Goal: Task Accomplishment & Management: Complete application form

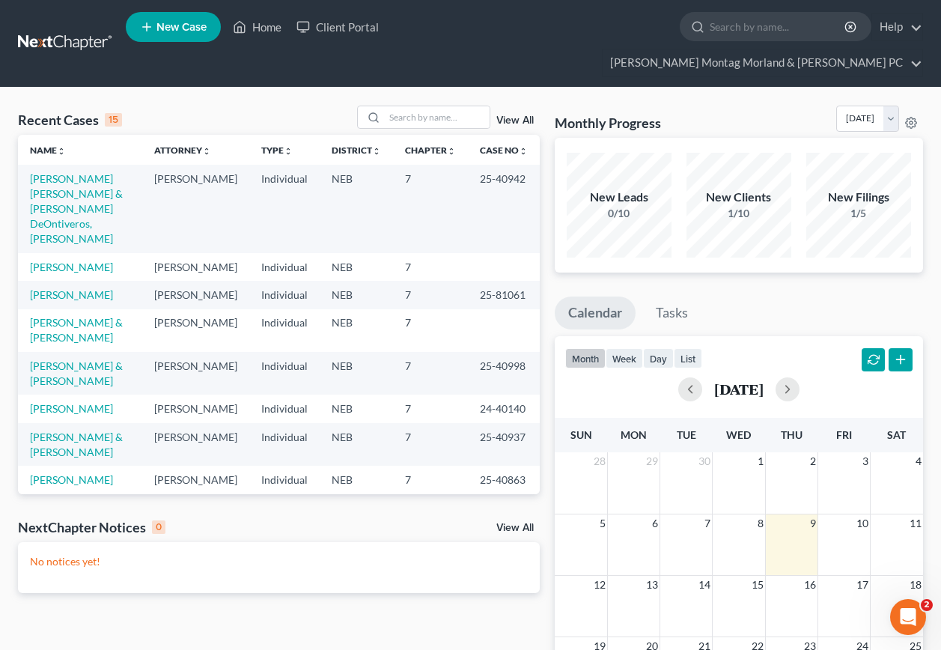
click at [180, 27] on span "New Case" at bounding box center [181, 27] width 50 height 11
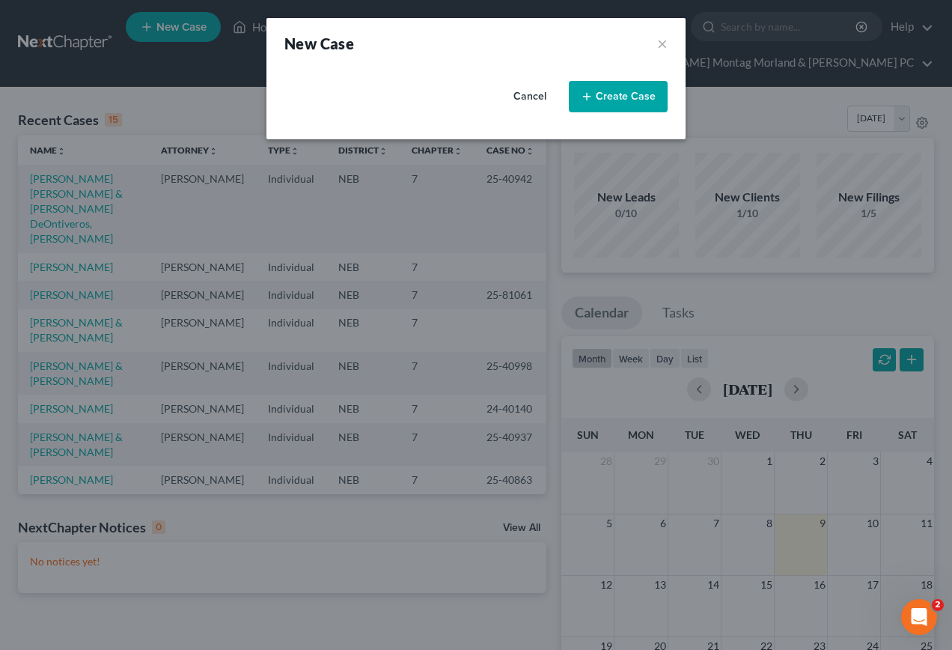
select select "48"
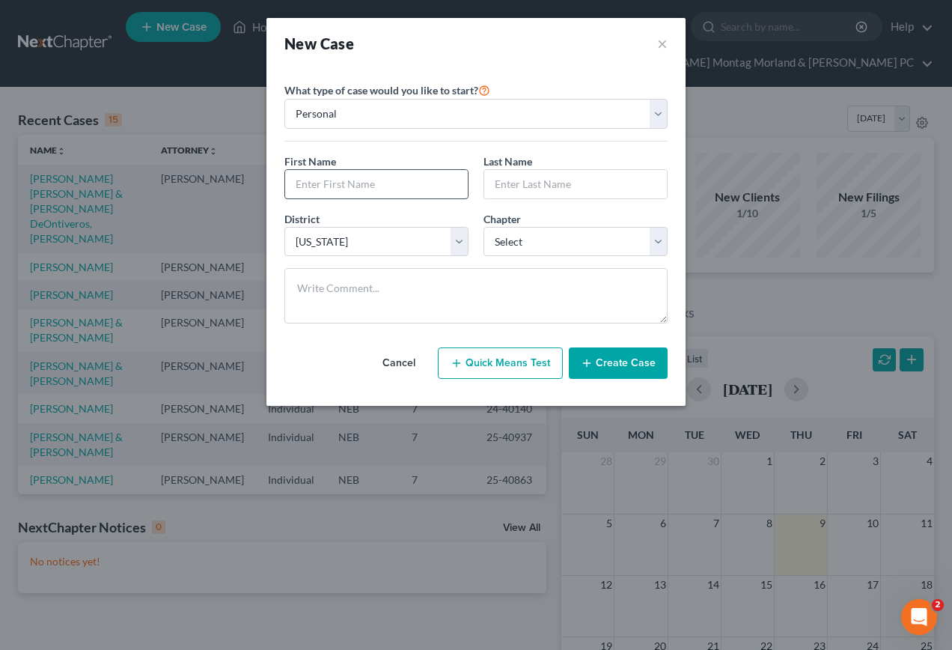
click at [371, 188] on input "text" at bounding box center [376, 184] width 183 height 28
type input "[PERSON_NAME]"
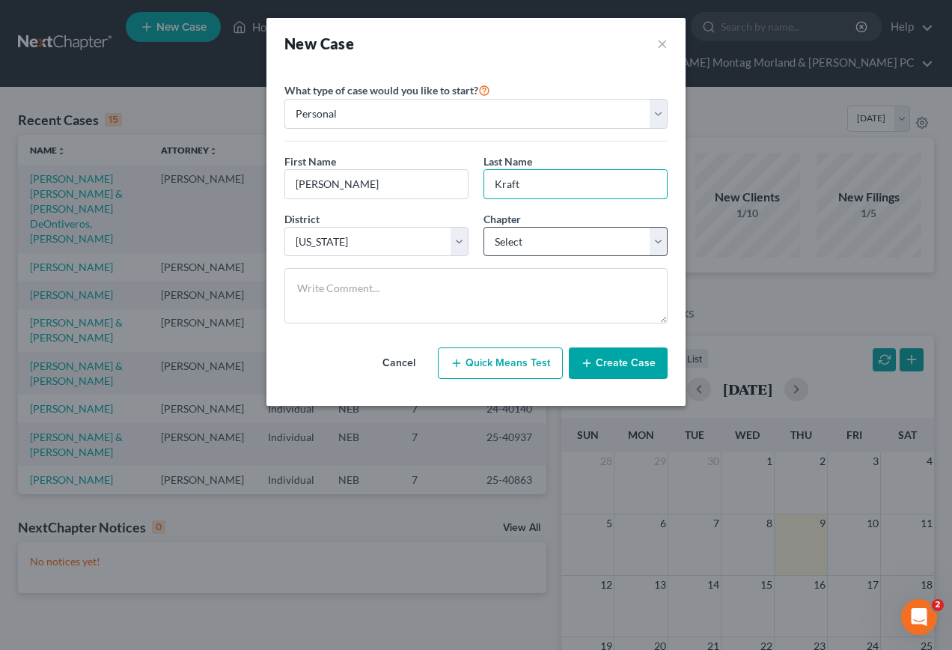
type input "Kraft"
click at [535, 235] on select "Select 7 11 12 13" at bounding box center [576, 242] width 184 height 30
select select "0"
click at [484, 227] on select "Select 7 11 12 13" at bounding box center [576, 242] width 184 height 30
click at [620, 363] on button "Create Case" at bounding box center [618, 362] width 99 height 31
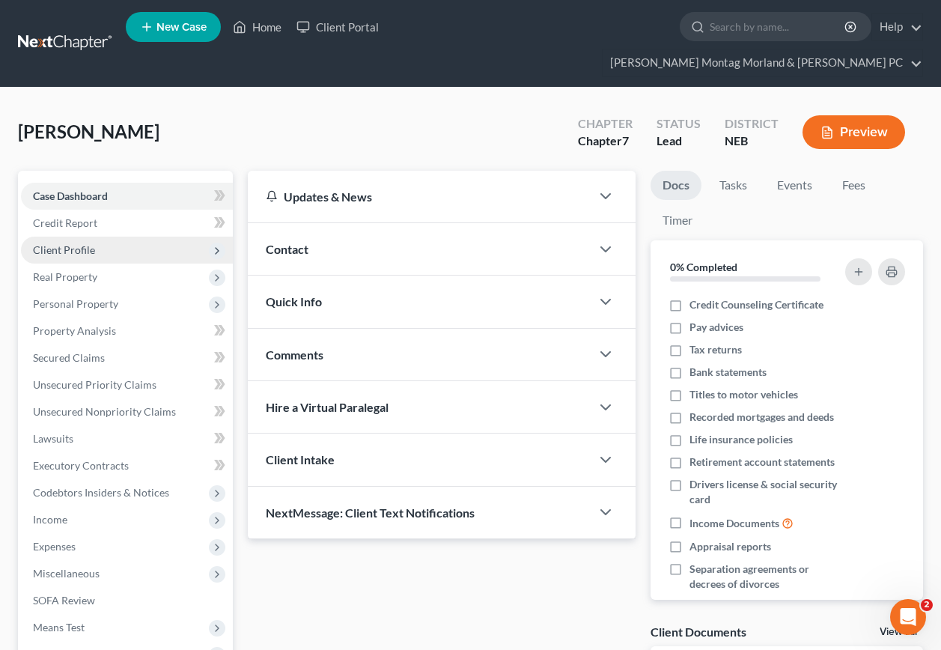
click at [77, 243] on span "Client Profile" at bounding box center [64, 249] width 62 height 13
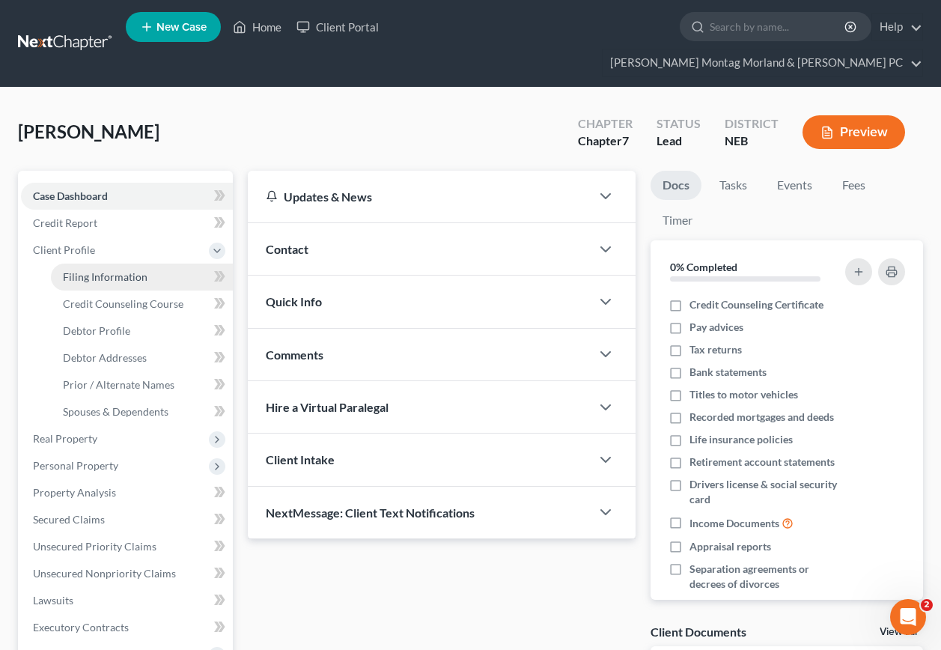
click at [132, 270] on span "Filing Information" at bounding box center [105, 276] width 85 height 13
select select "1"
select select "0"
select select "48"
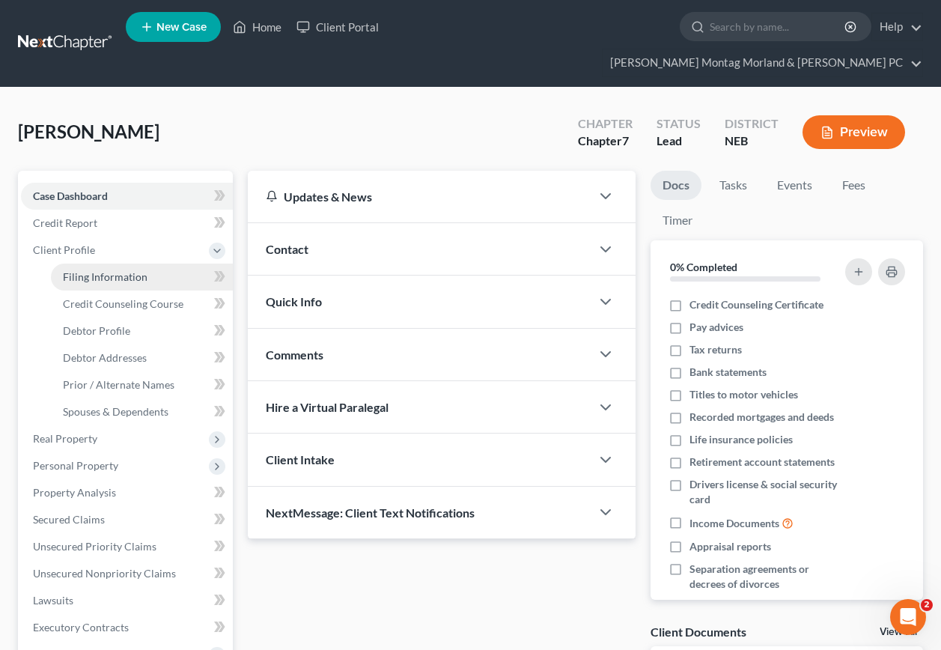
select select "30"
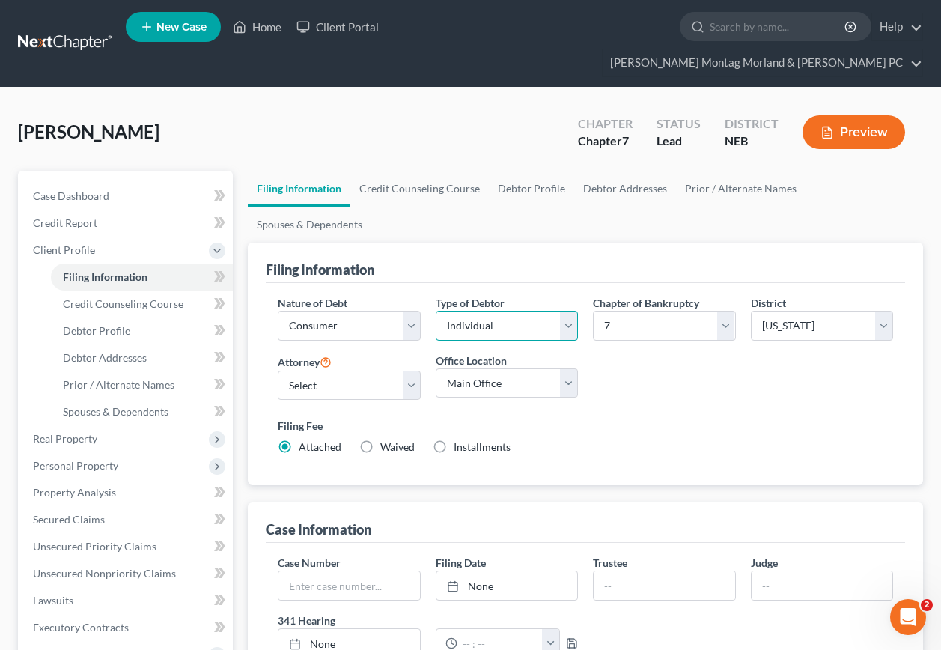
click at [571, 311] on select "Select Individual Joint" at bounding box center [507, 326] width 142 height 30
select select "1"
click at [436, 311] on select "Select Individual Joint" at bounding box center [507, 326] width 142 height 30
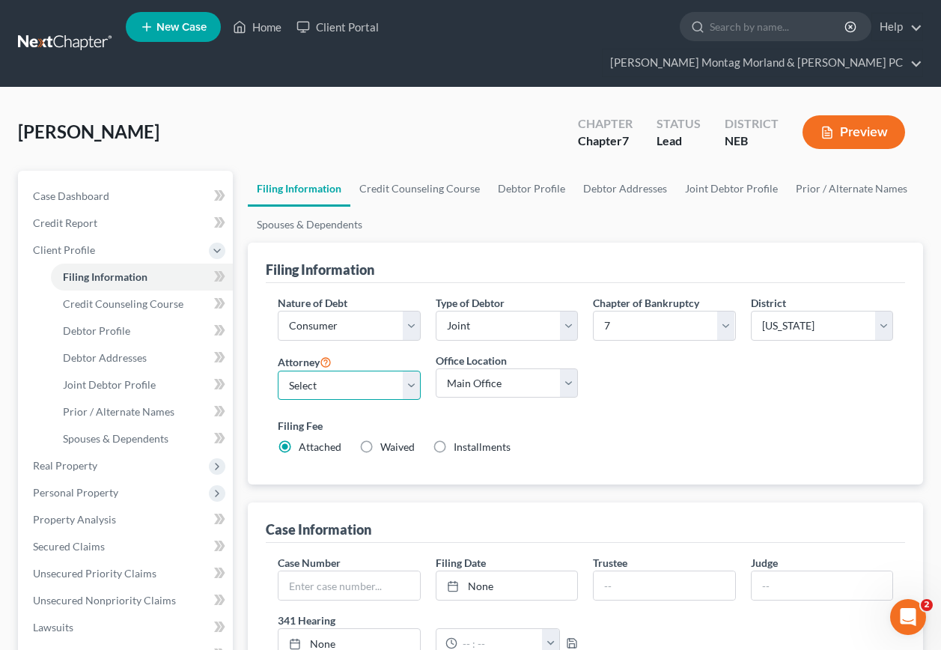
click at [307, 370] on select "Select [PERSON_NAME] - NEB [PERSON_NAME] - NEB" at bounding box center [349, 385] width 142 height 30
select select "0"
click at [278, 370] on select "Select [PERSON_NAME] - NEB [PERSON_NAME] - NEB" at bounding box center [349, 385] width 142 height 30
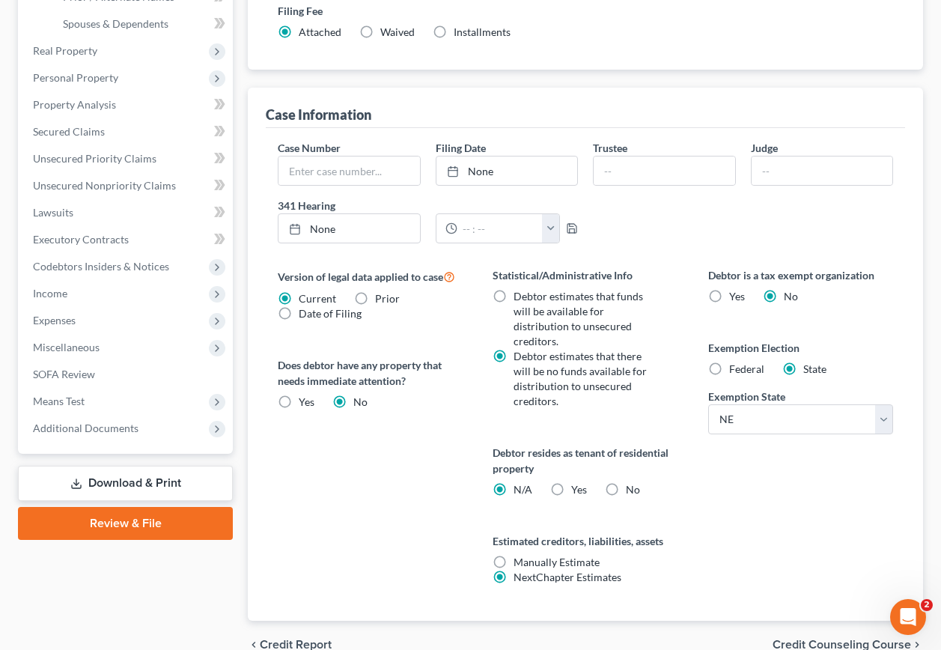
scroll to position [448, 0]
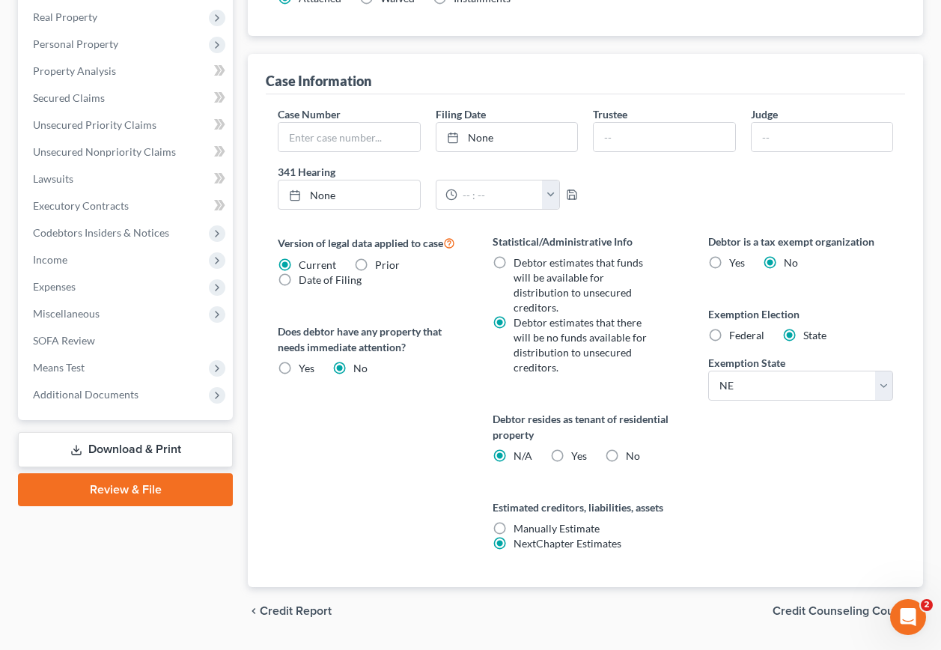
drag, startPoint x: 804, startPoint y: 567, endPoint x: 793, endPoint y: 568, distance: 11.3
click at [804, 605] on span "Credit Counseling Course" at bounding box center [841, 611] width 138 height 12
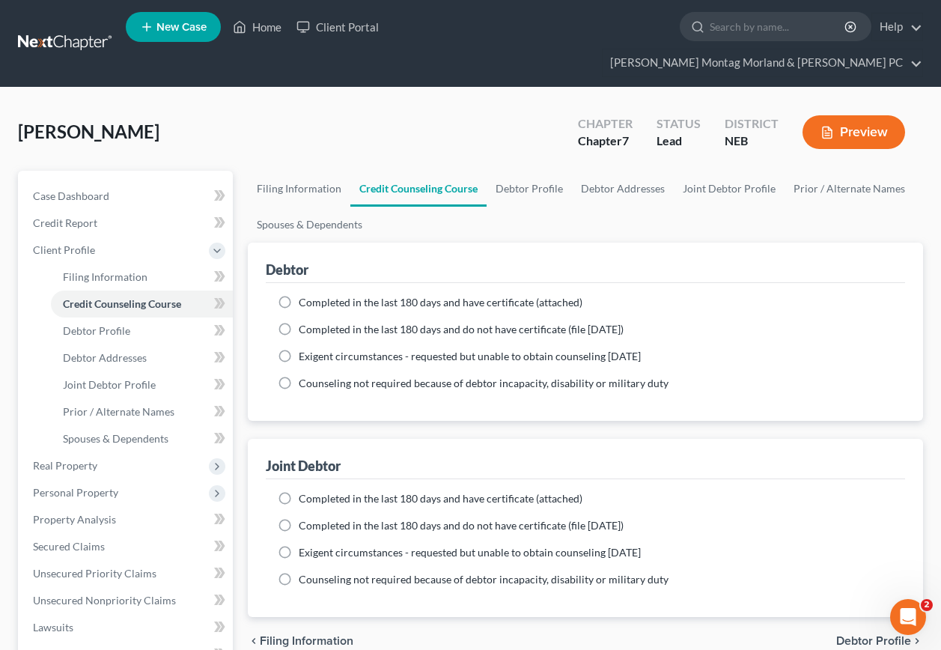
click at [299, 322] on label "Completed in the last 180 days and do not have certificate (file [DATE])" at bounding box center [461, 329] width 325 height 15
click at [305, 322] on input "Completed in the last 180 days and do not have certificate (file [DATE])" at bounding box center [310, 327] width 10 height 10
radio input "true"
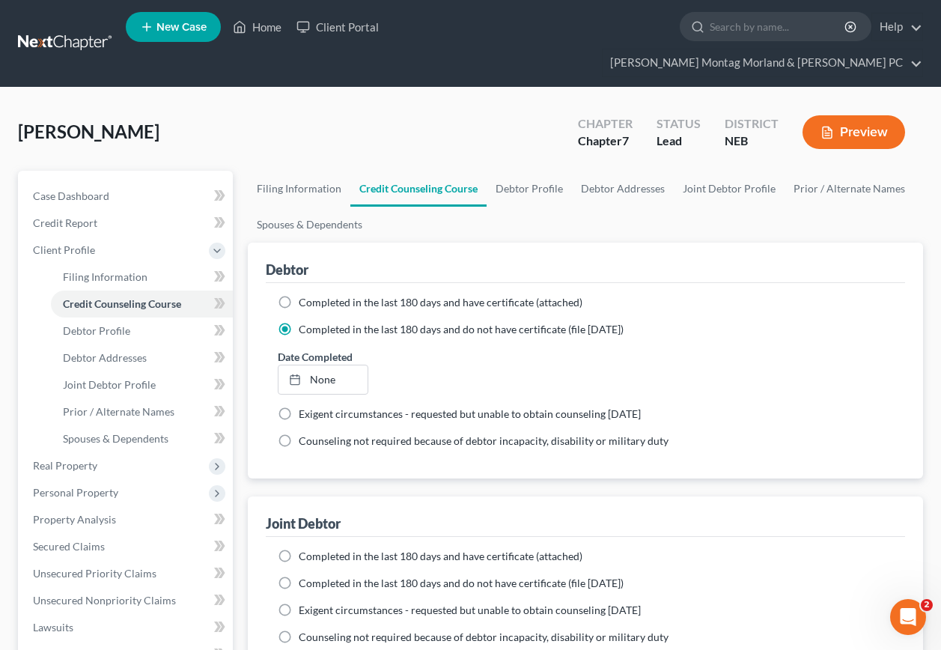
click at [299, 576] on label "Completed in the last 180 days and do not have certificate (file [DATE])" at bounding box center [461, 583] width 325 height 15
click at [305, 576] on input "Completed in the last 180 days and do not have certificate (file [DATE])" at bounding box center [310, 581] width 10 height 10
radio input "true"
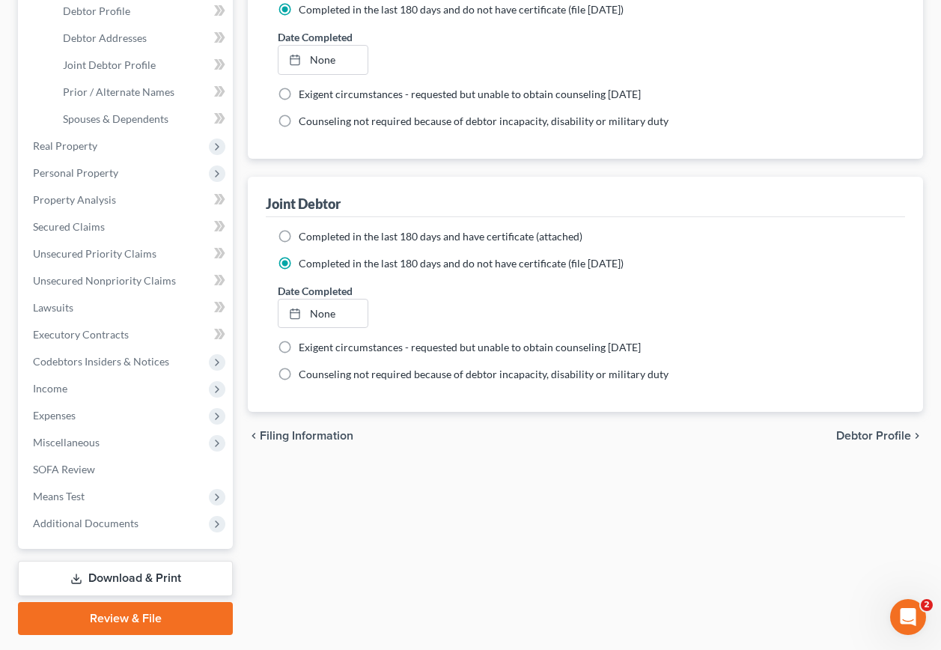
scroll to position [335, 0]
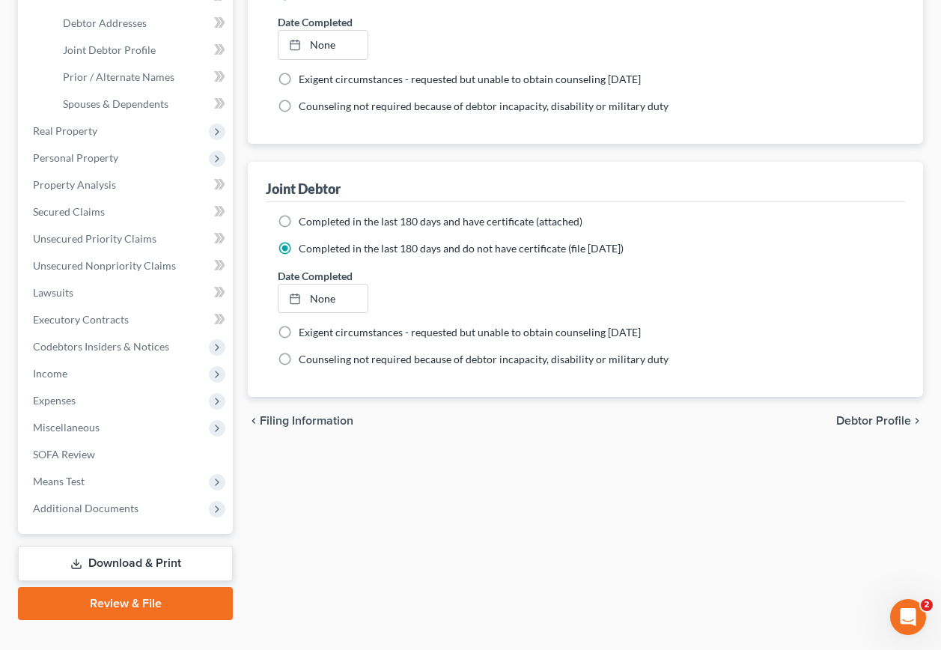
click at [841, 415] on span "Debtor Profile" at bounding box center [873, 421] width 75 height 12
select select "1"
select select "0"
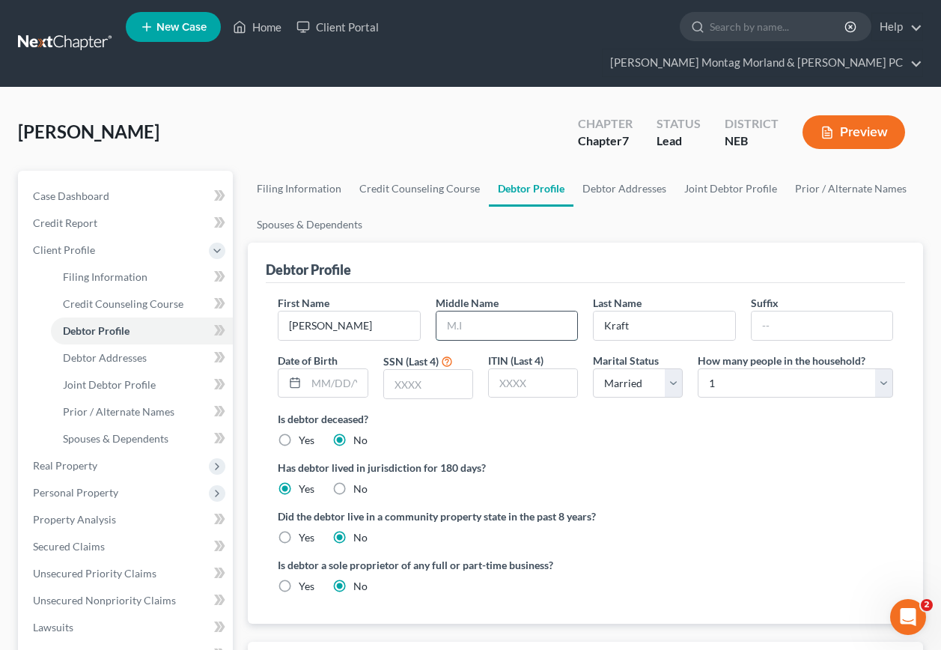
click at [481, 311] on input "text" at bounding box center [506, 325] width 141 height 28
type input "[PERSON_NAME]"
click at [446, 370] on input "text" at bounding box center [428, 384] width 88 height 28
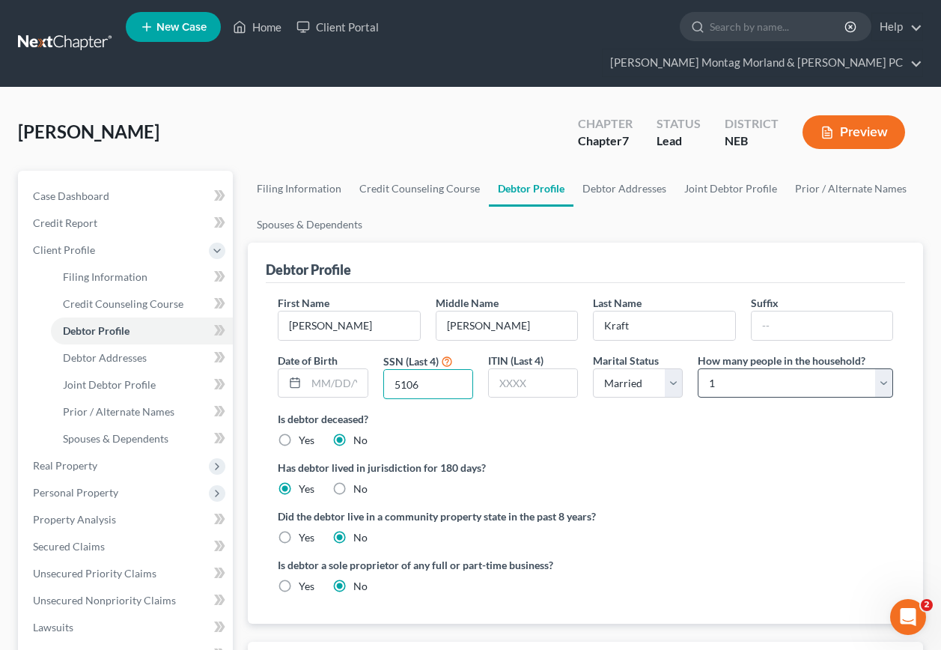
type input "5106"
click at [881, 368] on select "Select 1 2 3 4 5 6 7 8 9 10 11 12 13 14 15 16 17 18 19 20" at bounding box center [795, 383] width 195 height 30
select select "1"
click at [698, 368] on select "Select 1 2 3 4 5 6 7 8 9 10 11 12 13 14 15 16 17 18 19 20" at bounding box center [795, 383] width 195 height 30
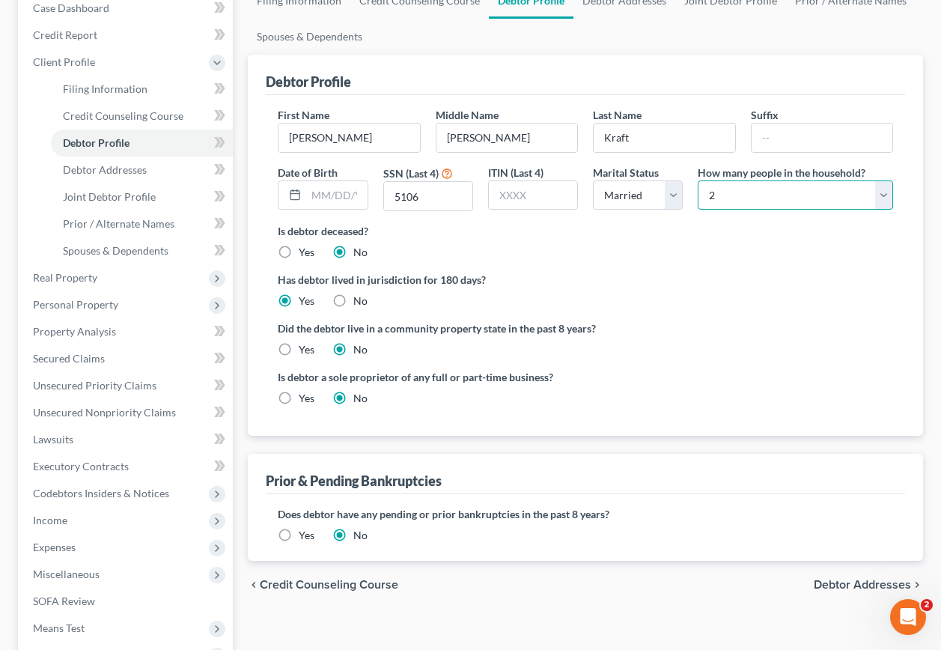
scroll to position [225, 0]
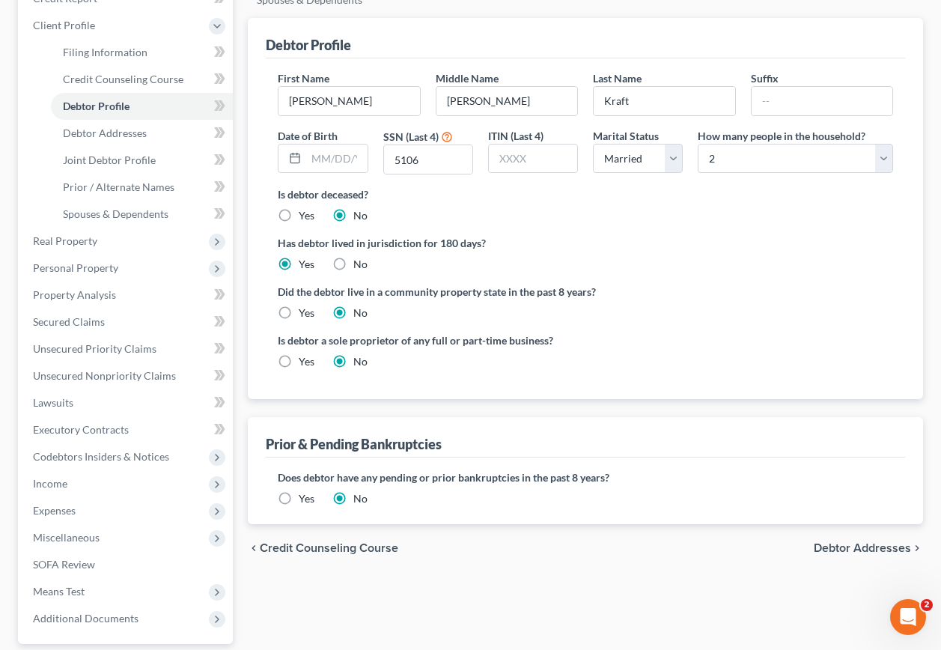
click at [896, 542] on span "Debtor Addresses" at bounding box center [862, 548] width 97 height 12
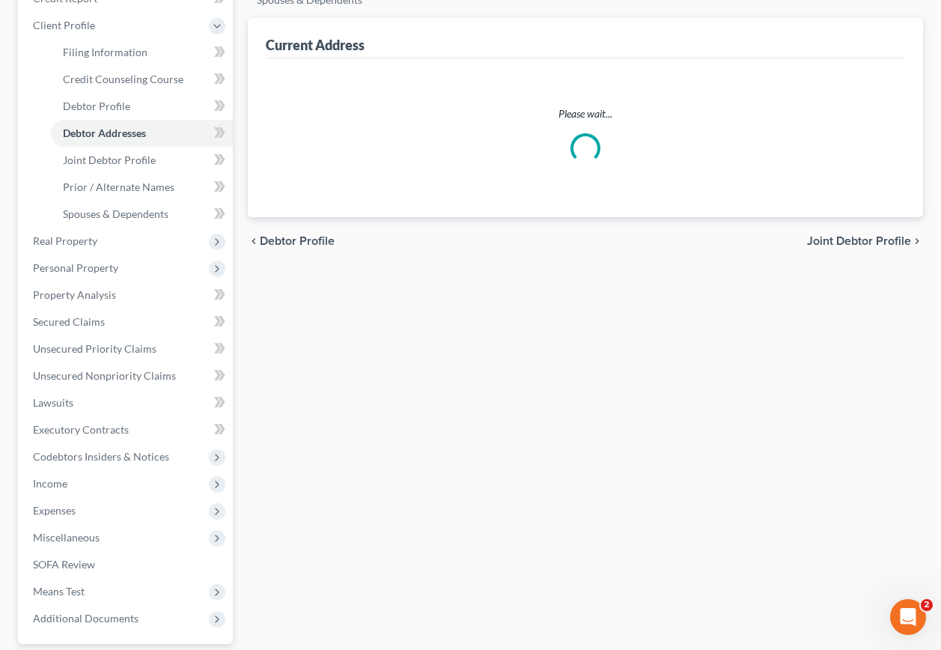
scroll to position [148, 0]
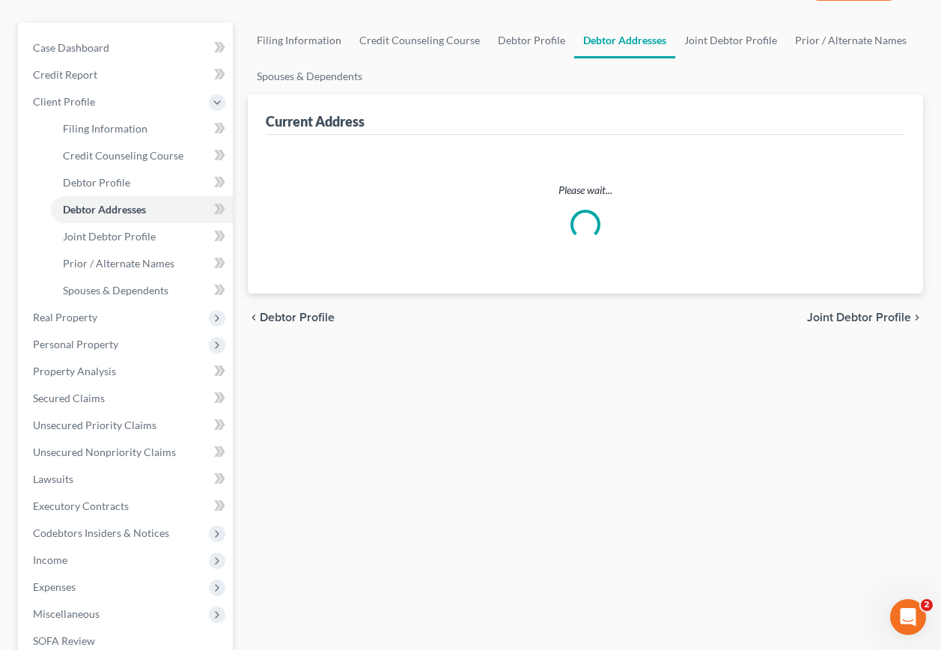
select select "0"
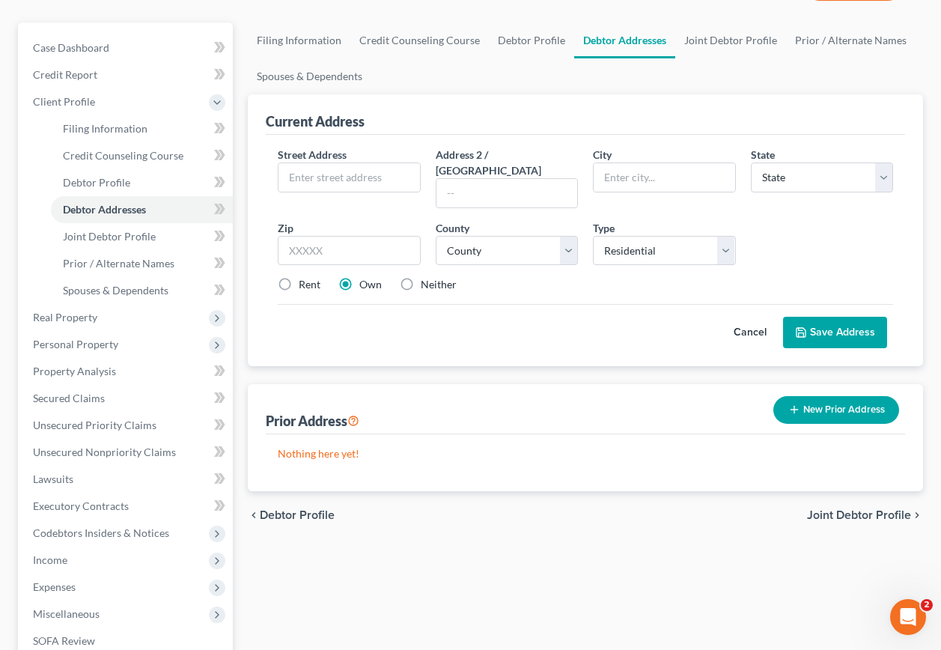
scroll to position [0, 0]
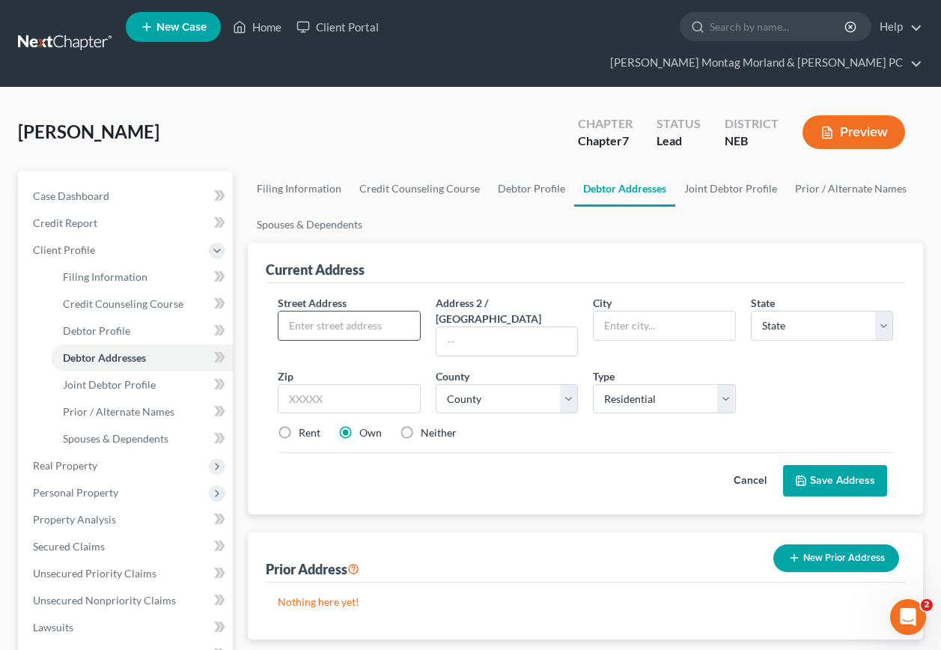
click at [382, 311] on input "text" at bounding box center [348, 325] width 141 height 28
type input "[STREET_ADDRESS]"
type input "[GEOGRAPHIC_DATA]"
select select "30"
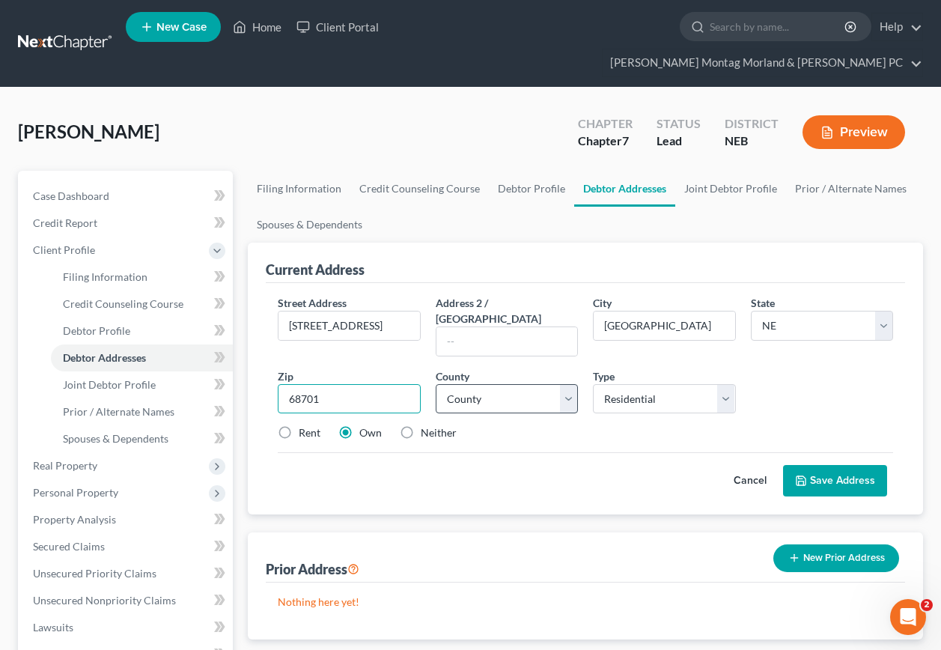
type input "68701"
click at [490, 384] on select "County [GEOGRAPHIC_DATA] [GEOGRAPHIC_DATA] [GEOGRAPHIC_DATA] [GEOGRAPHIC_DATA] …" at bounding box center [507, 399] width 142 height 30
select select "83"
click at [436, 384] on select "County [GEOGRAPHIC_DATA] [GEOGRAPHIC_DATA] [GEOGRAPHIC_DATA] [GEOGRAPHIC_DATA] …" at bounding box center [507, 399] width 142 height 30
click at [826, 465] on button "Save Address" at bounding box center [835, 480] width 104 height 31
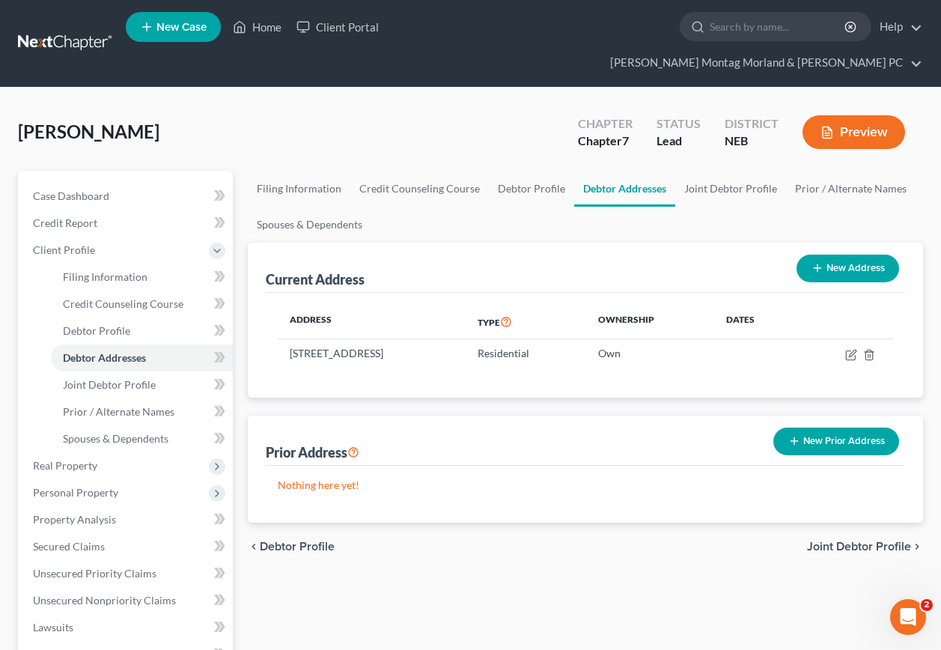
click at [850, 540] on span "Joint Debtor Profile" at bounding box center [859, 546] width 104 height 12
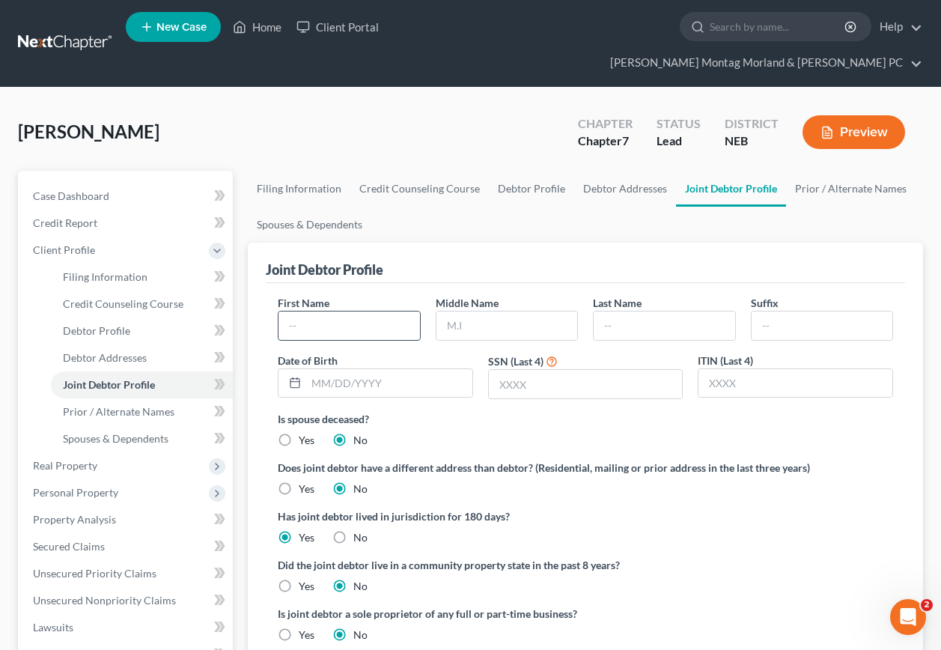
click at [343, 311] on input "text" at bounding box center [348, 325] width 141 height 28
type input "[PERSON_NAME]"
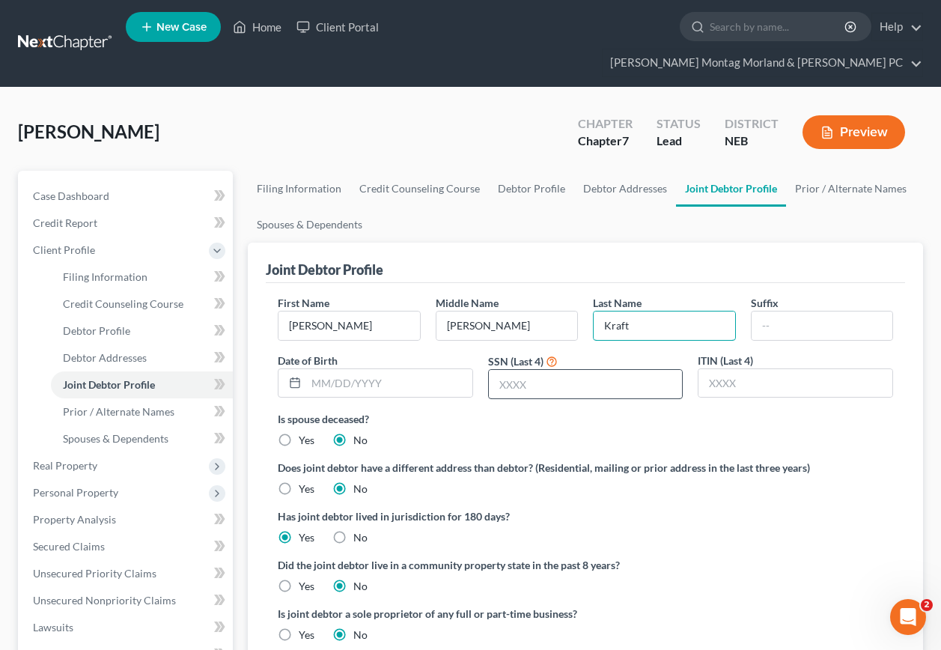
type input "Kraft"
click at [552, 370] on input "text" at bounding box center [586, 384] width 194 height 28
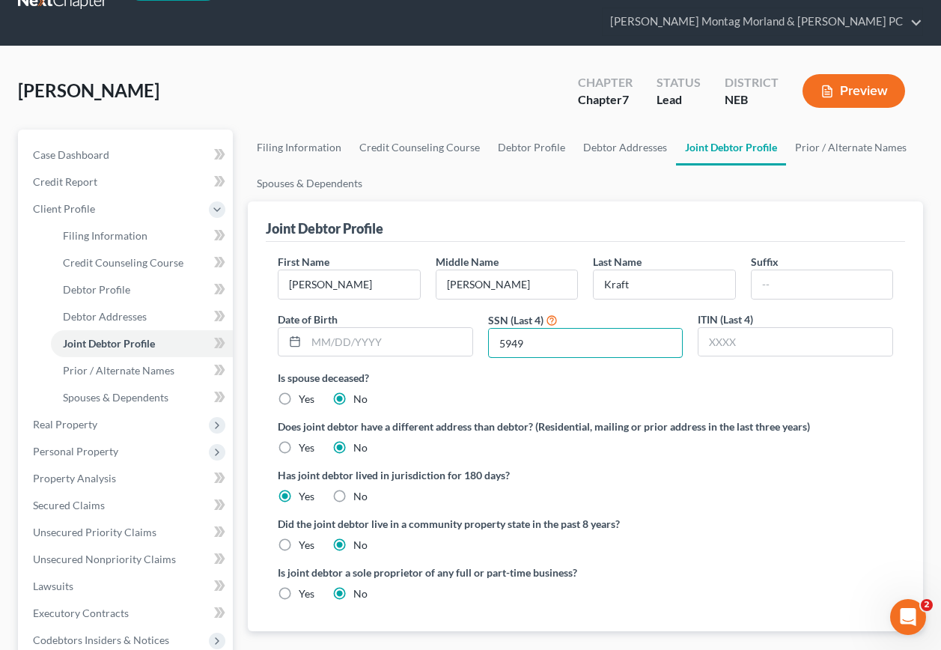
scroll to position [75, 0]
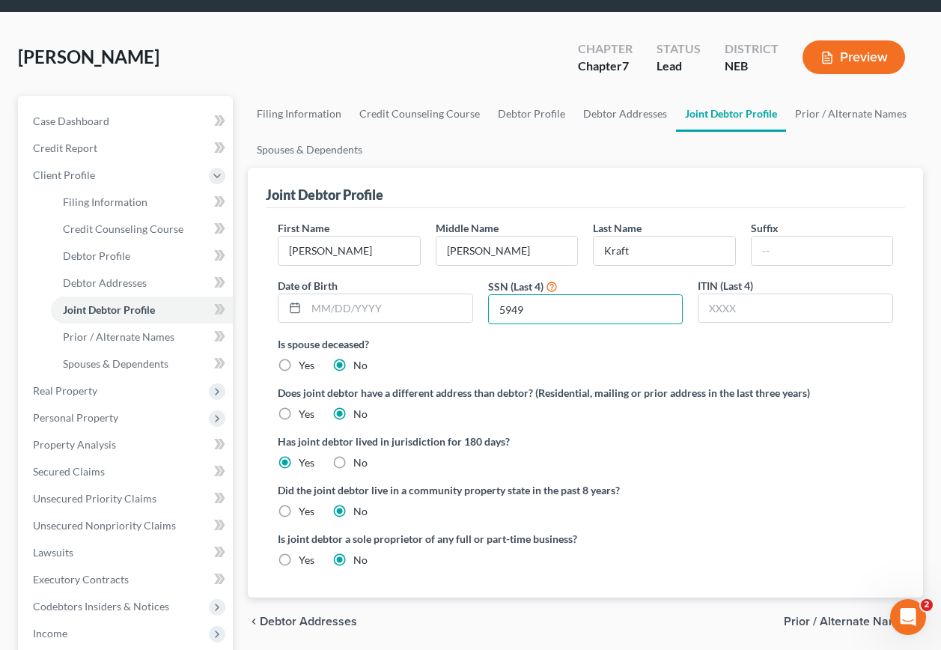
type input "5949"
click at [835, 615] on span "Prior / Alternate Names" at bounding box center [847, 621] width 127 height 12
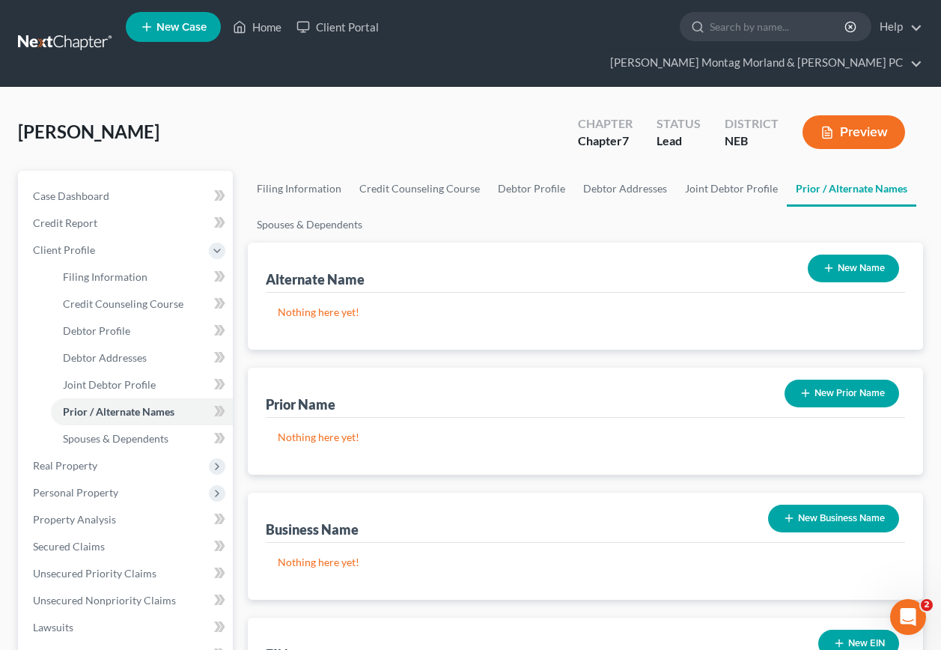
click at [866, 254] on button "New Name" at bounding box center [853, 268] width 91 height 28
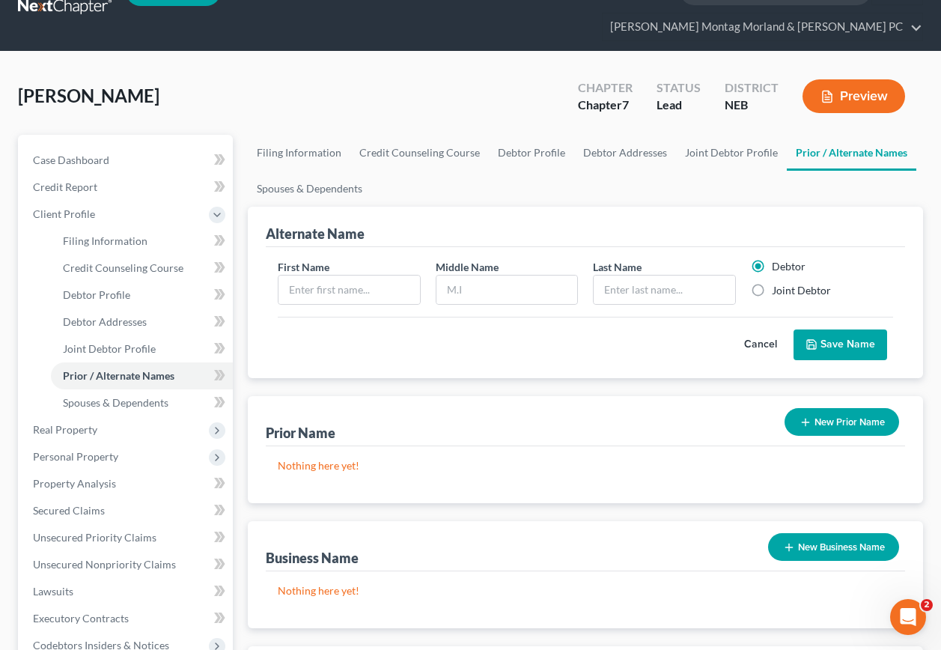
scroll to position [35, 0]
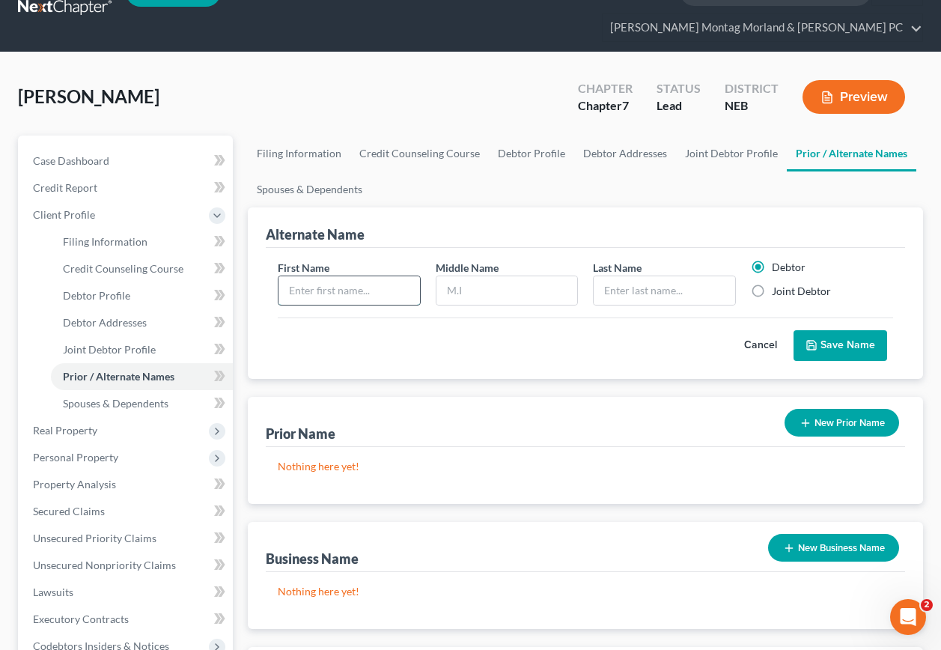
click at [362, 276] on input "text" at bounding box center [348, 290] width 141 height 28
type input "C."
type input "[PERSON_NAME]"
type input "Kraft"
click at [858, 330] on button "Save Name" at bounding box center [840, 345] width 94 height 31
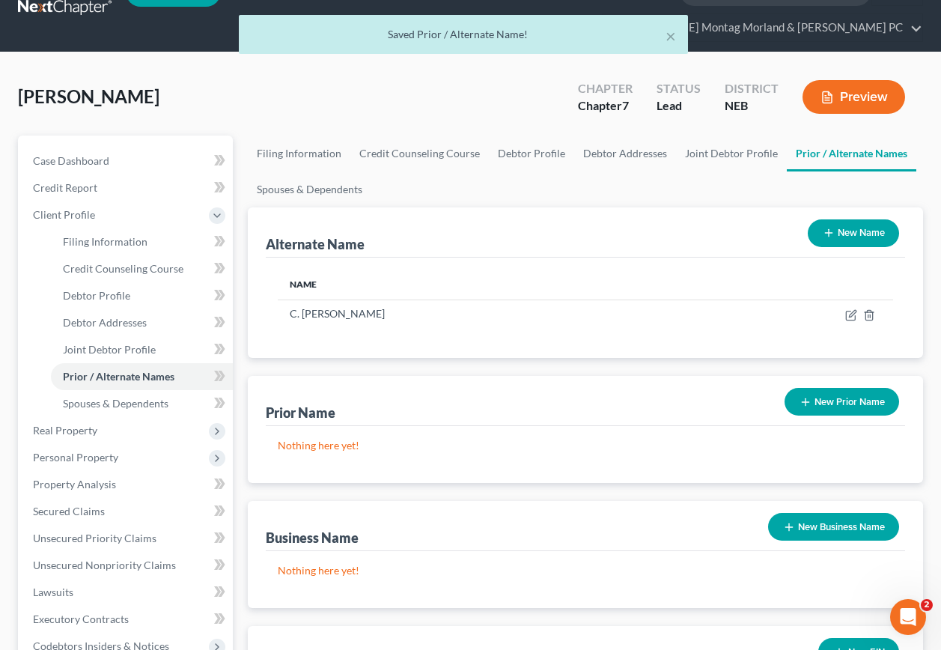
drag, startPoint x: 862, startPoint y: 207, endPoint x: 820, endPoint y: 213, distance: 42.3
click at [861, 219] on button "New Name" at bounding box center [853, 233] width 91 height 28
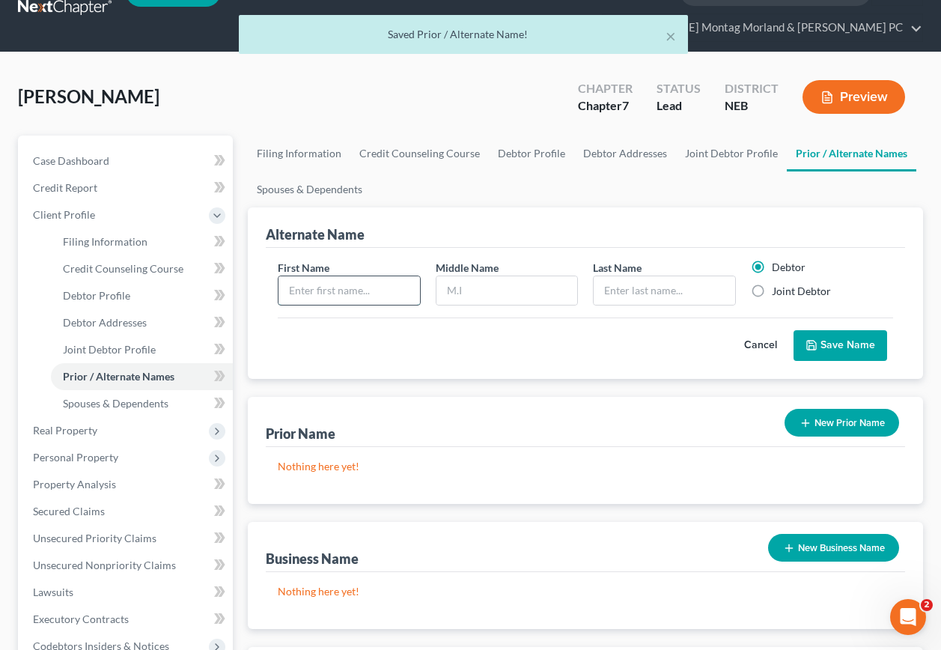
click at [300, 276] on input "text" at bounding box center [348, 290] width 141 height 28
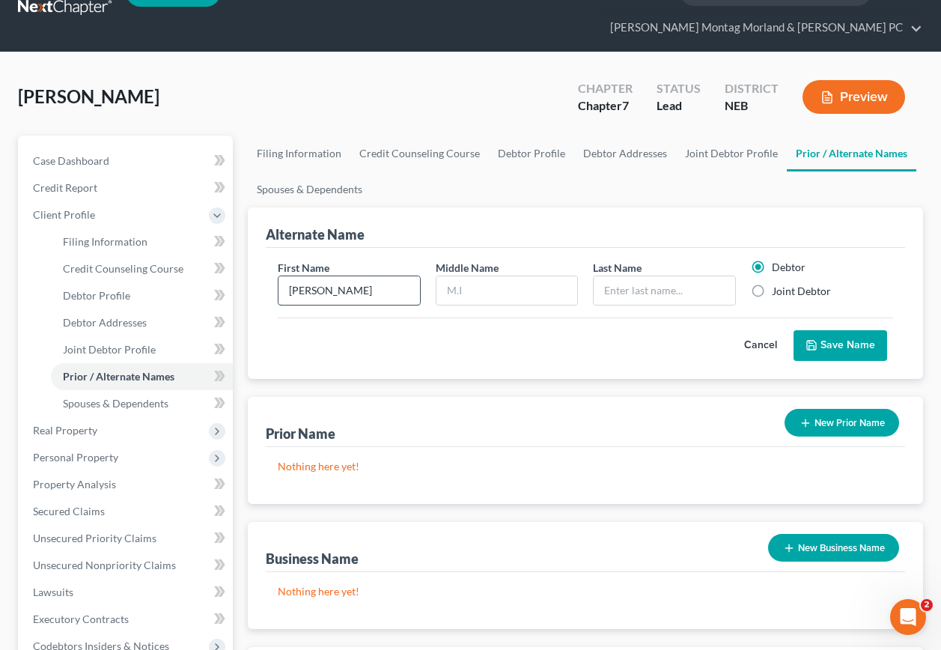
type input "[PERSON_NAME]"
type input "R."
type input "Kraft"
click at [829, 330] on button "Save Name" at bounding box center [840, 345] width 94 height 31
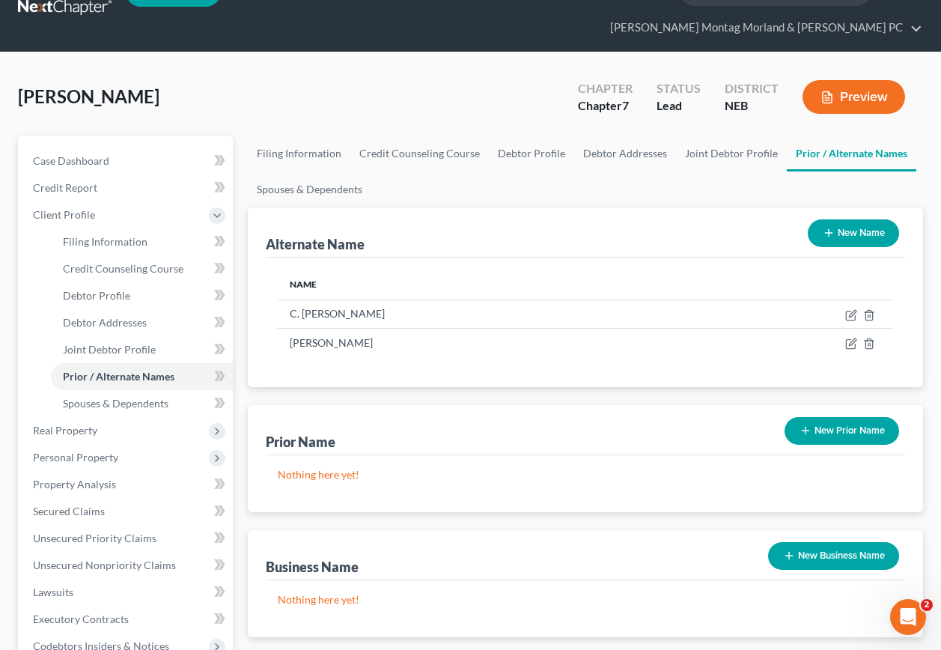
click at [859, 219] on button "New Name" at bounding box center [853, 233] width 91 height 28
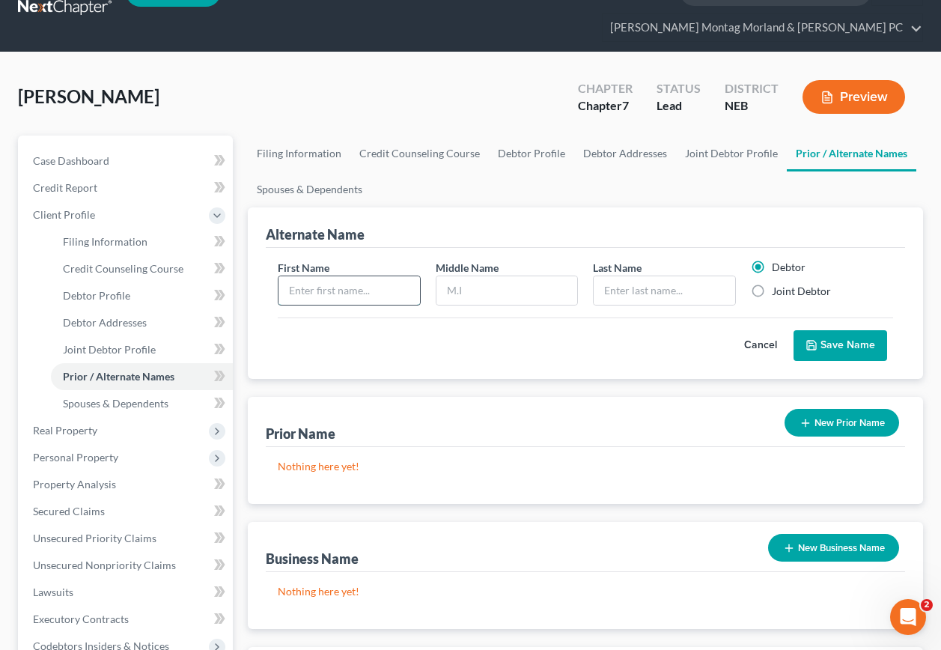
click at [366, 276] on input "text" at bounding box center [348, 290] width 141 height 28
type input "[PERSON_NAME]"
type input "Kraft"
click at [859, 330] on button "Save Name" at bounding box center [840, 345] width 94 height 31
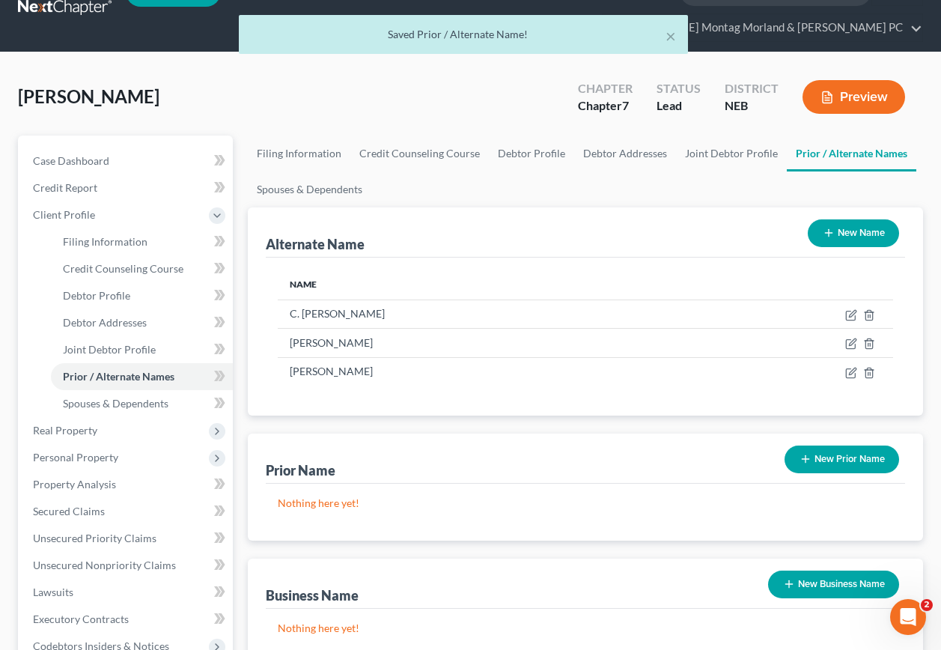
drag, startPoint x: 856, startPoint y: 210, endPoint x: 622, endPoint y: 223, distance: 234.7
click at [851, 219] on button "New Name" at bounding box center [853, 233] width 91 height 28
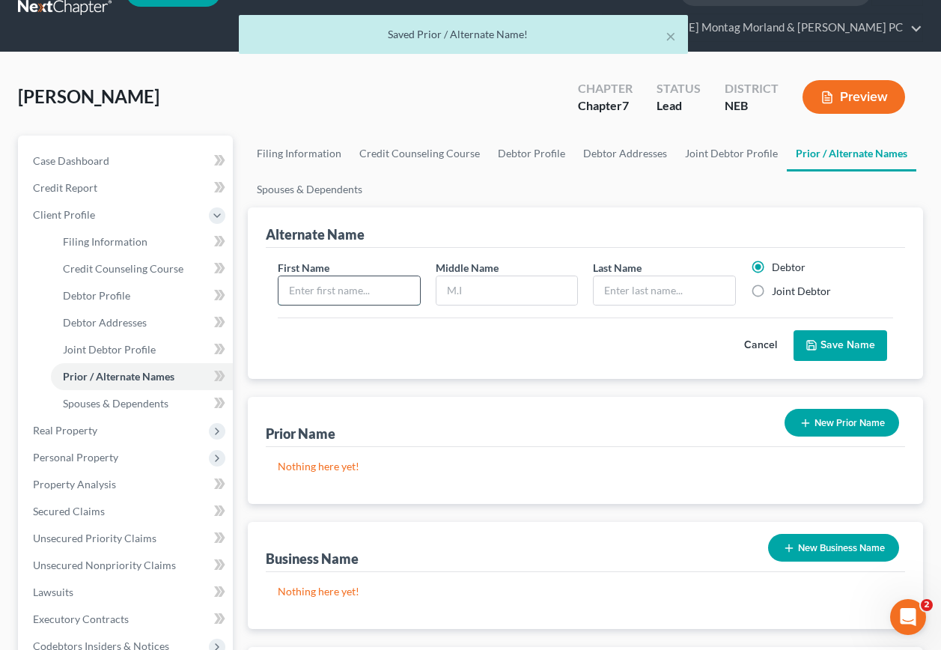
click at [358, 276] on input "text" at bounding box center [348, 290] width 141 height 28
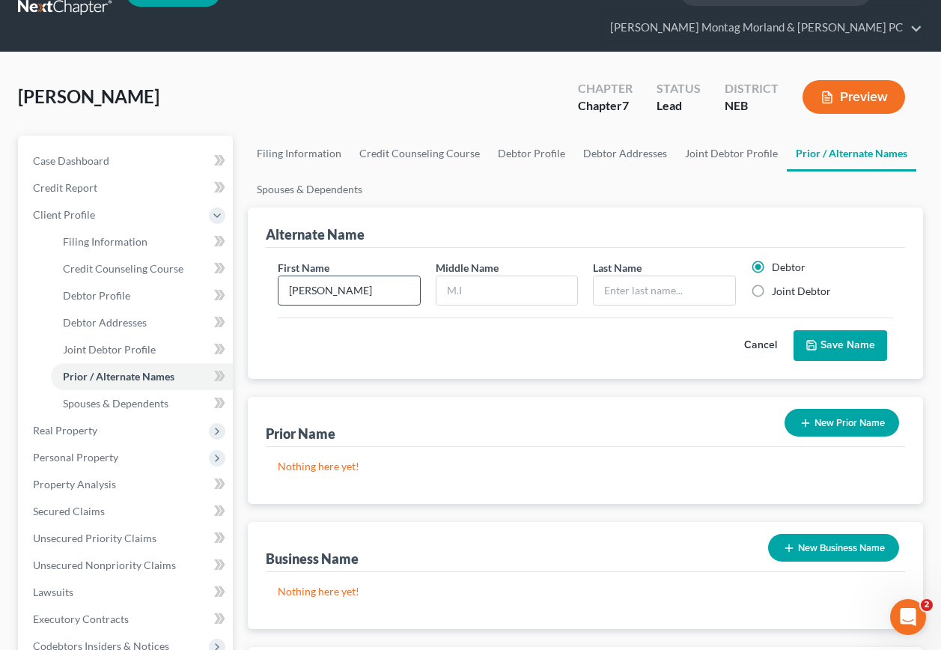
type input "[PERSON_NAME]"
type input "K."
type input "Kraft"
click at [772, 284] on label "Joint Debtor" at bounding box center [801, 291] width 59 height 15
click at [778, 284] on input "Joint Debtor" at bounding box center [783, 289] width 10 height 10
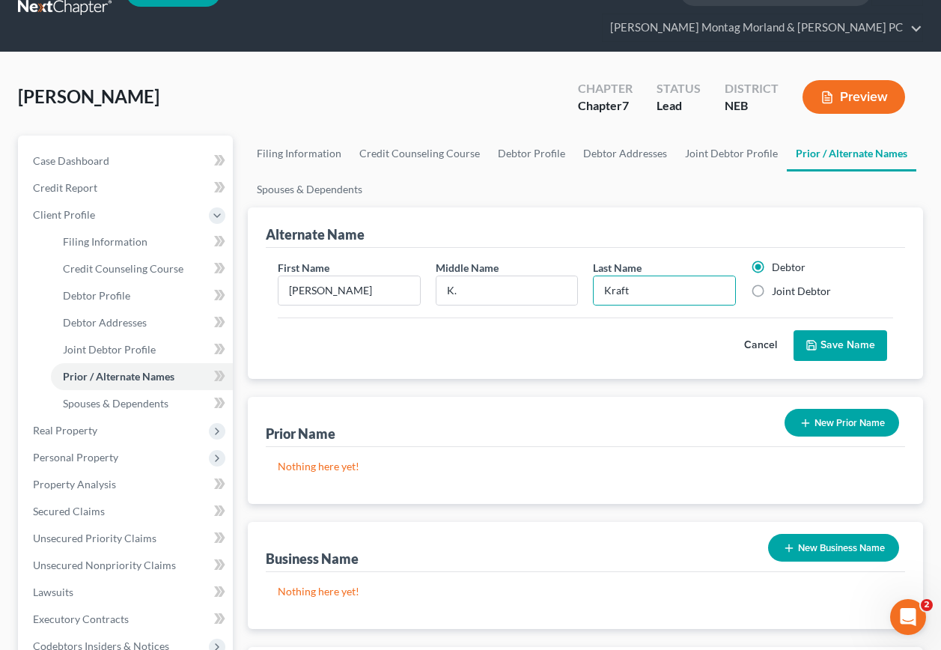
radio input "true"
radio input "false"
drag, startPoint x: 811, startPoint y: 298, endPoint x: 813, endPoint y: 314, distance: 15.8
click at [812, 317] on div "Cancel Save Name" at bounding box center [585, 339] width 615 height 44
click at [817, 339] on icon "submit" at bounding box center [811, 345] width 12 height 12
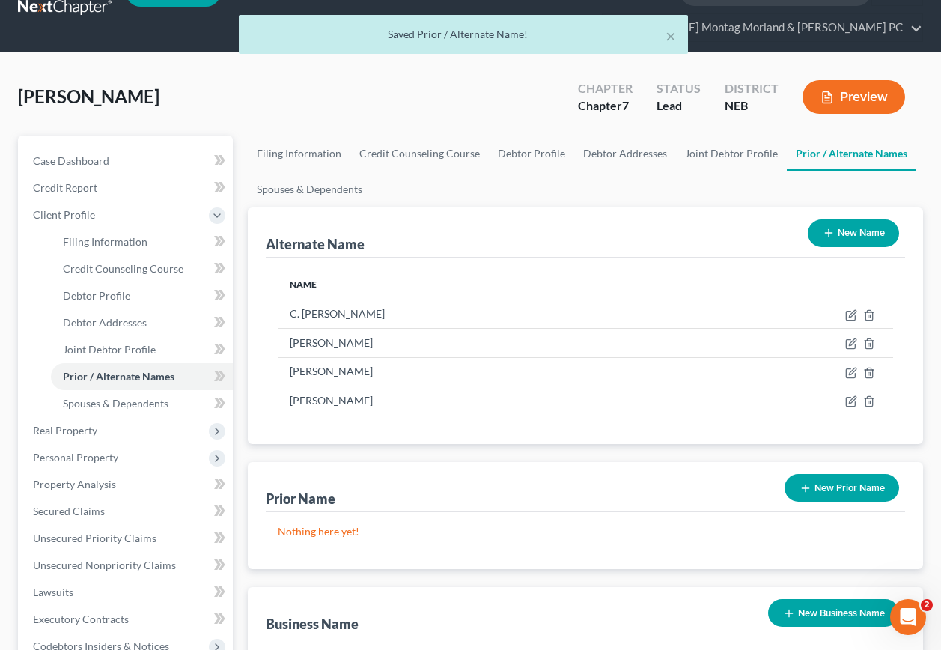
click at [867, 219] on button "New Name" at bounding box center [853, 233] width 91 height 28
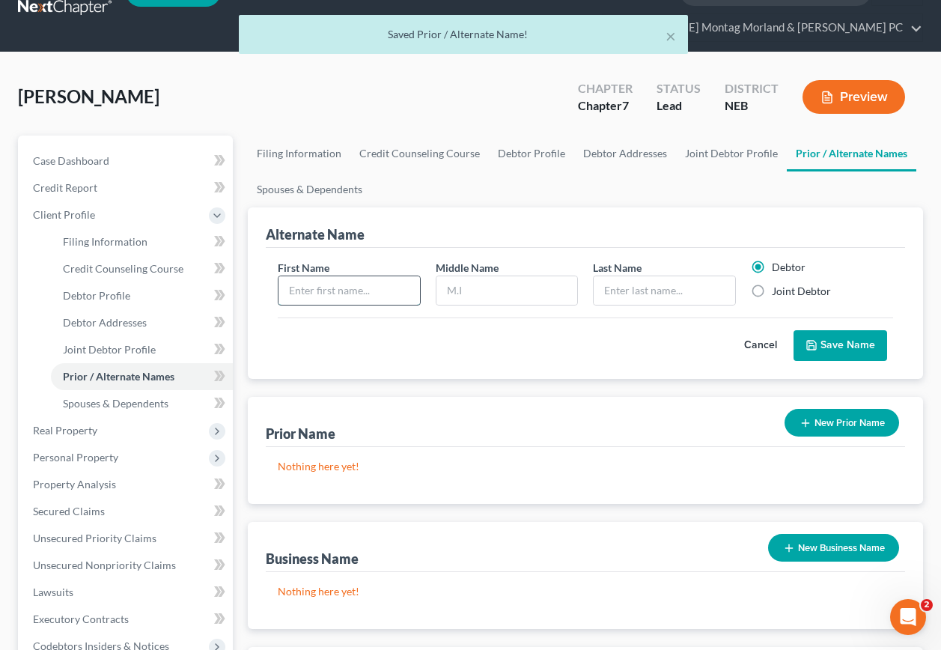
click at [366, 276] on input "text" at bounding box center [348, 290] width 141 height 28
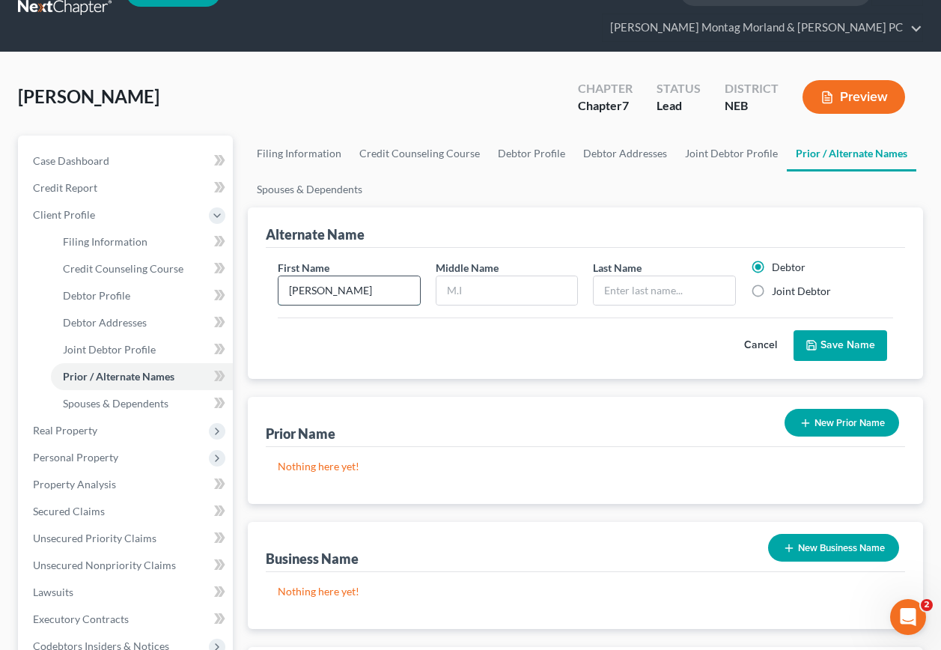
type input "[PERSON_NAME]"
type input "Kraft"
drag, startPoint x: 757, startPoint y: 263, endPoint x: 760, endPoint y: 275, distance: 12.2
click at [772, 284] on label "Joint Debtor" at bounding box center [801, 291] width 59 height 15
click at [778, 284] on input "Joint Debtor" at bounding box center [783, 289] width 10 height 10
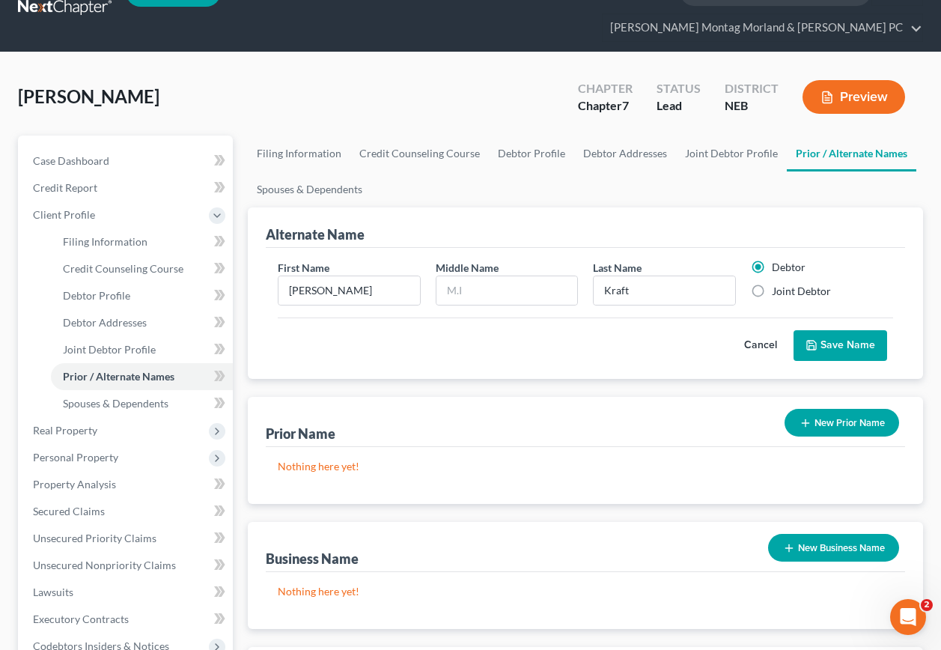
radio input "true"
radio input "false"
click at [827, 330] on button "Save Name" at bounding box center [840, 345] width 94 height 31
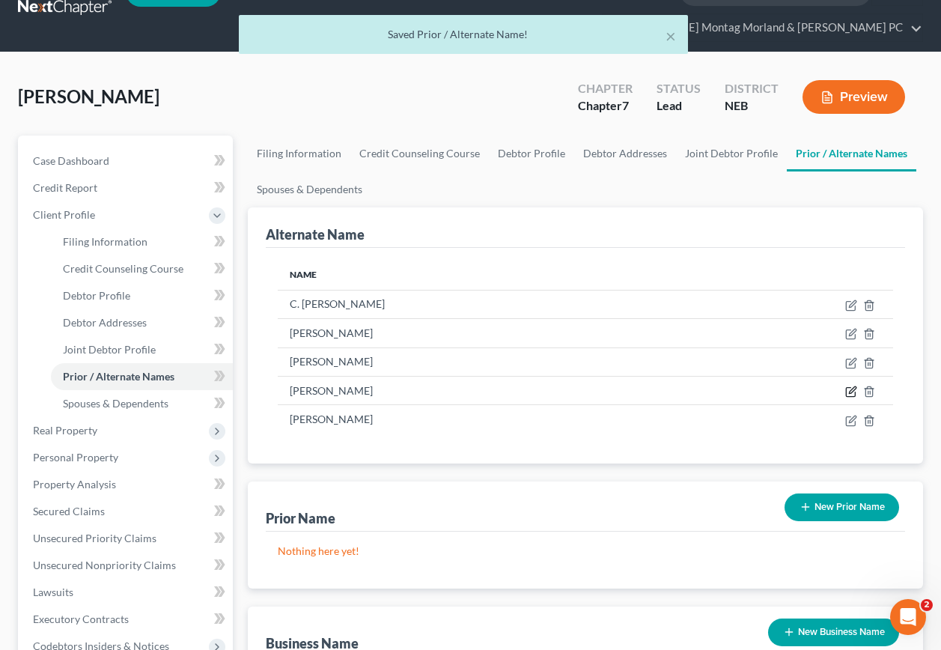
click at [850, 385] on icon at bounding box center [851, 391] width 12 height 12
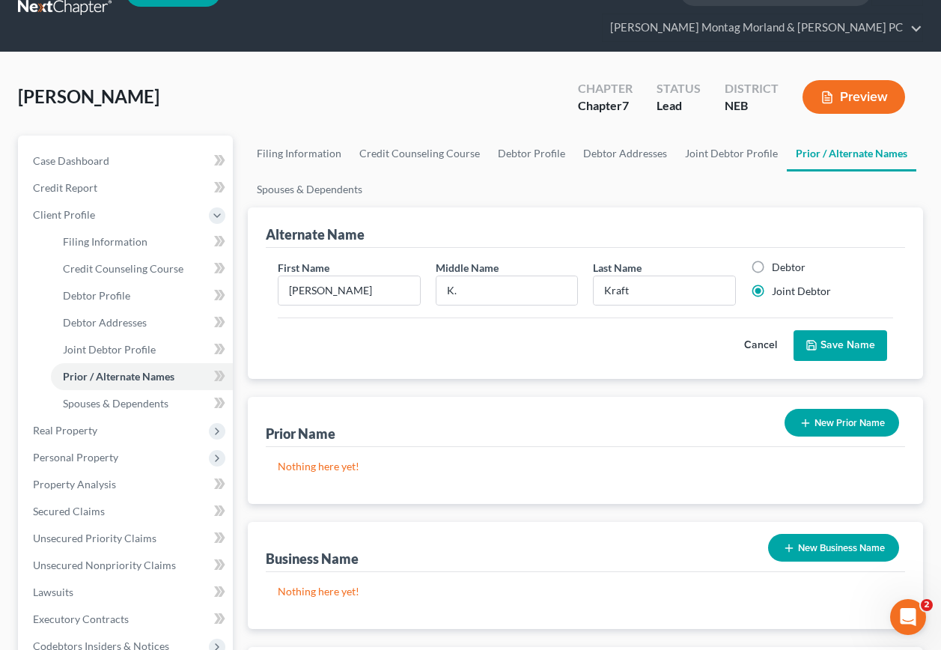
click at [844, 330] on button "Save Name" at bounding box center [840, 345] width 94 height 31
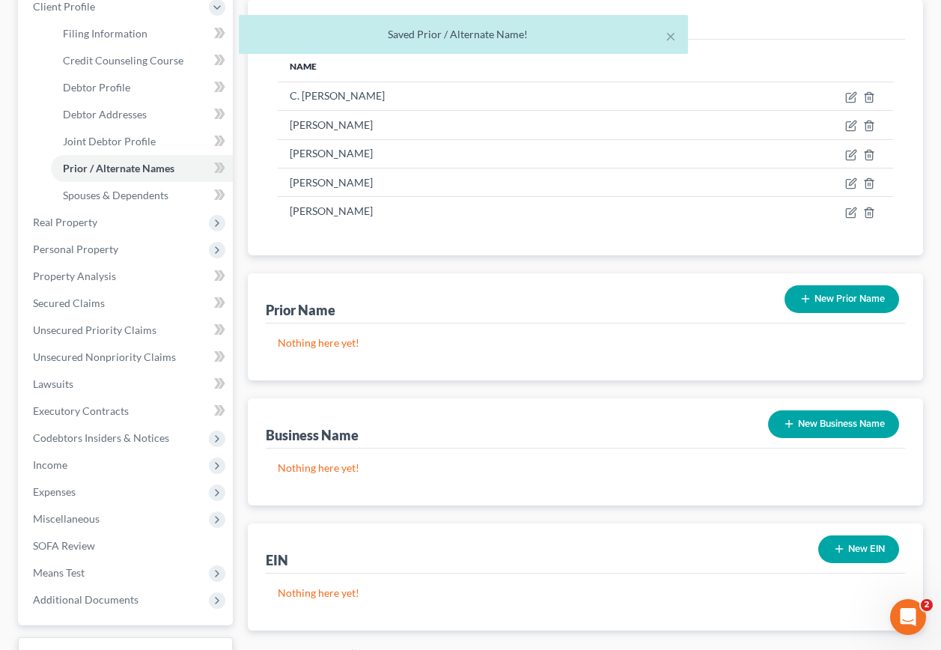
scroll to position [335, 0]
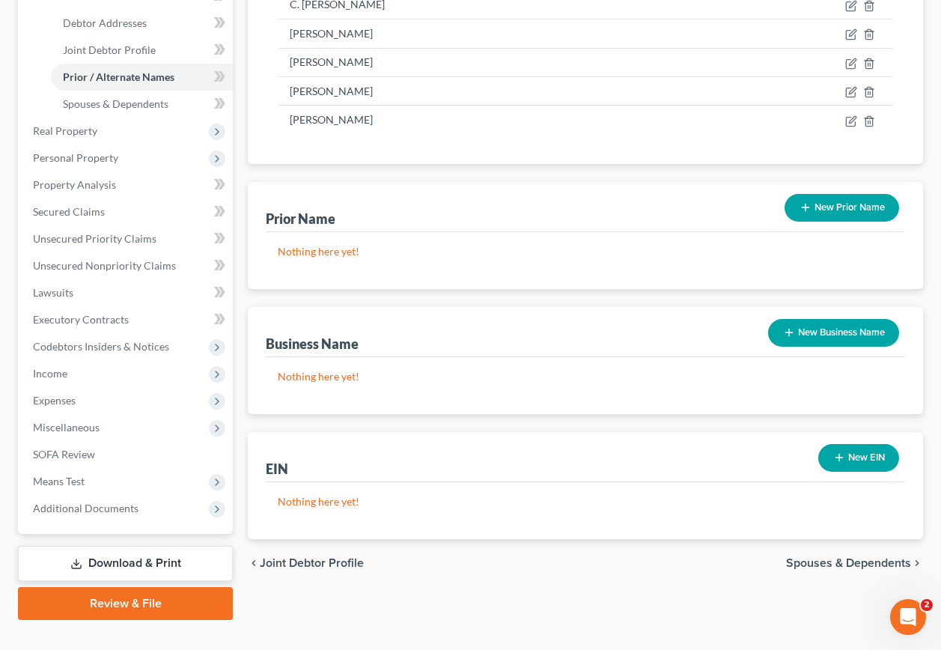
click at [830, 557] on span "Spouses & Dependents" at bounding box center [848, 563] width 125 height 12
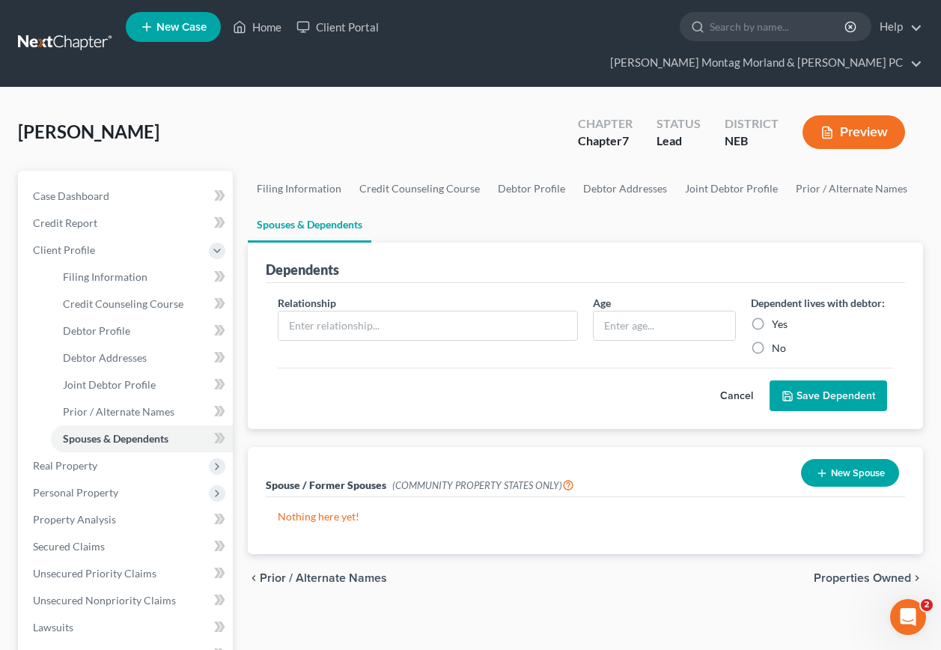
click at [842, 572] on span "Properties Owned" at bounding box center [862, 578] width 97 height 12
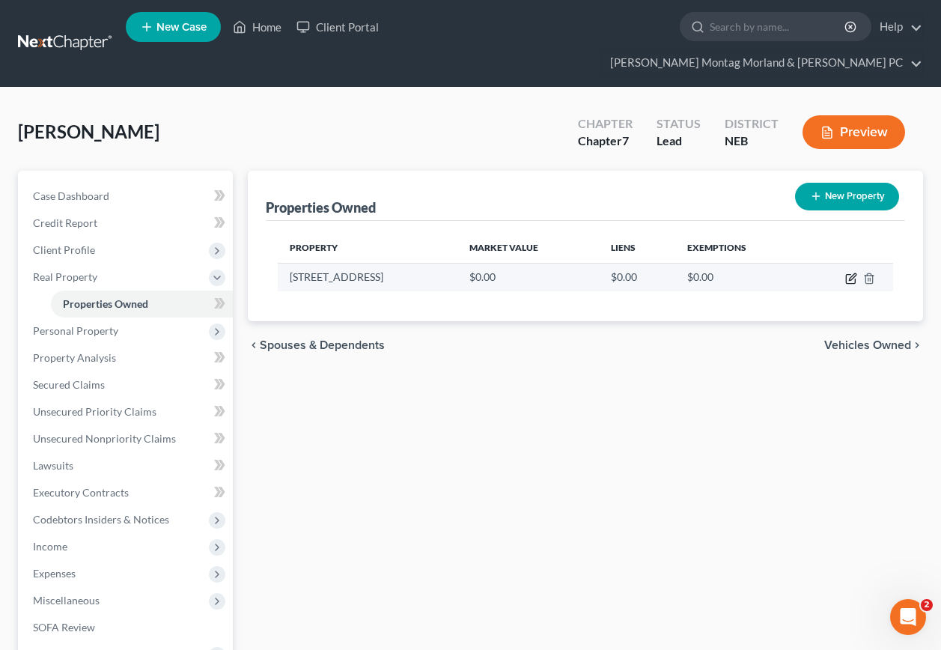
click at [848, 272] on icon "button" at bounding box center [851, 278] width 12 height 12
select select "30"
select select "83"
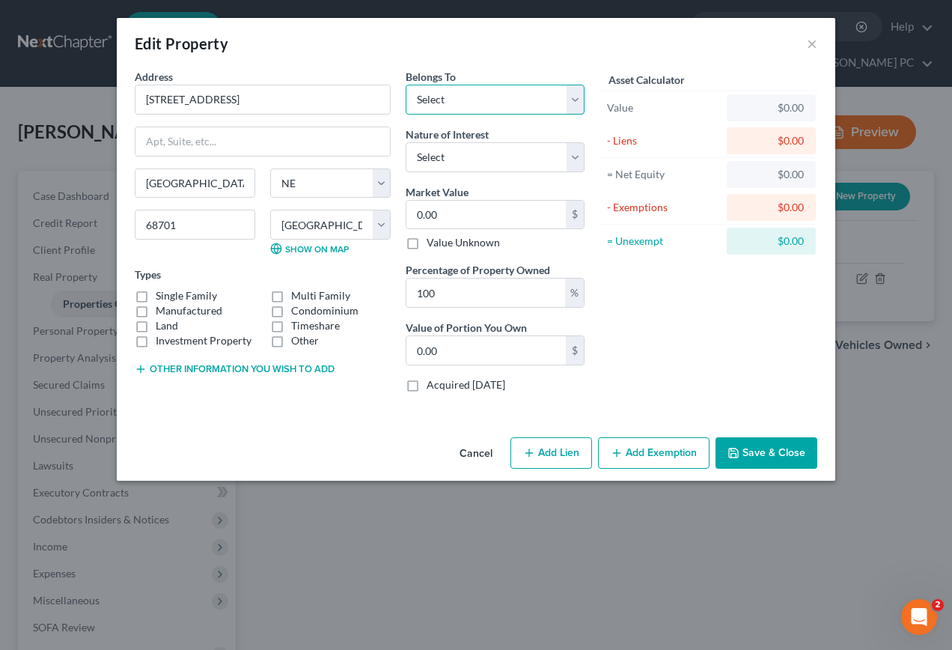
click at [537, 103] on select "Select Debtor 1 Only Debtor 2 Only Debtor 1 And Debtor 2 Only At Least One Of T…" at bounding box center [495, 100] width 179 height 30
select select "2"
click at [406, 85] on select "Select Debtor 1 Only Debtor 2 Only Debtor 1 And Debtor 2 Only At Least One Of T…" at bounding box center [495, 100] width 179 height 30
click at [450, 213] on input "0.00" at bounding box center [485, 215] width 159 height 28
type input "1"
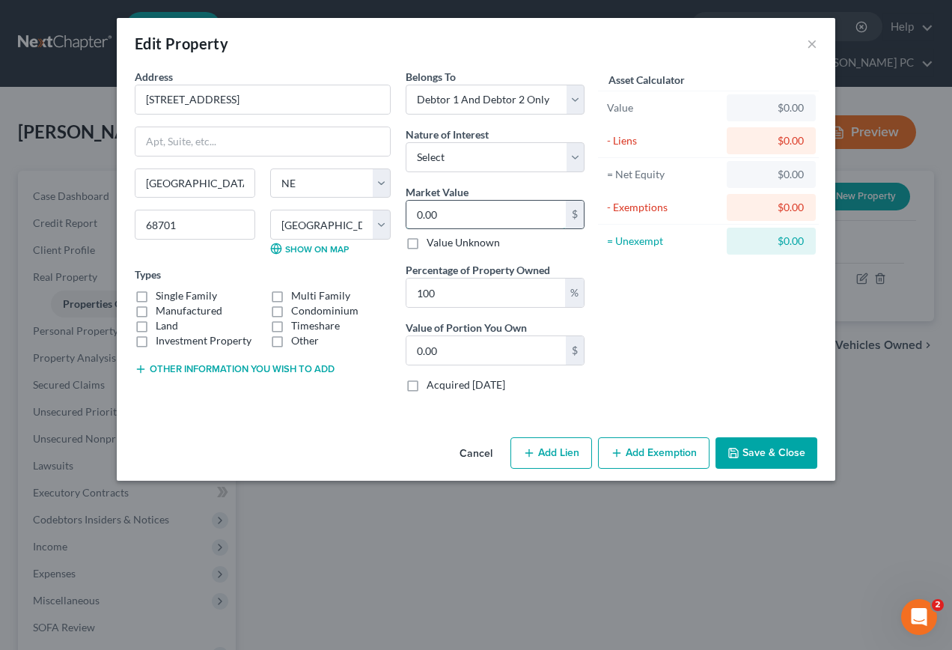
type input "1.00"
type input "17"
type input "17.00"
type input "179"
type input "179.00"
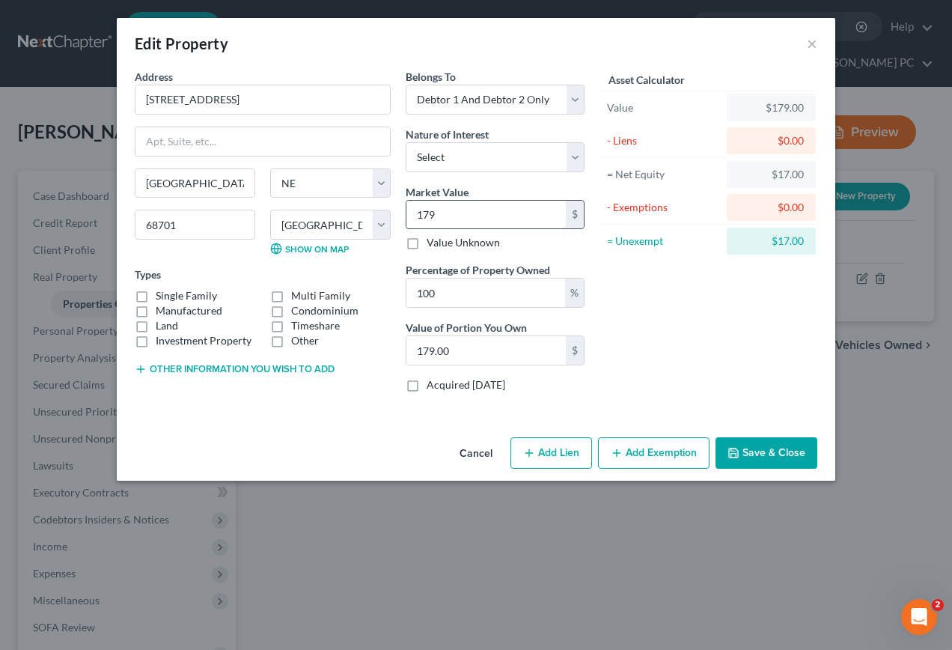
type input "1790"
type input "1,790.00"
type input "1,7900"
type input "17,900.00"
type input "17,9000"
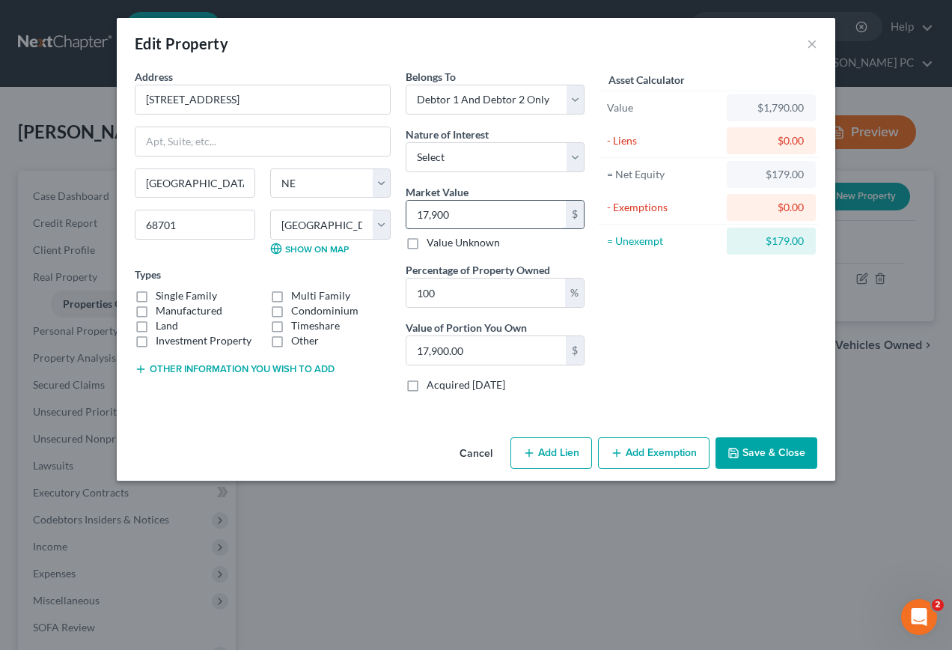
type input "179,000.00"
click at [156, 296] on label "Single Family" at bounding box center [186, 295] width 61 height 15
click at [162, 296] on input "Single Family" at bounding box center [167, 293] width 10 height 10
checkbox input "true"
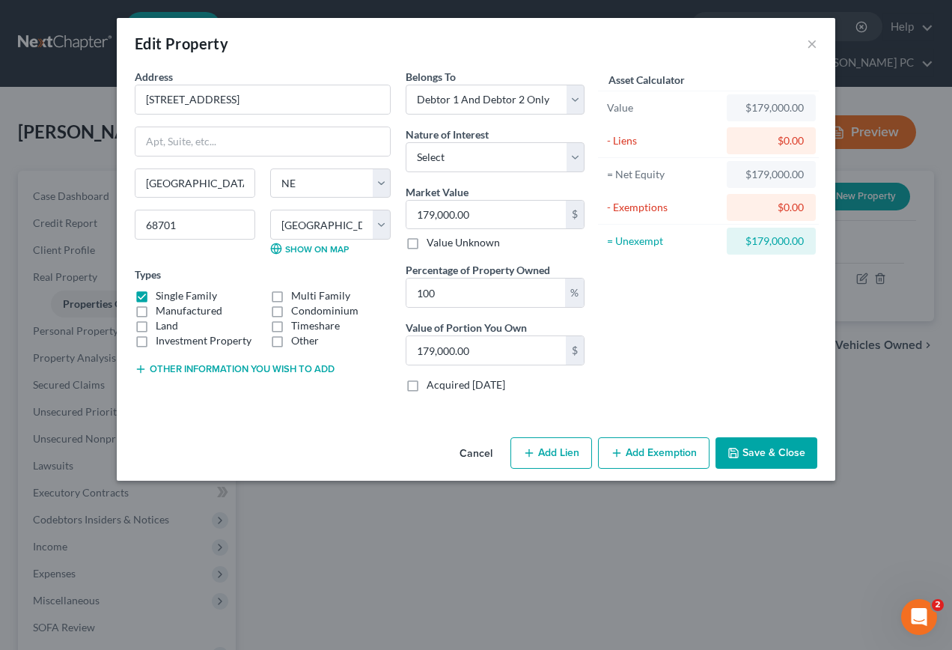
click at [558, 454] on button "Add Lien" at bounding box center [551, 452] width 82 height 31
select select "2"
select select "0"
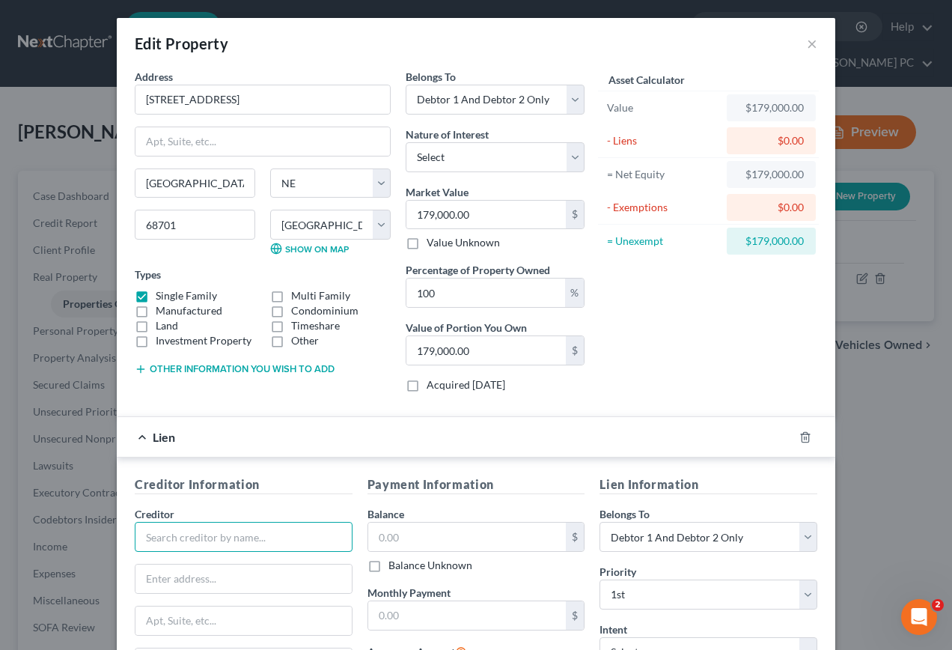
click at [211, 531] on input "text" at bounding box center [244, 537] width 218 height 30
type input "[PERSON_NAME] Fargo Bank Home Lending"
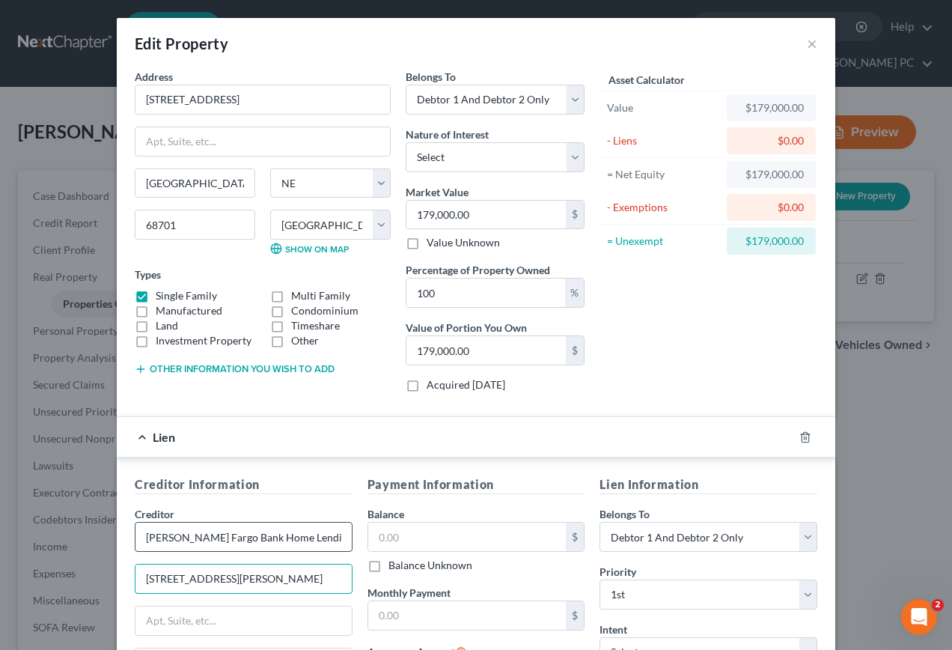
type input "[STREET_ADDRESS][PERSON_NAME]"
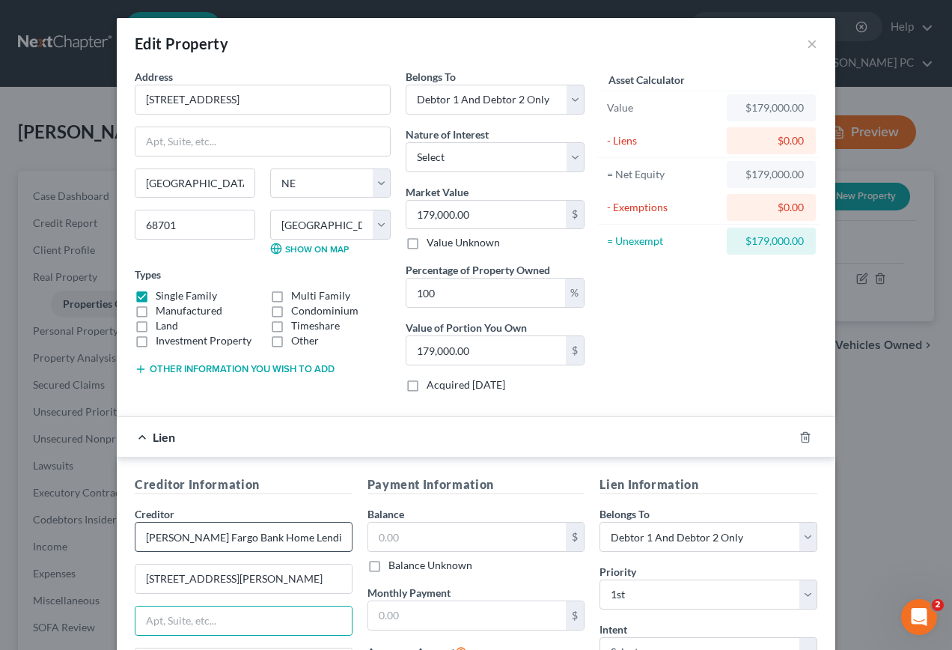
scroll to position [26, 0]
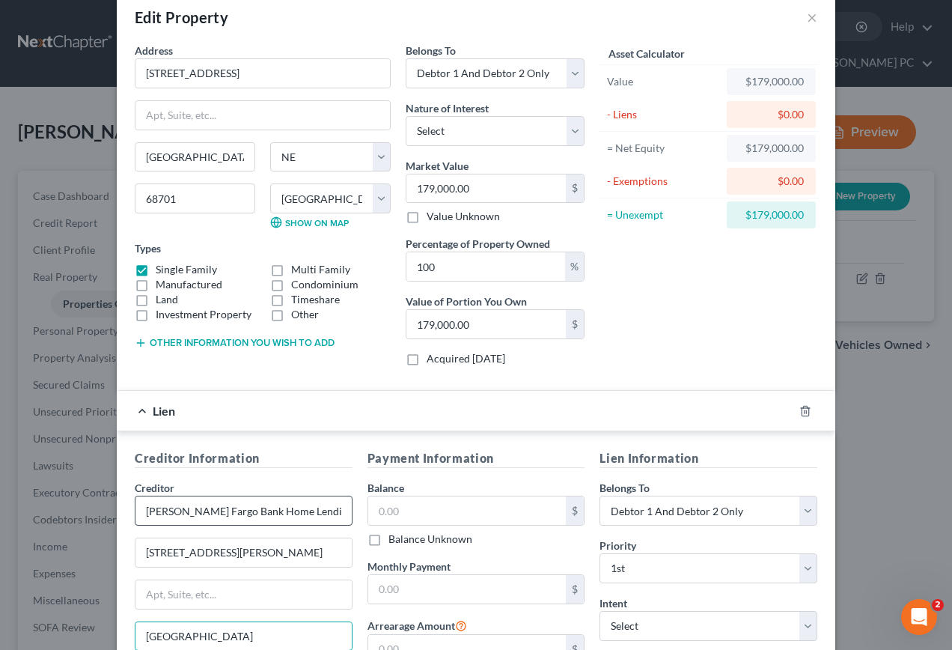
type input "[GEOGRAPHIC_DATA]"
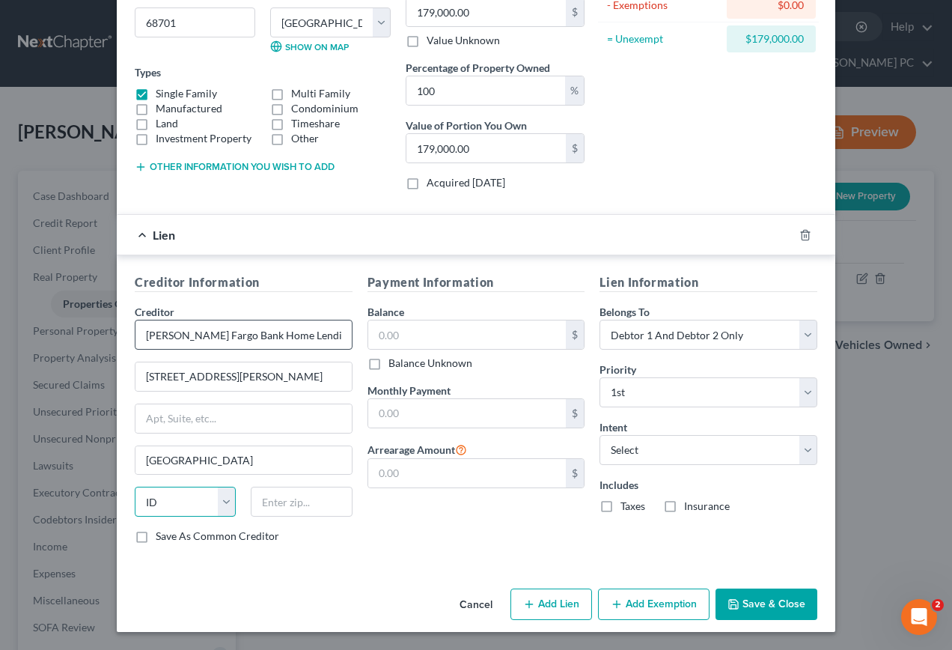
select select "16"
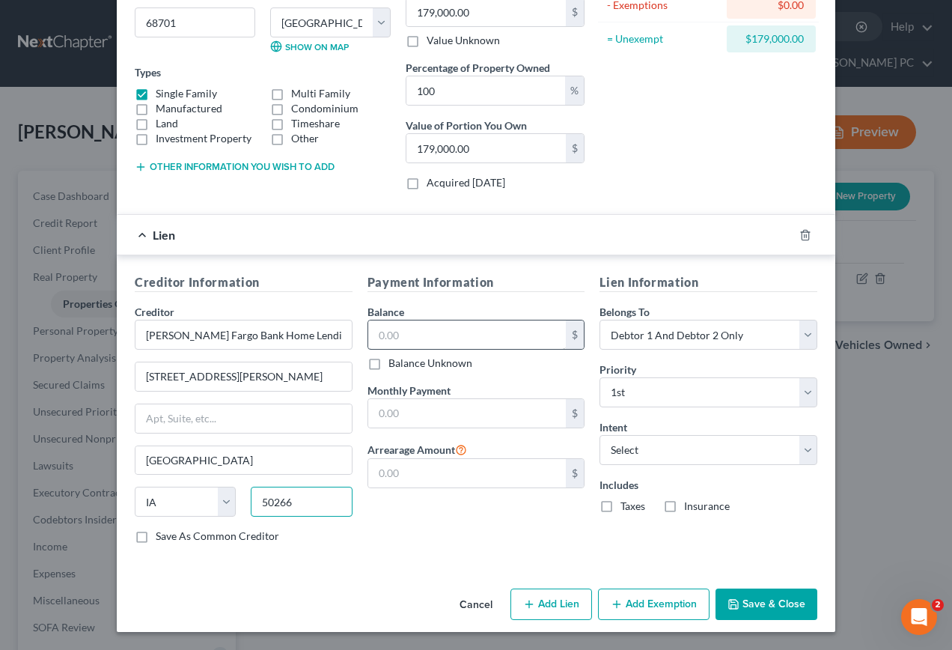
type input "50266"
click at [444, 344] on input "text" at bounding box center [467, 334] width 198 height 28
type input "48,091.00"
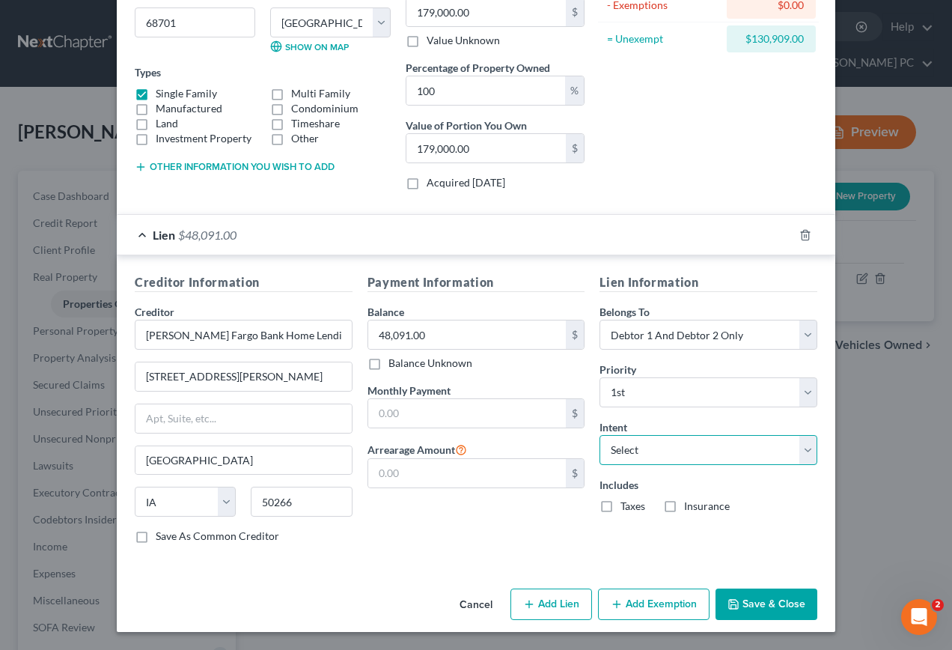
click at [616, 440] on select "Select Surrender Redeem Reaffirm Avoid Other" at bounding box center [709, 450] width 218 height 30
select select "2"
click at [600, 435] on select "Select Surrender Redeem Reaffirm Avoid Other" at bounding box center [709, 450] width 218 height 30
click at [662, 609] on button "Add Exemption" at bounding box center [654, 603] width 112 height 31
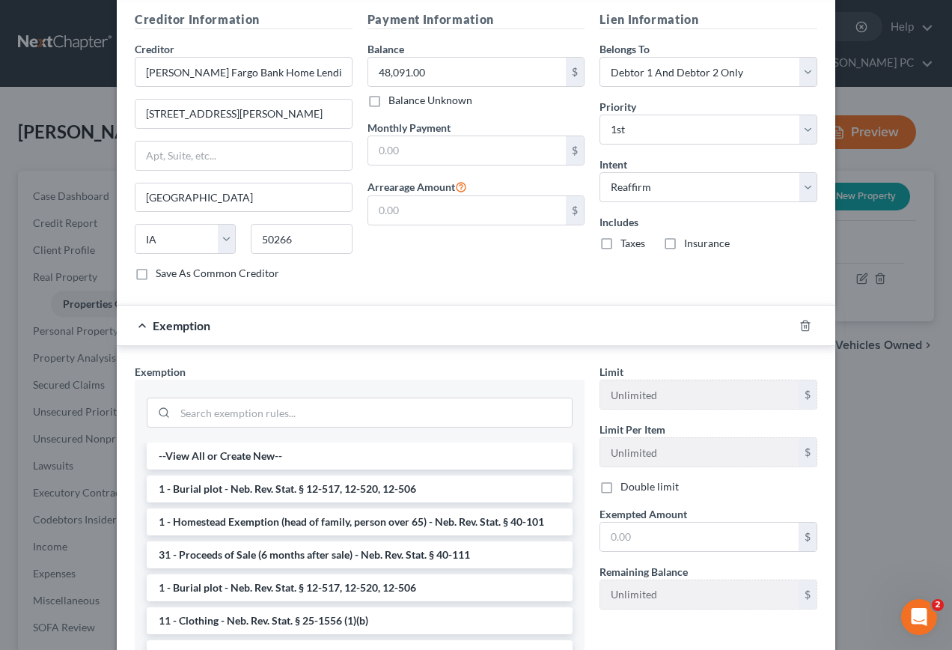
scroll to position [576, 0]
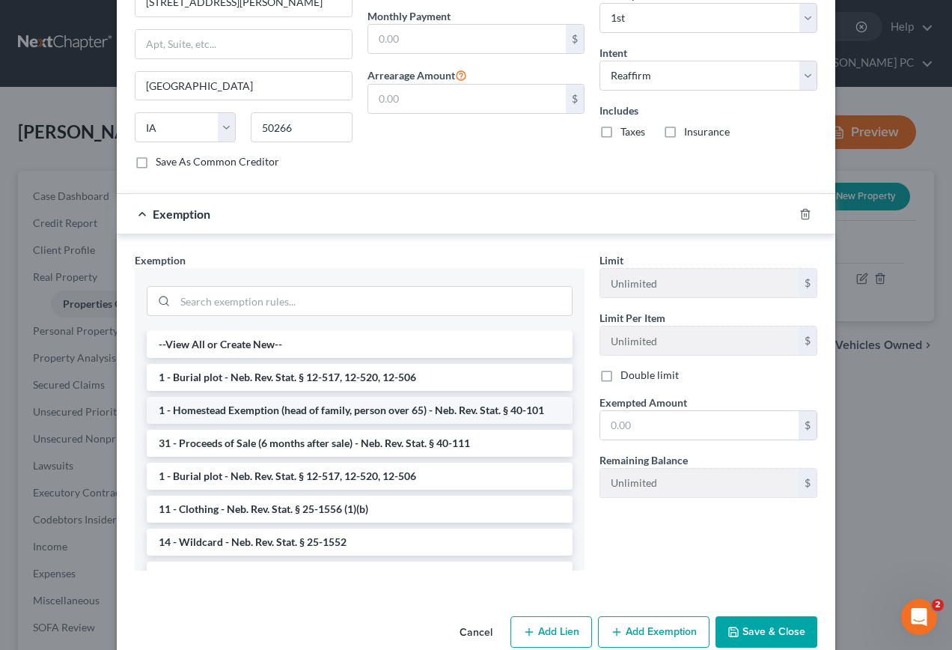
click at [377, 413] on li "1 - Homestead Exemption (head of family, person over 65) - Neb. Rev. Stat. § 40…" at bounding box center [360, 410] width 426 height 27
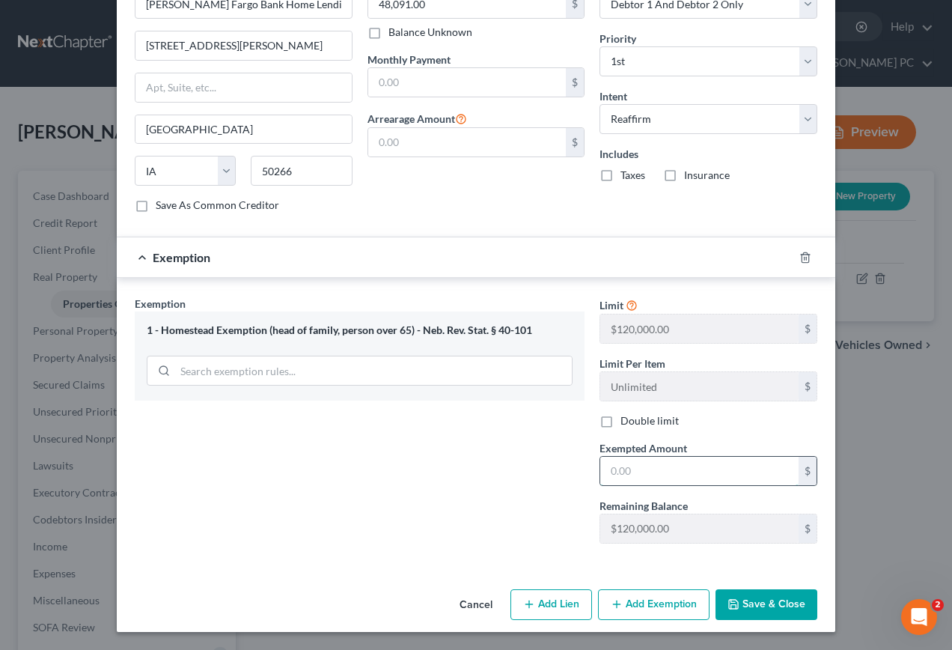
click at [654, 468] on input "text" at bounding box center [699, 471] width 198 height 28
type input "130,909.00"
click at [763, 609] on button "Save & Close" at bounding box center [767, 604] width 102 height 31
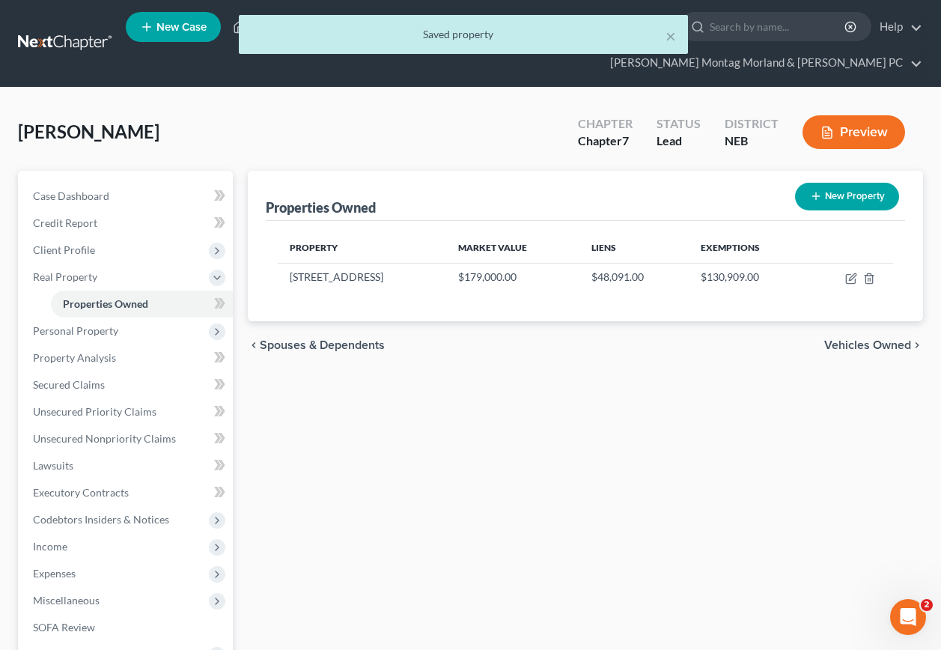
click at [846, 339] on span "Vehicles Owned" at bounding box center [867, 345] width 87 height 12
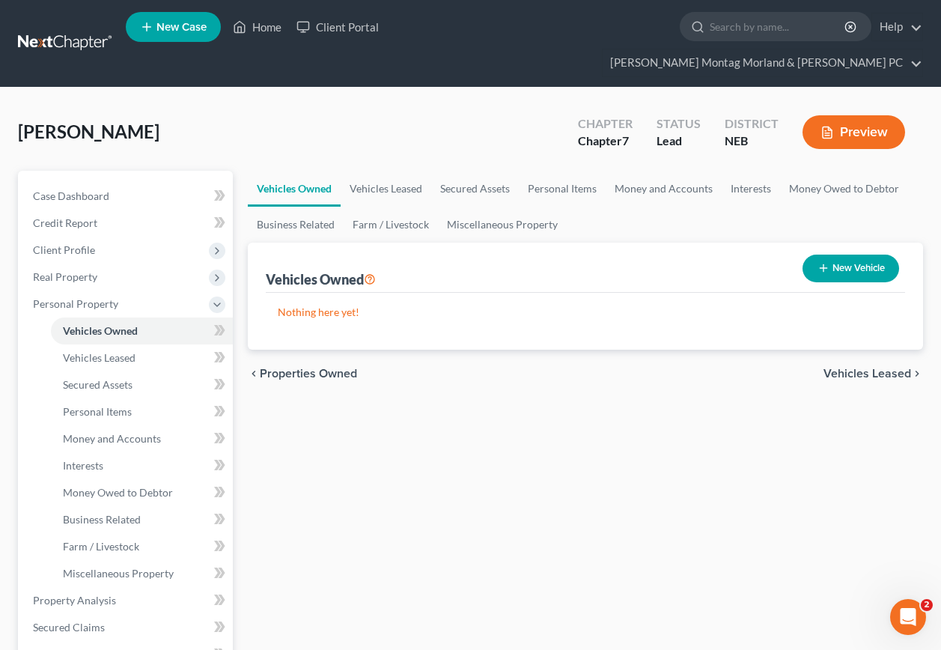
click at [867, 254] on button "New Vehicle" at bounding box center [850, 268] width 97 height 28
select select "0"
select select "2"
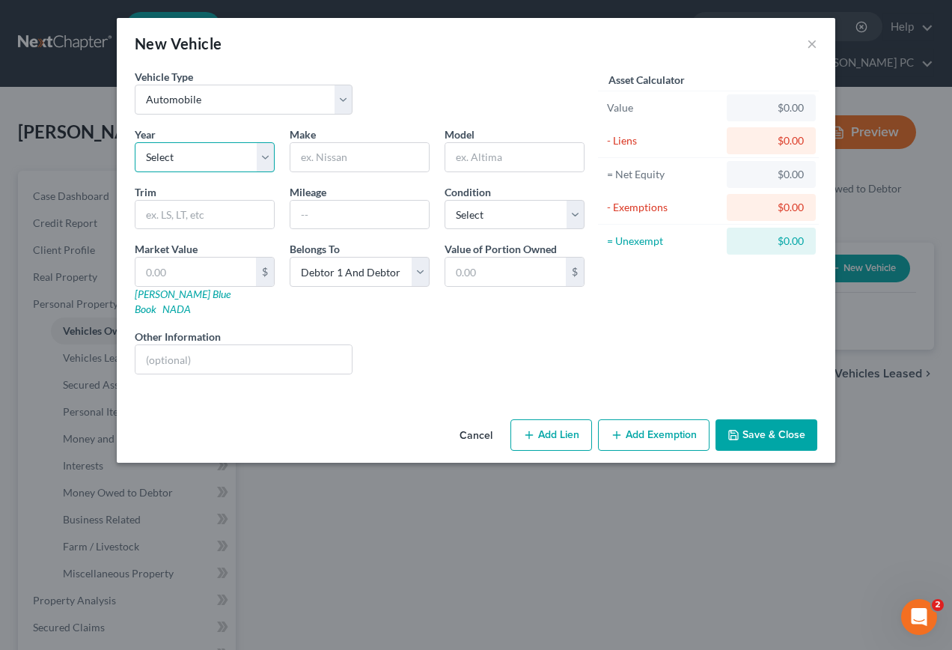
click at [208, 165] on select "Select 2026 2025 2024 2023 2022 2021 2020 2019 2018 2017 2016 2015 2014 2013 20…" at bounding box center [205, 157] width 140 height 30
select select "6"
click at [135, 142] on select "Select 2026 2025 2024 2023 2022 2021 2020 2019 2018 2017 2016 2015 2014 2013 20…" at bounding box center [205, 157] width 140 height 30
click at [367, 159] on input "text" at bounding box center [359, 157] width 138 height 28
type input "Nissan"
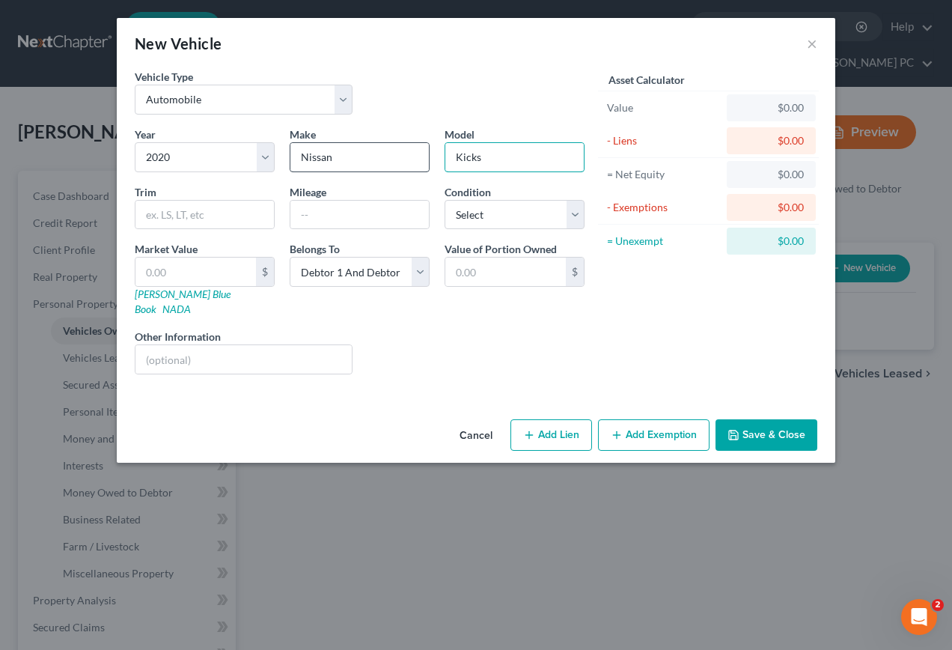
type input "Kicks"
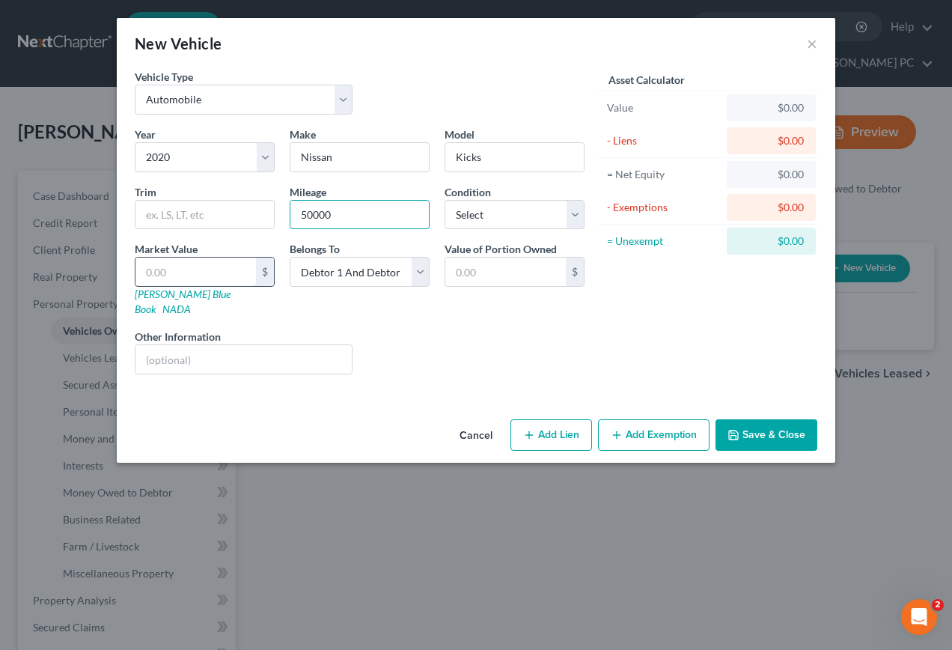
type input "50000"
click at [184, 272] on input "text" at bounding box center [195, 271] width 121 height 28
type input "1"
type input "1.00"
type input "16"
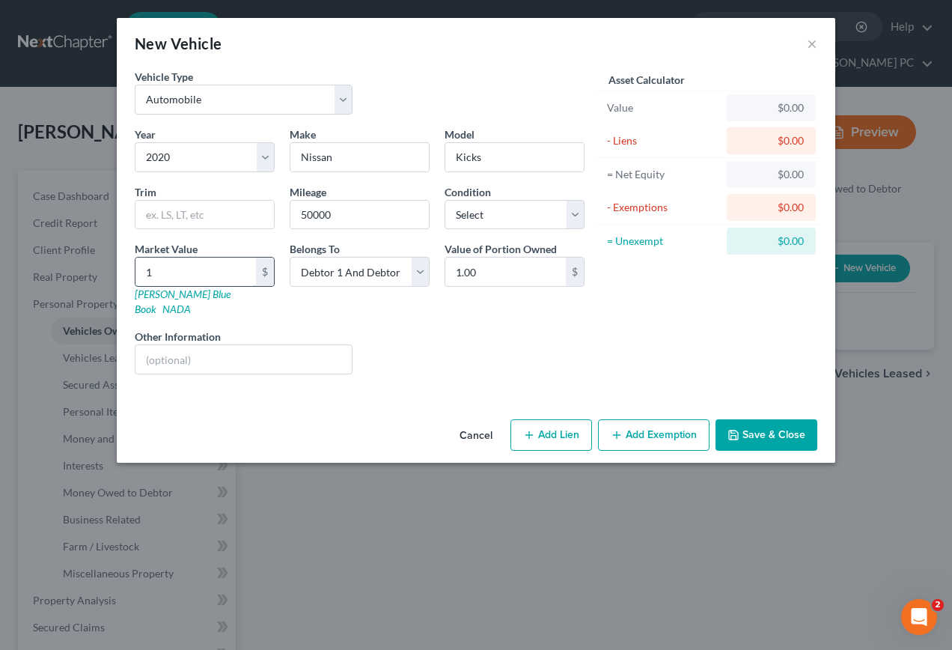
type input "16.00"
type input "160"
type input "160.00"
type input "1600"
type input "1,600.00"
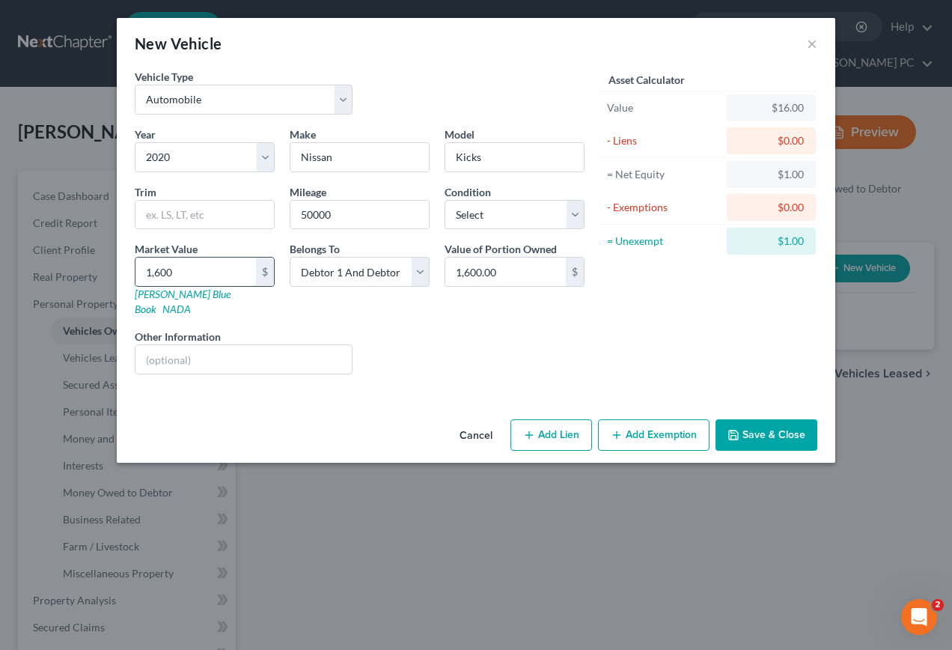
type input "1,6000"
type input "16,000.00"
click at [543, 423] on button "Add Lien" at bounding box center [551, 434] width 82 height 31
select select "2"
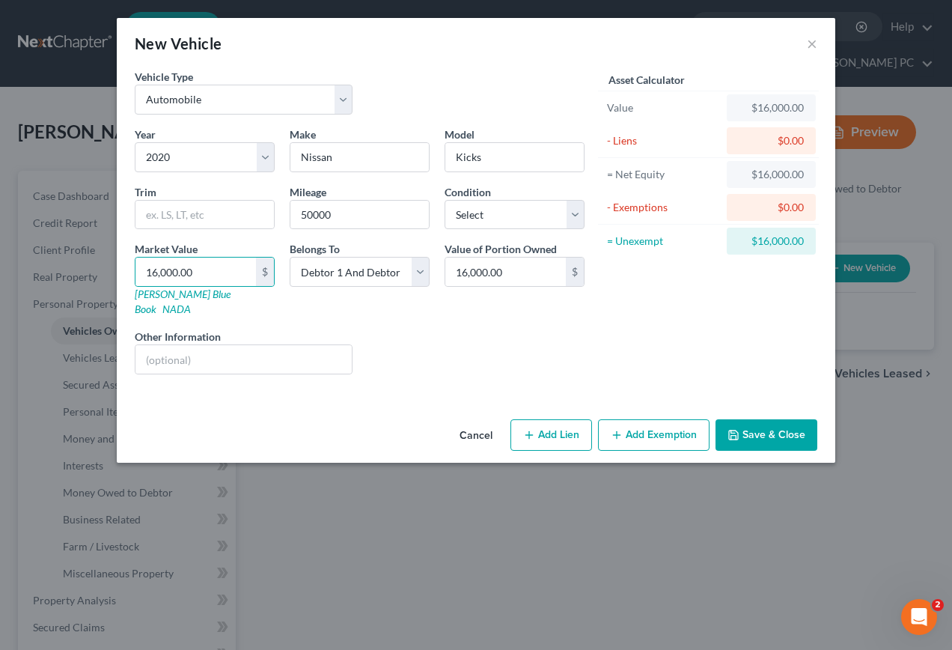
select select "0"
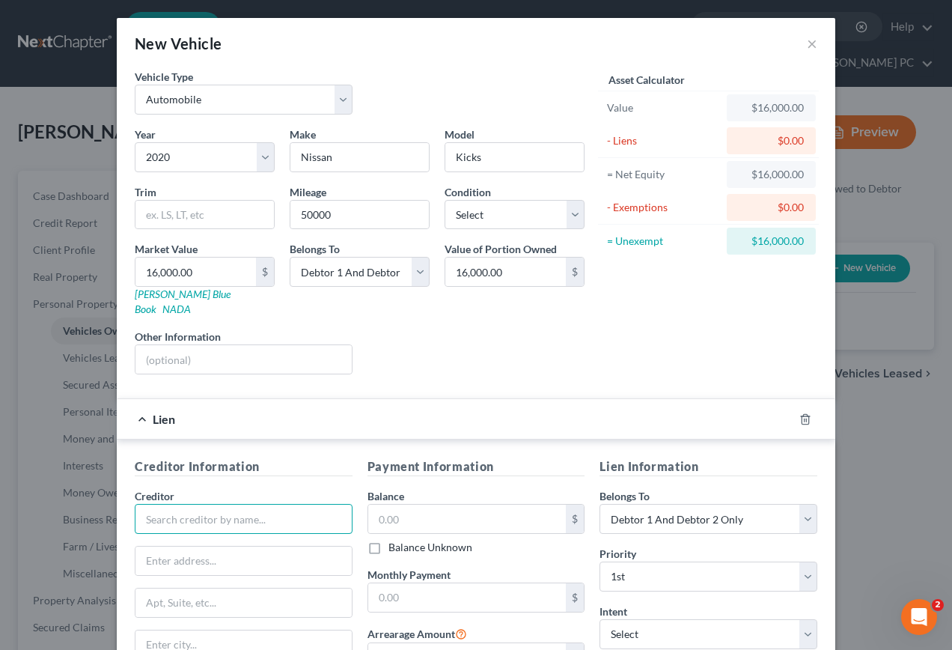
click at [152, 507] on input "text" at bounding box center [244, 519] width 218 height 30
type input "Ally Financial"
type input "P.O. Box 380901"
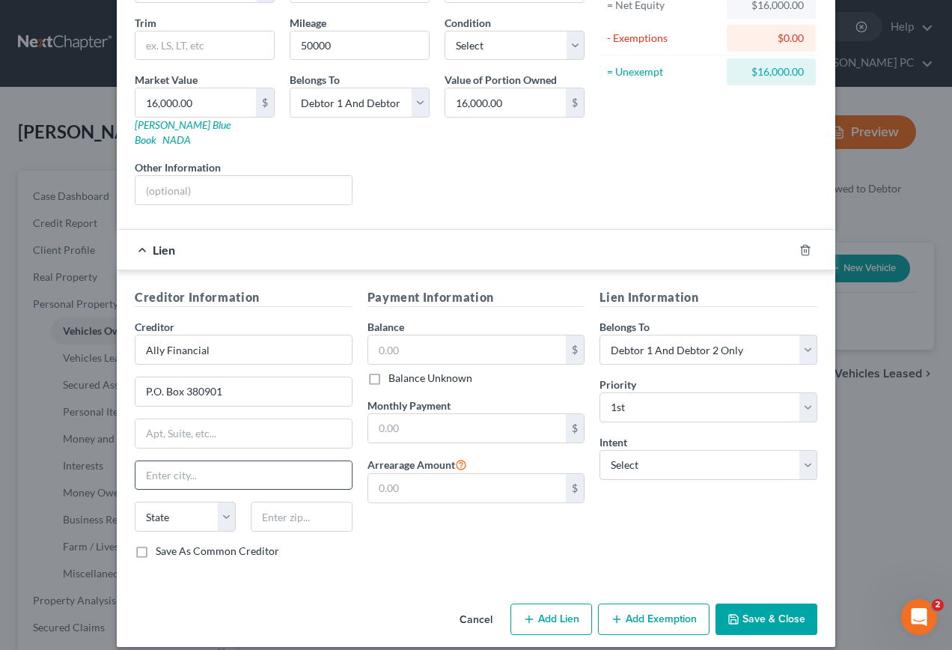
click at [252, 468] on input "text" at bounding box center [243, 475] width 216 height 28
type input "Bloomington"
select select "24"
type input "55438-0901"
click at [405, 335] on input "text" at bounding box center [467, 349] width 198 height 28
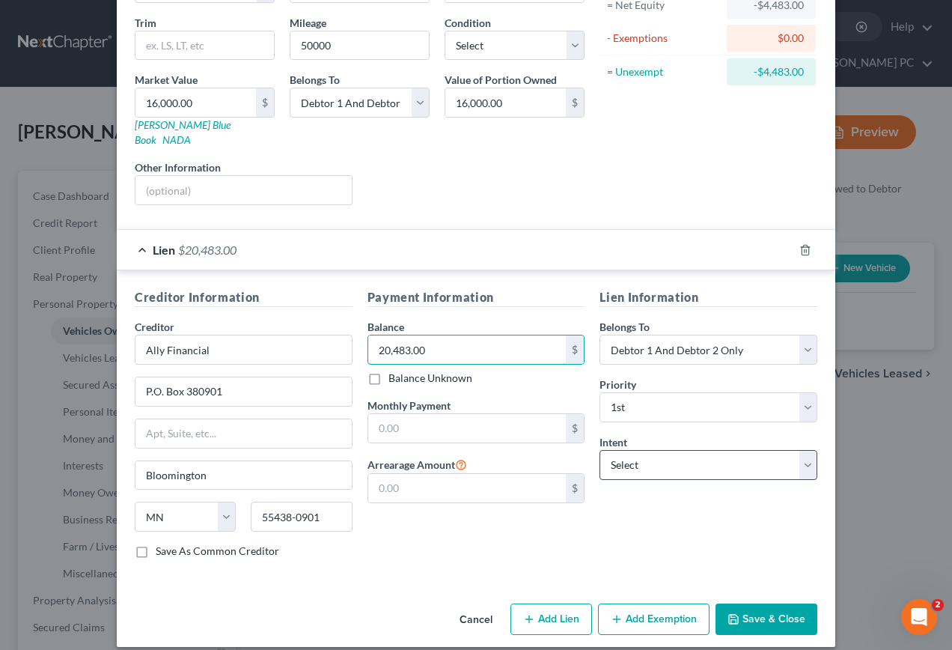
type input "20,483.00"
click at [667, 450] on select "Select Surrender Redeem Reaffirm Avoid Other" at bounding box center [709, 465] width 218 height 30
select select "2"
click at [600, 450] on select "Select Surrender Redeem Reaffirm Avoid Other" at bounding box center [709, 465] width 218 height 30
click at [661, 608] on button "Add Exemption" at bounding box center [654, 618] width 112 height 31
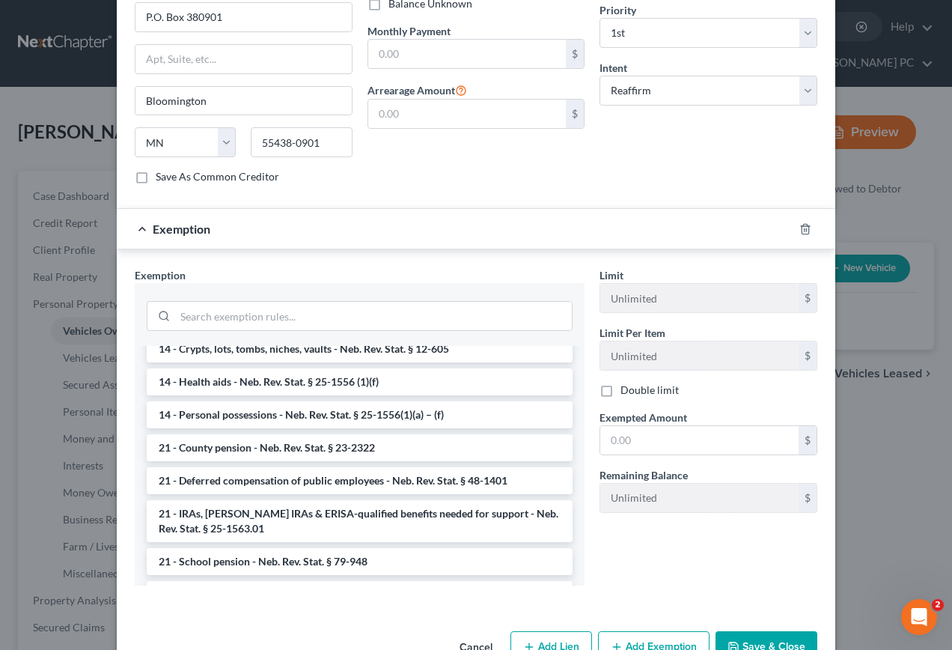
scroll to position [0, 0]
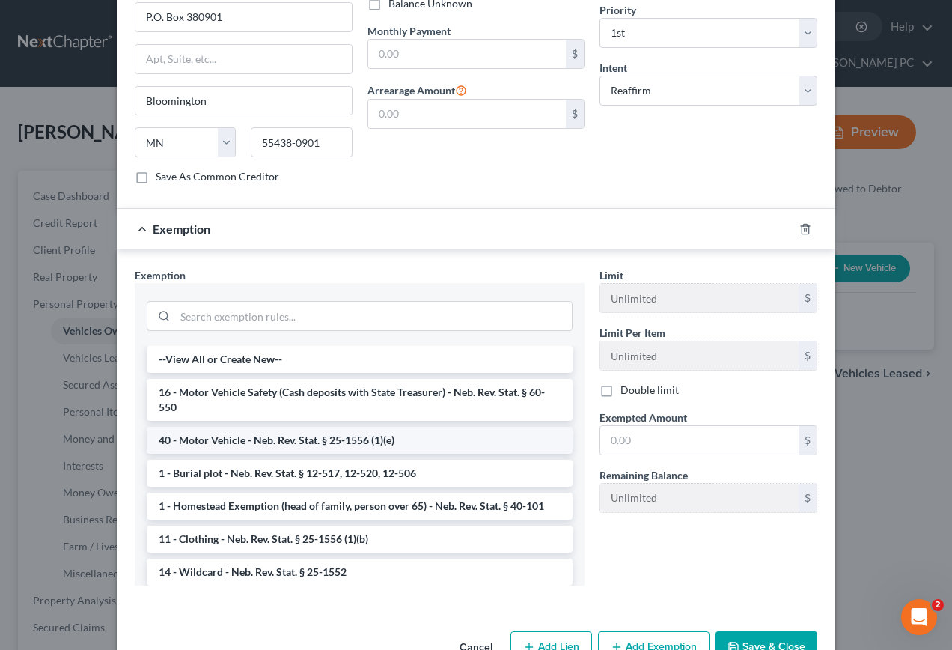
click at [269, 427] on li "40 - Motor Vehicle - Neb. Rev. Stat. § 25-1556 (1)(e)" at bounding box center [360, 440] width 426 height 27
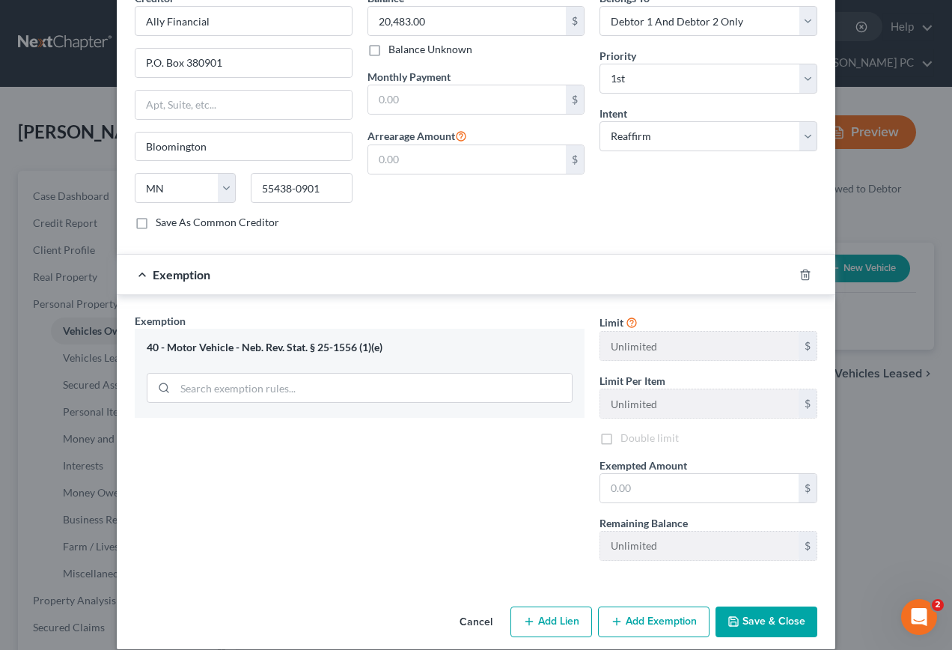
scroll to position [500, 0]
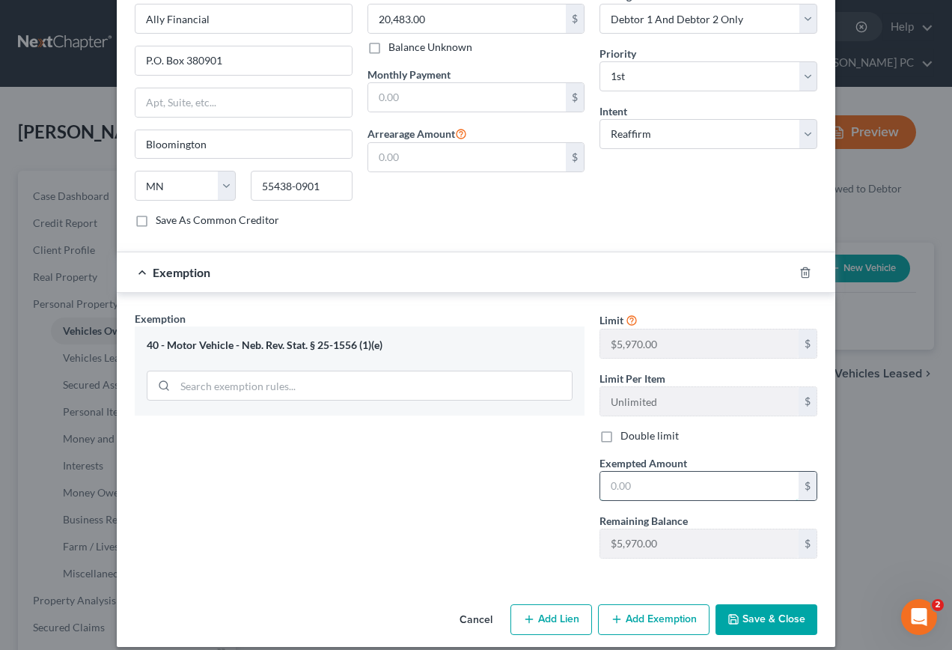
click at [698, 472] on input "text" at bounding box center [699, 486] width 198 height 28
type input "00.00"
click at [759, 604] on button "Save & Close" at bounding box center [767, 619] width 102 height 31
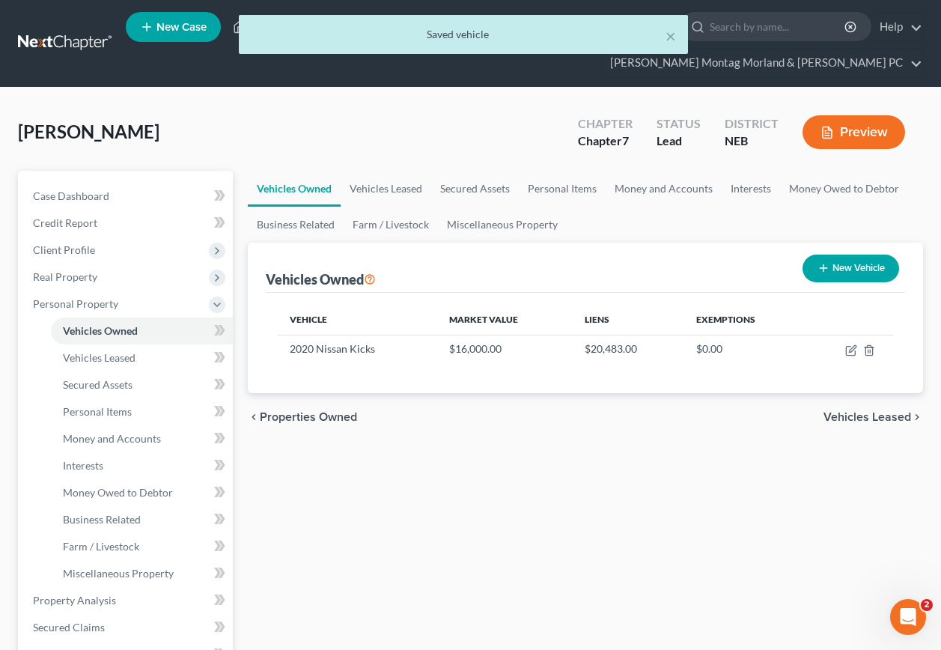
click at [832, 254] on button "New Vehicle" at bounding box center [850, 268] width 97 height 28
select select "0"
select select "2"
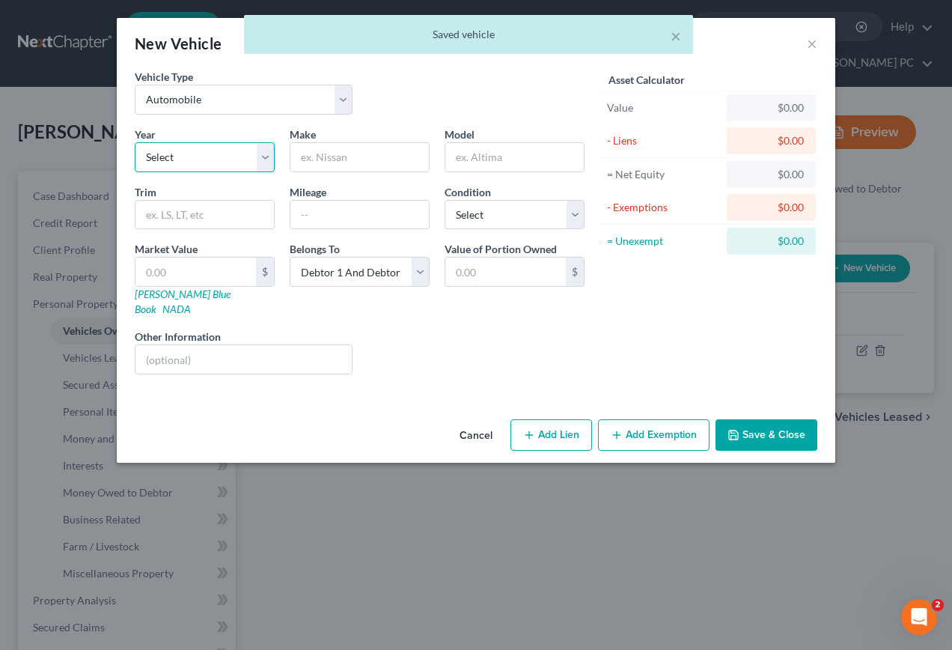
click at [177, 153] on select "Select 2026 2025 2024 2023 2022 2021 2020 2019 2018 2017 2016 2015 2014 2013 20…" at bounding box center [205, 157] width 140 height 30
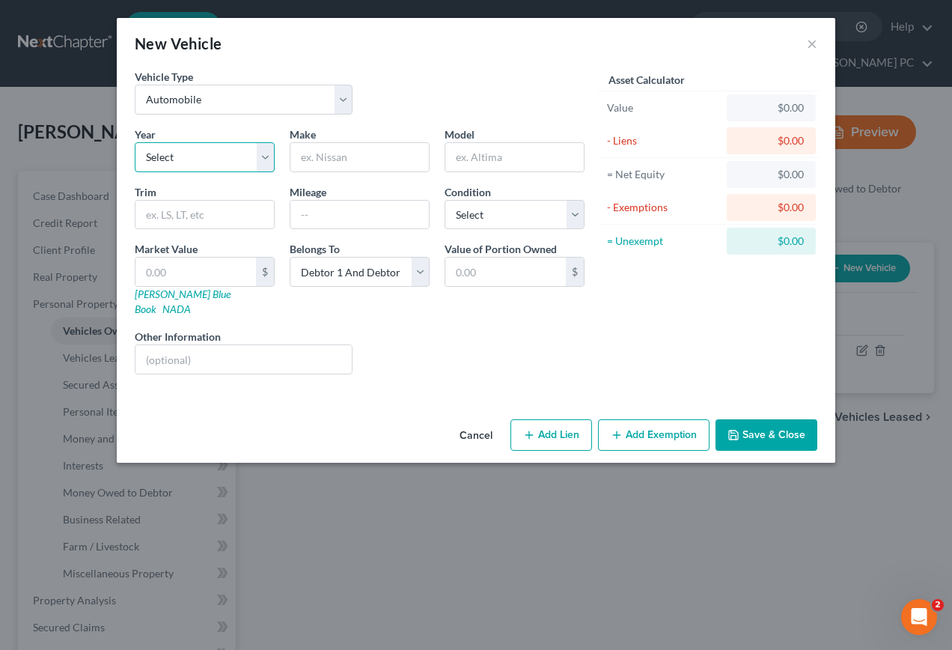
select select "27"
click at [135, 142] on select "Select 2026 2025 2024 2023 2022 2021 2020 2019 2018 2017 2016 2015 2014 2013 20…" at bounding box center [205, 157] width 140 height 30
click at [350, 153] on input "text" at bounding box center [359, 157] width 138 height 28
type input "Lincoln"
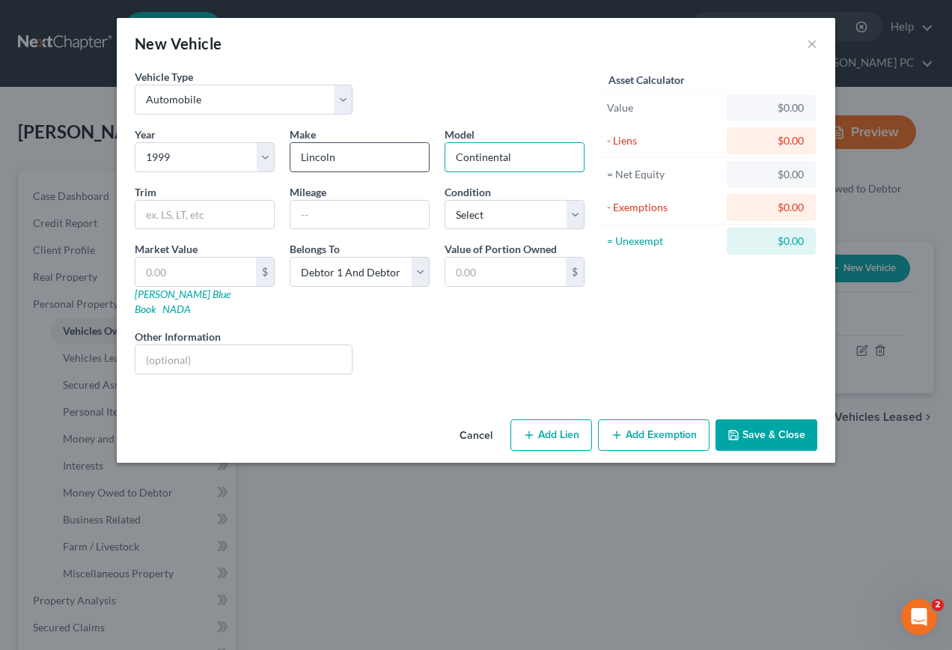
type input "Continental"
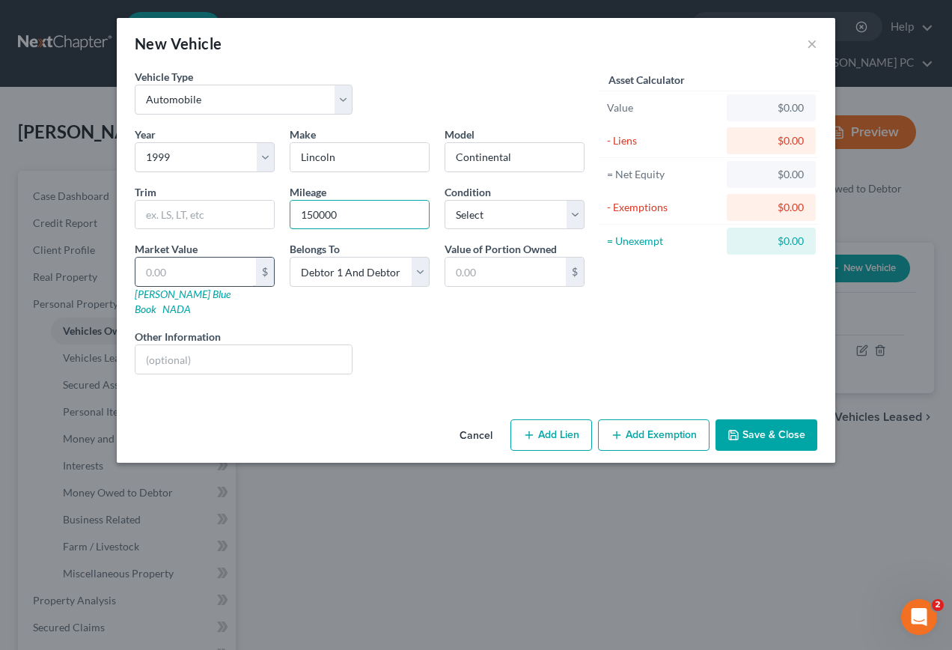
type input "150000"
click at [201, 268] on input "text" at bounding box center [195, 271] width 121 height 28
type input "4"
type input "4.00"
type input "40"
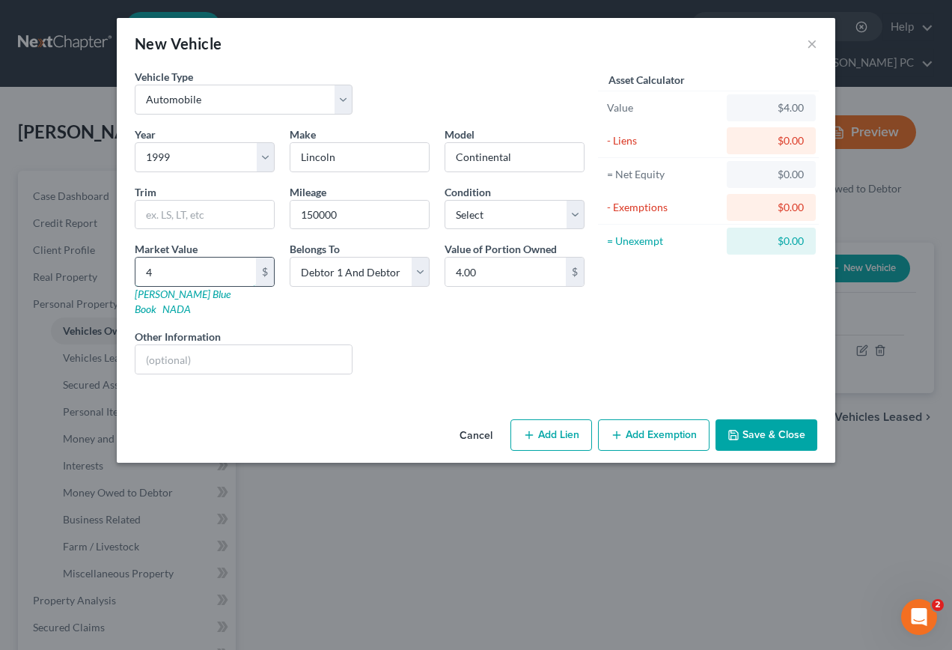
type input "40.00"
type input "400"
type input "400.00"
type input "4000"
type input "4,000.00"
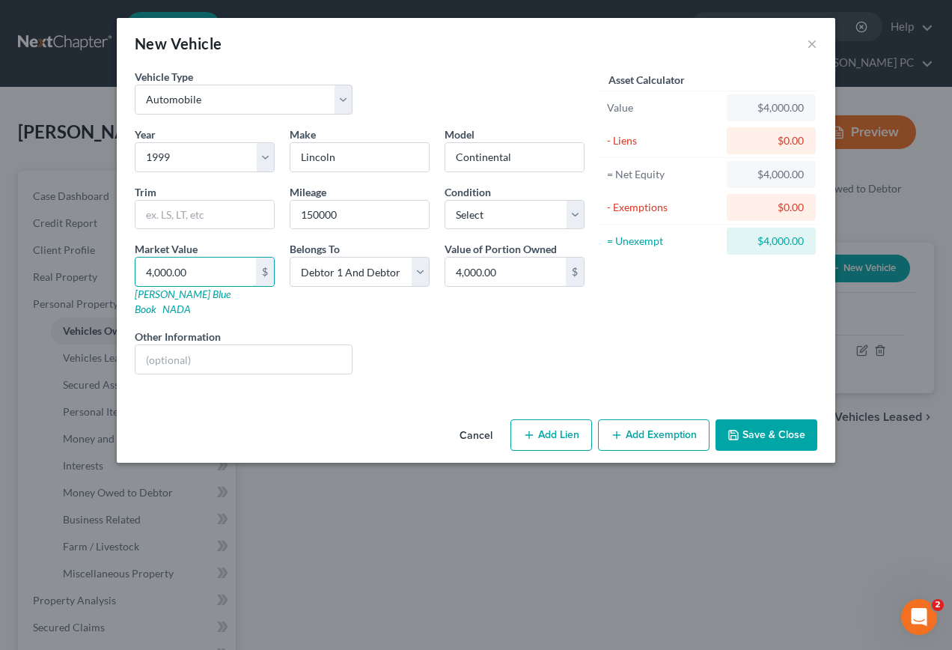
type input "4,000.00"
click at [655, 419] on button "Add Exemption" at bounding box center [654, 434] width 112 height 31
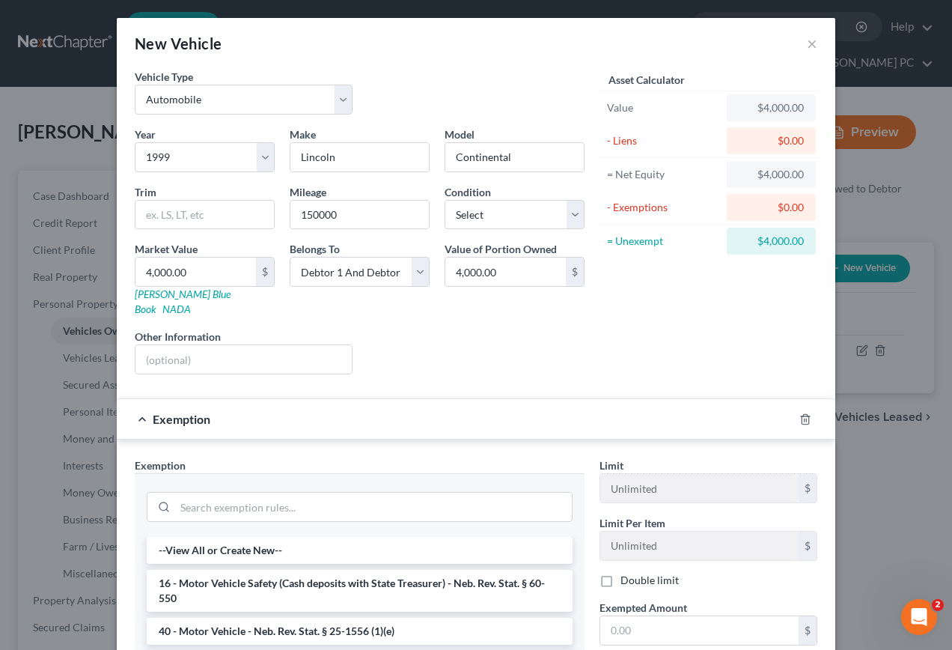
drag, startPoint x: 217, startPoint y: 613, endPoint x: 269, endPoint y: 609, distance: 52.5
click at [222, 617] on li "40 - Motor Vehicle - Neb. Rev. Stat. § 25-1556 (1)(e)" at bounding box center [360, 630] width 426 height 27
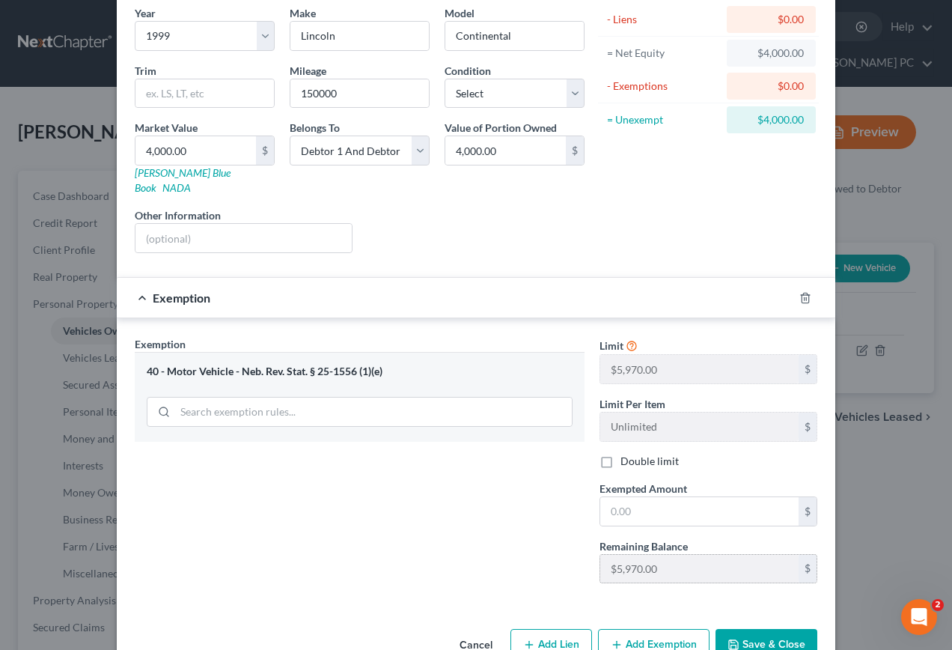
scroll to position [147, 0]
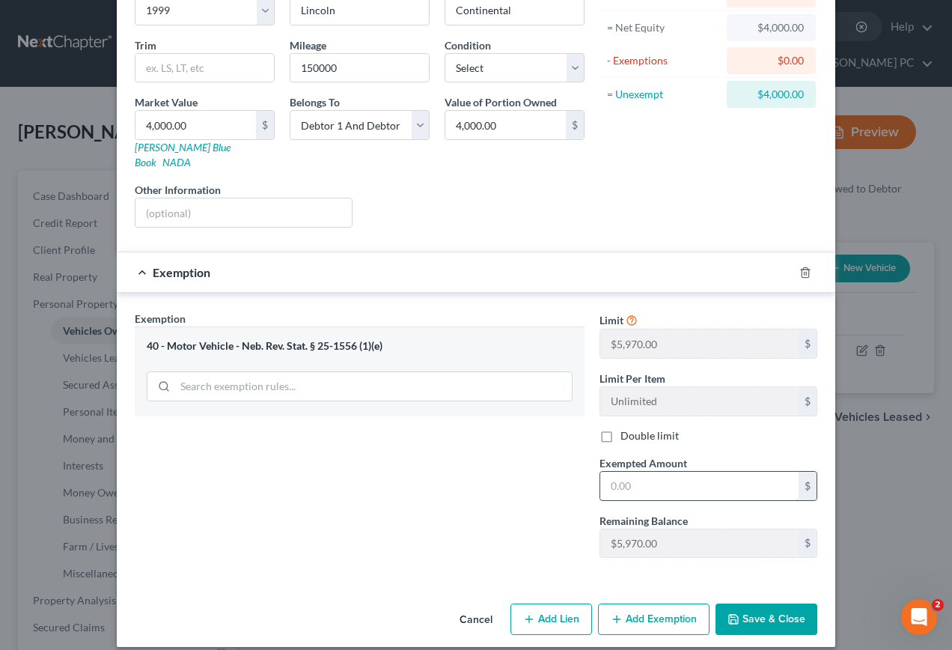
click at [668, 478] on input "text" at bounding box center [699, 486] width 198 height 28
type input "4,000.00"
click at [770, 609] on button "Save & Close" at bounding box center [767, 618] width 102 height 31
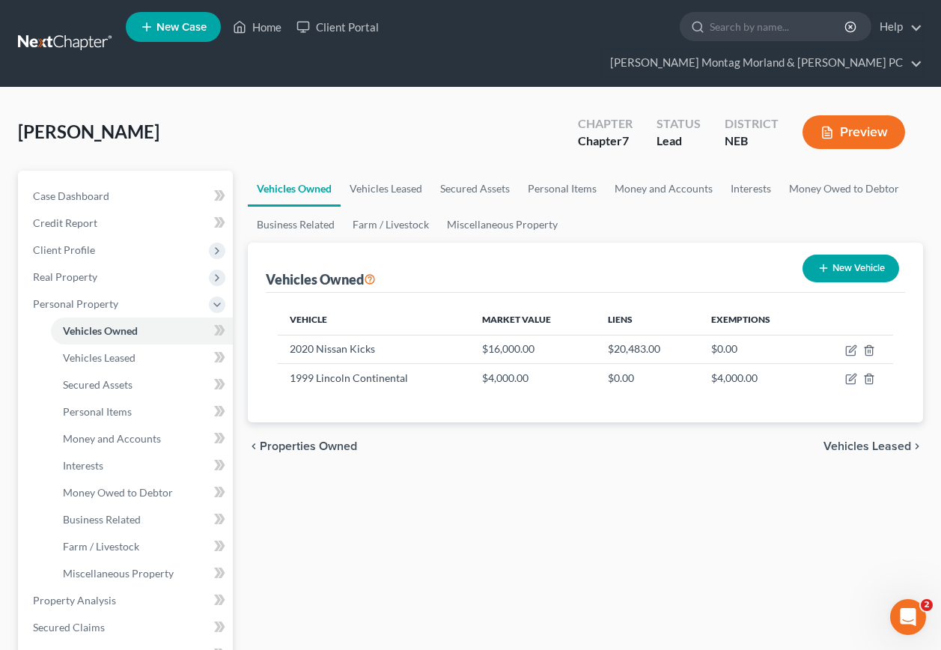
click at [865, 440] on span "Vehicles Leased" at bounding box center [867, 446] width 88 height 12
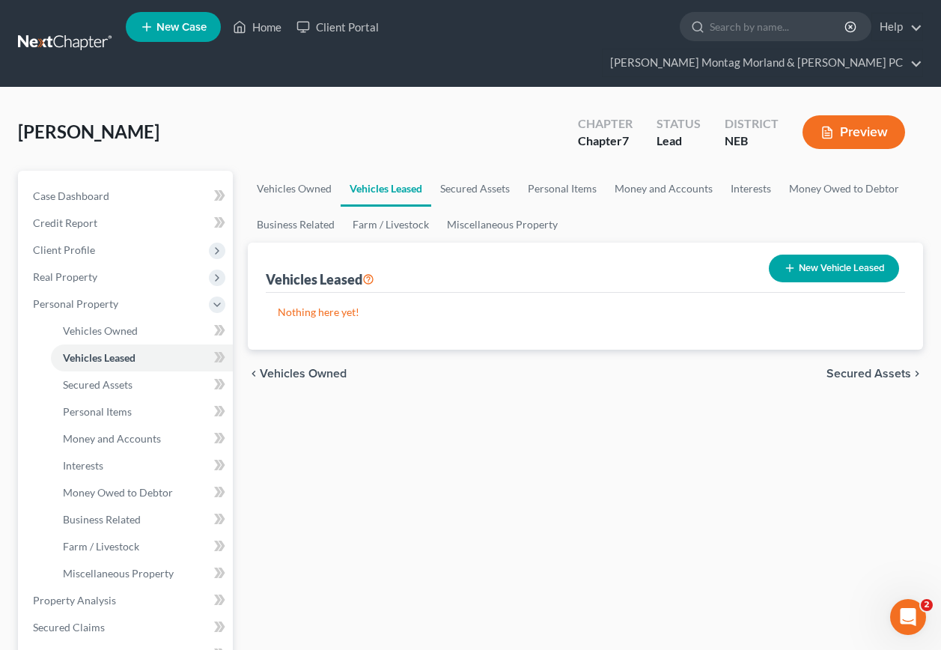
click at [860, 367] on span "Secured Assets" at bounding box center [868, 373] width 85 height 12
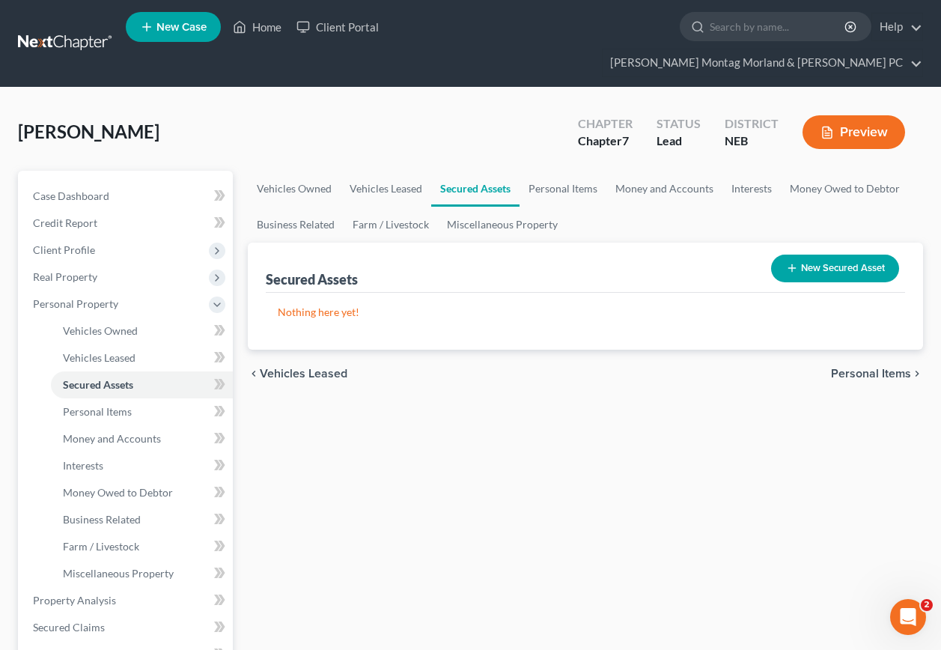
click at [865, 367] on span "Personal Items" at bounding box center [871, 373] width 80 height 12
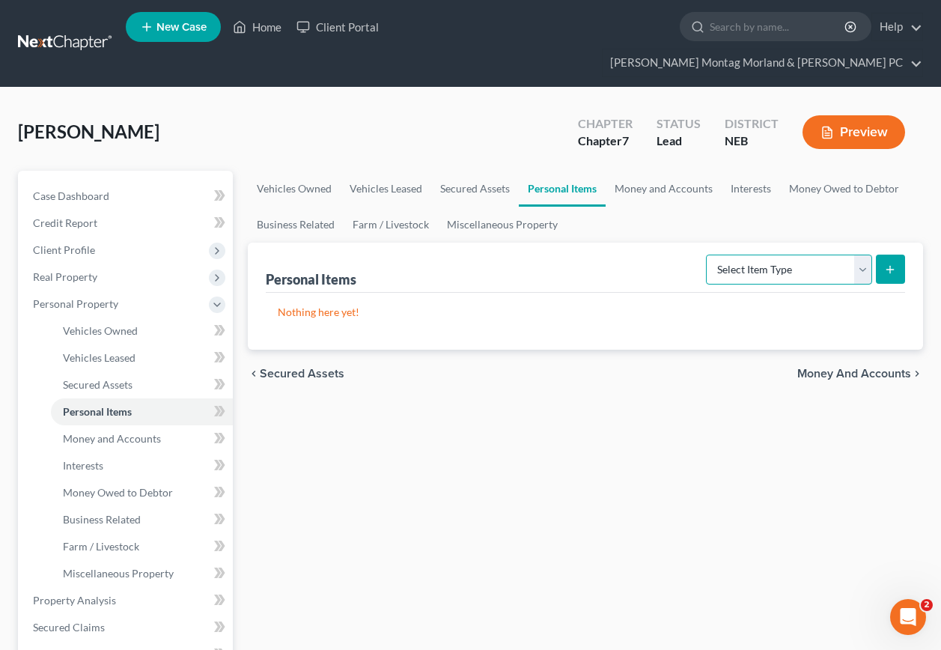
click at [865, 254] on select "Select Item Type Clothing Collectibles Of Value Electronics Firearms Household …" at bounding box center [789, 269] width 166 height 30
select select "clothing"
click at [707, 254] on select "Select Item Type Clothing Collectibles Of Value Electronics Firearms Household …" at bounding box center [789, 269] width 166 height 30
click at [888, 269] on line "submit" at bounding box center [890, 269] width 7 height 0
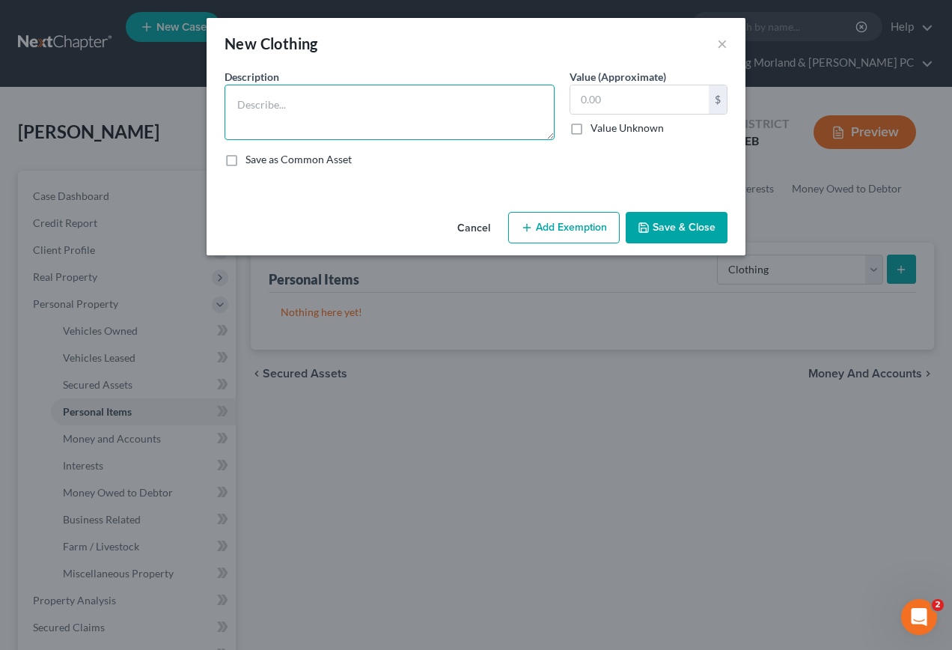
drag, startPoint x: 289, startPoint y: 119, endPoint x: 309, endPoint y: 129, distance: 22.4
click at [290, 120] on textarea at bounding box center [390, 112] width 330 height 55
type textarea "Clothing"
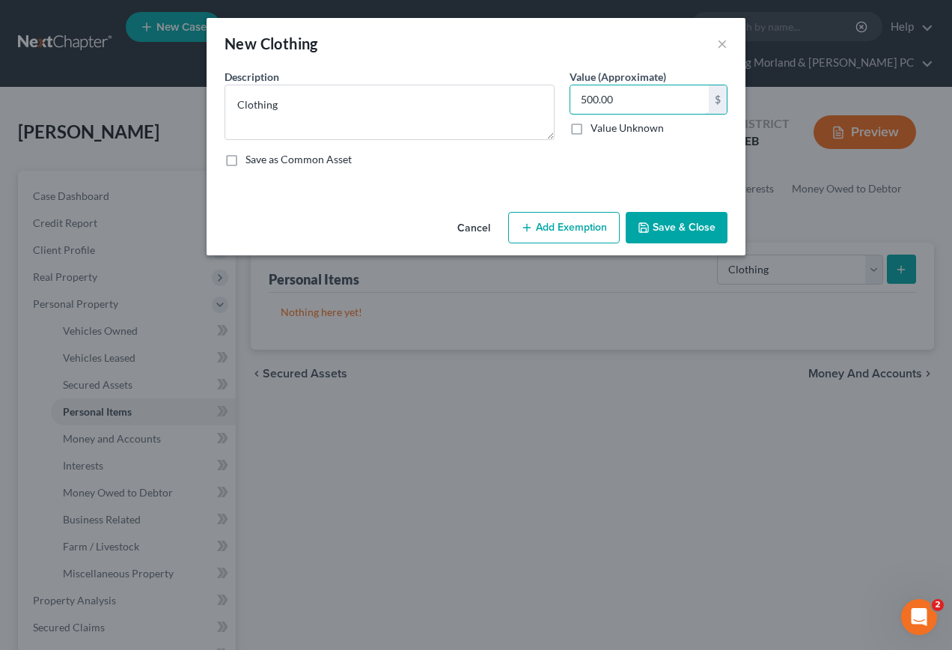
type input "500.00"
click at [547, 229] on button "Add Exemption" at bounding box center [564, 227] width 112 height 31
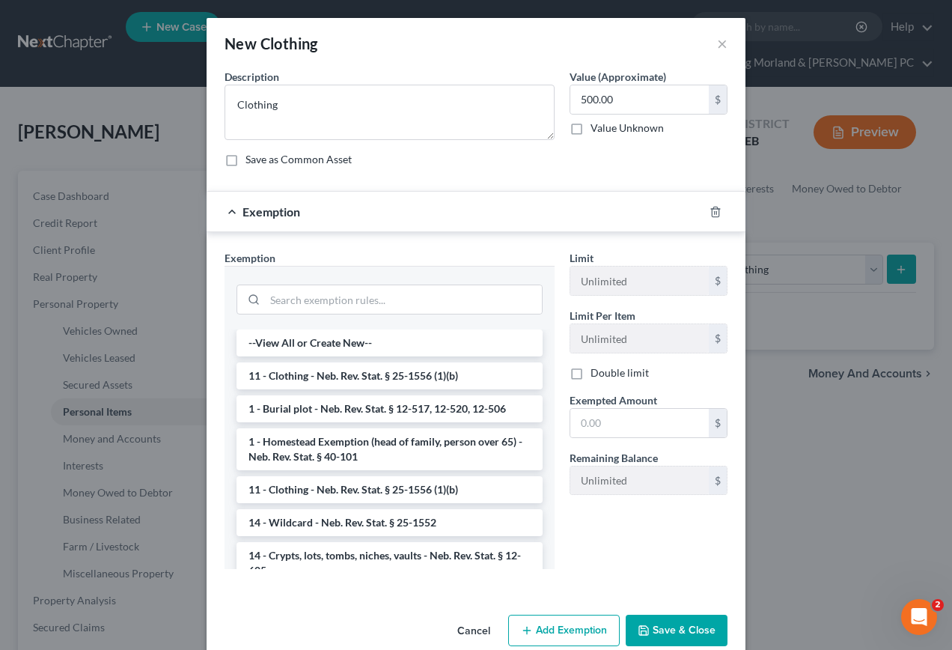
drag, startPoint x: 302, startPoint y: 380, endPoint x: 386, endPoint y: 402, distance: 86.6
click at [304, 380] on li "11 - Clothing - Neb. Rev. Stat. § 25-1556 (1)(b)" at bounding box center [390, 375] width 306 height 27
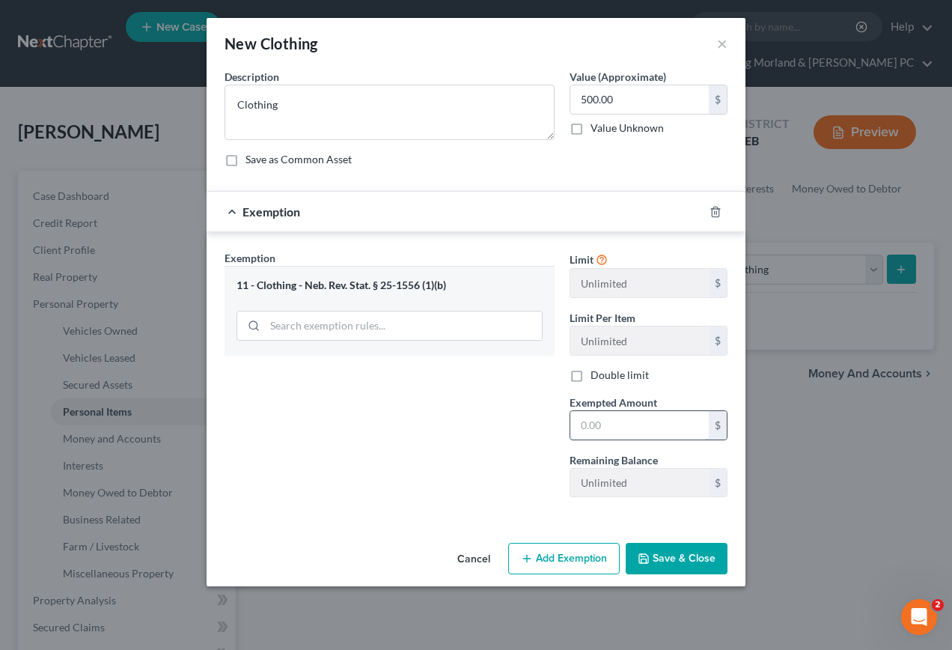
click at [616, 427] on input "text" at bounding box center [639, 425] width 138 height 28
type input "500.00"
click at [657, 557] on button "Save & Close" at bounding box center [677, 558] width 102 height 31
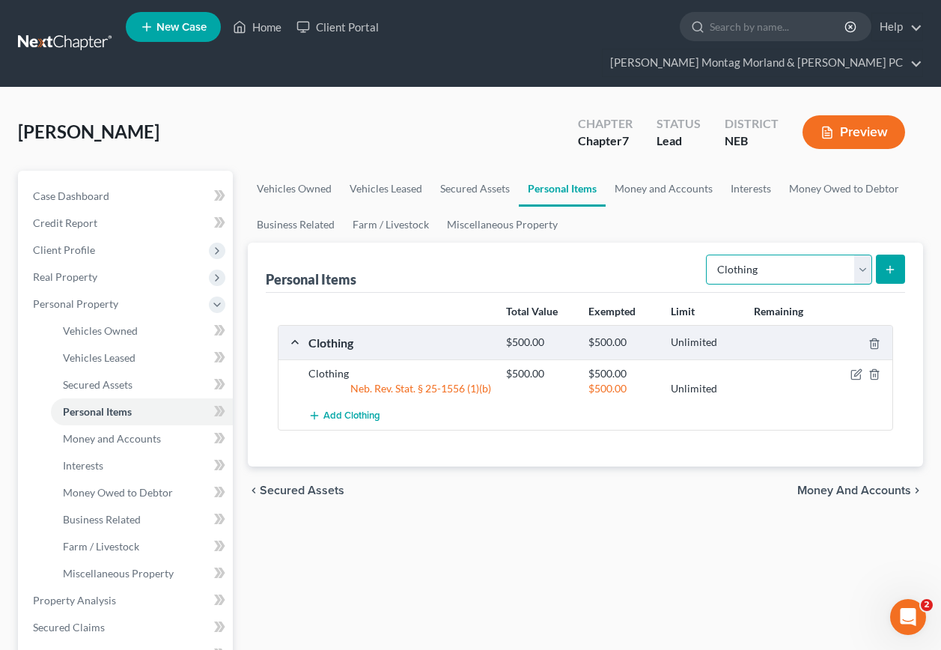
click at [861, 254] on select "Select Item Type Clothing Collectibles Of Value Electronics Firearms Household …" at bounding box center [789, 269] width 166 height 30
select select "electronics"
click at [707, 254] on select "Select Item Type Clothing Collectibles Of Value Electronics Firearms Household …" at bounding box center [789, 269] width 166 height 30
click at [894, 263] on icon "submit" at bounding box center [890, 269] width 12 height 12
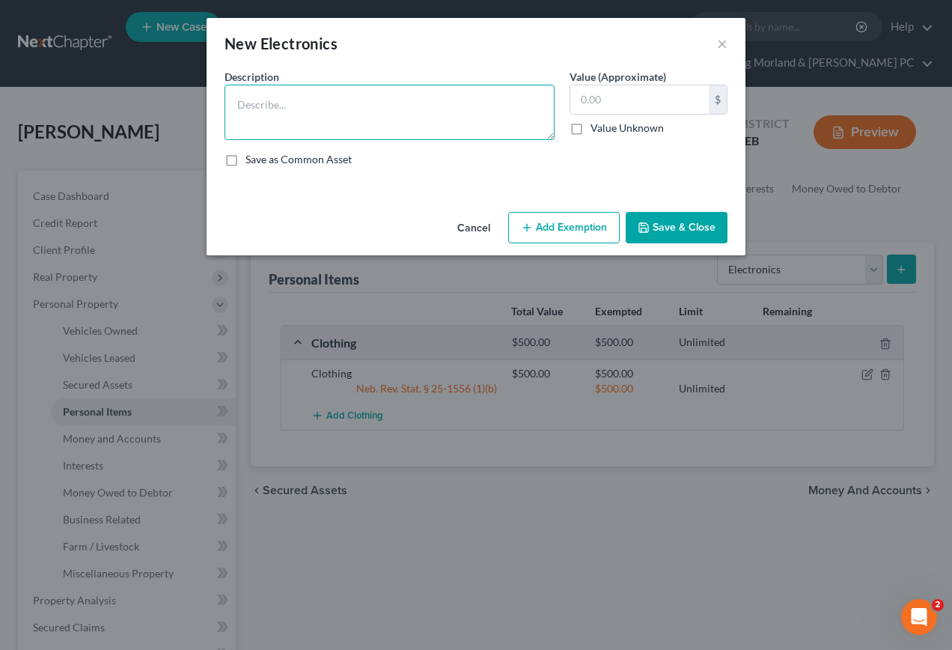
click at [303, 110] on textarea at bounding box center [390, 112] width 330 height 55
type textarea "Electronics"
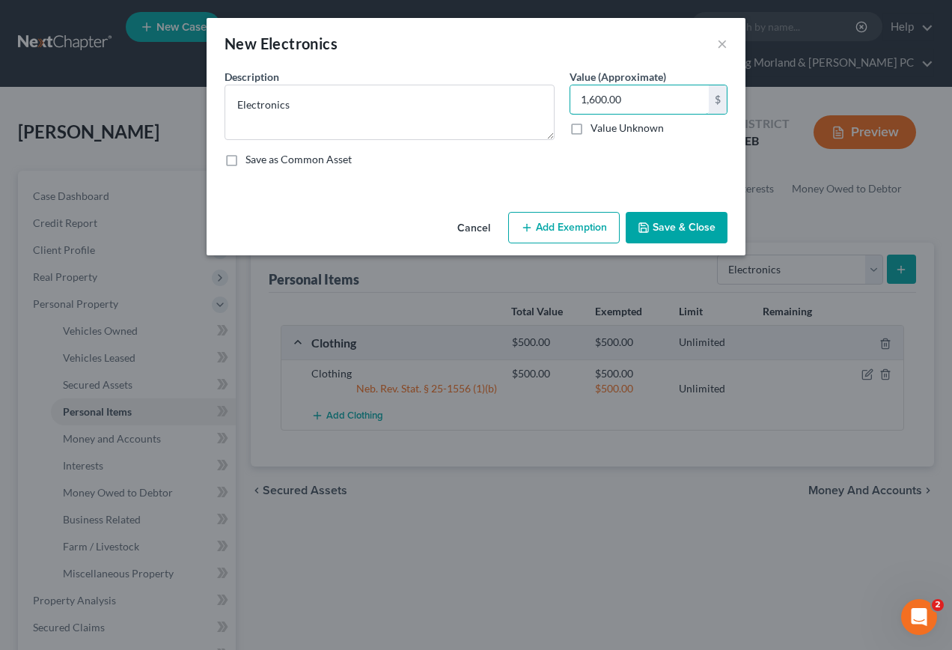
type input "1,600.00"
click at [555, 229] on button "Add Exemption" at bounding box center [564, 227] width 112 height 31
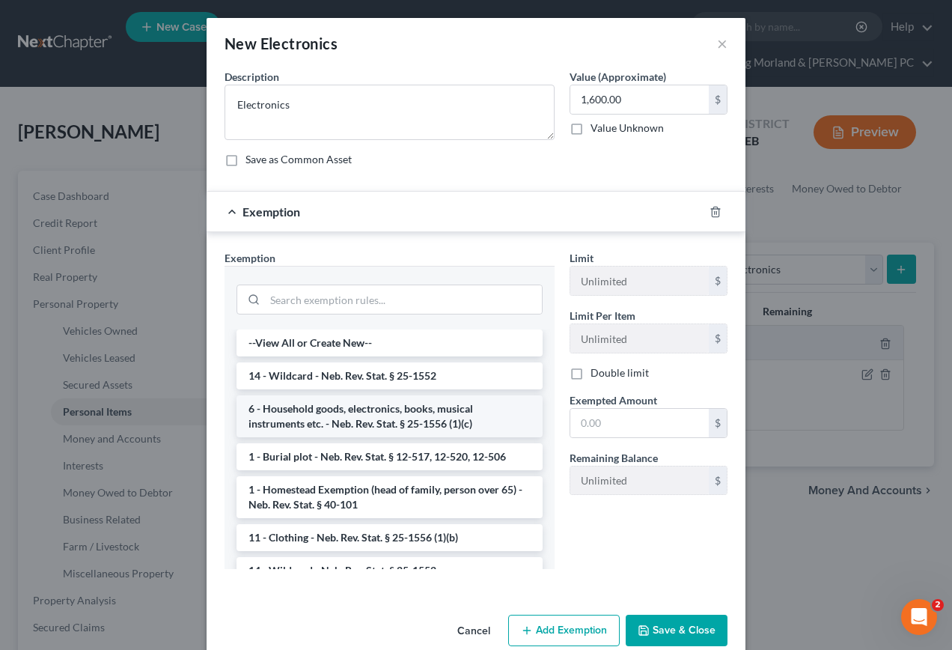
click at [333, 408] on li "6 - Household goods, electronics, books, musical instruments etc. - Neb. Rev. S…" at bounding box center [390, 416] width 306 height 42
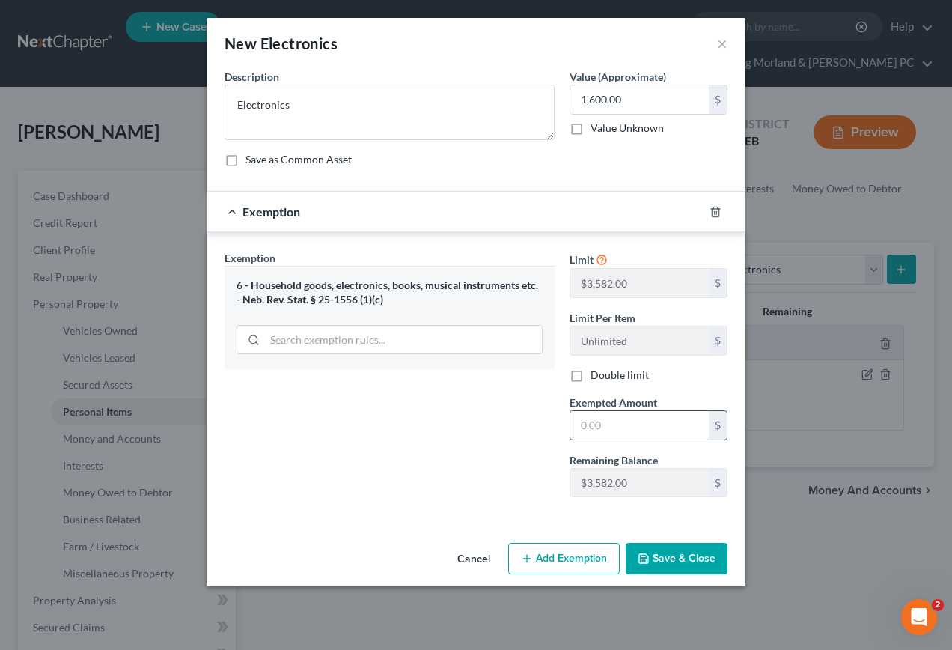
click at [618, 424] on input "text" at bounding box center [639, 425] width 138 height 28
type input "1,600.00"
click at [647, 554] on icon "button" at bounding box center [643, 558] width 9 height 9
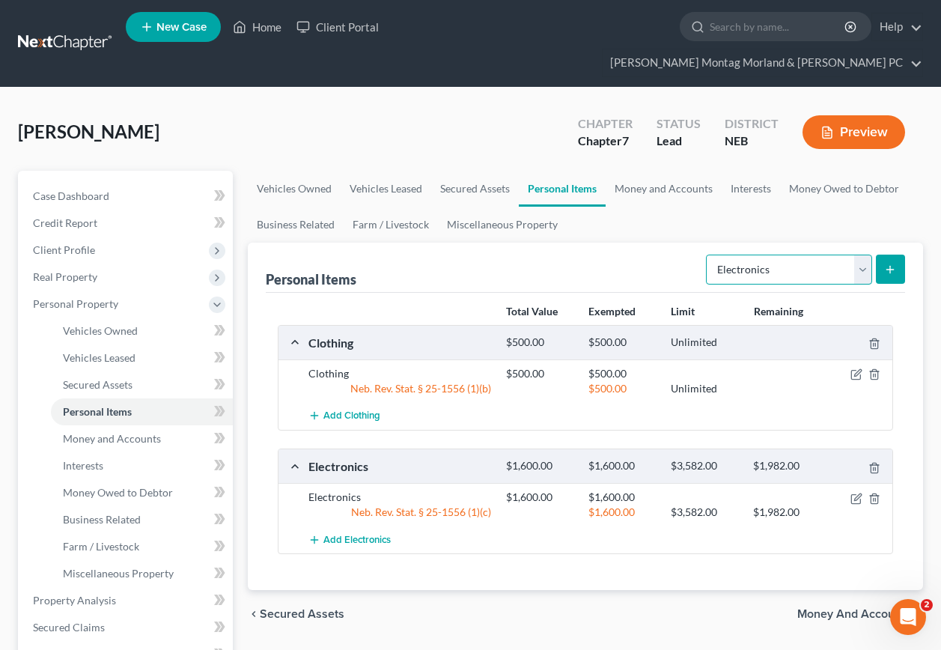
click at [862, 254] on select "Select Item Type Clothing Collectibles Of Value Electronics Firearms Household …" at bounding box center [789, 269] width 166 height 30
select select "household_goods"
click at [707, 254] on select "Select Item Type Clothing Collectibles Of Value Electronics Firearms Household …" at bounding box center [789, 269] width 166 height 30
click at [891, 254] on button "submit" at bounding box center [890, 268] width 29 height 29
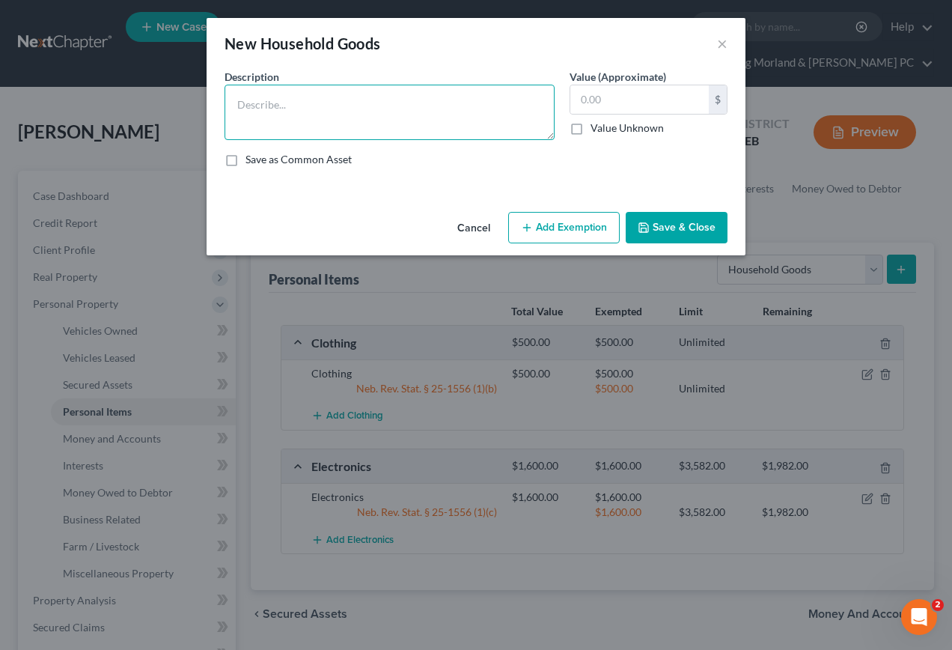
click at [311, 112] on textarea at bounding box center [390, 112] width 330 height 55
type textarea "Household goods and furnishings"
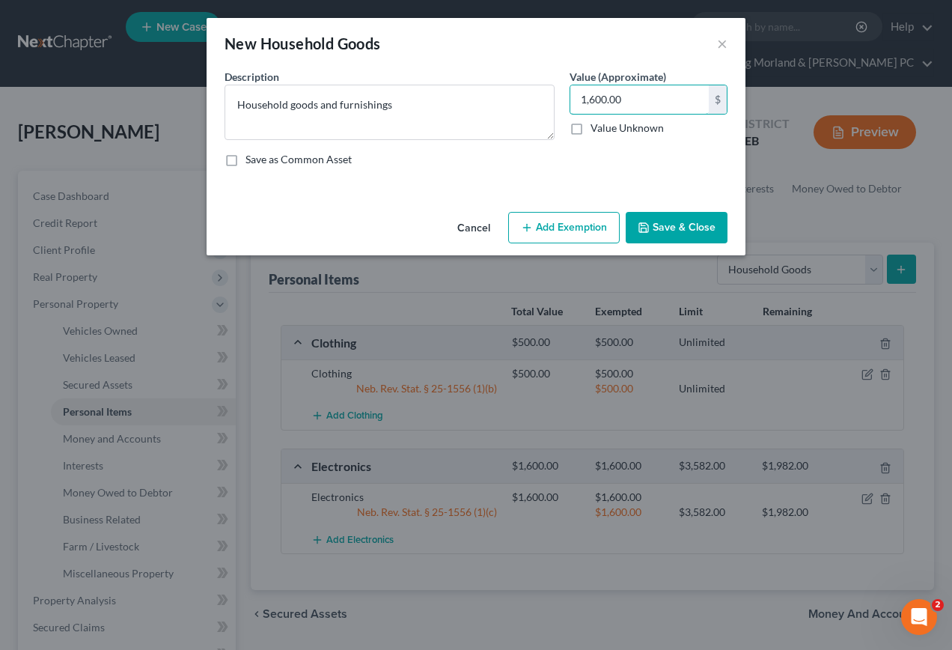
type input "1,600.00"
click at [567, 224] on button "Add Exemption" at bounding box center [564, 227] width 112 height 31
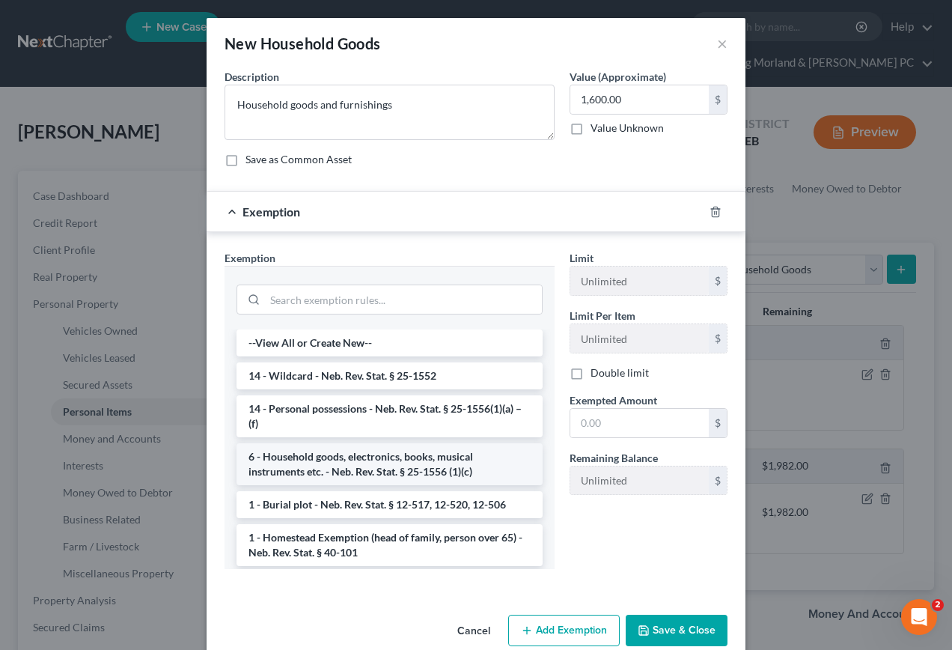
click at [373, 457] on li "6 - Household goods, electronics, books, musical instruments etc. - Neb. Rev. S…" at bounding box center [390, 464] width 306 height 42
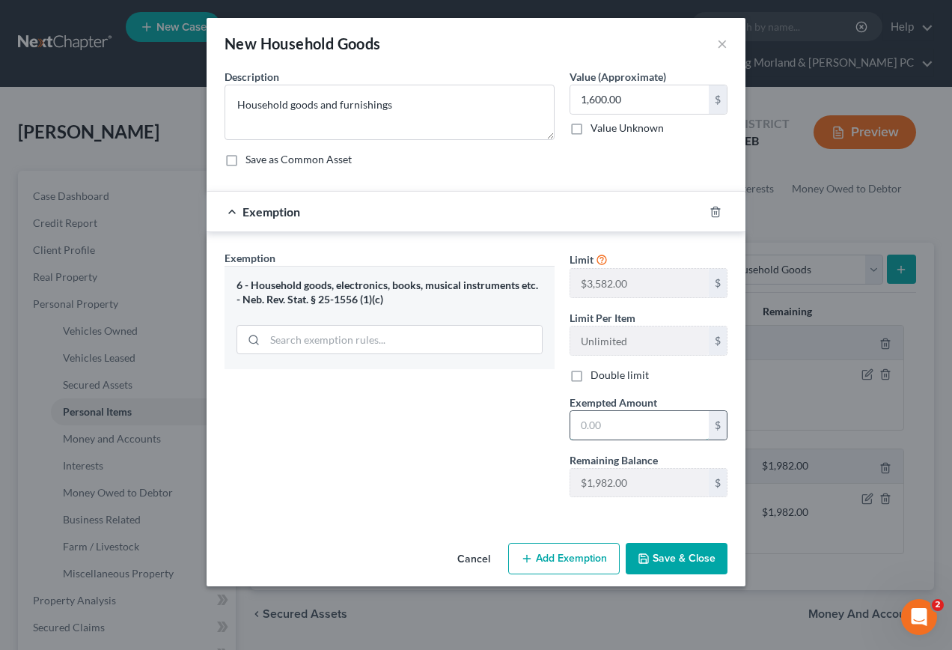
click at [641, 426] on input "text" at bounding box center [639, 425] width 138 height 28
type input "1,600.00"
click at [682, 555] on button "Save & Close" at bounding box center [677, 558] width 102 height 31
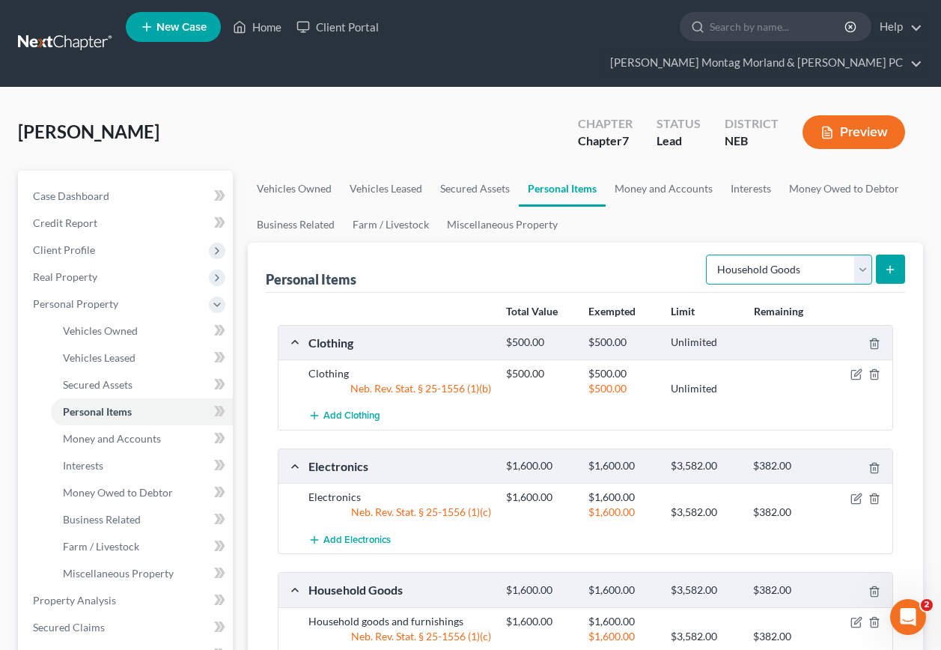
click at [867, 254] on select "Select Item Type Clothing Collectibles Of Value Electronics Firearms Household …" at bounding box center [789, 269] width 166 height 30
select select "jewelry"
click at [707, 254] on select "Select Item Type Clothing Collectibles Of Value Electronics Firearms Household …" at bounding box center [789, 269] width 166 height 30
click at [889, 263] on icon "submit" at bounding box center [890, 269] width 12 height 12
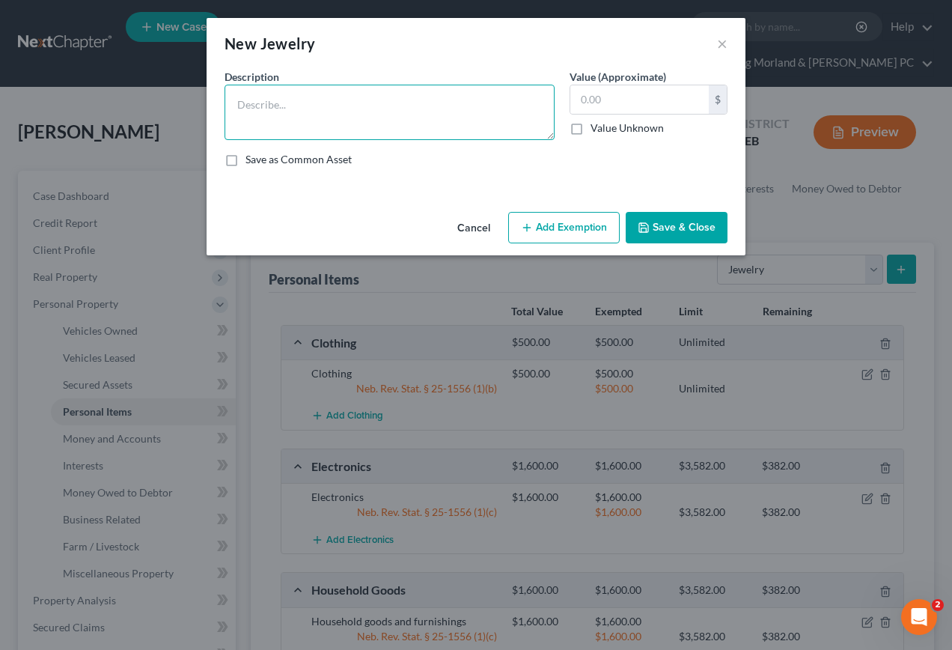
click at [296, 122] on textarea at bounding box center [390, 112] width 330 height 55
type textarea "Jewelry"
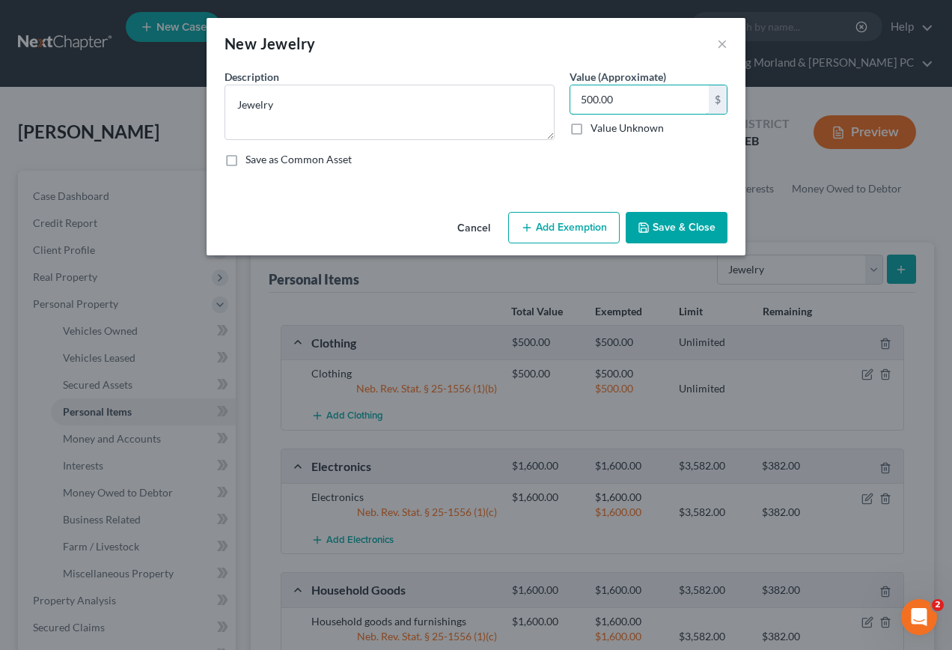
type input "500.00"
click at [586, 237] on button "Add Exemption" at bounding box center [564, 227] width 112 height 31
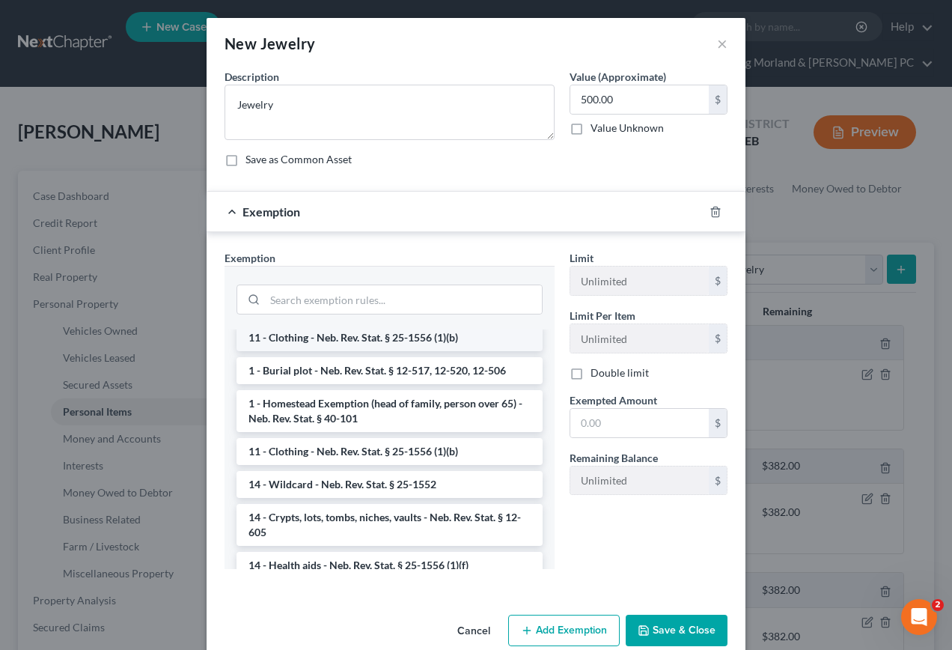
scroll to position [75, 0]
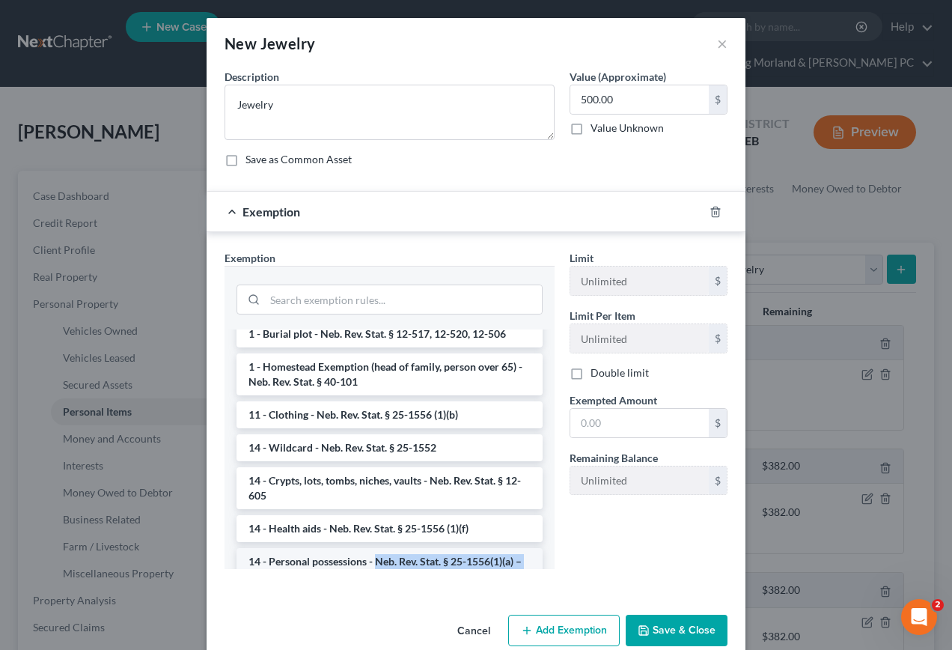
drag, startPoint x: 373, startPoint y: 563, endPoint x: 404, endPoint y: 549, distance: 33.8
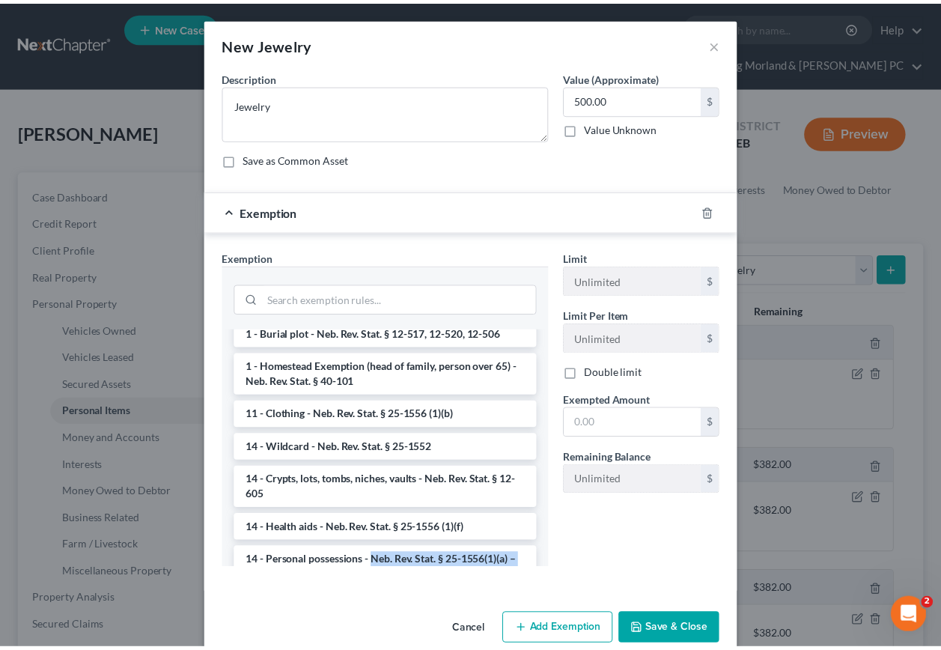
scroll to position [123, 0]
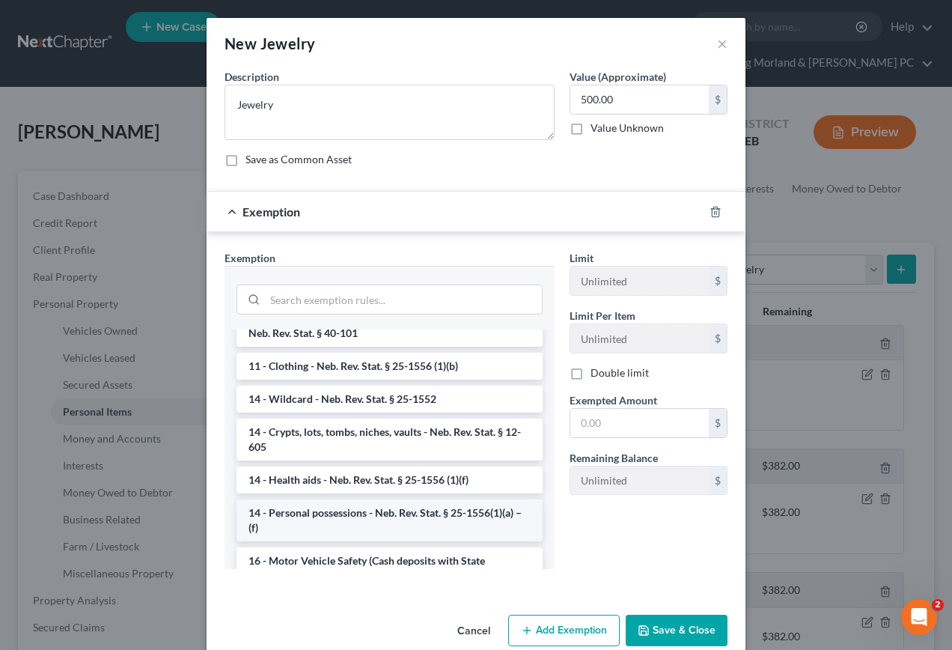
click at [329, 512] on li "14 - Personal possessions - Neb. Rev. Stat. § 25-1556(1)(a) – (f)" at bounding box center [390, 520] width 306 height 42
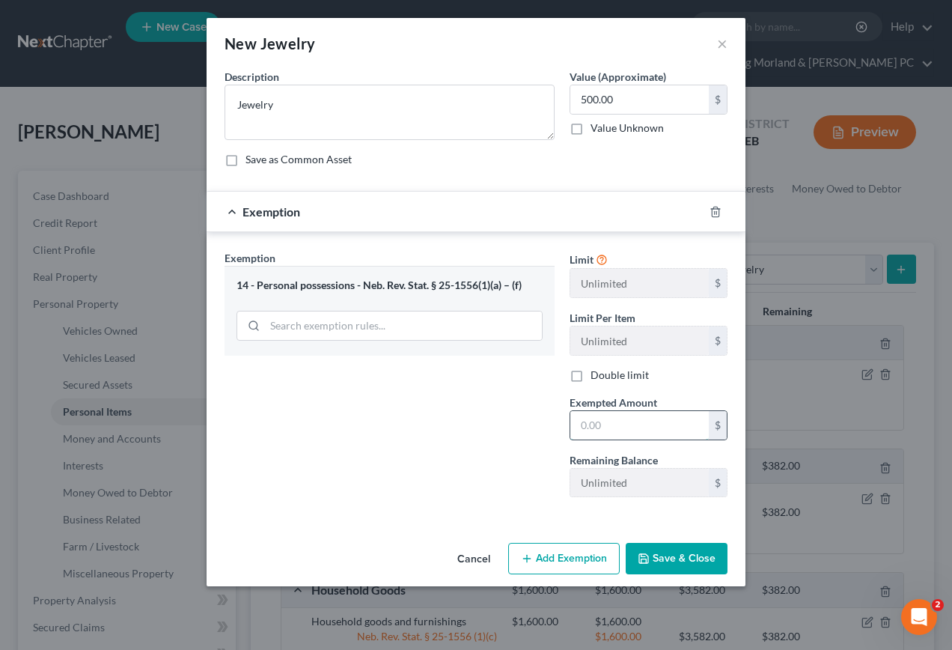
click at [633, 416] on input "text" at bounding box center [639, 425] width 138 height 28
type input "500.00"
click at [667, 557] on button "Save & Close" at bounding box center [677, 558] width 102 height 31
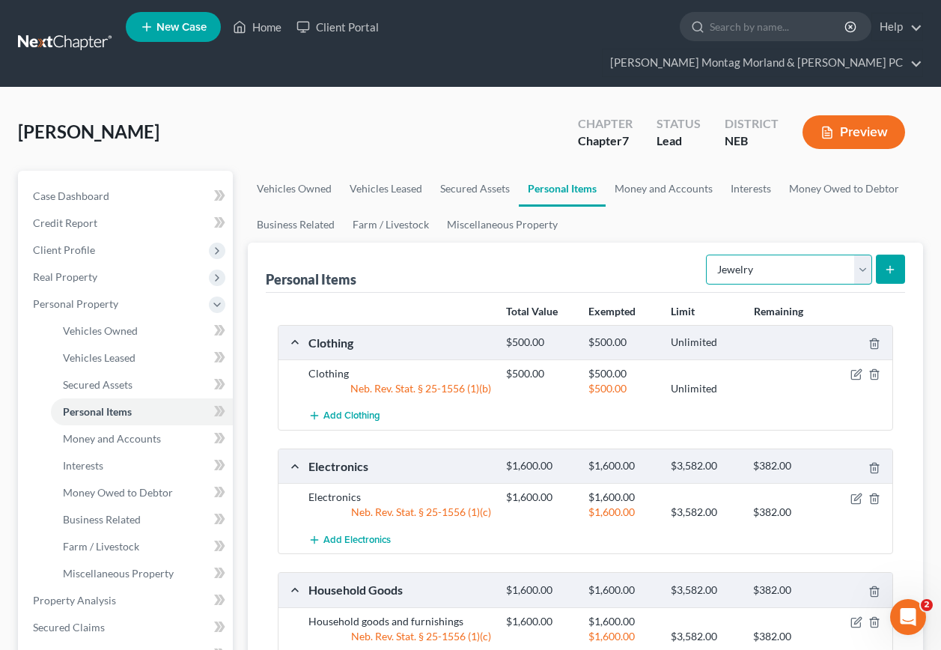
click at [861, 254] on select "Select Item Type Clothing Collectibles Of Value Electronics Firearms Household …" at bounding box center [789, 269] width 166 height 30
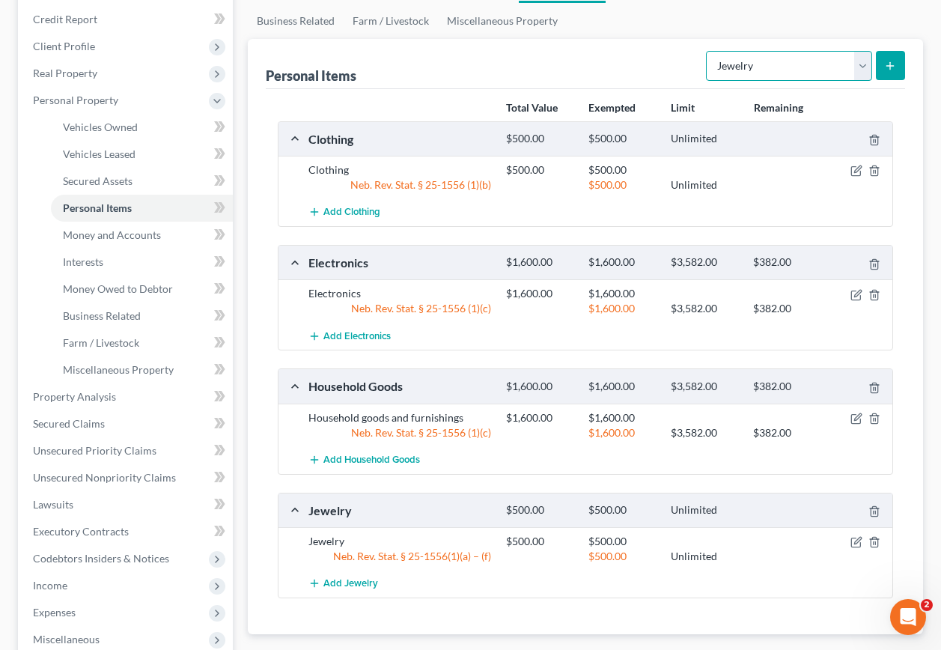
scroll to position [299, 0]
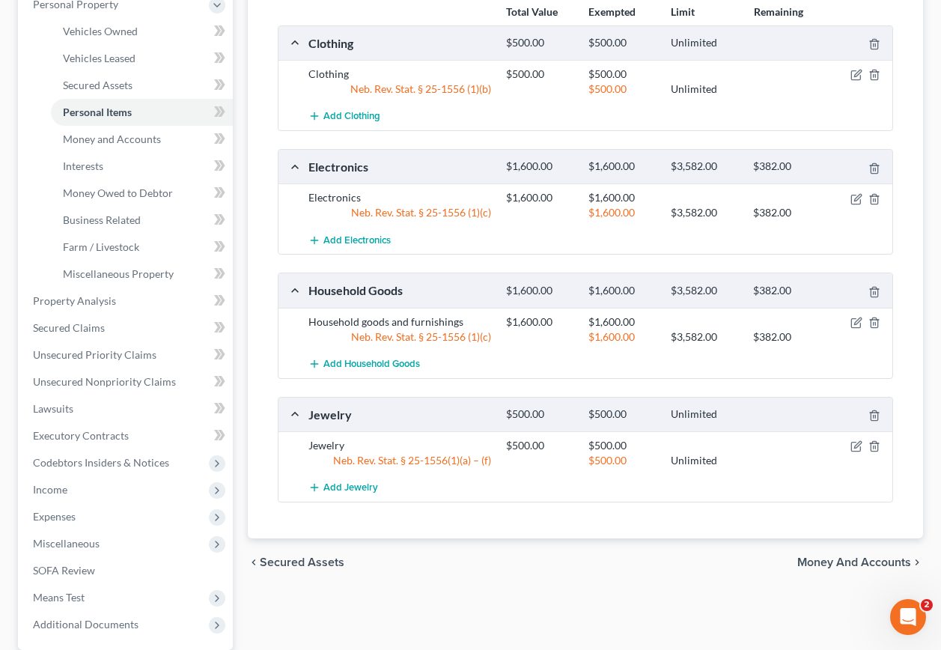
click at [856, 556] on span "Money and Accounts" at bounding box center [854, 562] width 114 height 12
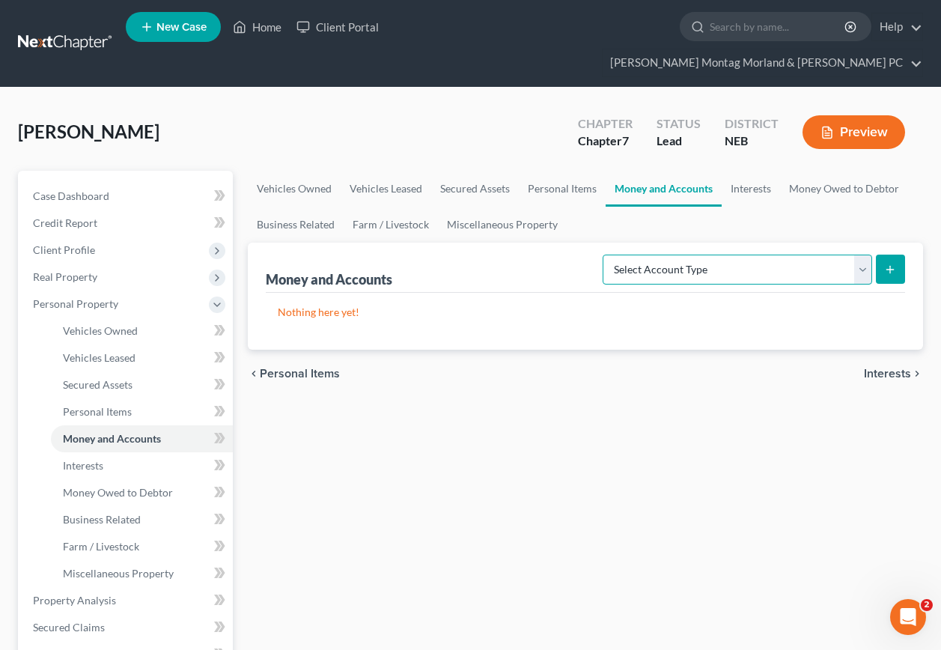
drag, startPoint x: 863, startPoint y: 243, endPoint x: 855, endPoint y: 246, distance: 8.8
click at [863, 254] on select "Select Account Type Brokerage Cash on Hand Certificates of Deposit Checking Acc…" at bounding box center [737, 269] width 269 height 30
select select "checking"
click at [606, 254] on select "Select Account Type Brokerage Cash on Hand Certificates of Deposit Checking Acc…" at bounding box center [737, 269] width 269 height 30
click at [892, 263] on icon "submit" at bounding box center [890, 269] width 12 height 12
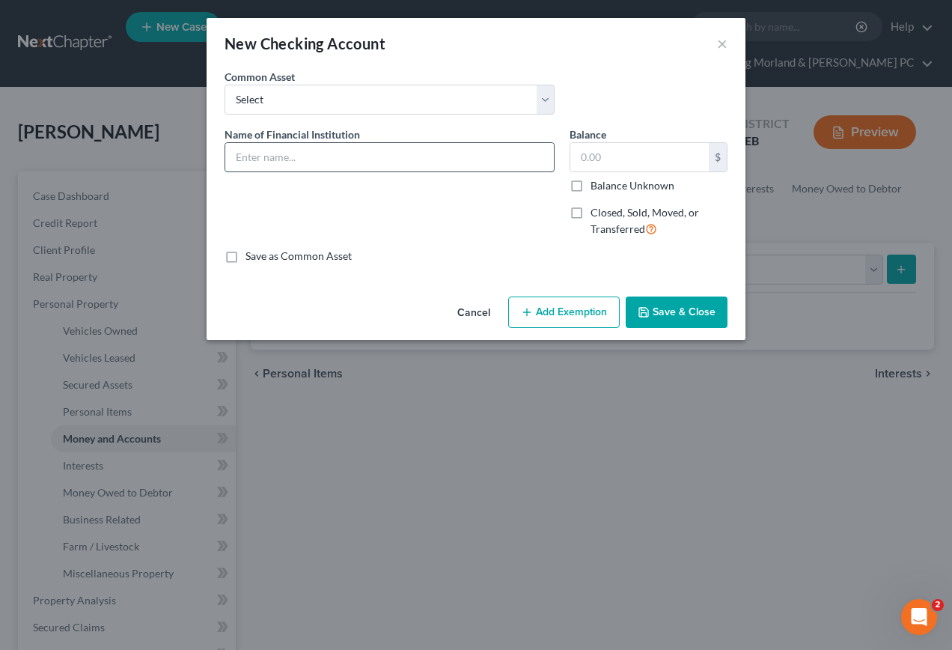
click at [331, 162] on input "text" at bounding box center [389, 157] width 329 height 28
type input "[PERSON_NAME] Fargo"
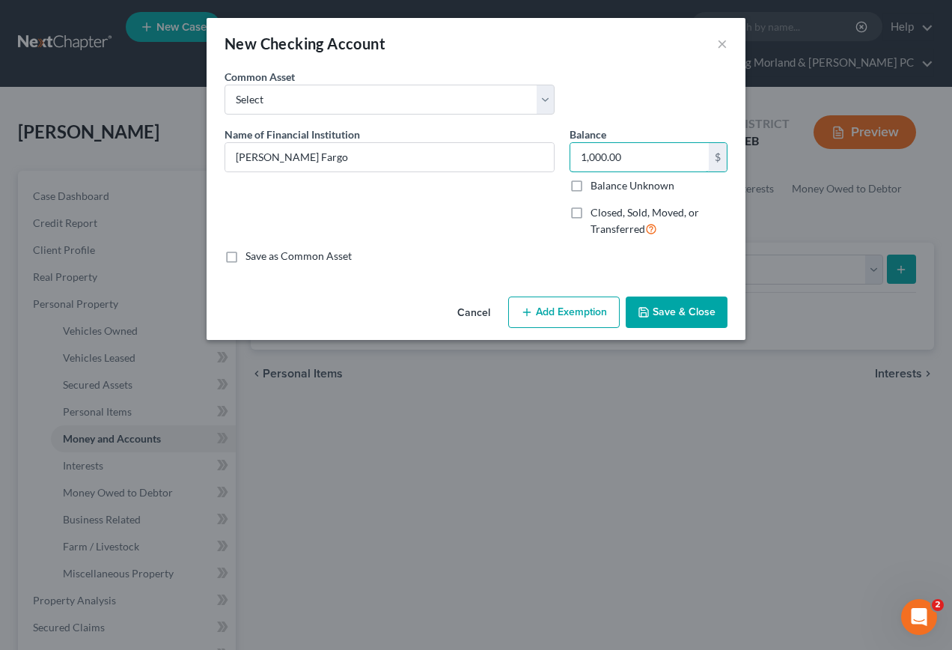
type input "1,000.00"
click at [558, 315] on button "Add Exemption" at bounding box center [564, 311] width 112 height 31
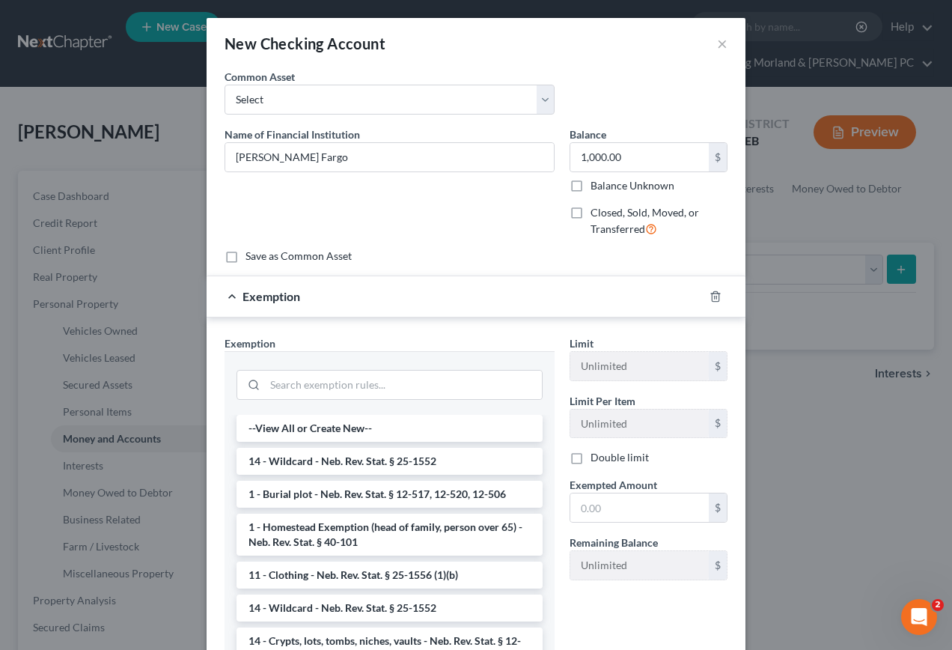
drag, startPoint x: 290, startPoint y: 457, endPoint x: 349, endPoint y: 463, distance: 59.4
click at [299, 457] on li "14 - Wildcard - Neb. Rev. Stat. § 25-1552" at bounding box center [390, 461] width 306 height 27
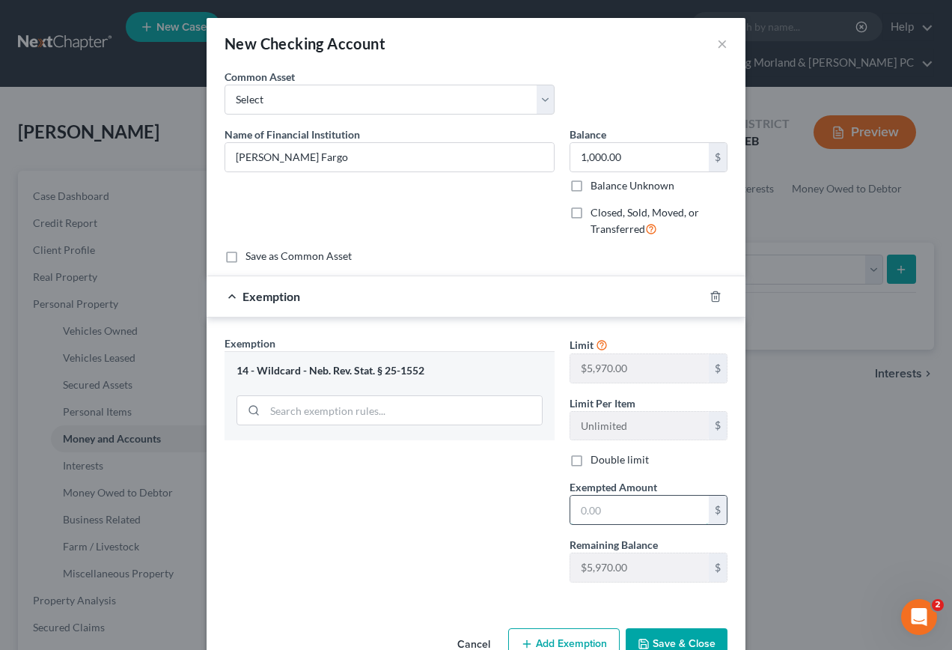
click at [624, 509] on input "text" at bounding box center [639, 509] width 138 height 28
type input "1,000.00"
click at [685, 636] on button "Save & Close" at bounding box center [677, 643] width 102 height 31
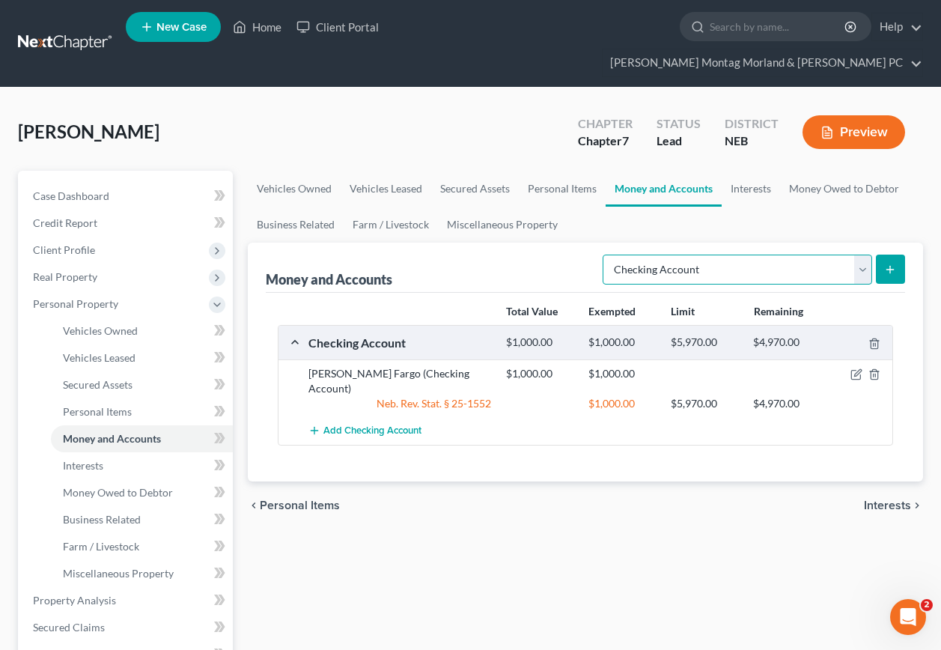
click at [861, 254] on select "Select Account Type Brokerage Cash on Hand Certificates of Deposit Checking Acc…" at bounding box center [737, 269] width 269 height 30
select select "savings"
click at [606, 254] on select "Select Account Type Brokerage Cash on Hand Certificates of Deposit Checking Acc…" at bounding box center [737, 269] width 269 height 30
click at [890, 266] on line "submit" at bounding box center [890, 269] width 0 height 7
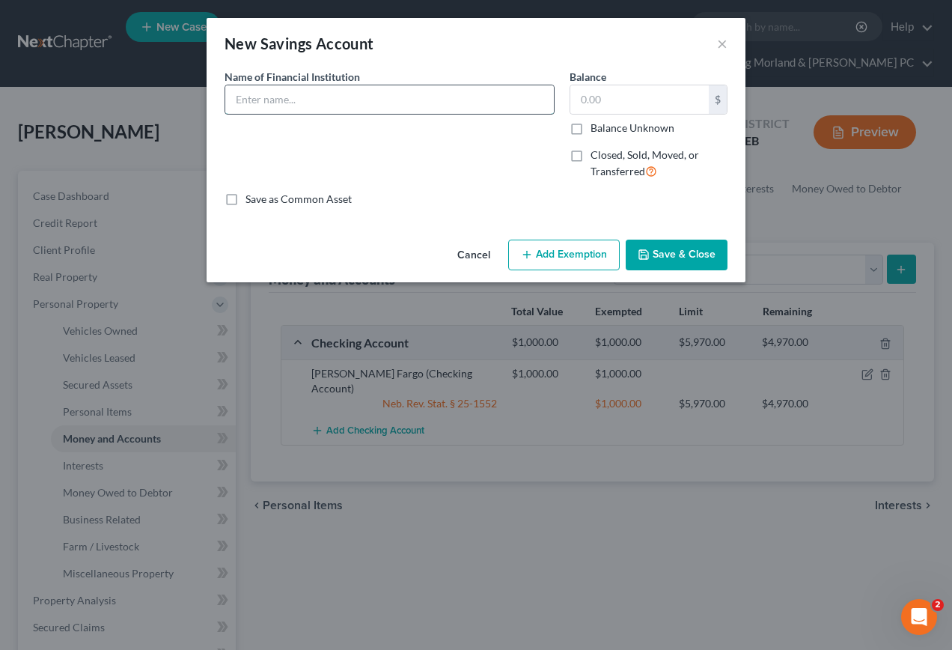
click at [330, 107] on input "text" at bounding box center [389, 99] width 329 height 28
type input "[PERSON_NAME] Fargo"
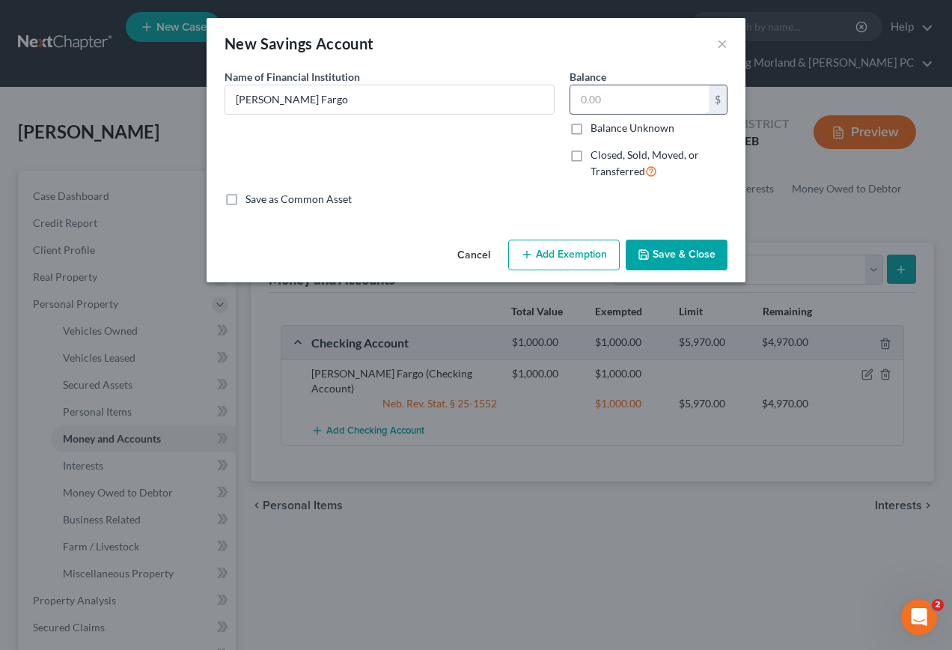
click at [624, 94] on input "text" at bounding box center [639, 99] width 138 height 28
type input "63.00"
click at [564, 249] on button "Add Exemption" at bounding box center [564, 255] width 112 height 31
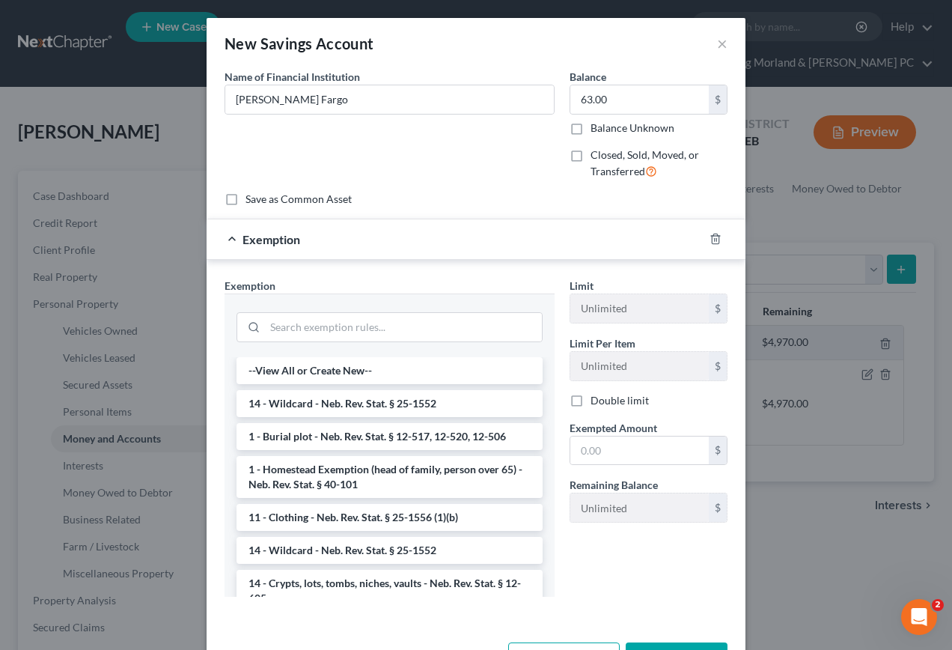
drag, startPoint x: 284, startPoint y: 407, endPoint x: 414, endPoint y: 424, distance: 130.6
click at [286, 407] on li "14 - Wildcard - Neb. Rev. Stat. § 25-1552" at bounding box center [390, 403] width 306 height 27
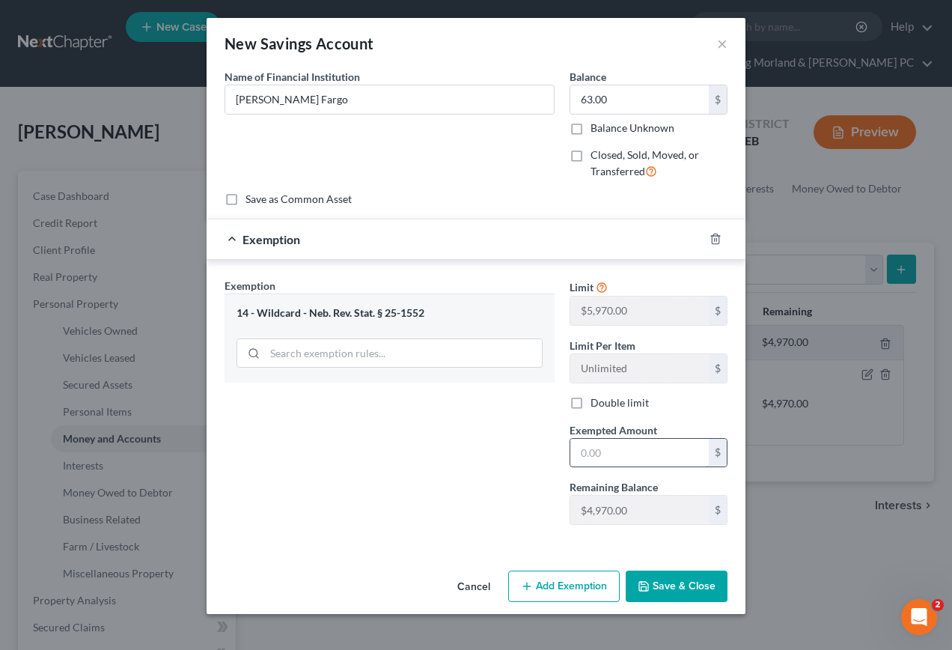
drag, startPoint x: 617, startPoint y: 460, endPoint x: 627, endPoint y: 453, distance: 12.3
click at [620, 459] on input "text" at bounding box center [639, 453] width 138 height 28
type input "63.00"
click at [684, 591] on button "Save & Close" at bounding box center [677, 585] width 102 height 31
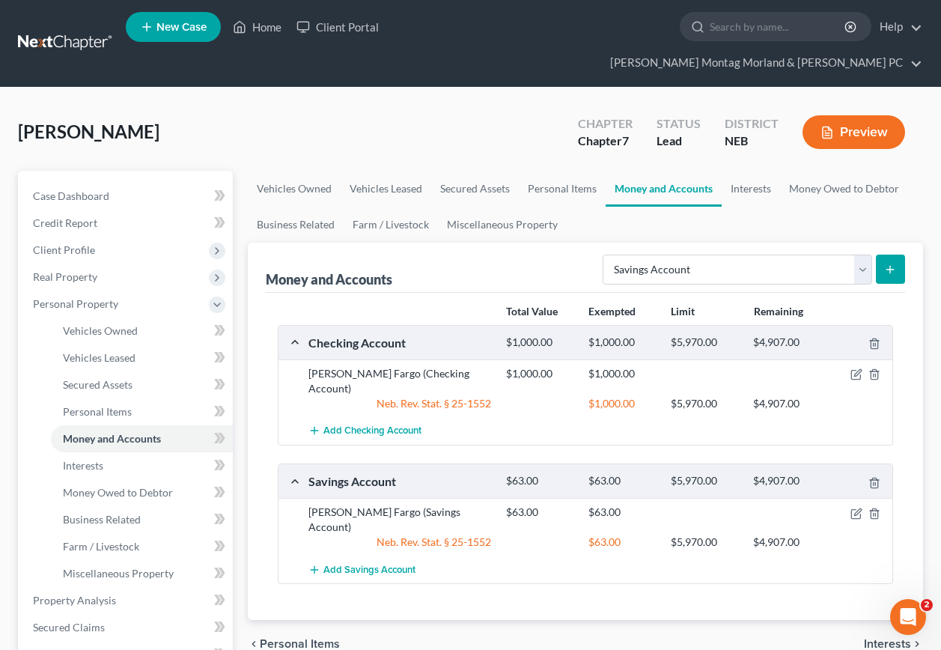
click at [889, 638] on span "Interests" at bounding box center [887, 644] width 47 height 12
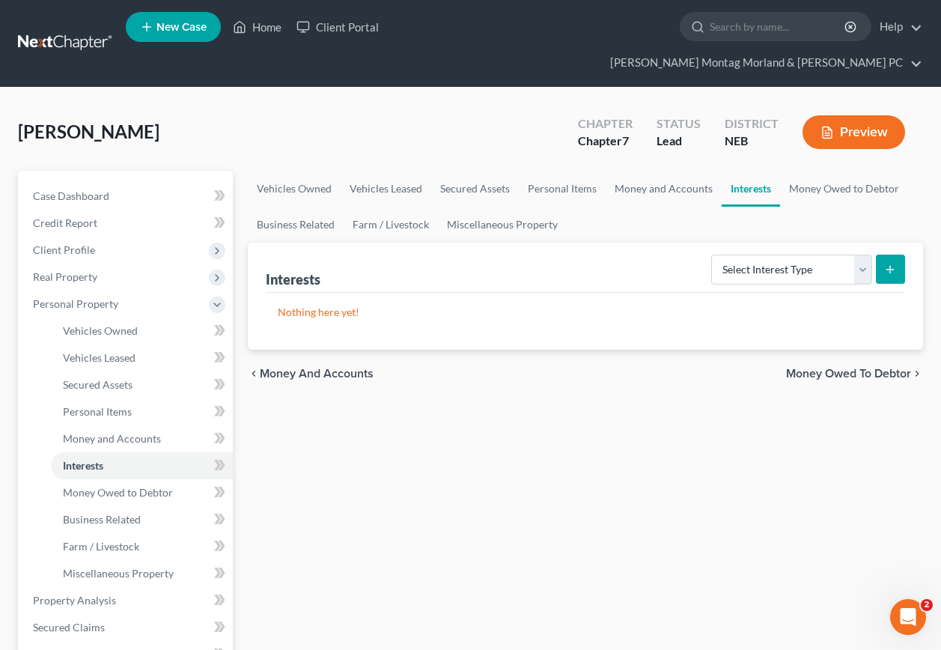
click at [844, 367] on span "Money Owed to Debtor" at bounding box center [848, 373] width 125 height 12
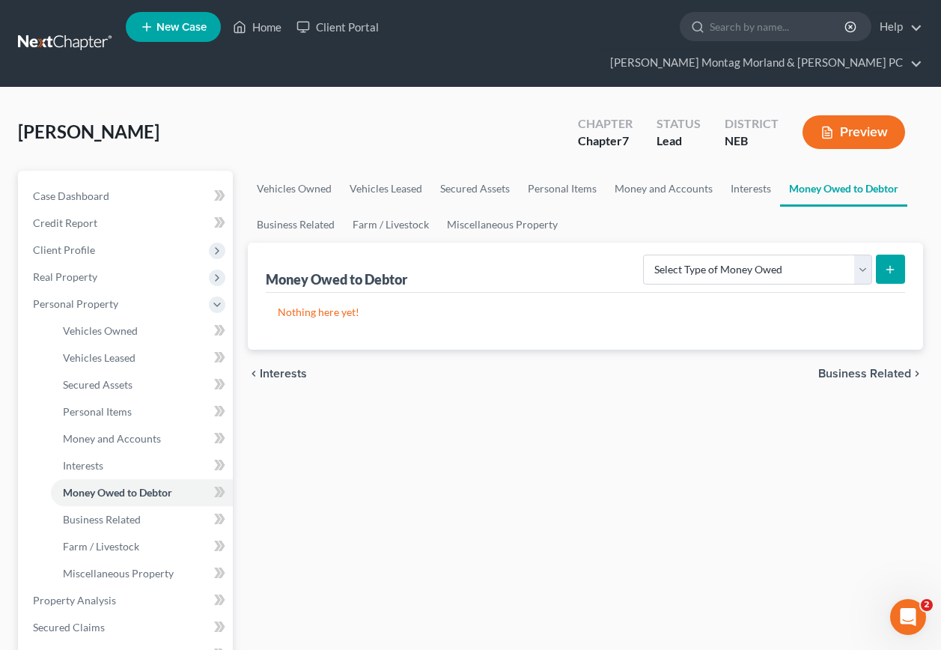
click at [846, 367] on span "Business Related" at bounding box center [864, 373] width 93 height 12
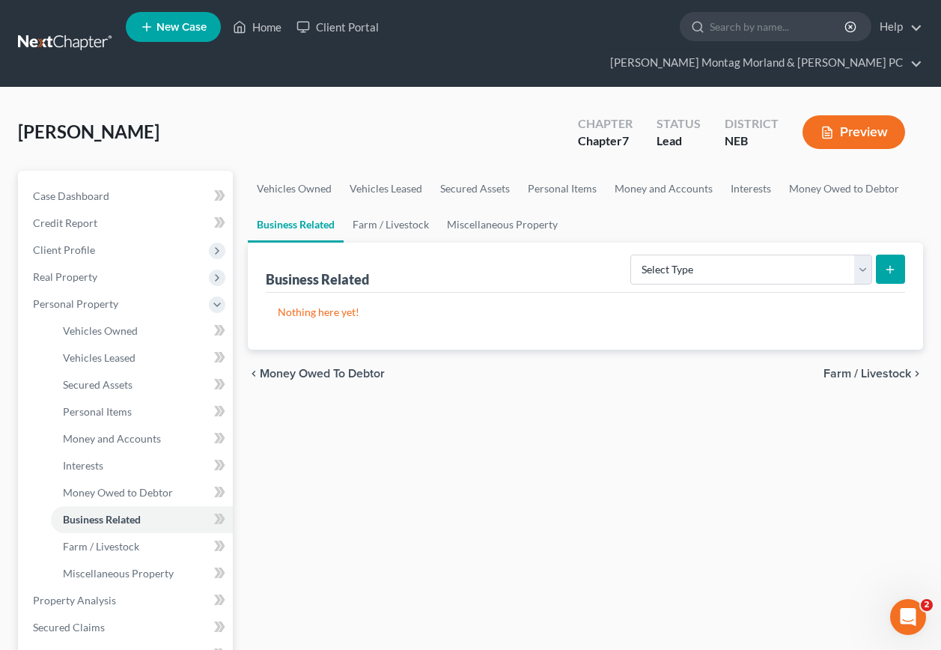
click at [868, 367] on span "Farm / Livestock" at bounding box center [867, 373] width 88 height 12
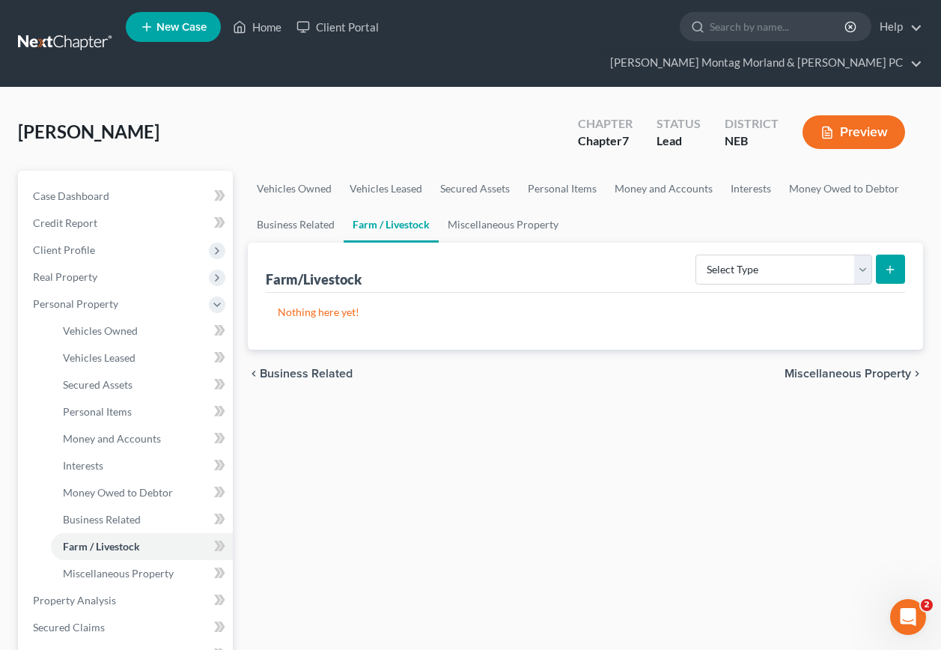
click at [832, 367] on span "Miscellaneous Property" at bounding box center [847, 373] width 126 height 12
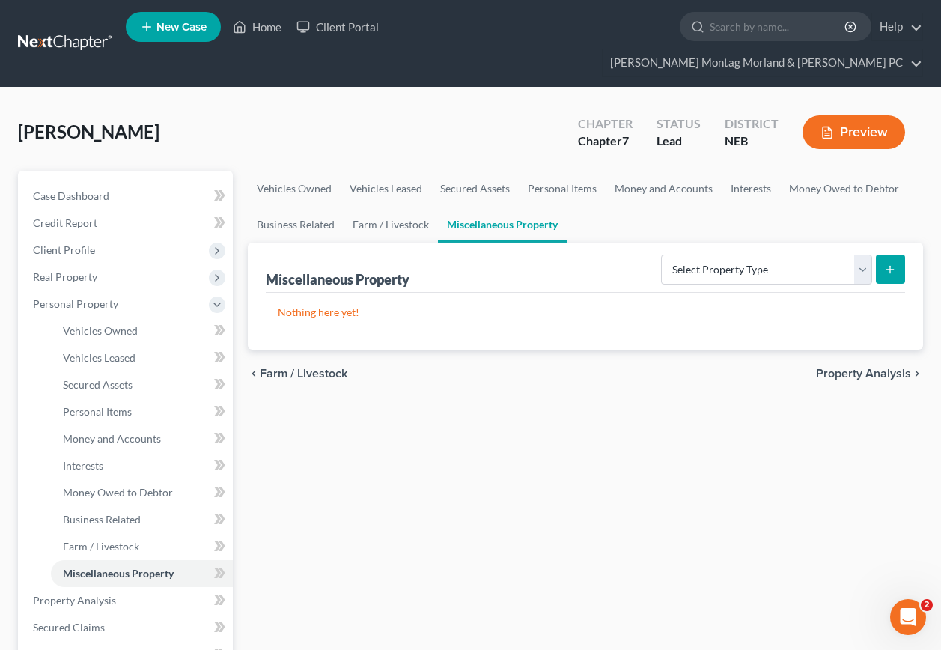
click at [889, 263] on icon "submit" at bounding box center [890, 269] width 12 height 12
click at [860, 254] on select "Select Property Type Assigned for Creditor Benefit [DATE] Holding for Another N…" at bounding box center [766, 269] width 211 height 30
select select "not_yet_listed"
click at [661, 254] on select "Select Property Type Assigned for Creditor Benefit [DATE] Holding for Another N…" at bounding box center [766, 269] width 211 height 30
click at [890, 266] on line "submit" at bounding box center [890, 269] width 0 height 7
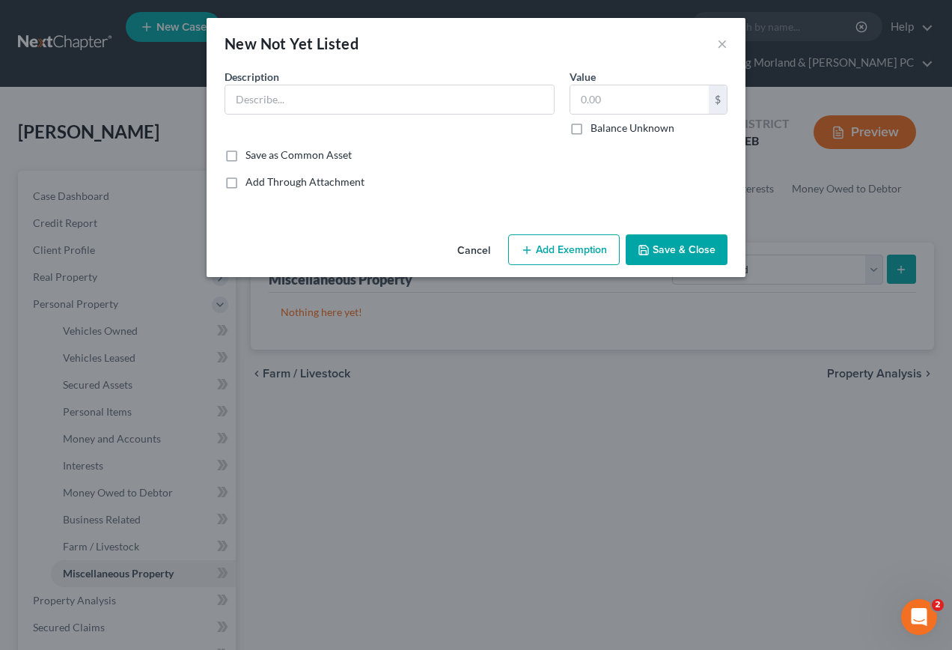
click at [728, 48] on div "New Not Yet Listed ×" at bounding box center [476, 43] width 539 height 51
click at [721, 43] on button "×" at bounding box center [722, 43] width 10 height 18
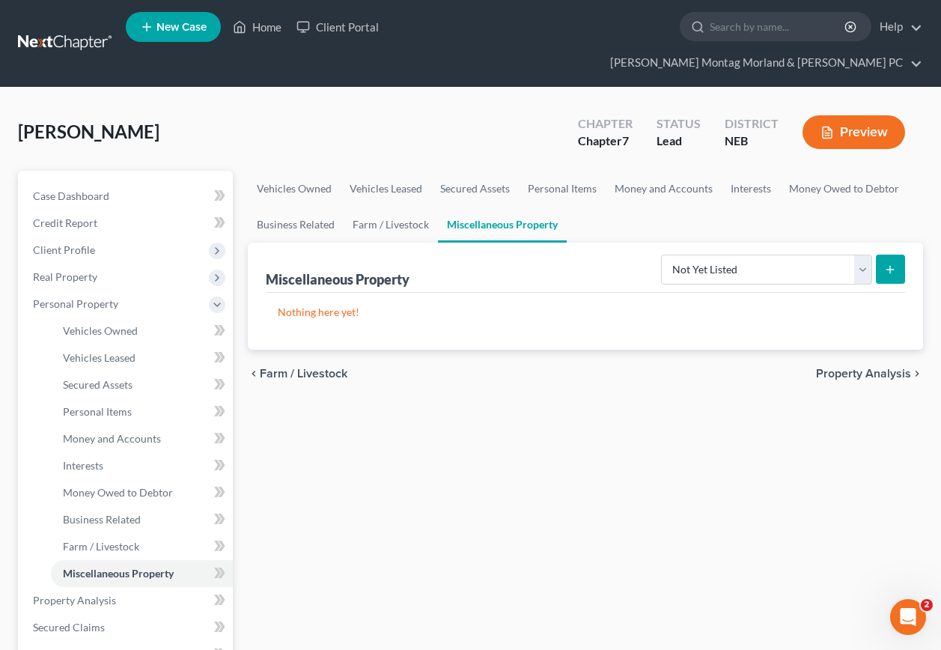
click at [319, 367] on span "Farm / Livestock" at bounding box center [304, 373] width 88 height 12
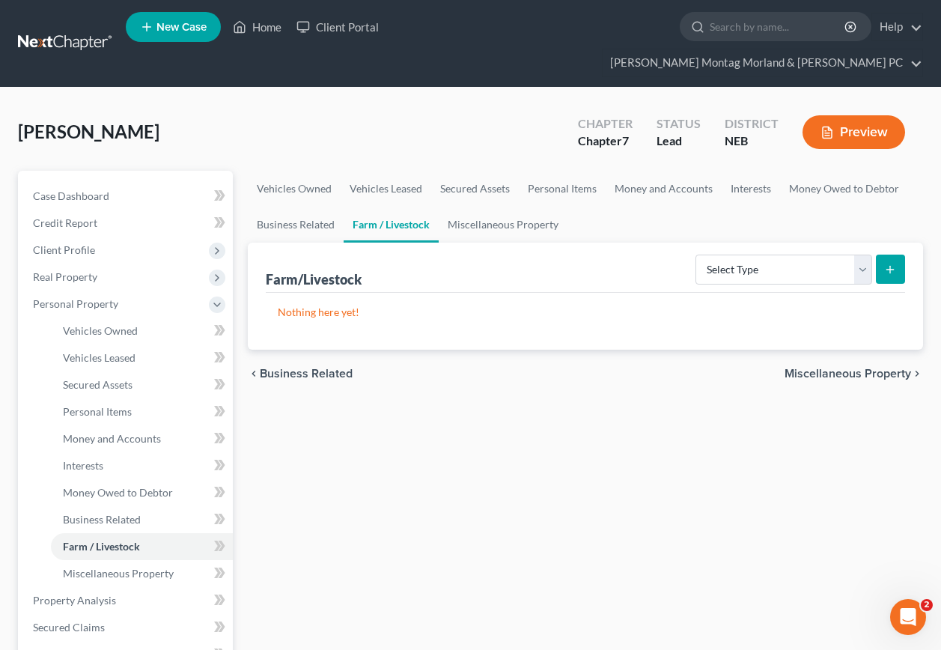
click at [321, 367] on span "Business Related" at bounding box center [306, 373] width 93 height 12
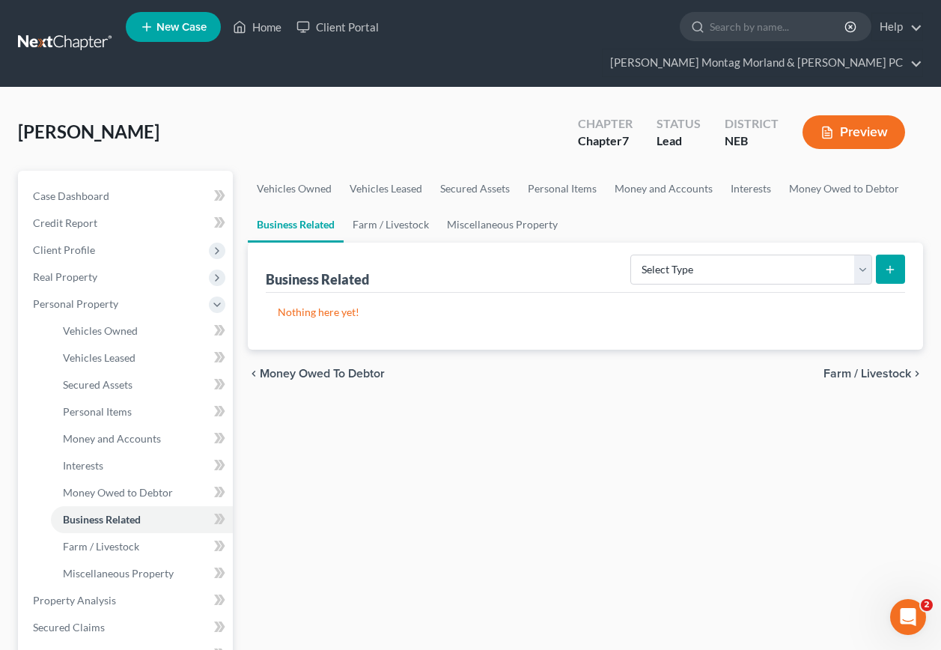
click at [293, 367] on span "Money Owed to Debtor" at bounding box center [322, 373] width 125 height 12
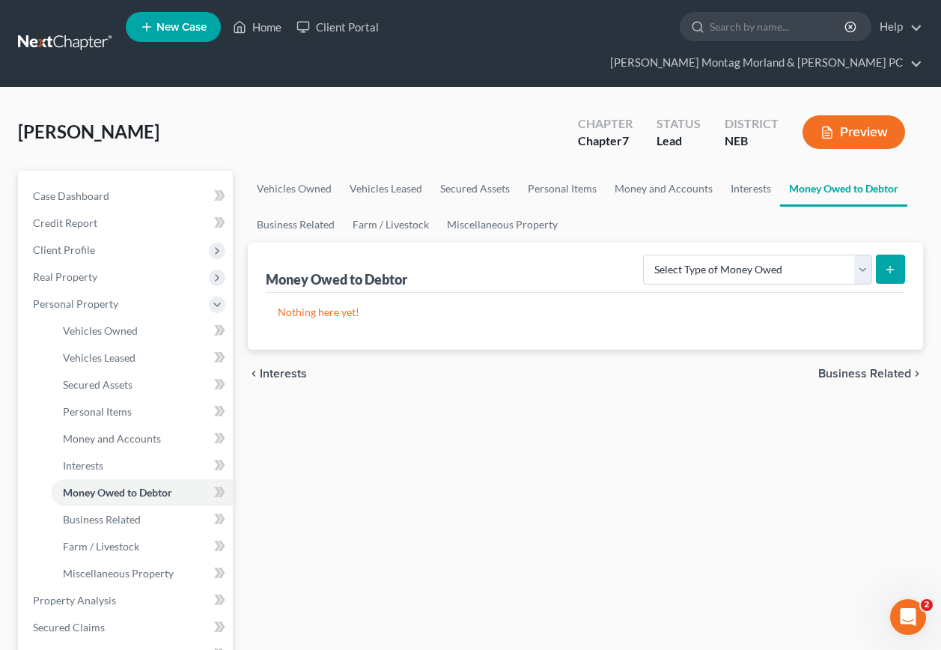
click at [274, 367] on span "Interests" at bounding box center [283, 373] width 47 height 12
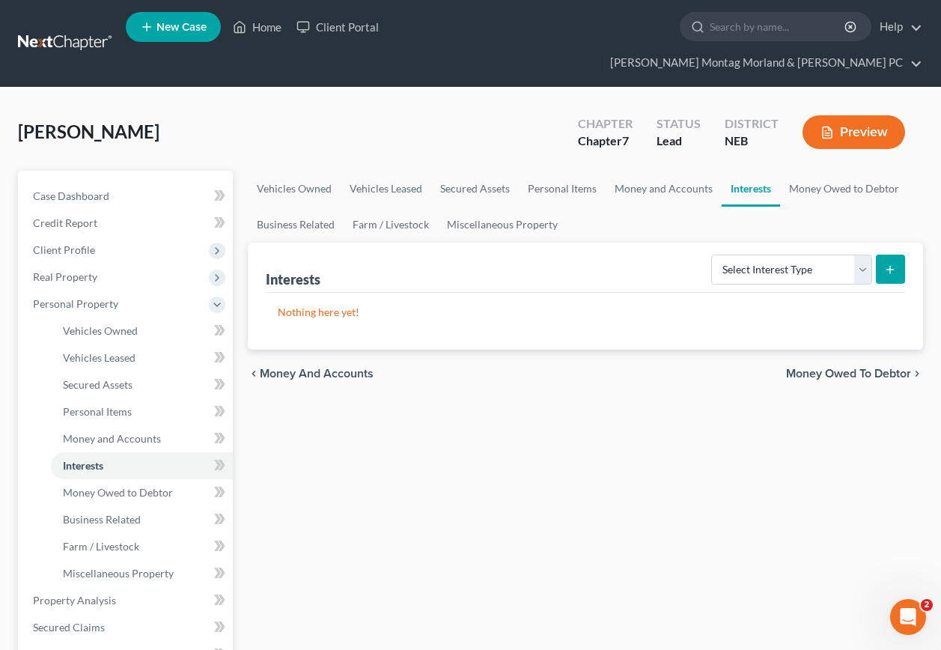
click at [287, 354] on div "chevron_left Money and Accounts Money Owed to Debtor chevron_right" at bounding box center [585, 374] width 675 height 48
click at [290, 367] on span "Money and Accounts" at bounding box center [317, 373] width 114 height 12
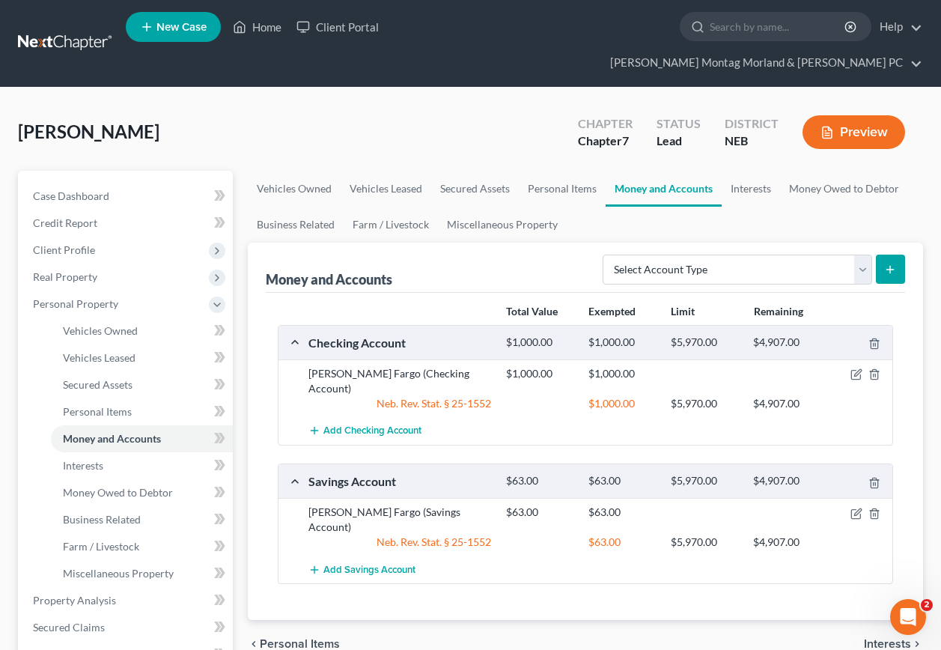
click at [284, 638] on span "Personal Items" at bounding box center [300, 644] width 80 height 12
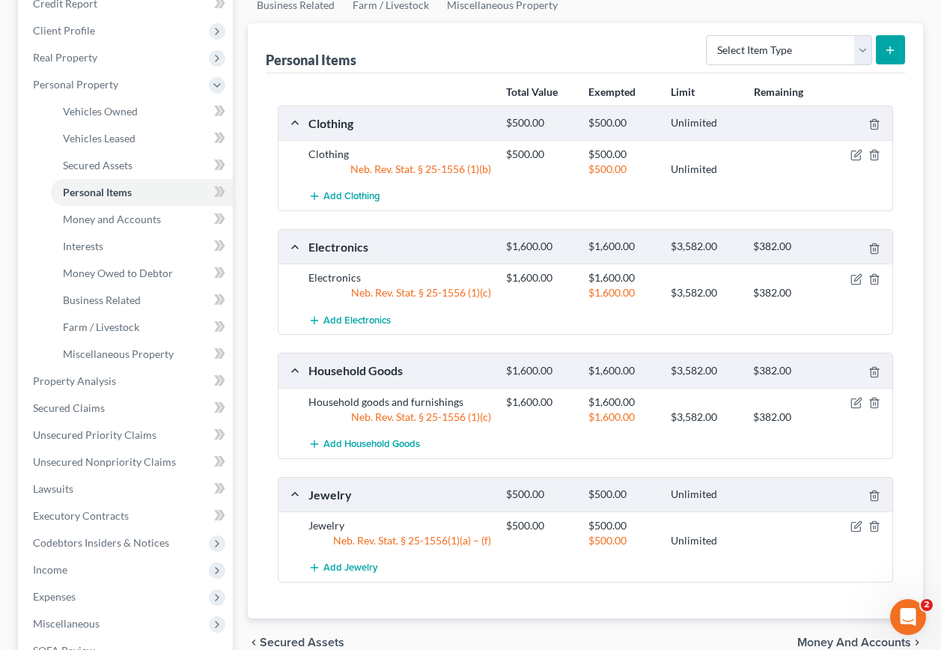
scroll to position [225, 0]
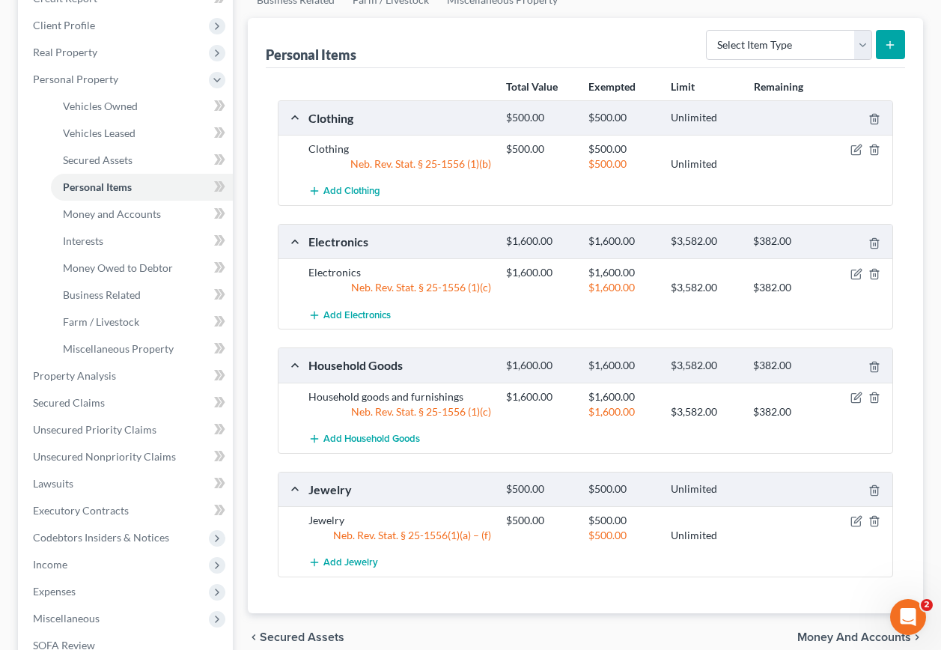
click at [306, 631] on span "Secured Assets" at bounding box center [302, 637] width 85 height 12
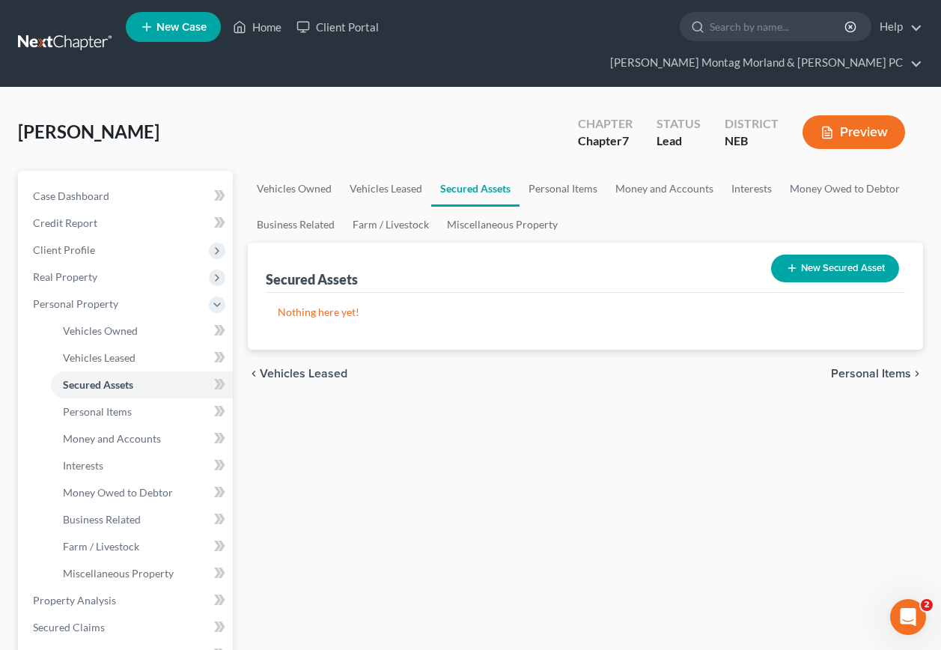
drag, startPoint x: 305, startPoint y: 350, endPoint x: 307, endPoint y: 359, distance: 9.1
click at [306, 367] on span "Vehicles Leased" at bounding box center [304, 373] width 88 height 12
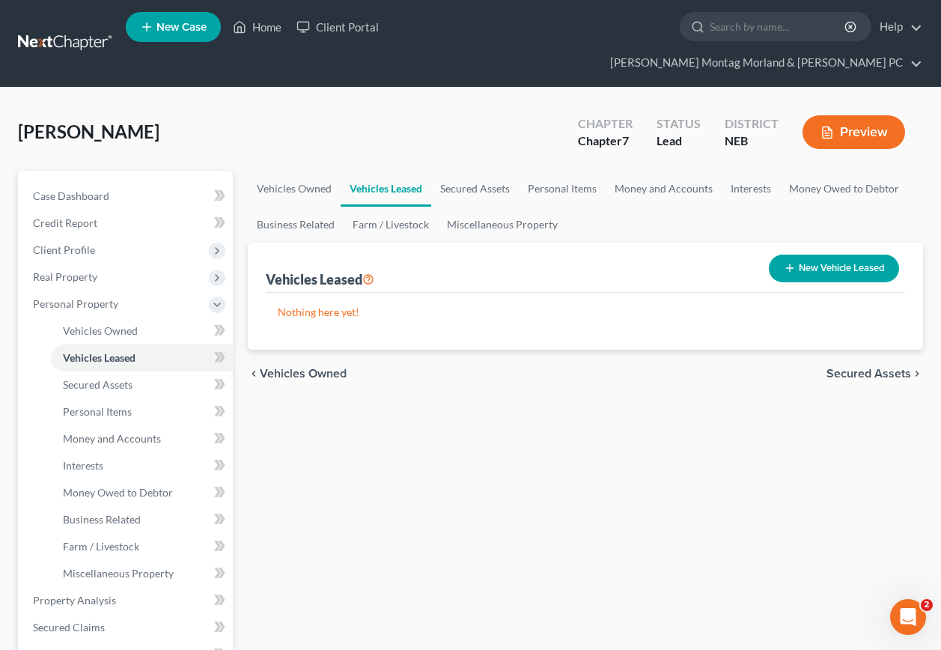
click at [296, 367] on span "Vehicles Owned" at bounding box center [303, 373] width 87 height 12
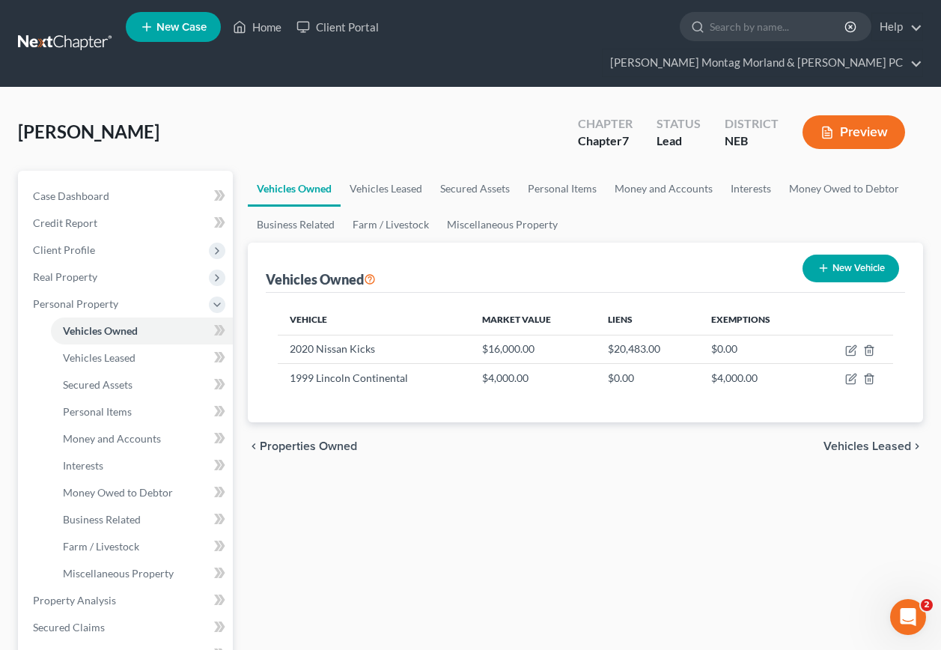
click at [829, 254] on button "New Vehicle" at bounding box center [850, 268] width 97 height 28
select select "0"
select select "2"
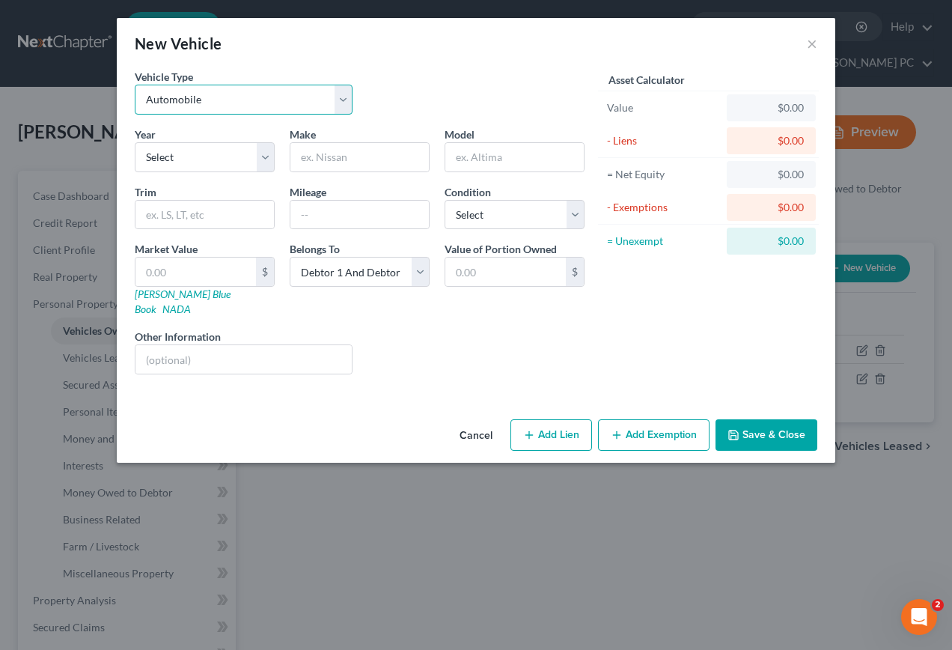
click at [240, 104] on select "Select Automobile Truck Trailer Watercraft Aircraft Motor Home Atv Other Vehicle" at bounding box center [244, 100] width 218 height 30
click at [815, 48] on button "×" at bounding box center [812, 43] width 10 height 18
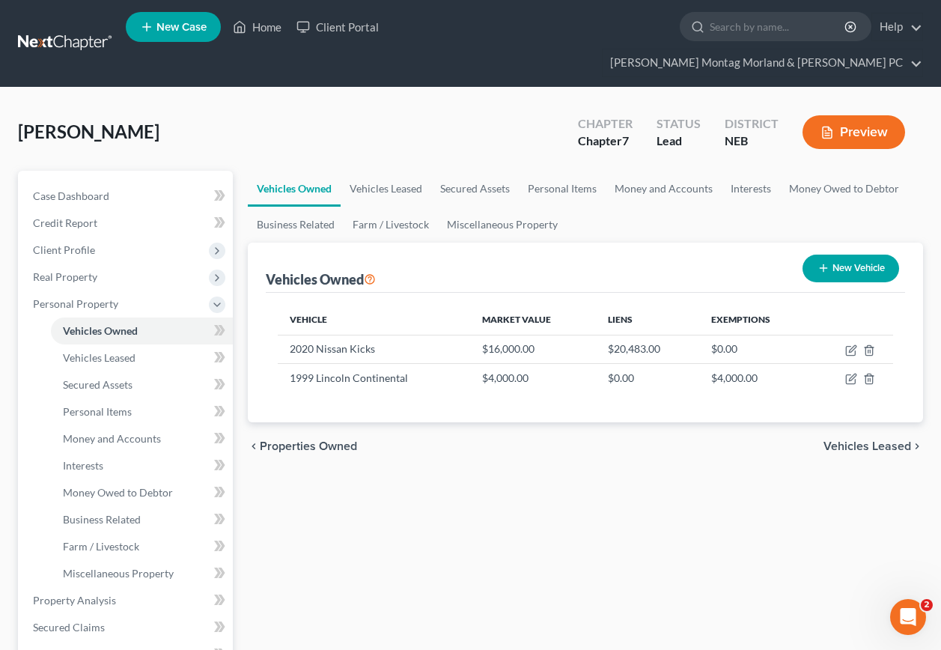
click at [852, 440] on span "Vehicles Leased" at bounding box center [867, 446] width 88 height 12
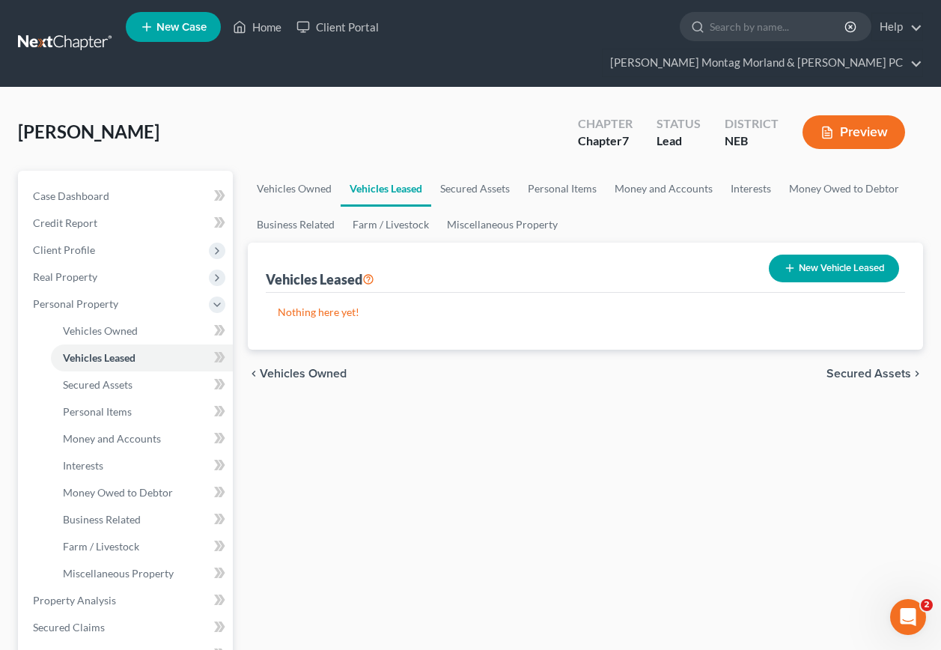
click at [866, 367] on span "Secured Assets" at bounding box center [868, 373] width 85 height 12
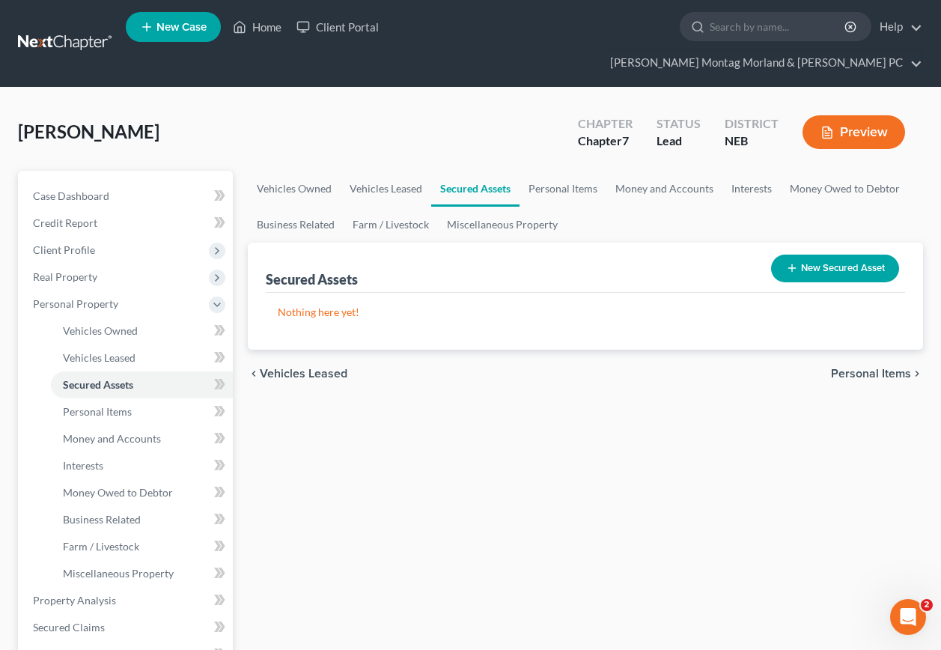
click at [852, 367] on span "Personal Items" at bounding box center [871, 373] width 80 height 12
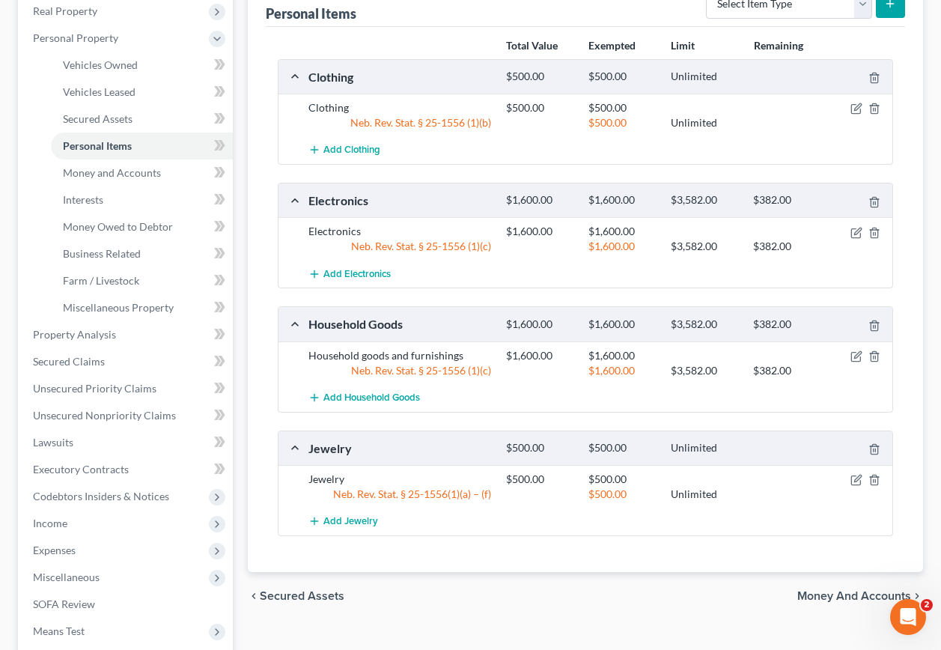
scroll to position [299, 0]
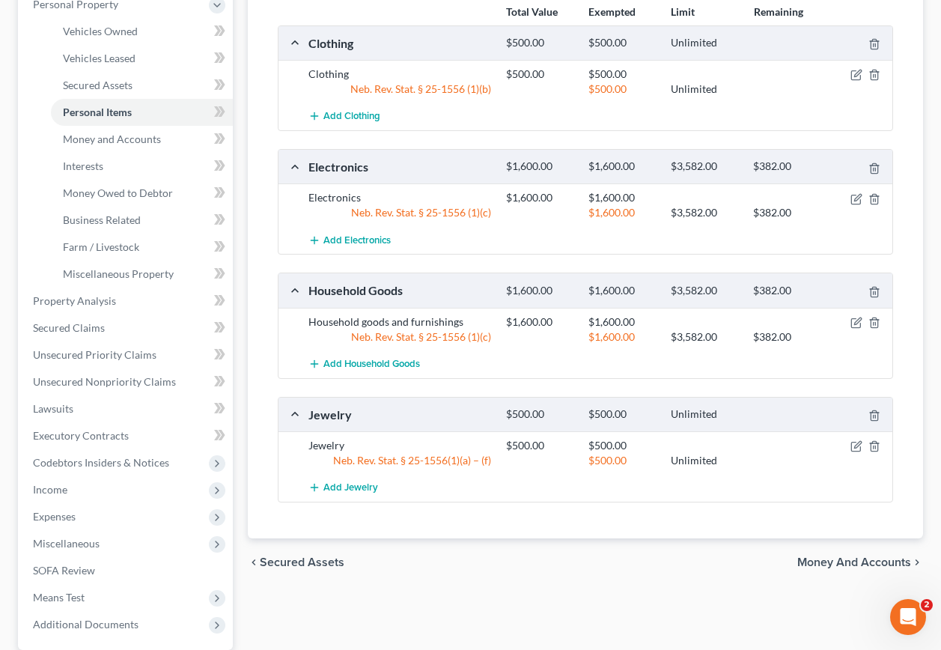
click at [841, 556] on span "Money and Accounts" at bounding box center [854, 562] width 114 height 12
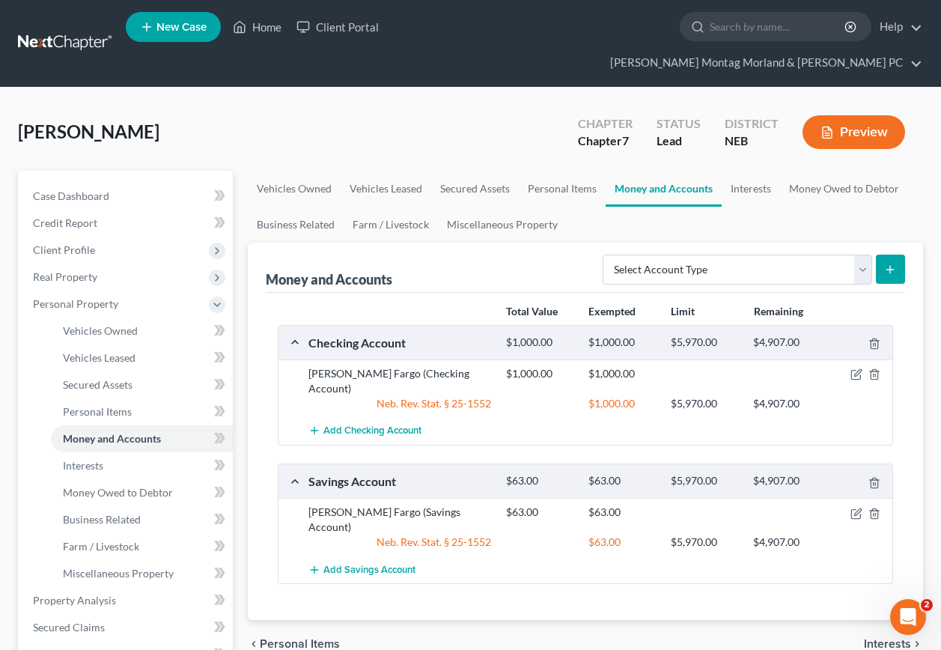
click at [879, 638] on span "Interests" at bounding box center [887, 644] width 47 height 12
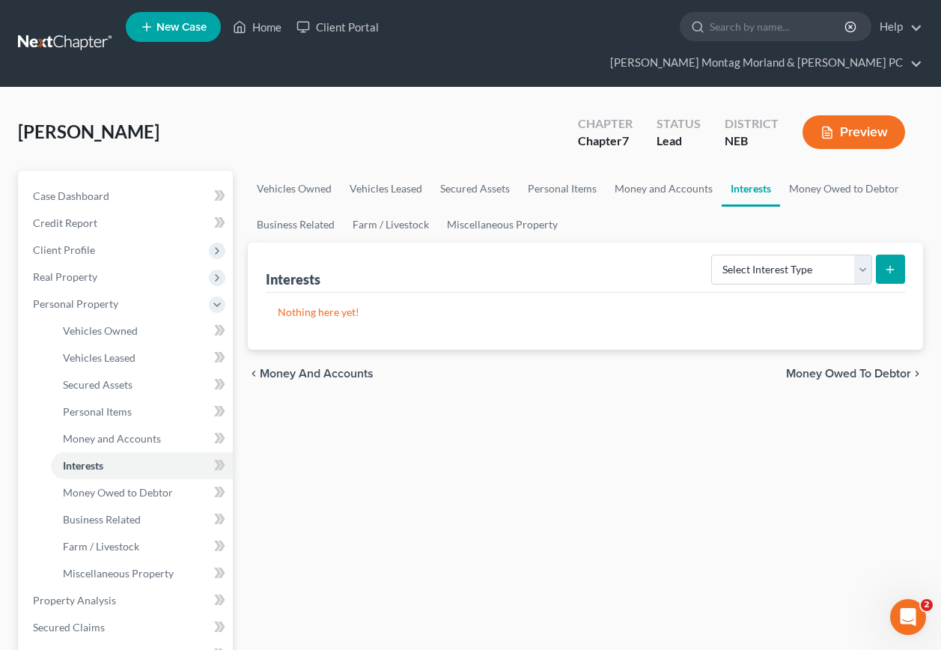
click at [820, 367] on span "Money Owed to Debtor" at bounding box center [848, 373] width 125 height 12
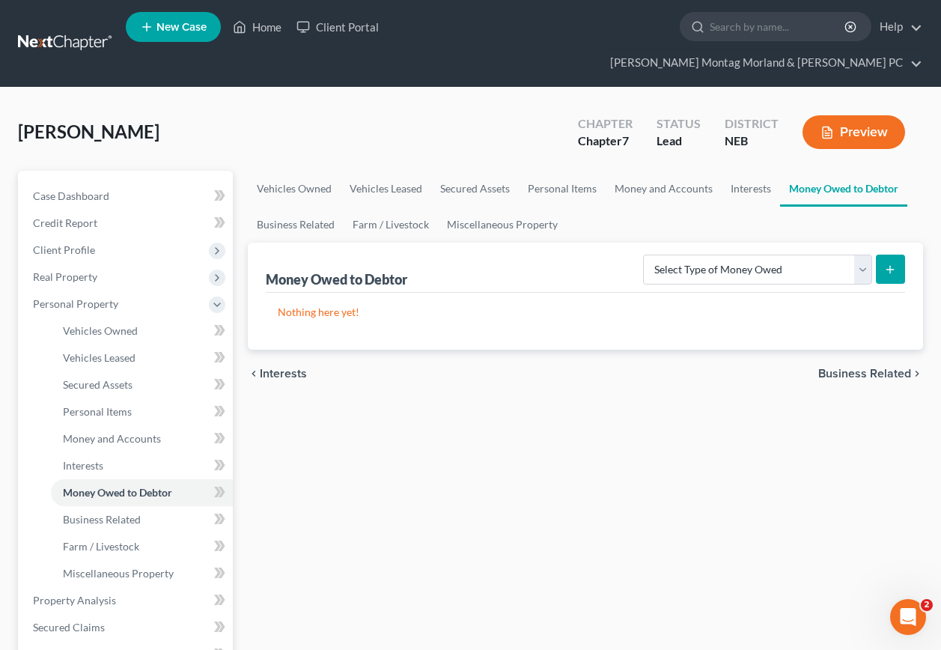
click at [844, 367] on span "Business Related" at bounding box center [864, 373] width 93 height 12
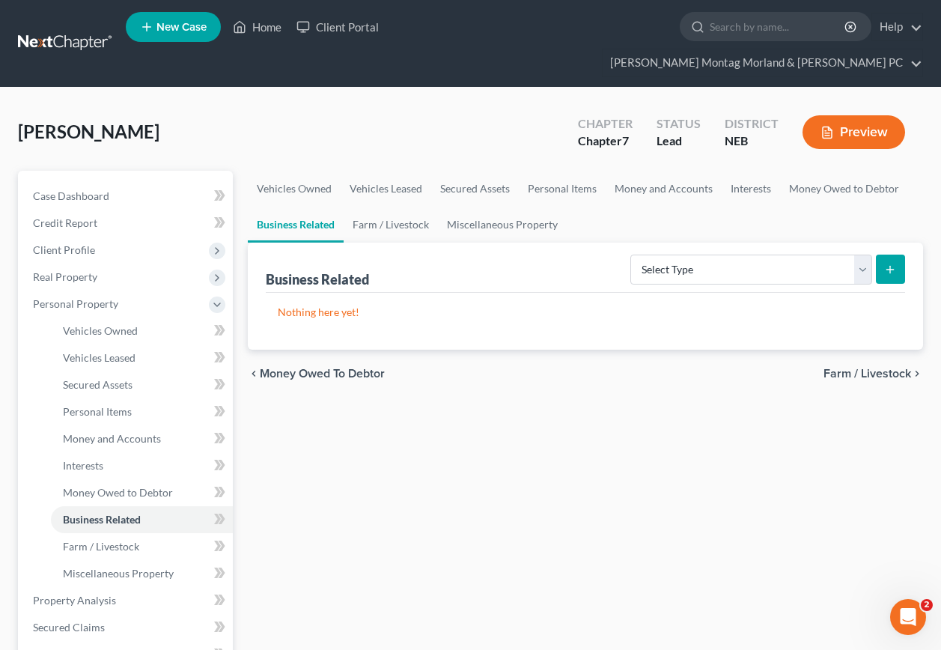
click at [841, 367] on span "Farm / Livestock" at bounding box center [867, 373] width 88 height 12
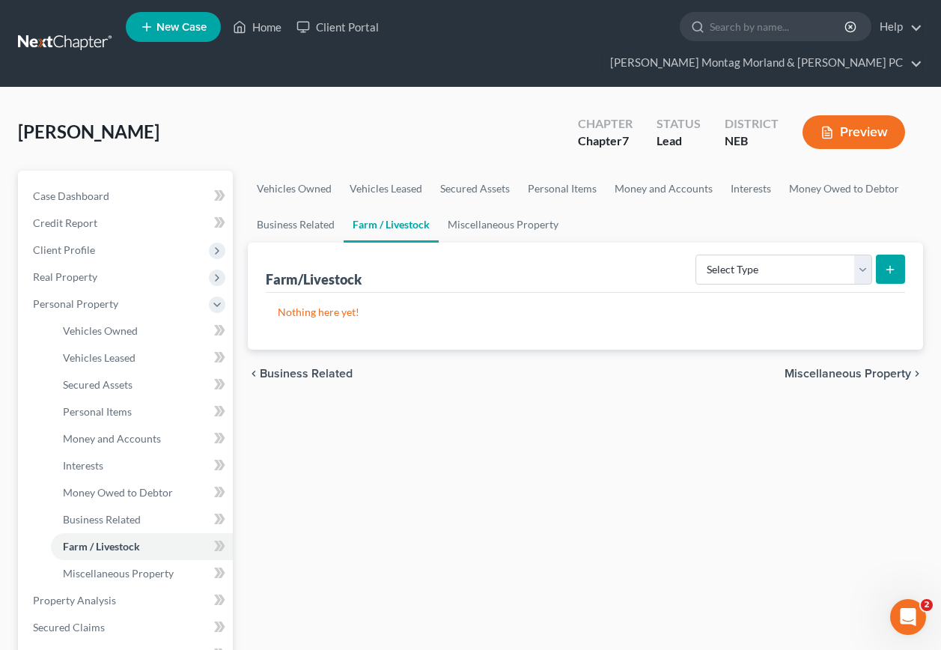
click at [832, 355] on div "chevron_left Business Related Miscellaneous Property chevron_right" at bounding box center [585, 374] width 675 height 48
click at [831, 367] on span "Miscellaneous Property" at bounding box center [847, 373] width 126 height 12
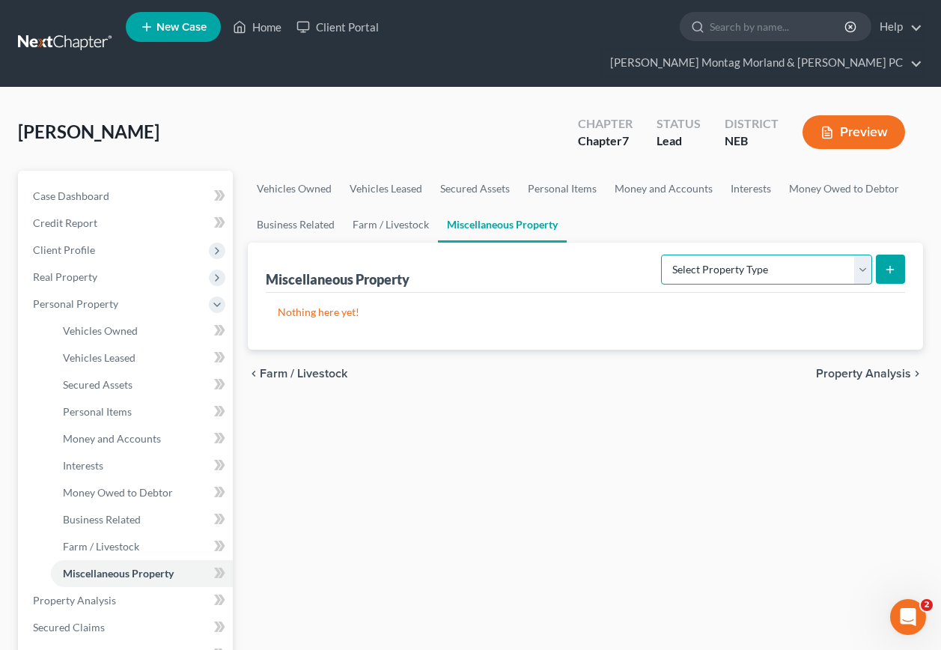
drag, startPoint x: 856, startPoint y: 237, endPoint x: 841, endPoint y: 249, distance: 19.6
click at [856, 254] on select "Select Property Type Assigned for Creditor Benefit [DATE] Holding for Another N…" at bounding box center [766, 269] width 211 height 30
select select "not_yet_listed"
click at [661, 254] on select "Select Property Type Assigned for Creditor Benefit [DATE] Holding for Another N…" at bounding box center [766, 269] width 211 height 30
click at [894, 263] on icon "submit" at bounding box center [890, 269] width 12 height 12
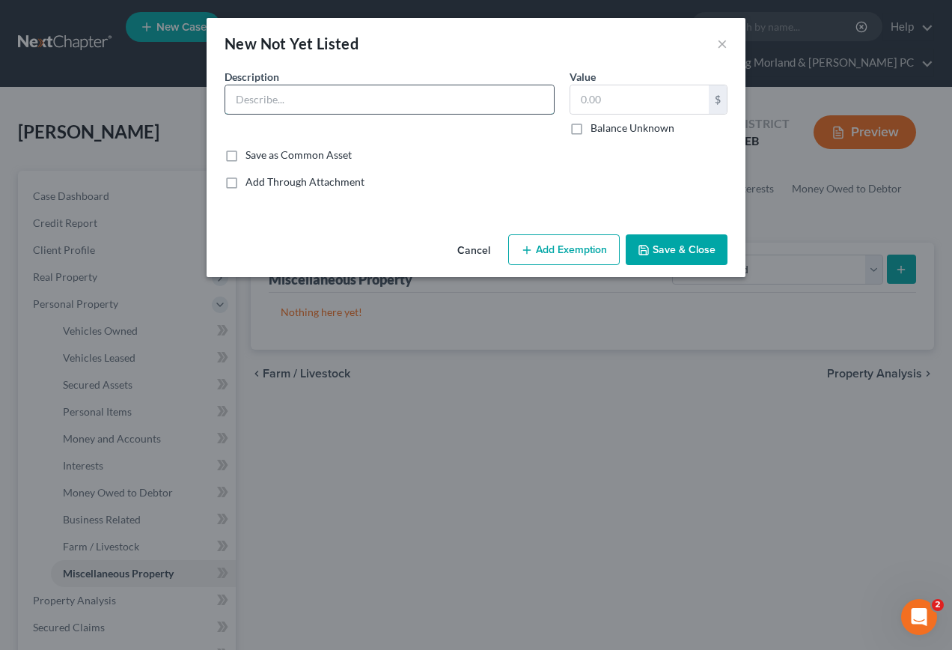
click at [315, 106] on input "text" at bounding box center [389, 99] width 329 height 28
type input "2017 Wildwood Pull Type Camper"
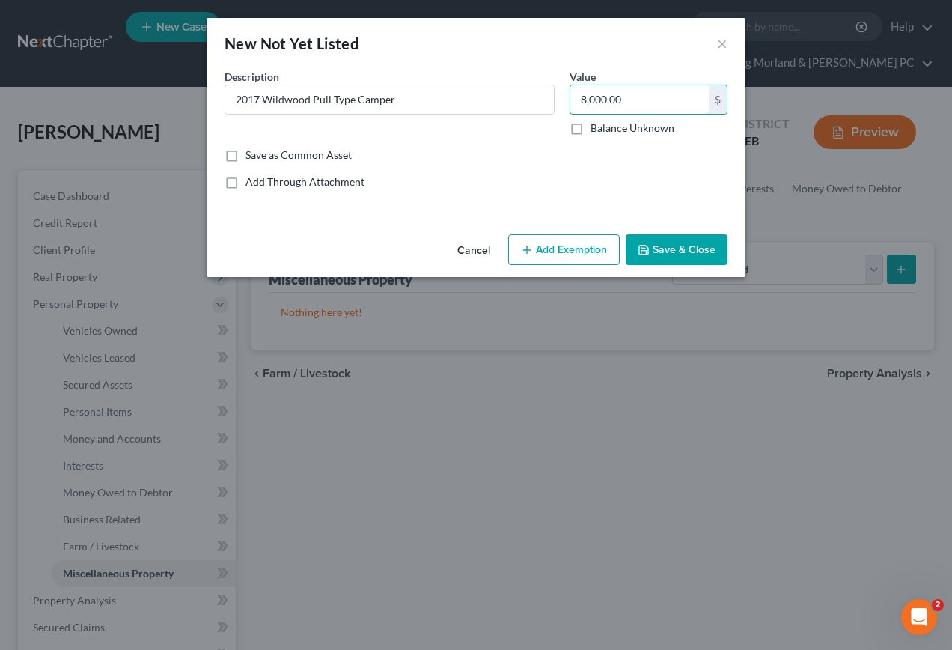
type input "8,000.00"
click at [590, 249] on button "Add Exemption" at bounding box center [564, 249] width 112 height 31
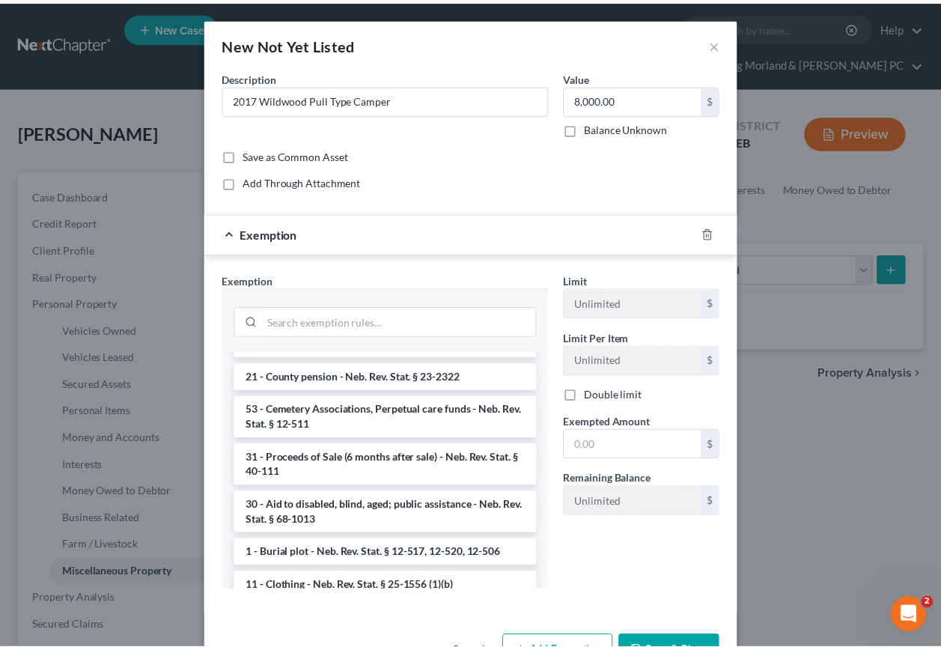
scroll to position [449, 0]
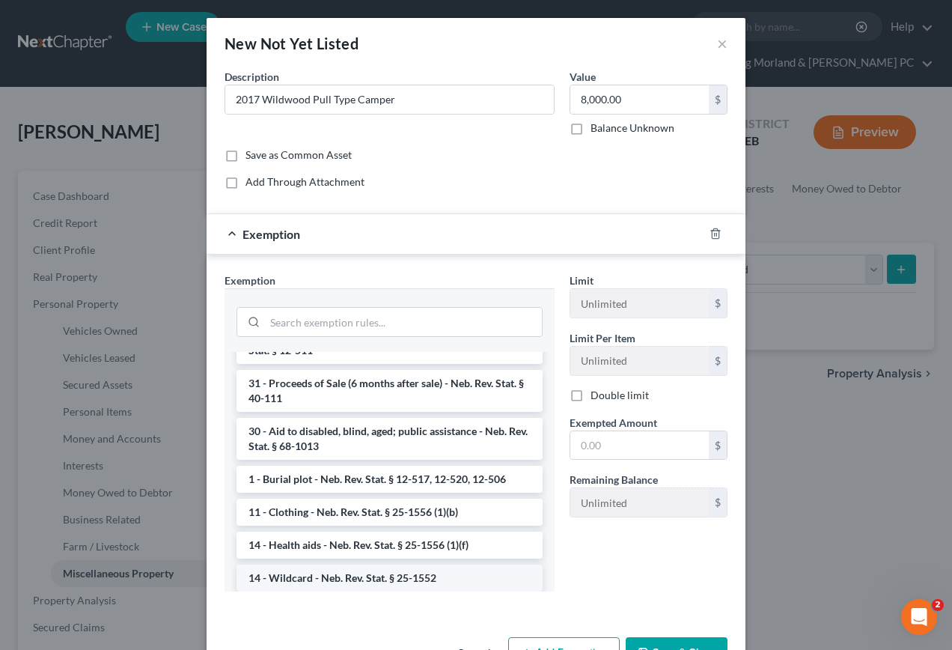
click at [278, 576] on li "14 - Wildcard - Neb. Rev. Stat. § 25-1552" at bounding box center [390, 577] width 306 height 27
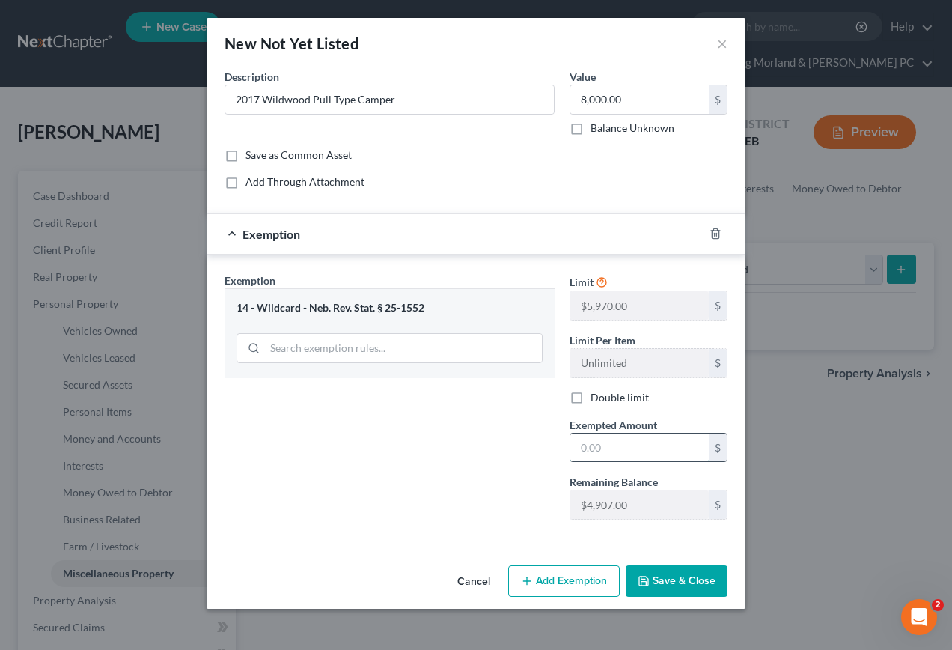
click at [630, 449] on input "text" at bounding box center [639, 447] width 138 height 28
type input "8,000.00"
click at [692, 594] on button "Save & Close" at bounding box center [677, 580] width 102 height 31
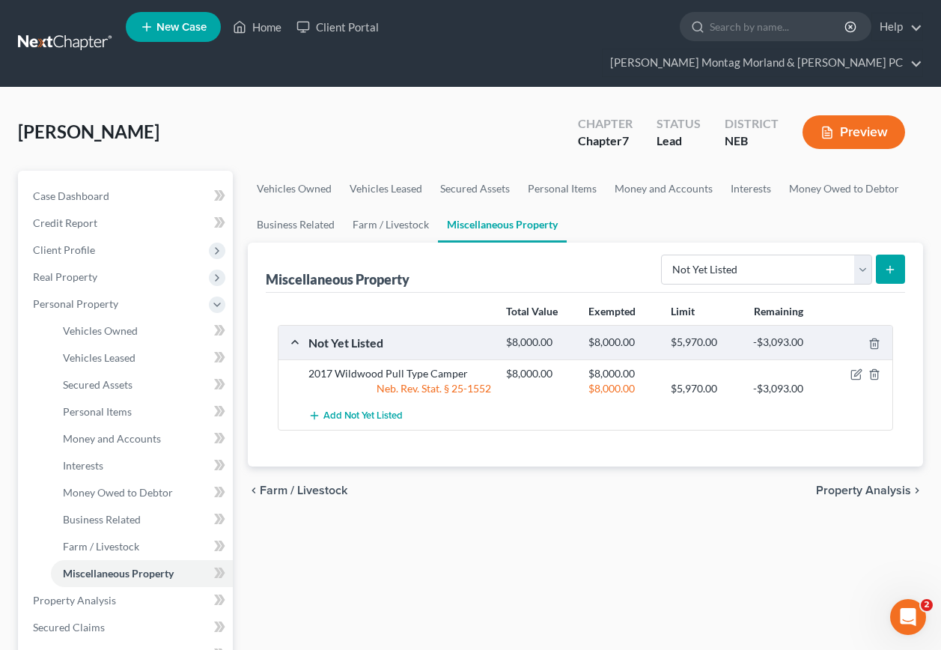
click at [888, 484] on span "Property Analysis" at bounding box center [863, 490] width 95 height 12
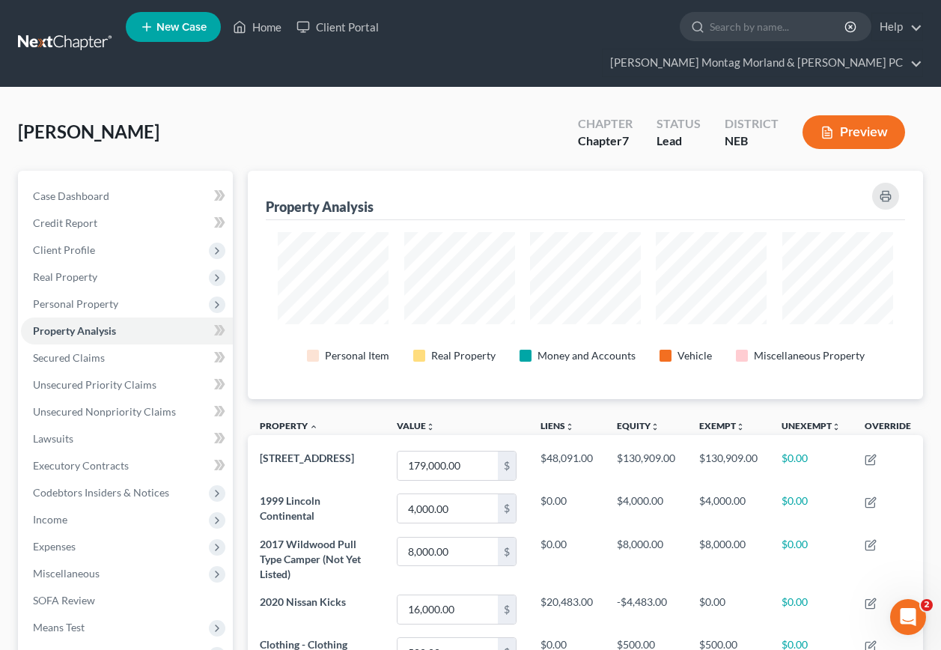
scroll to position [228, 675]
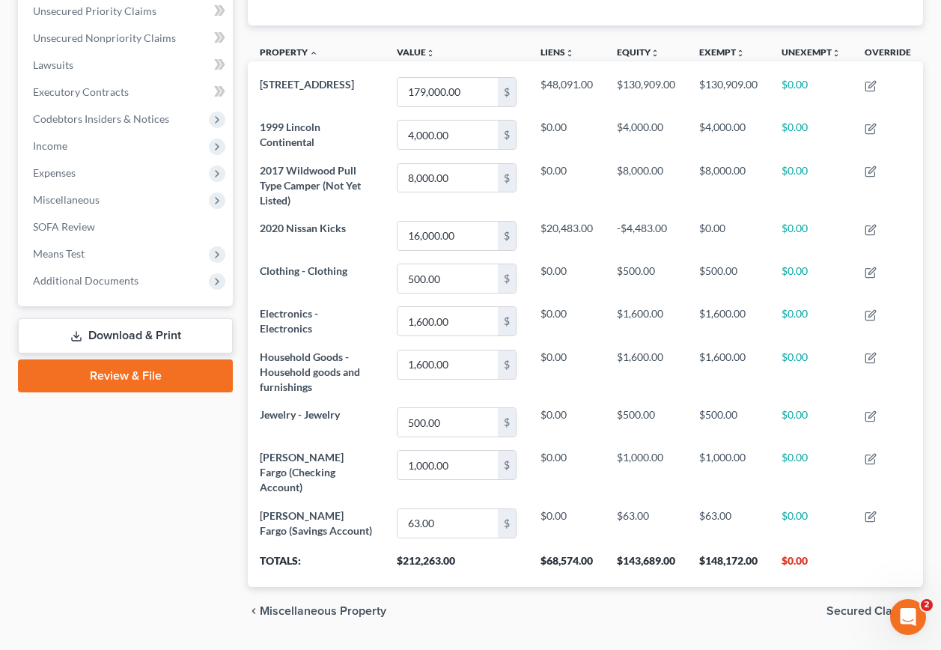
drag, startPoint x: 852, startPoint y: 567, endPoint x: 850, endPoint y: 577, distance: 10.0
click at [853, 605] on span "Secured Claims" at bounding box center [868, 611] width 85 height 12
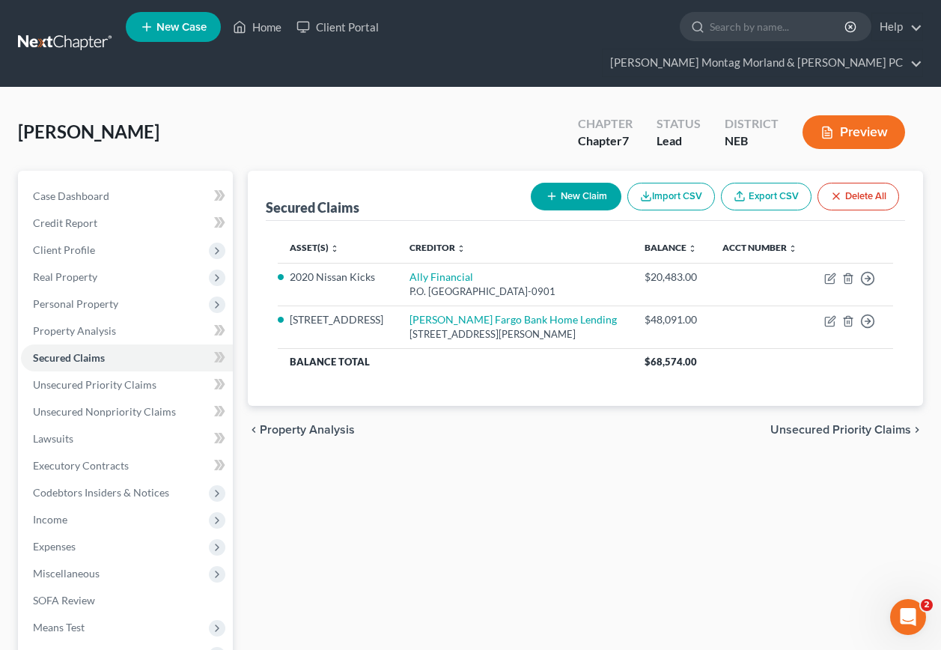
click at [829, 430] on span "Unsecured Priority Claims" at bounding box center [840, 430] width 141 height 12
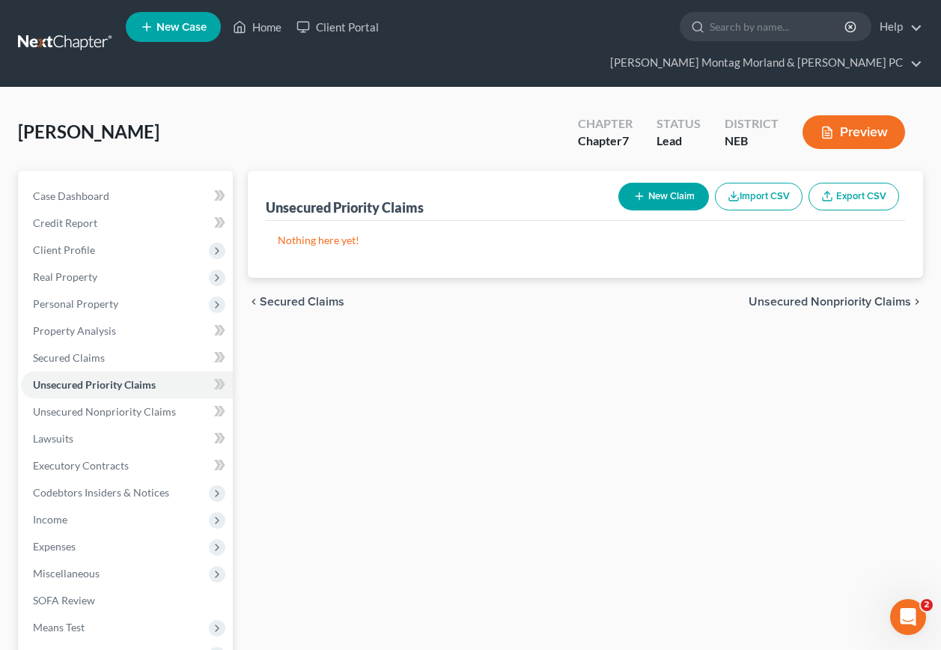
click at [320, 296] on span "Secured Claims" at bounding box center [302, 302] width 85 height 12
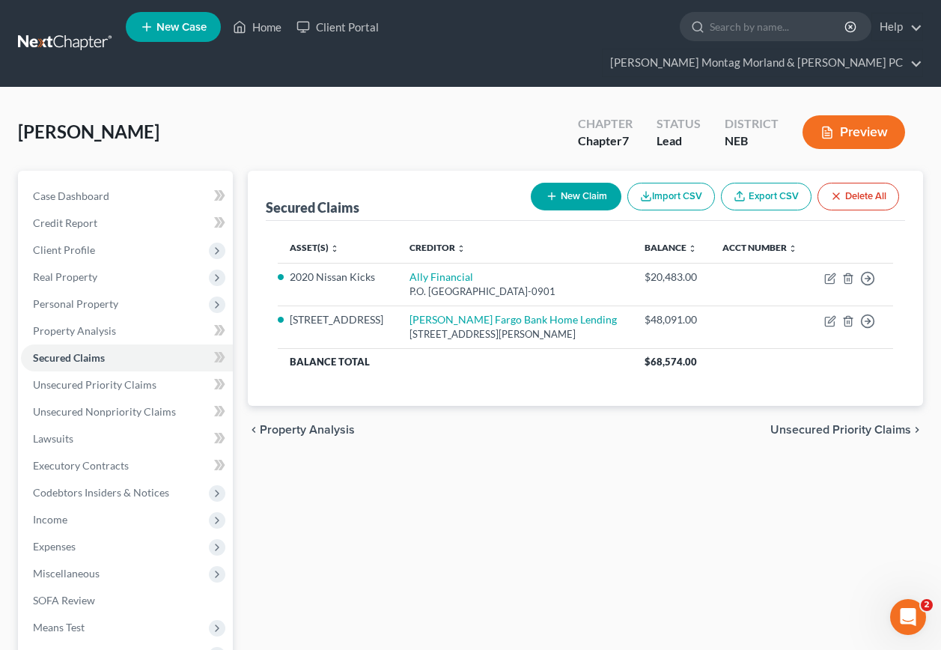
click at [831, 425] on span "Unsecured Priority Claims" at bounding box center [840, 430] width 141 height 12
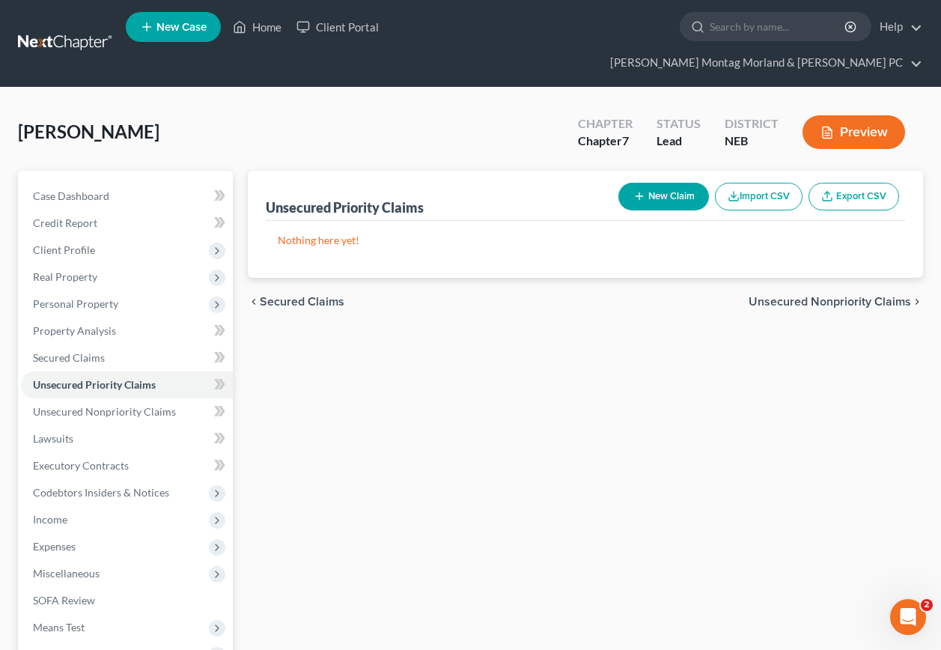
click at [835, 296] on span "Unsecured Nonpriority Claims" at bounding box center [829, 302] width 162 height 12
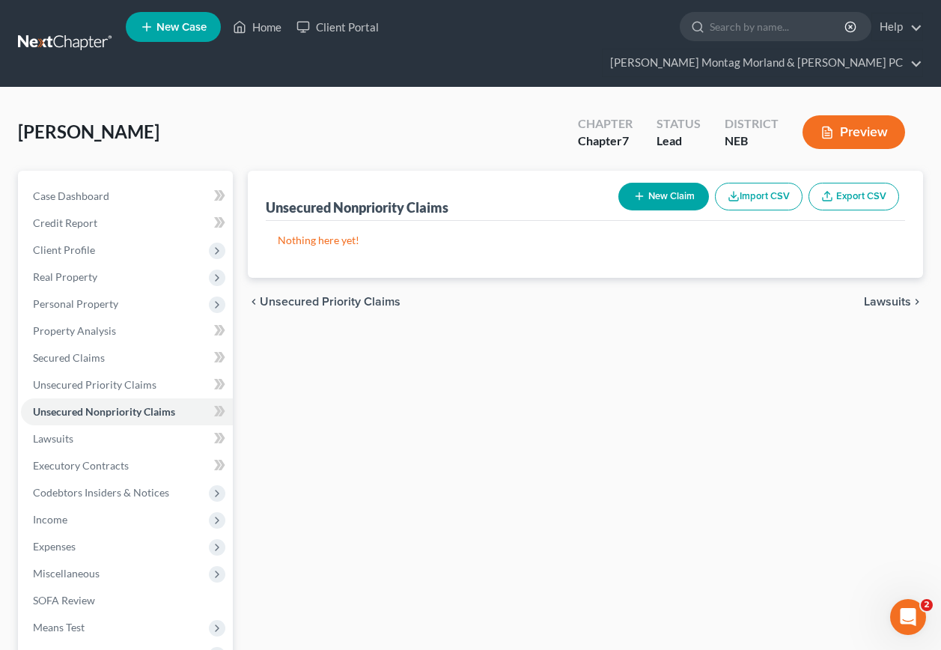
click at [648, 183] on button "New Claim" at bounding box center [663, 197] width 91 height 28
select select "2"
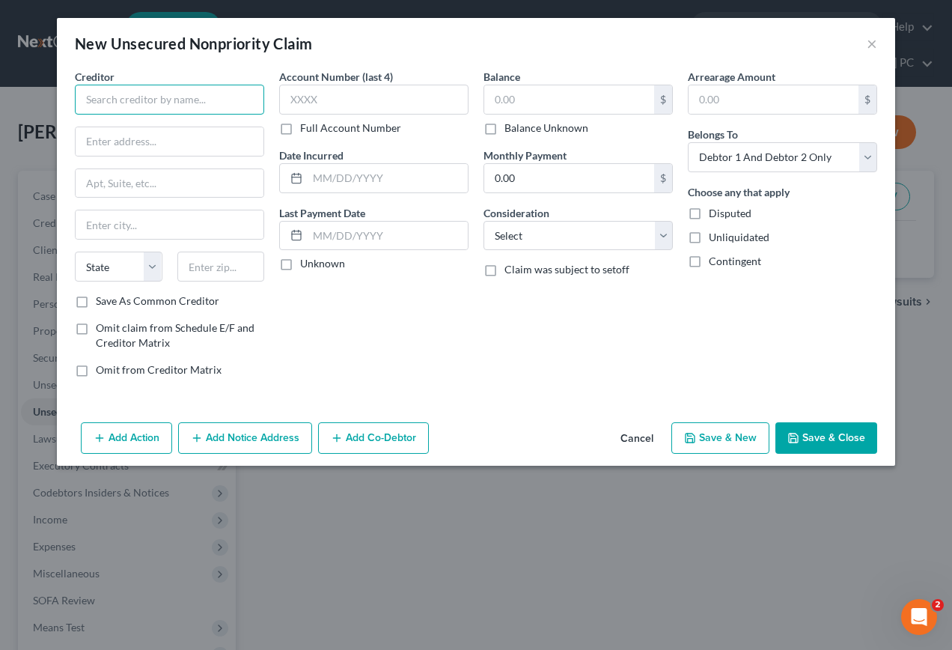
click at [204, 91] on input "text" at bounding box center [169, 100] width 189 height 30
type input "Citicards CBNA"
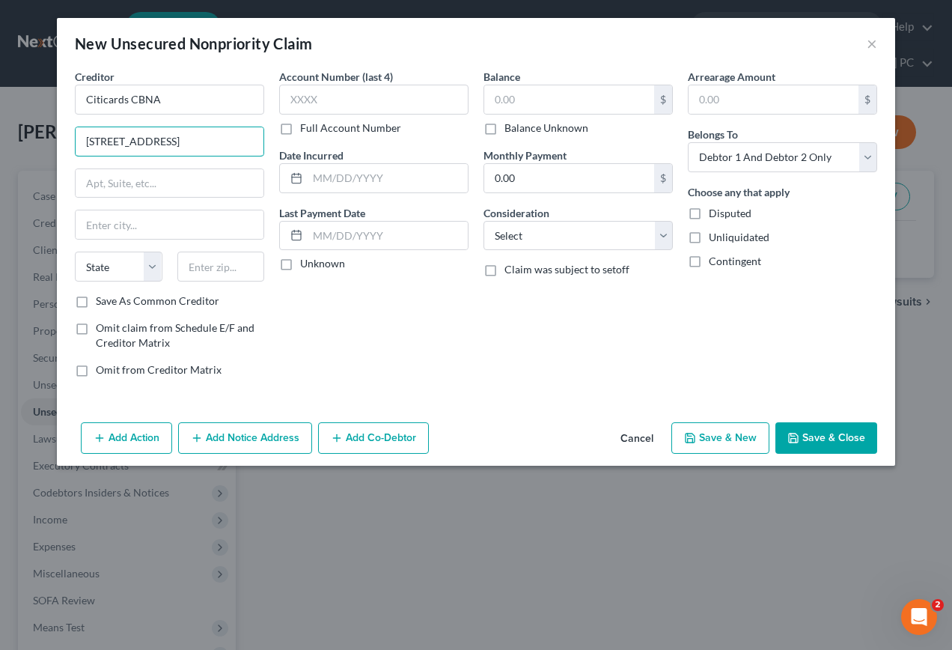
type input "[STREET_ADDRESS]"
type input "[GEOGRAPHIC_DATA]"
select select "43"
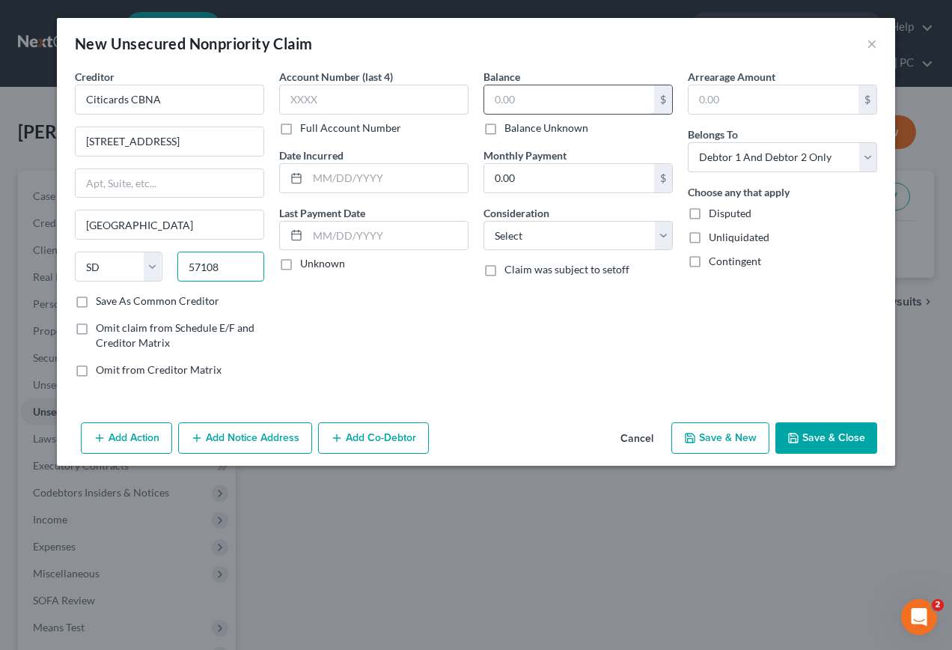
type input "57108"
drag, startPoint x: 565, startPoint y: 100, endPoint x: 569, endPoint y: 91, distance: 9.7
click at [569, 91] on input "text" at bounding box center [569, 99] width 170 height 28
type input "512.00"
click at [705, 436] on button "Save & New" at bounding box center [720, 437] width 98 height 31
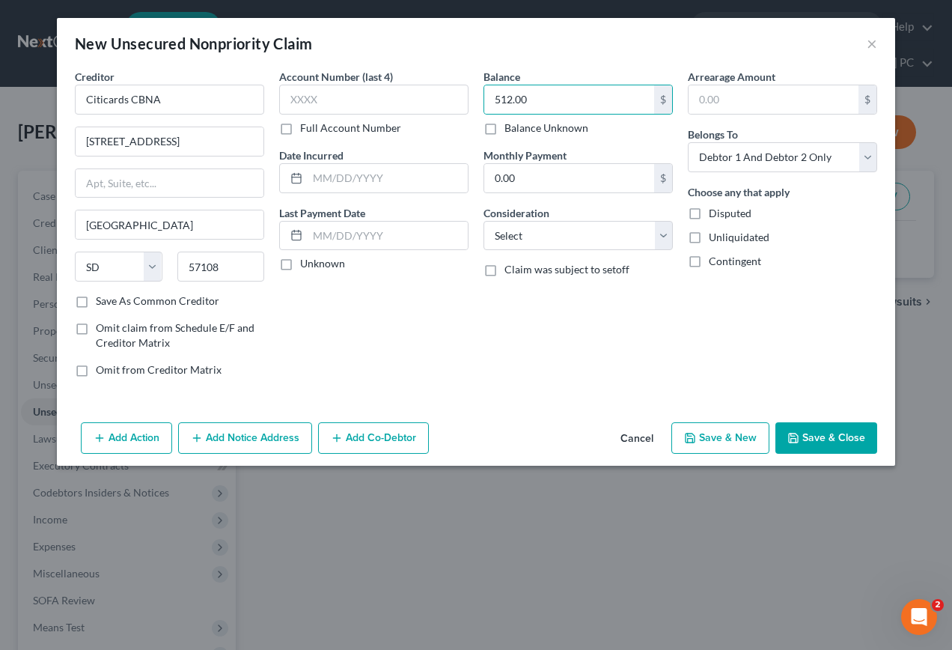
select select "2"
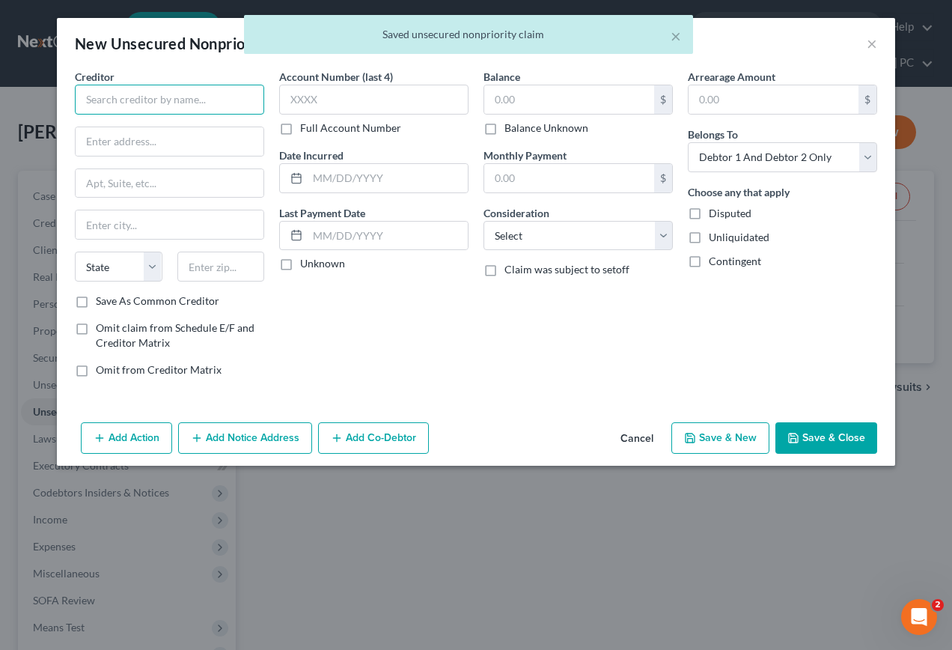
click at [201, 109] on input "text" at bounding box center [169, 100] width 189 height 30
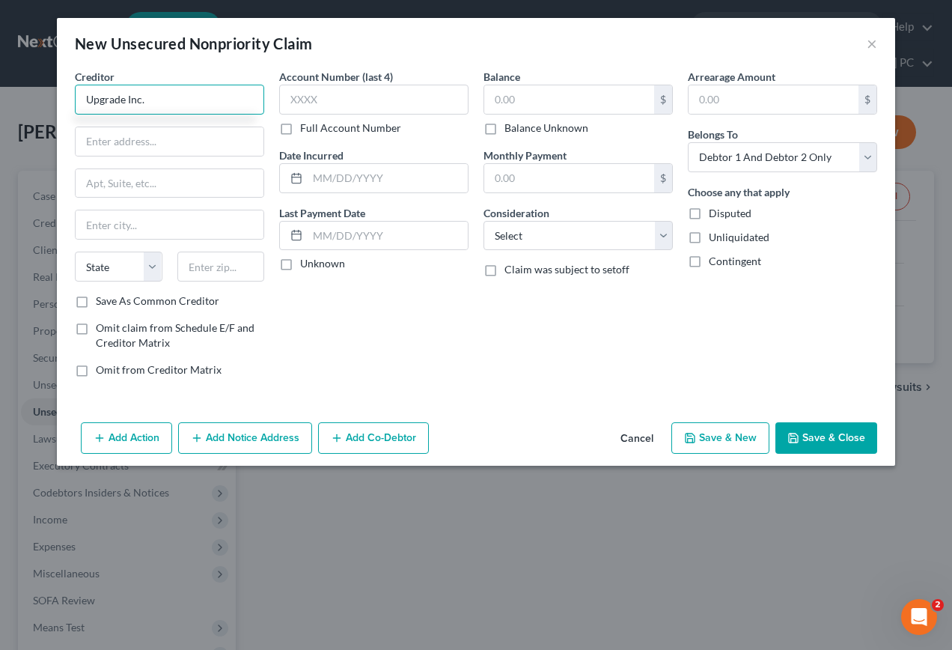
type input "Upgrade Inc."
type input "[STREET_ADDRESS]"
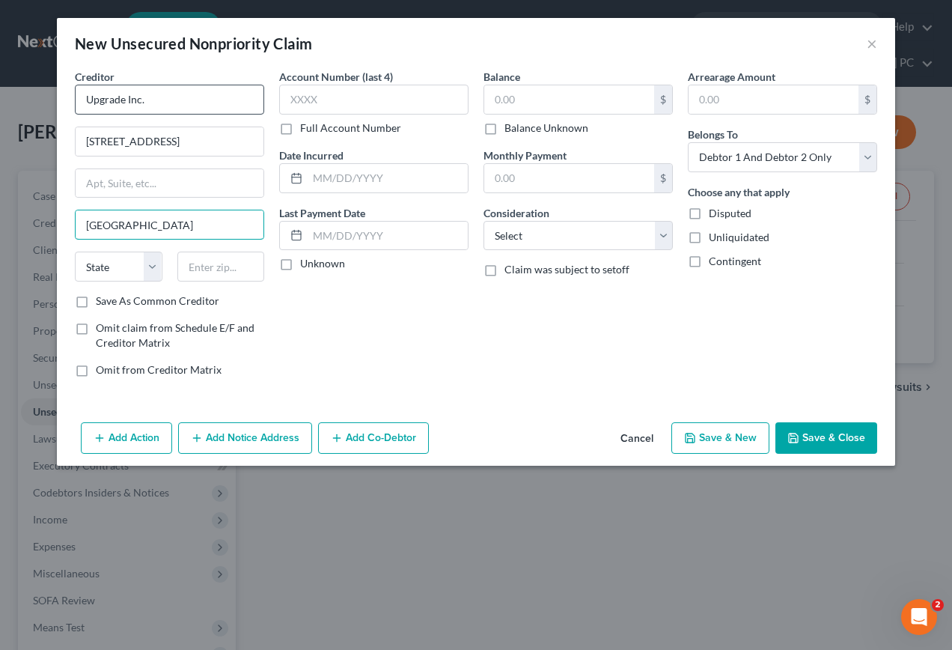
type input "[GEOGRAPHIC_DATA]"
select select "4"
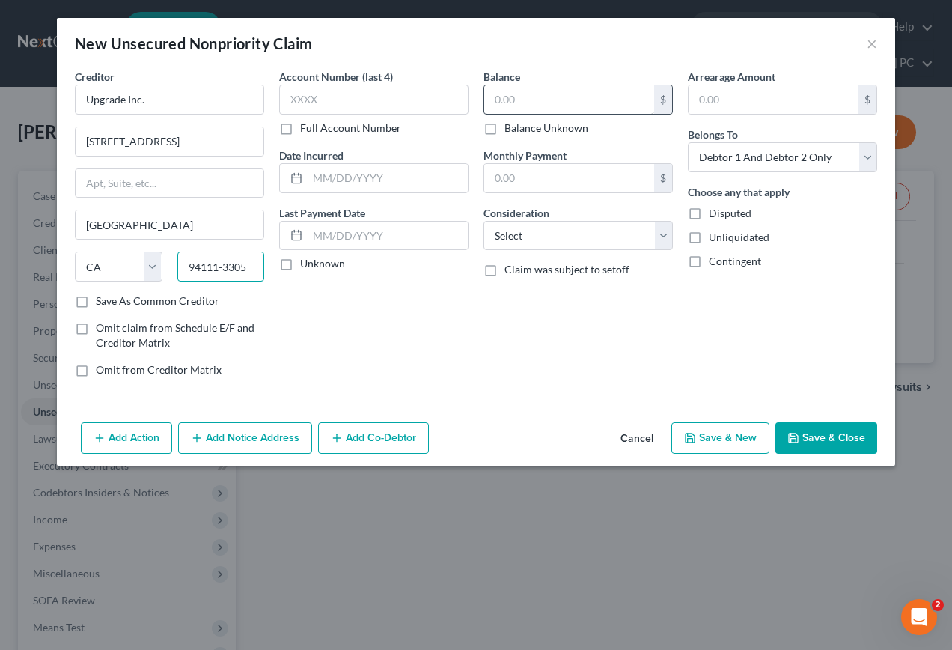
type input "94111-3305"
click at [527, 100] on input "text" at bounding box center [569, 99] width 170 height 28
type input "2,655.00"
click at [704, 436] on button "Save & New" at bounding box center [720, 437] width 98 height 31
select select "2"
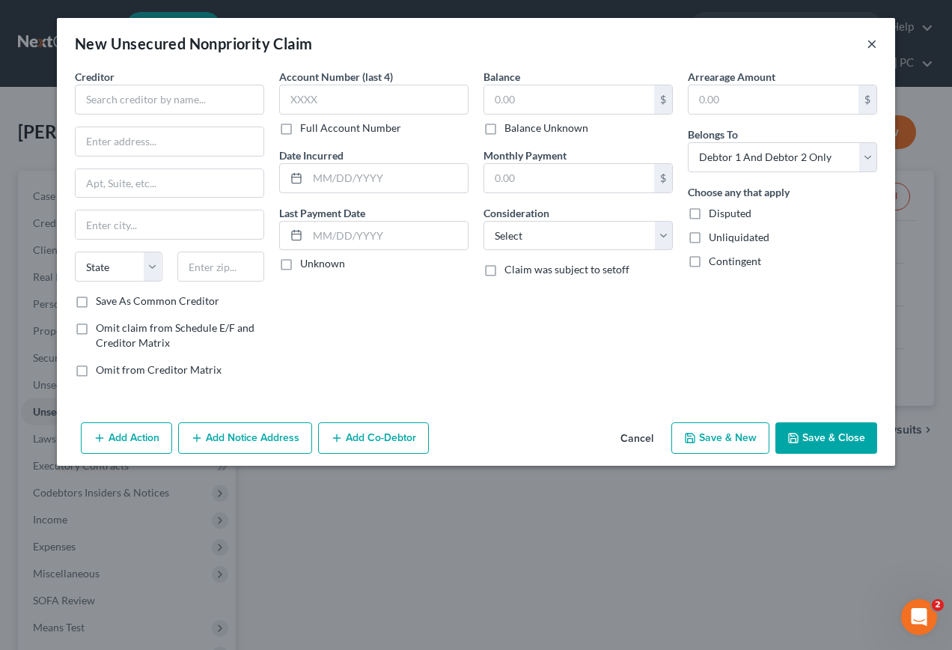
click at [870, 40] on button "×" at bounding box center [872, 43] width 10 height 18
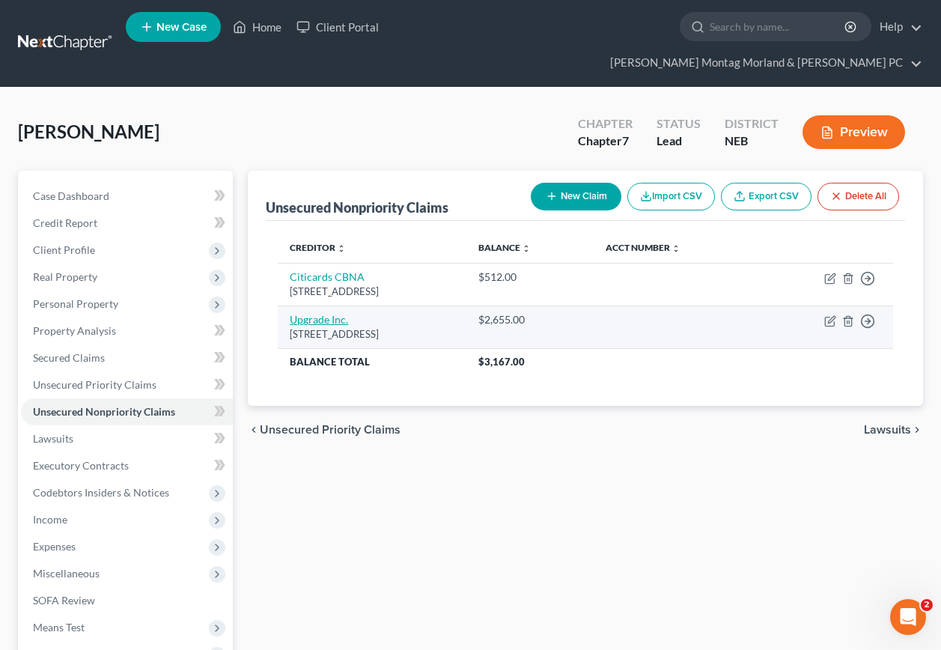
click at [319, 313] on link "Upgrade Inc." at bounding box center [319, 319] width 58 height 13
select select "4"
select select "2"
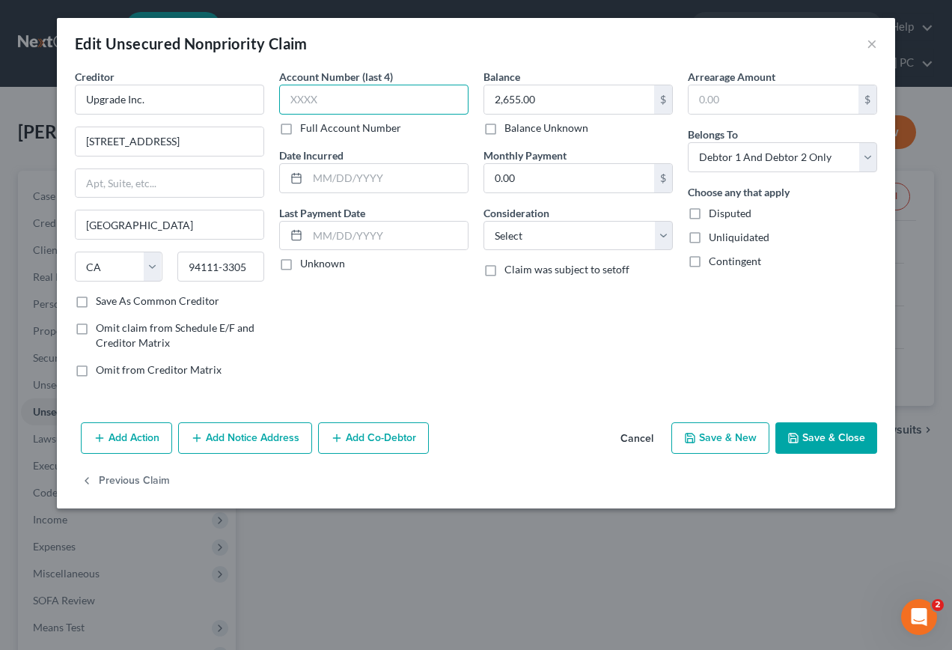
click at [352, 103] on input "text" at bounding box center [373, 100] width 189 height 30
type input "2178"
click at [814, 439] on button "Save & Close" at bounding box center [826, 437] width 102 height 31
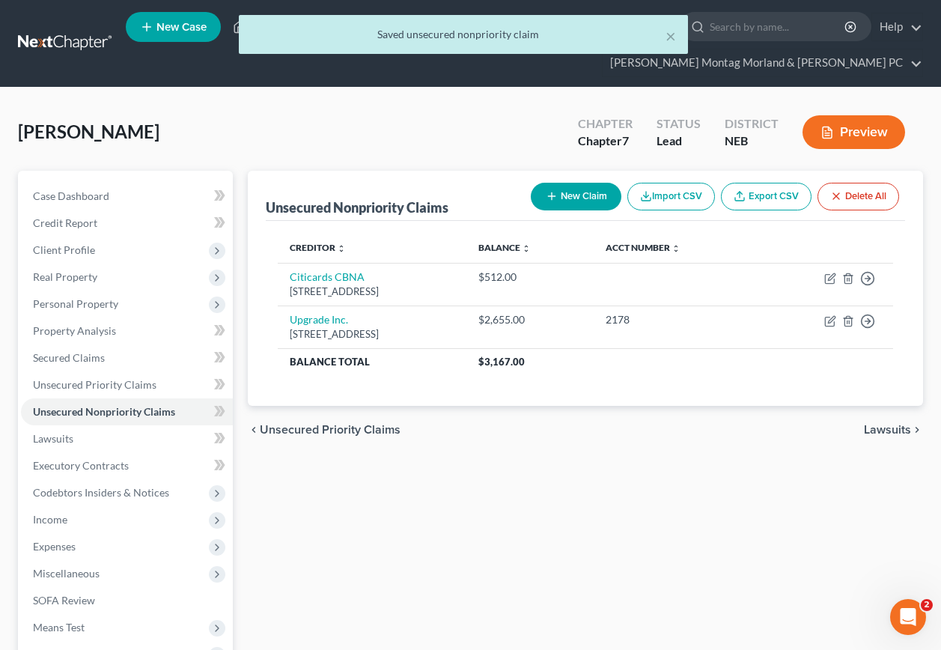
click at [579, 183] on button "New Claim" at bounding box center [576, 197] width 91 height 28
select select "2"
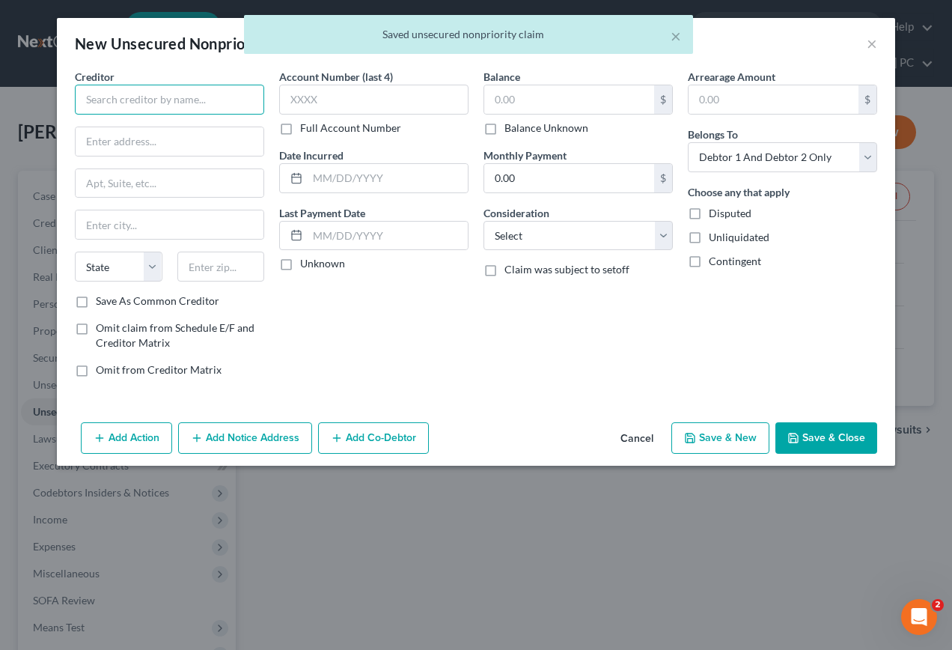
click at [243, 99] on input "text" at bounding box center [169, 100] width 189 height 30
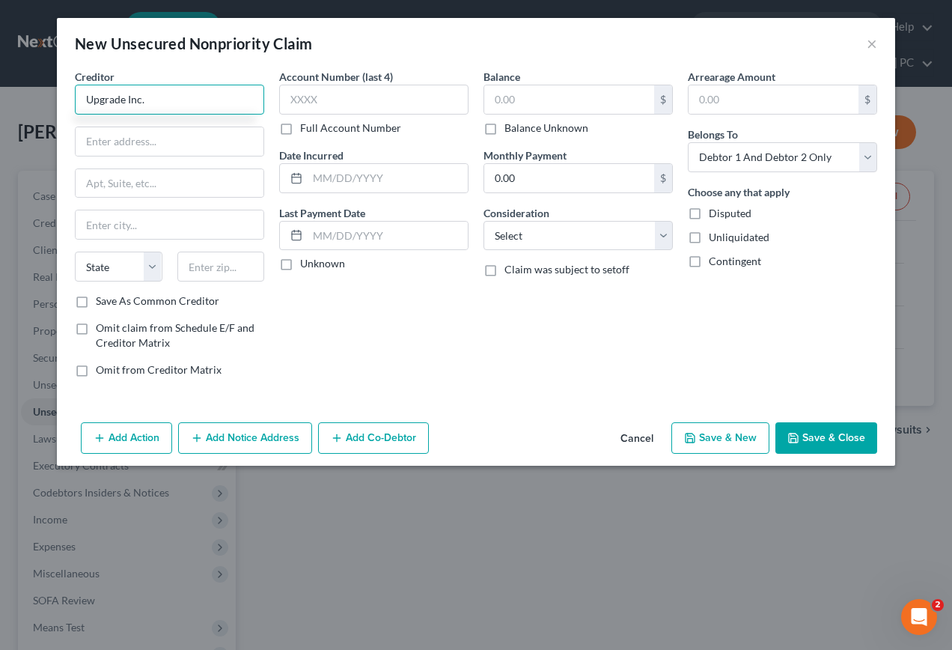
type input "Upgrade Inc."
type input "[STREET_ADDRESS]"
type input "[GEOGRAPHIC_DATA]"
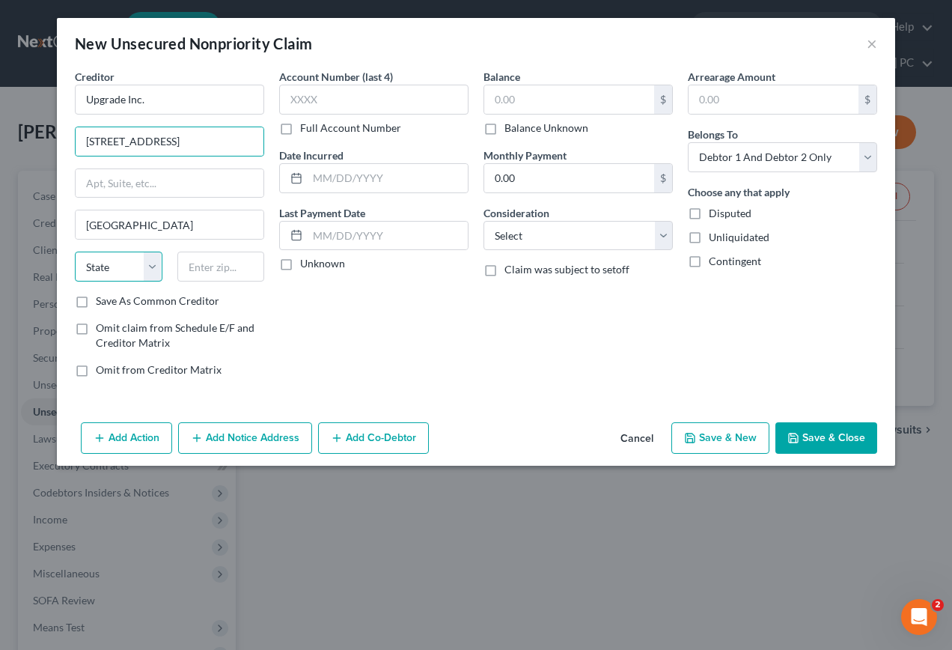
select select "4"
type input "94111-3305"
type input "2,655.00"
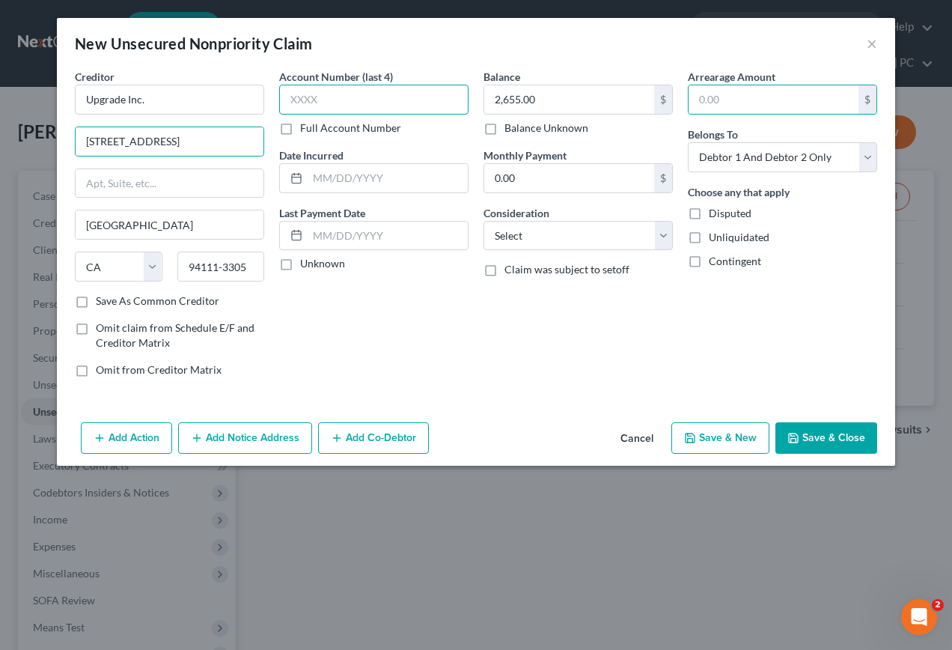
click at [347, 101] on input "text" at bounding box center [373, 100] width 189 height 30
type input "7992"
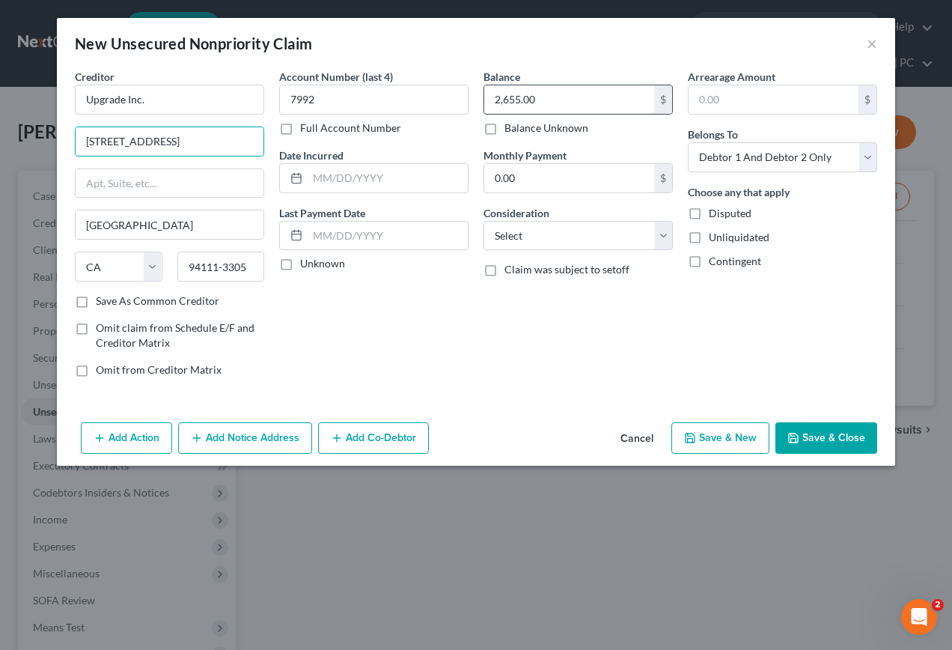
click at [564, 97] on input "2,655.00" at bounding box center [569, 99] width 170 height 28
type input "3,975.00"
click at [725, 435] on button "Save & New" at bounding box center [720, 437] width 98 height 31
select select "2"
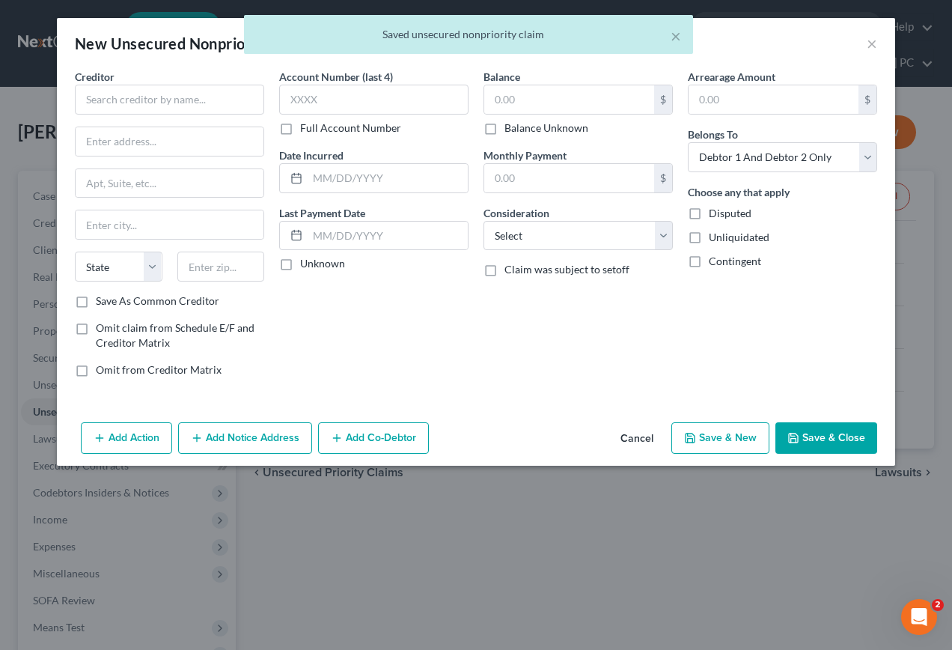
click at [861, 46] on div "× Saved unsecured nonpriority claim" at bounding box center [469, 38] width 952 height 46
drag, startPoint x: 873, startPoint y: 46, endPoint x: 799, endPoint y: 85, distance: 84.0
click at [873, 45] on div "× Saved unsecured nonpriority claim" at bounding box center [469, 38] width 952 height 46
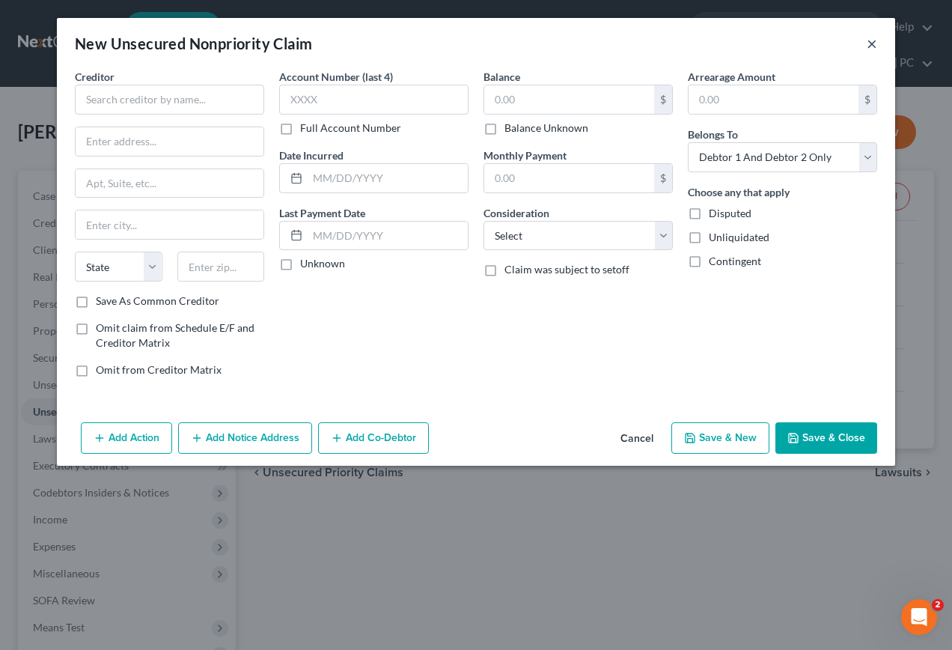
click at [867, 46] on button "×" at bounding box center [872, 43] width 10 height 18
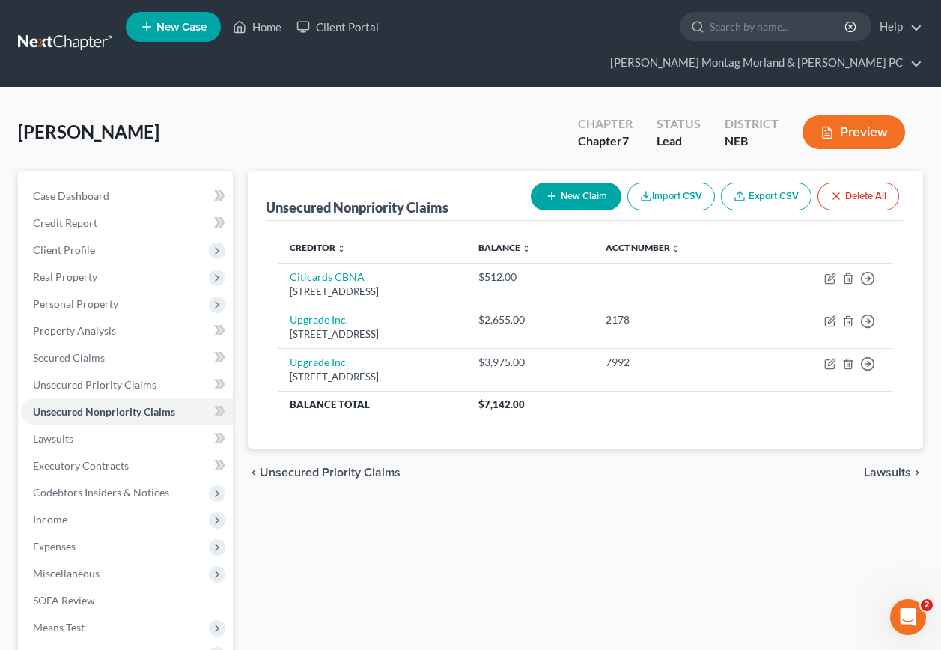
click at [570, 183] on button "New Claim" at bounding box center [576, 197] width 91 height 28
select select "2"
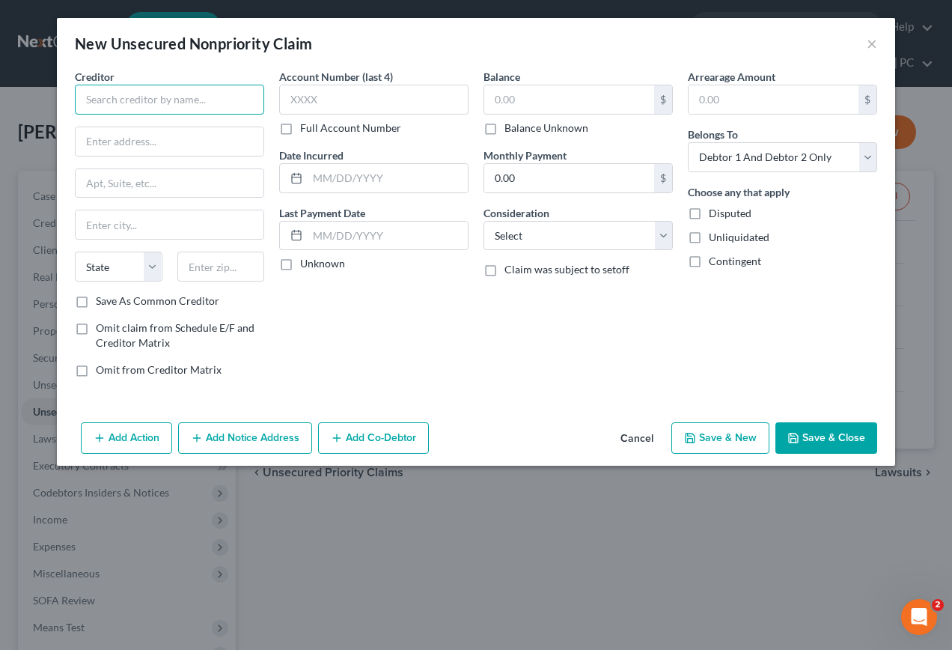
click at [216, 100] on input "text" at bounding box center [169, 100] width 189 height 30
type input "SYNCB/Paypal Credit Card"
type input "P,.O. Box 71727"
type input "[GEOGRAPHIC_DATA]"
select select "39"
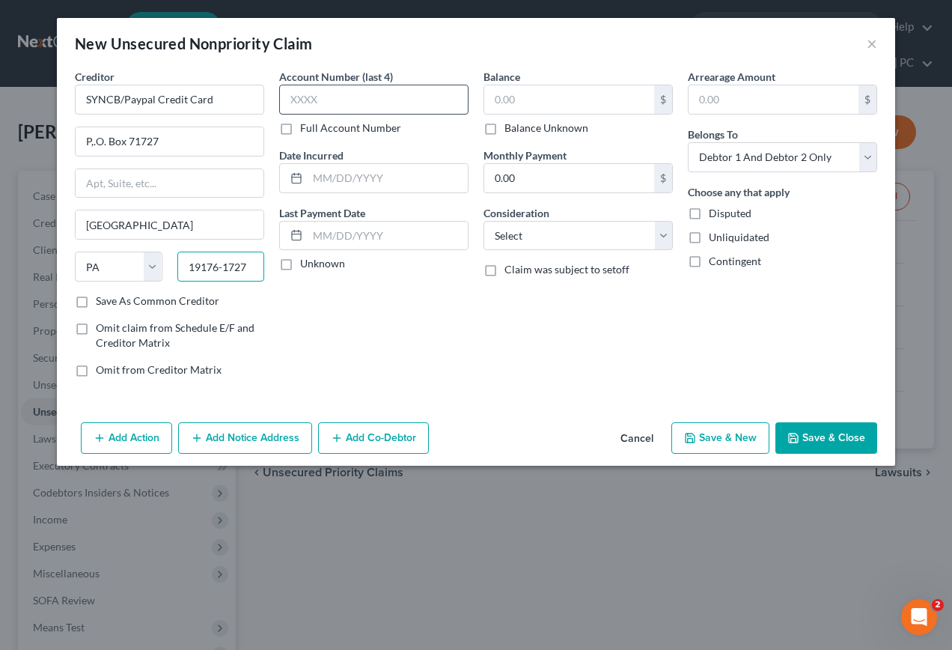
type input "19176-1727"
click at [369, 98] on input "text" at bounding box center [373, 100] width 189 height 30
type input "8120"
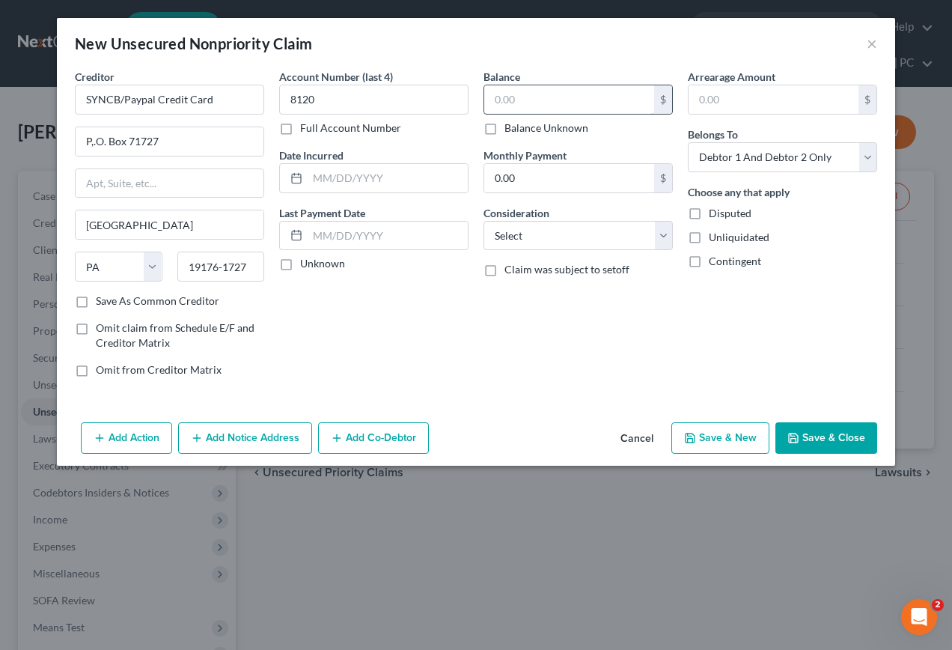
click at [571, 103] on input "text" at bounding box center [569, 99] width 170 height 28
type input "849.00"
drag, startPoint x: 711, startPoint y: 442, endPoint x: 717, endPoint y: 430, distance: 12.7
click at [717, 430] on button "Save & New" at bounding box center [720, 437] width 98 height 31
select select "2"
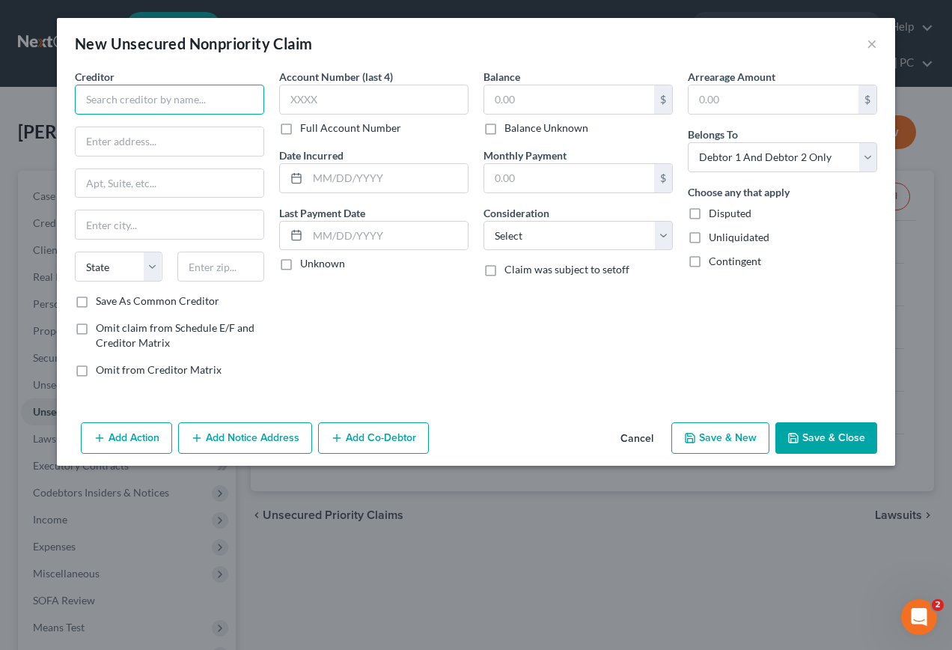
click at [202, 107] on input "text" at bounding box center [169, 100] width 189 height 30
type input "[PERSON_NAME] Fargo Card Services"
type input "P.O. Box 393"
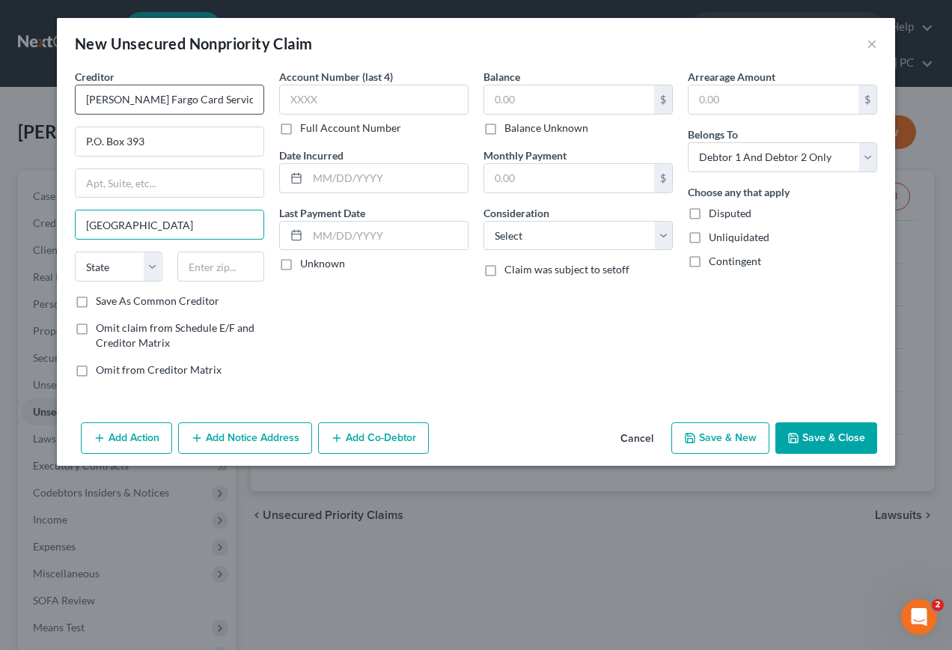
type input "[GEOGRAPHIC_DATA]"
select select "24"
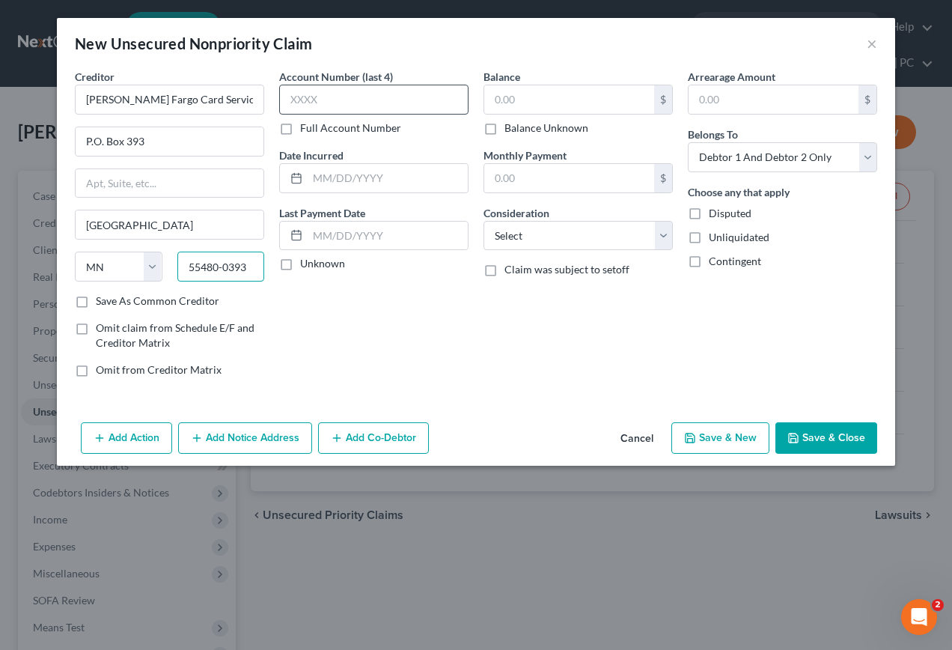
type input "55480-0393"
click at [328, 96] on input "text" at bounding box center [373, 100] width 189 height 30
type input "1122"
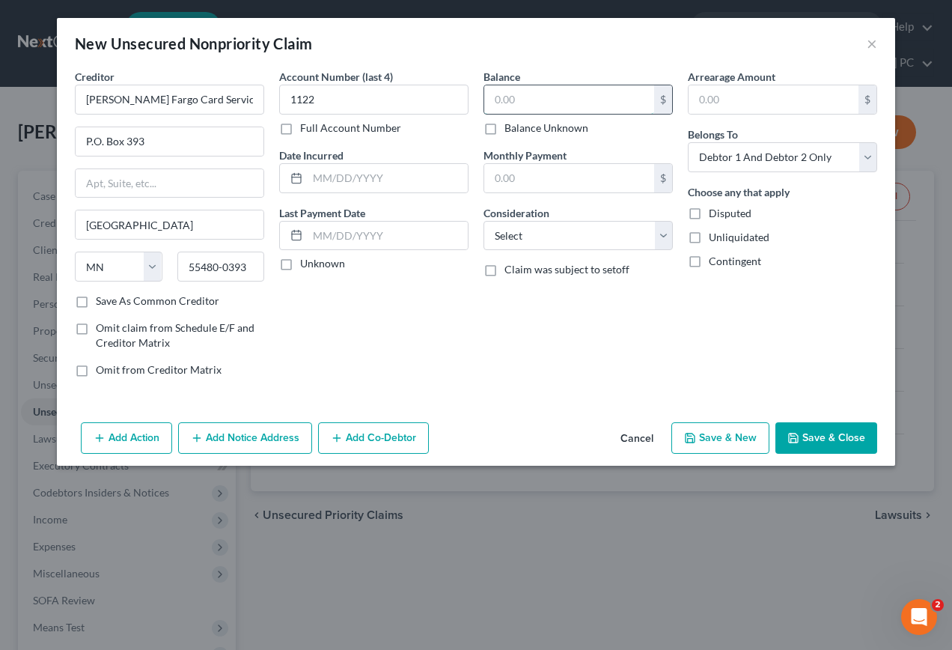
click at [562, 98] on input "text" at bounding box center [569, 99] width 170 height 28
type input "21,458.00"
click at [727, 438] on button "Save & New" at bounding box center [720, 437] width 98 height 31
select select "2"
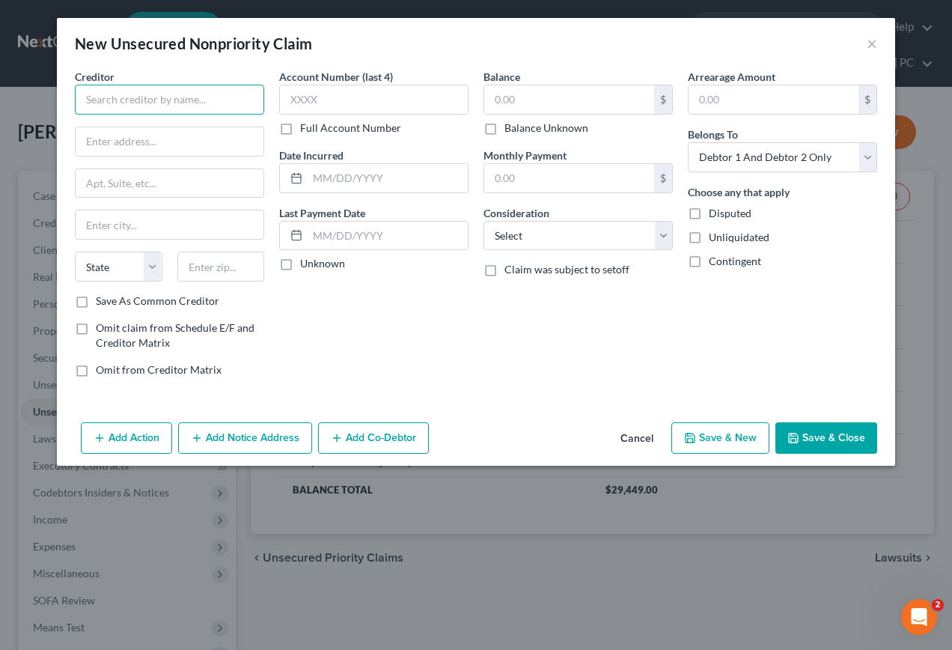
click at [221, 100] on input "text" at bounding box center [169, 100] width 189 height 30
type input "SYNCB - Amazon"
type input "P.O. Box 71737"
type input "[GEOGRAPHIC_DATA]"
select select "39"
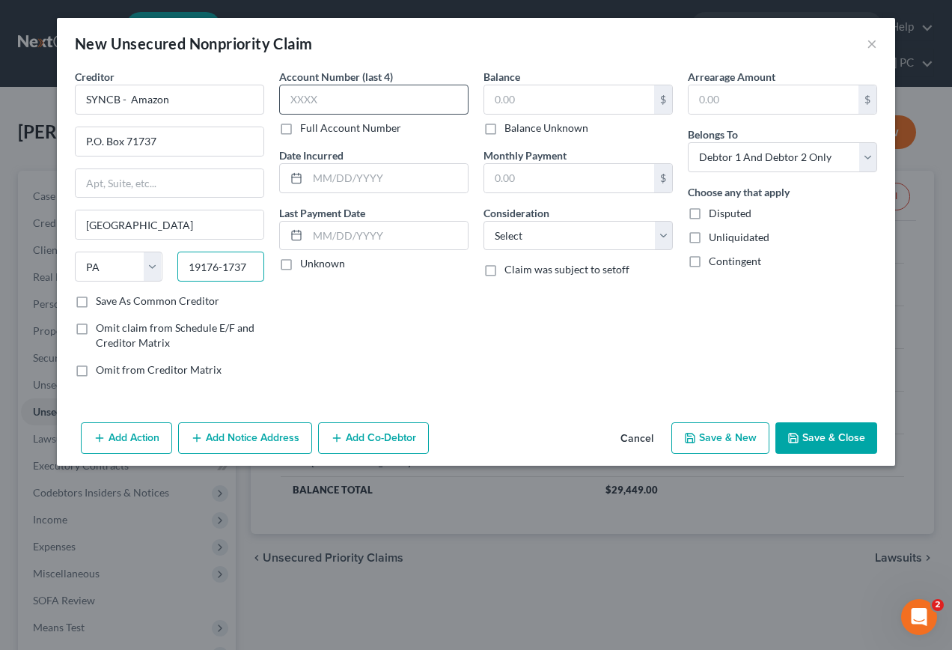
type input "19176-1737"
drag, startPoint x: 334, startPoint y: 101, endPoint x: 335, endPoint y: 94, distance: 7.6
click at [334, 98] on input "text" at bounding box center [373, 100] width 189 height 30
type input "8598"
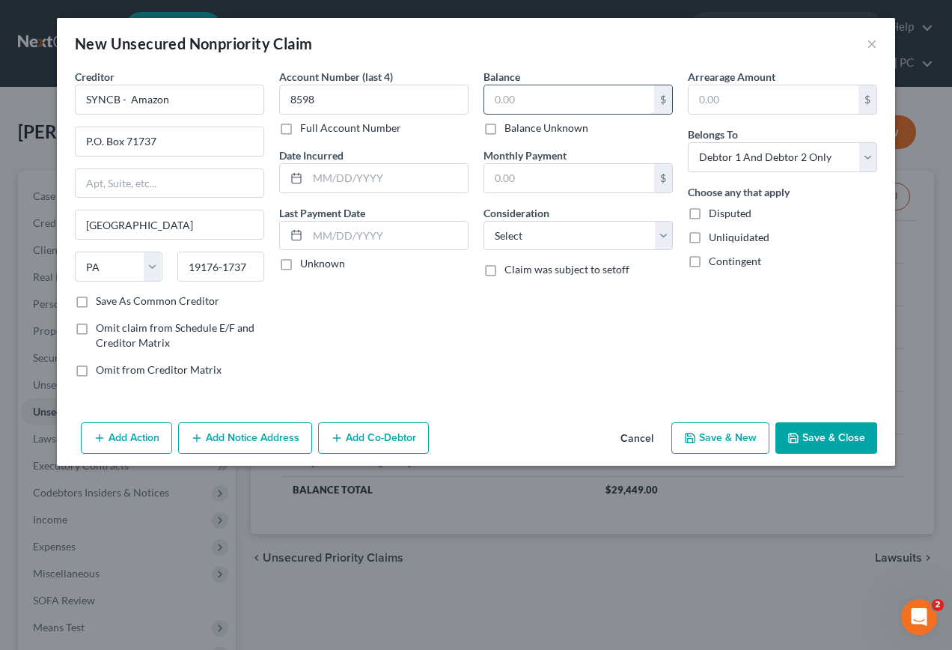
click at [525, 101] on input "text" at bounding box center [569, 99] width 170 height 28
type input "800.00"
click at [738, 427] on button "Save & New" at bounding box center [720, 437] width 98 height 31
select select "2"
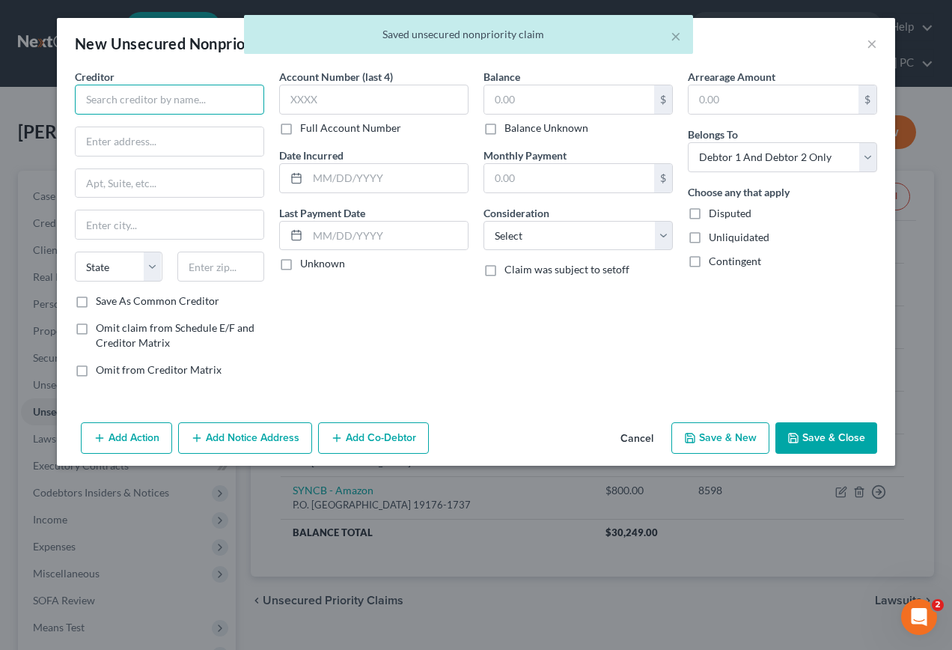
click at [219, 99] on input "text" at bounding box center [169, 100] width 189 height 30
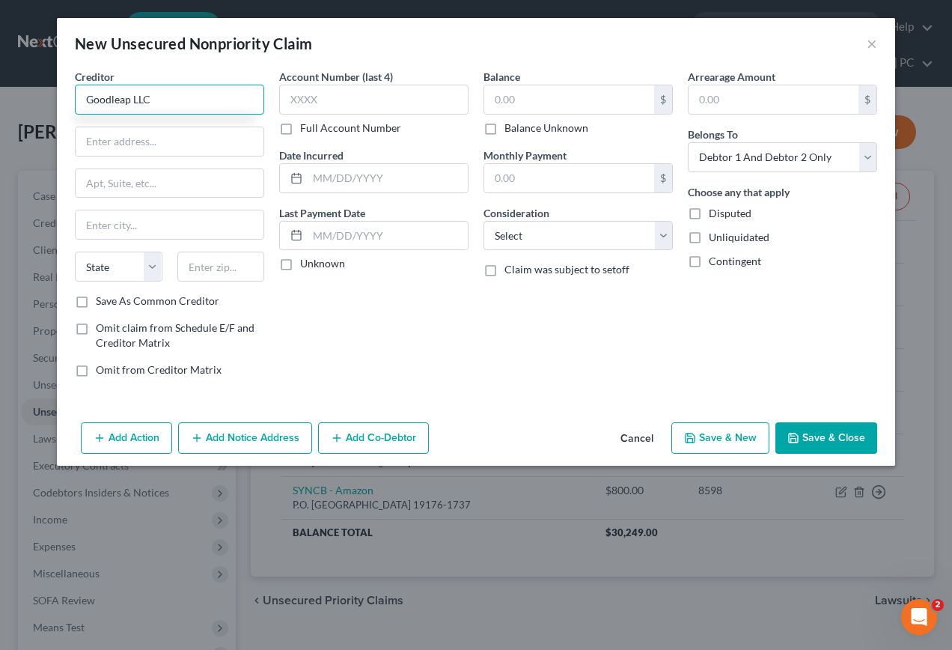
type input "Goodleap LLC"
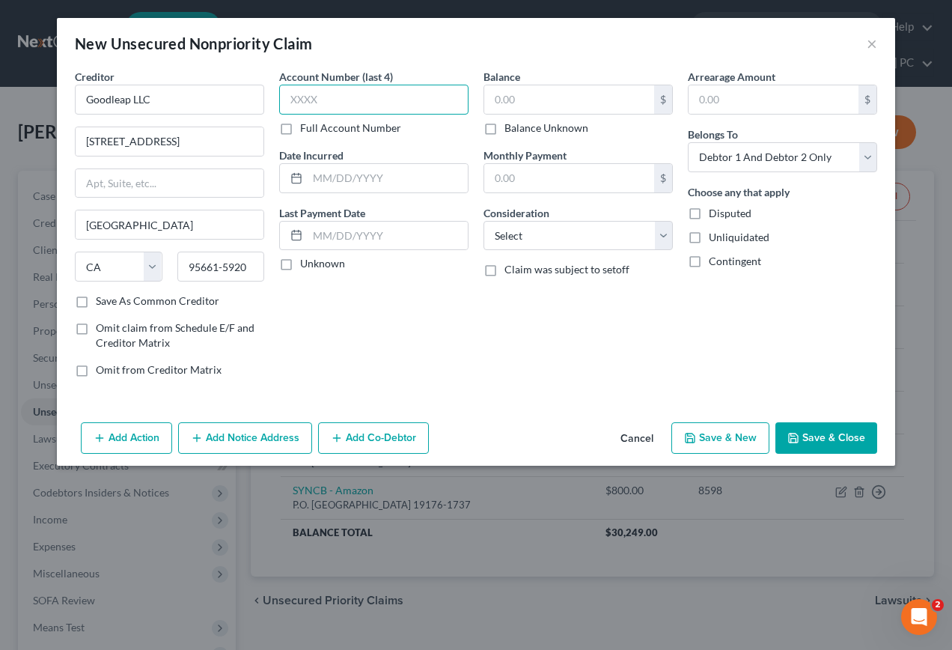
click at [373, 102] on input "text" at bounding box center [373, 100] width 189 height 30
click at [564, 95] on input "text" at bounding box center [569, 99] width 170 height 28
click at [716, 439] on button "Save & New" at bounding box center [720, 437] width 98 height 31
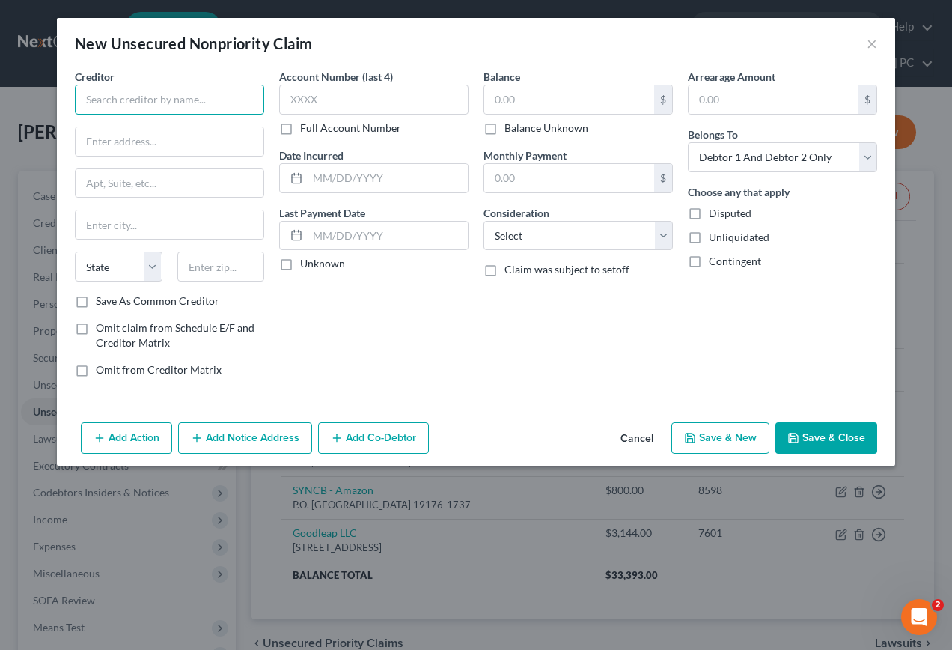
click at [213, 91] on input "text" at bounding box center [169, 100] width 189 height 30
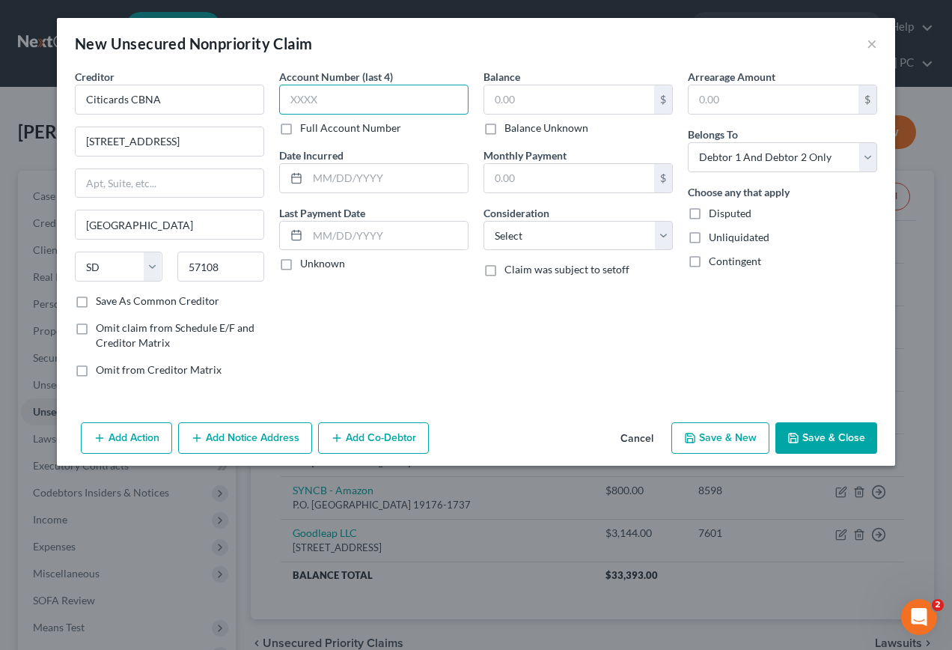
click at [365, 97] on input "text" at bounding box center [373, 100] width 189 height 30
click at [570, 101] on input "text" at bounding box center [569, 99] width 170 height 28
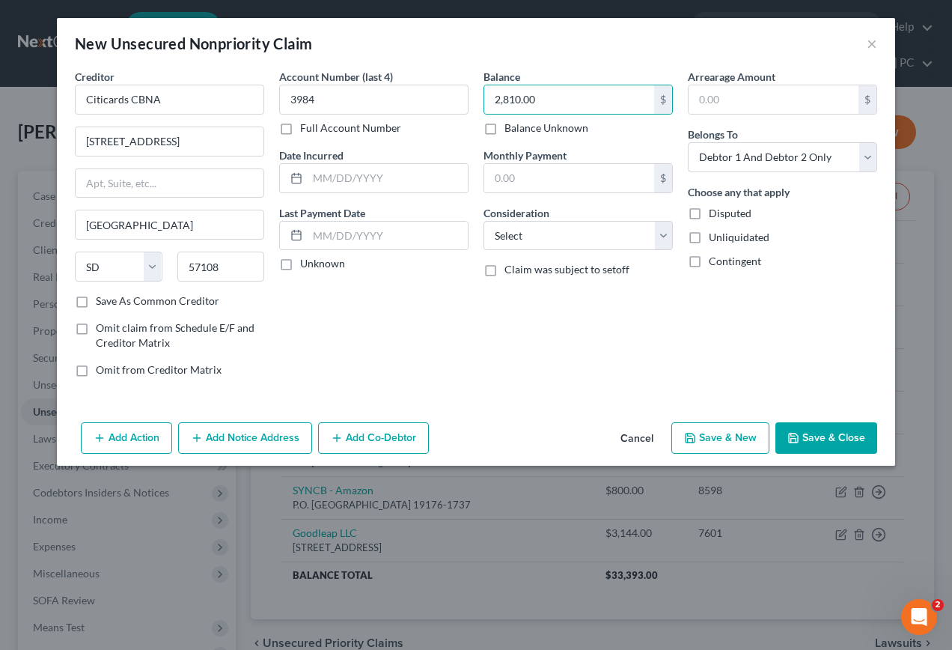
click at [743, 443] on button "Save & New" at bounding box center [720, 437] width 98 height 31
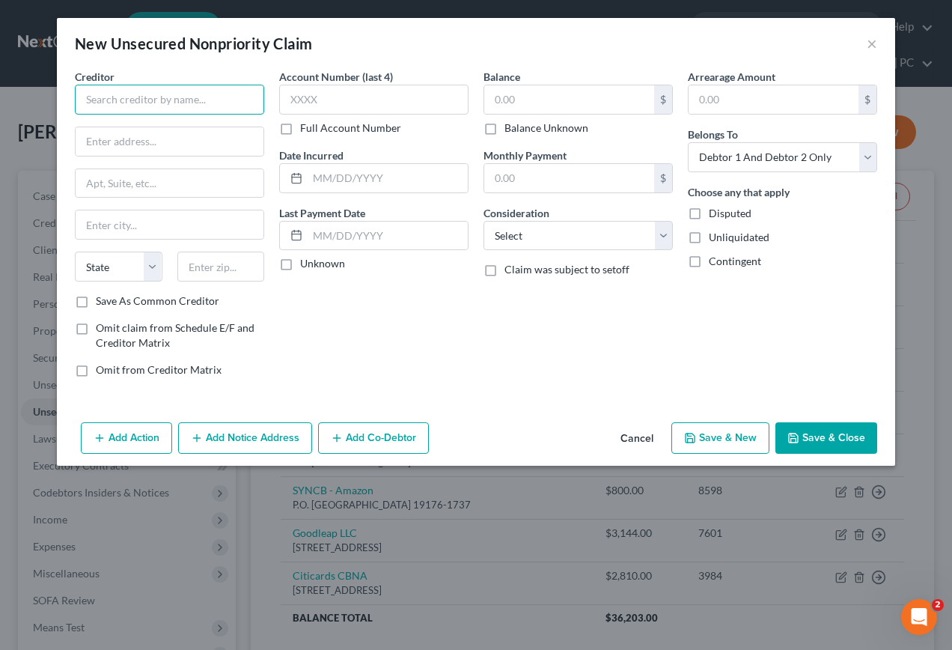
click at [222, 96] on input "text" at bounding box center [169, 100] width 189 height 30
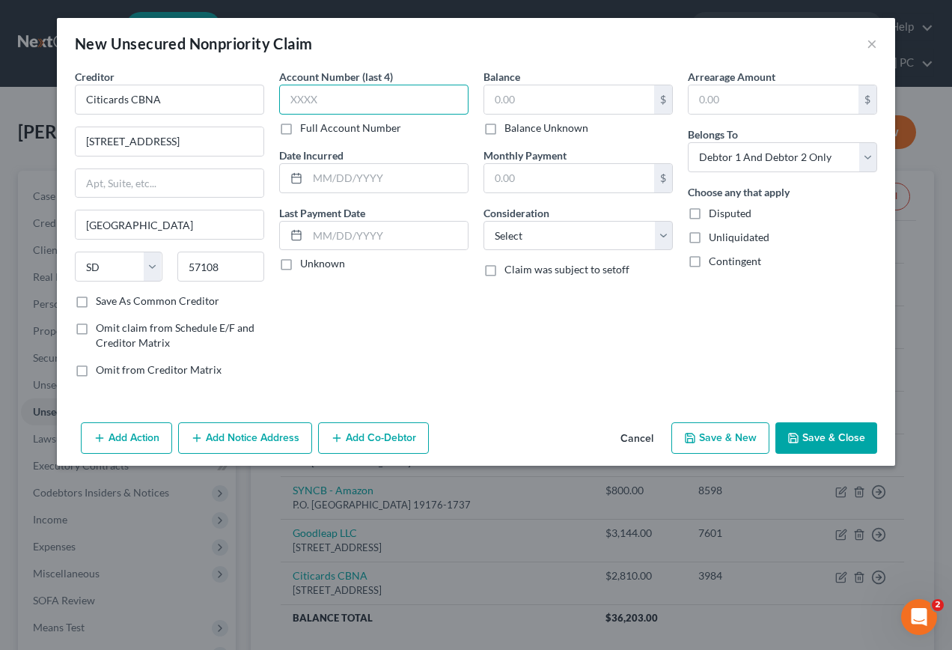
click at [325, 94] on input "text" at bounding box center [373, 100] width 189 height 30
click at [546, 98] on input "text" at bounding box center [569, 99] width 170 height 28
click at [712, 435] on button "Save & New" at bounding box center [720, 437] width 98 height 31
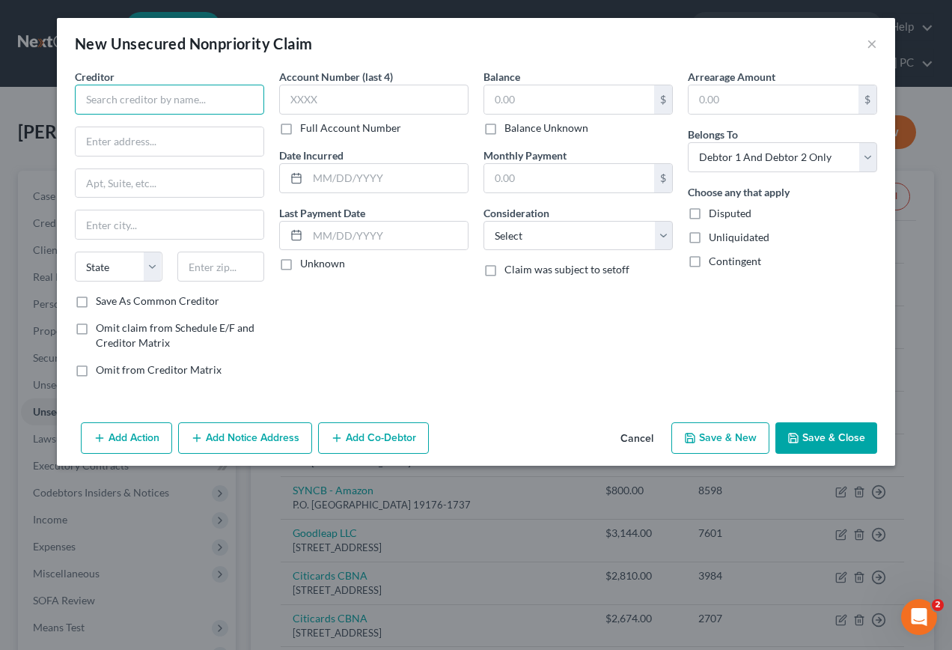
click at [237, 106] on input "text" at bounding box center [169, 100] width 189 height 30
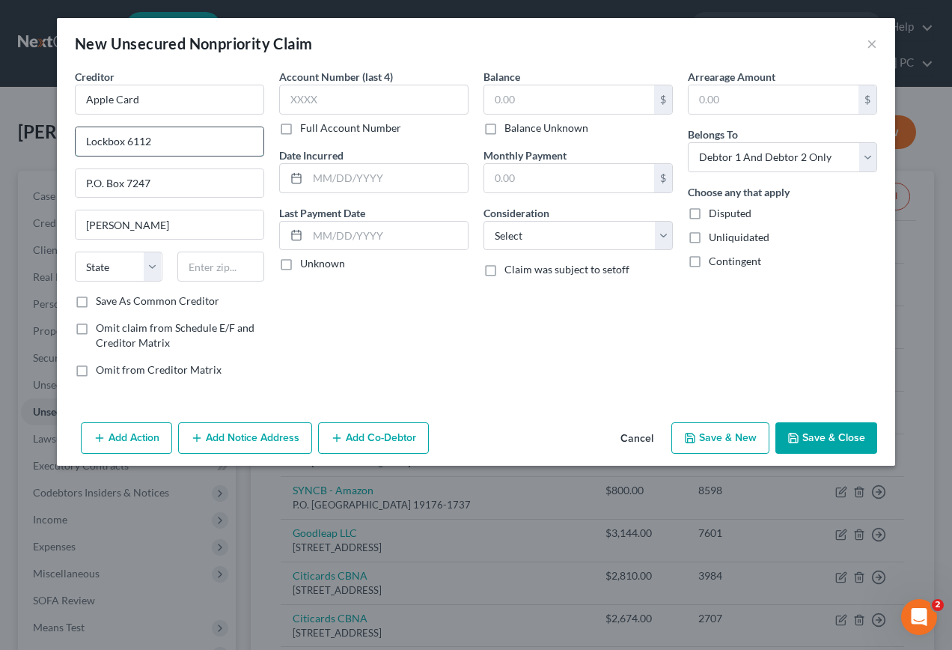
click at [161, 140] on input "Lockbox 6112" at bounding box center [170, 141] width 188 height 28
click at [149, 183] on input "P.O. Box 7247" at bounding box center [170, 183] width 188 height 28
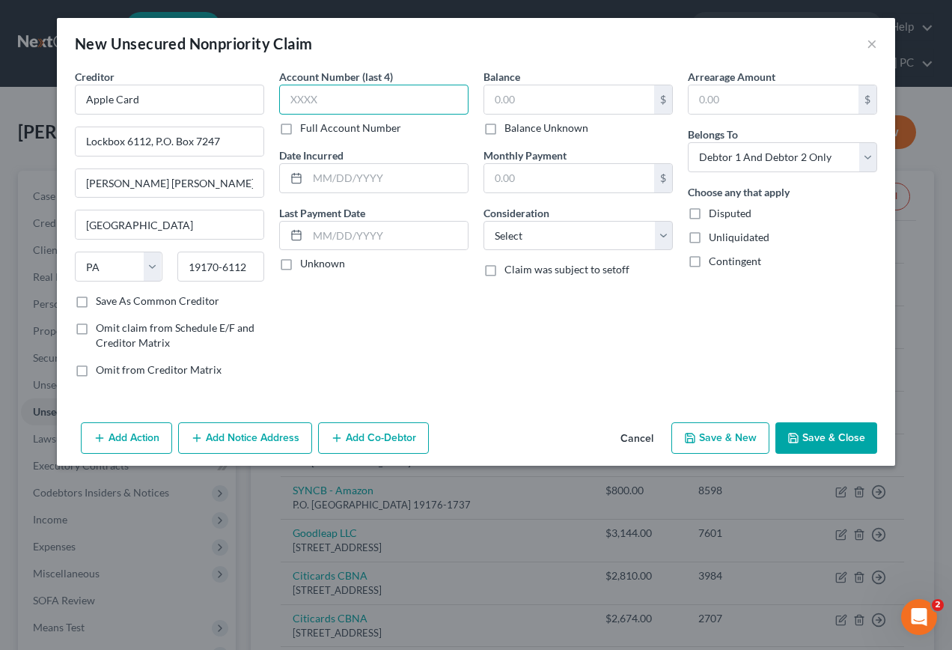
click at [335, 97] on input "text" at bounding box center [373, 100] width 189 height 30
click at [519, 96] on input "text" at bounding box center [569, 99] width 170 height 28
click at [711, 437] on button "Save & New" at bounding box center [720, 437] width 98 height 31
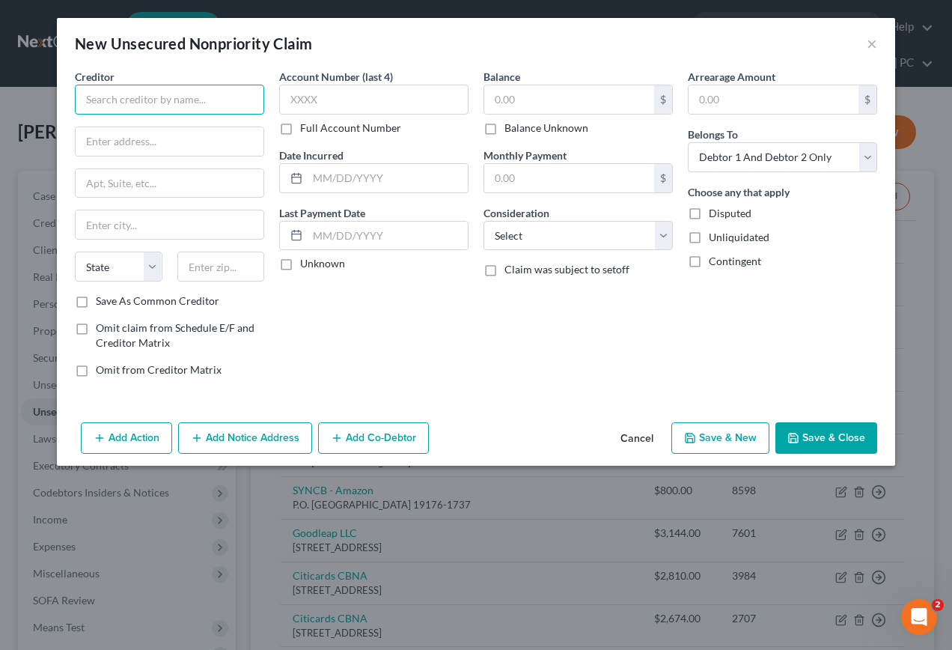
drag, startPoint x: 213, startPoint y: 106, endPoint x: 234, endPoint y: 100, distance: 21.8
click at [229, 100] on input "text" at bounding box center [169, 100] width 189 height 30
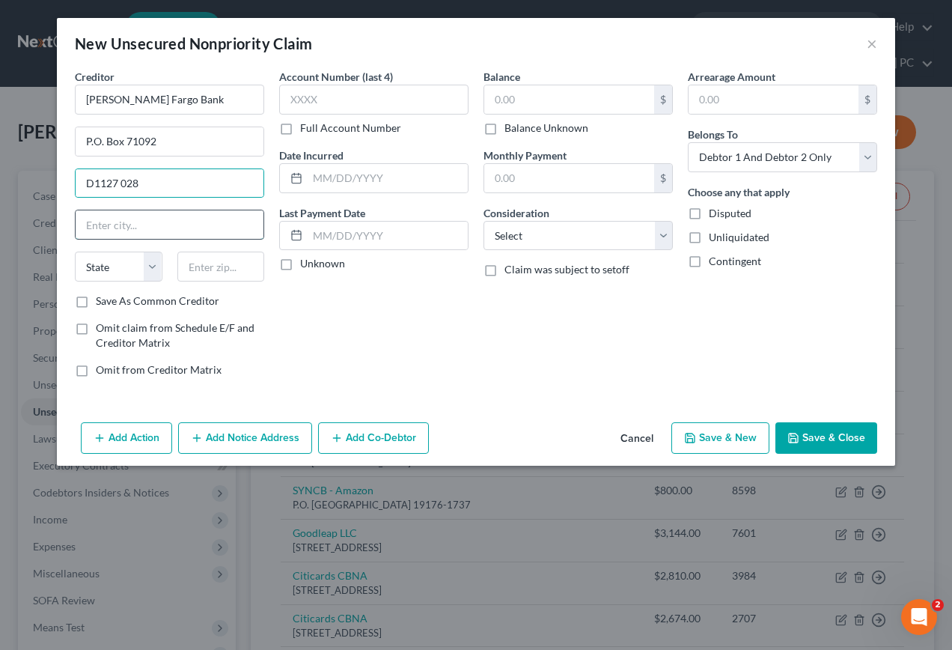
click at [163, 220] on input "text" at bounding box center [170, 224] width 188 height 28
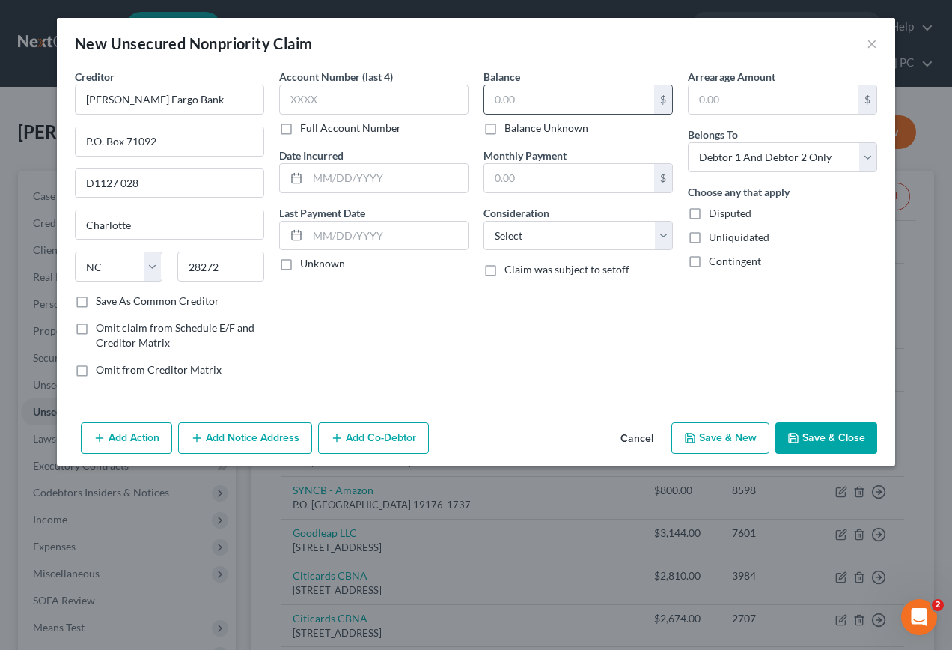
click at [522, 85] on div "$" at bounding box center [578, 100] width 189 height 30
click at [528, 101] on input "text" at bounding box center [569, 99] width 170 height 28
click at [745, 435] on button "Save & New" at bounding box center [720, 437] width 98 height 31
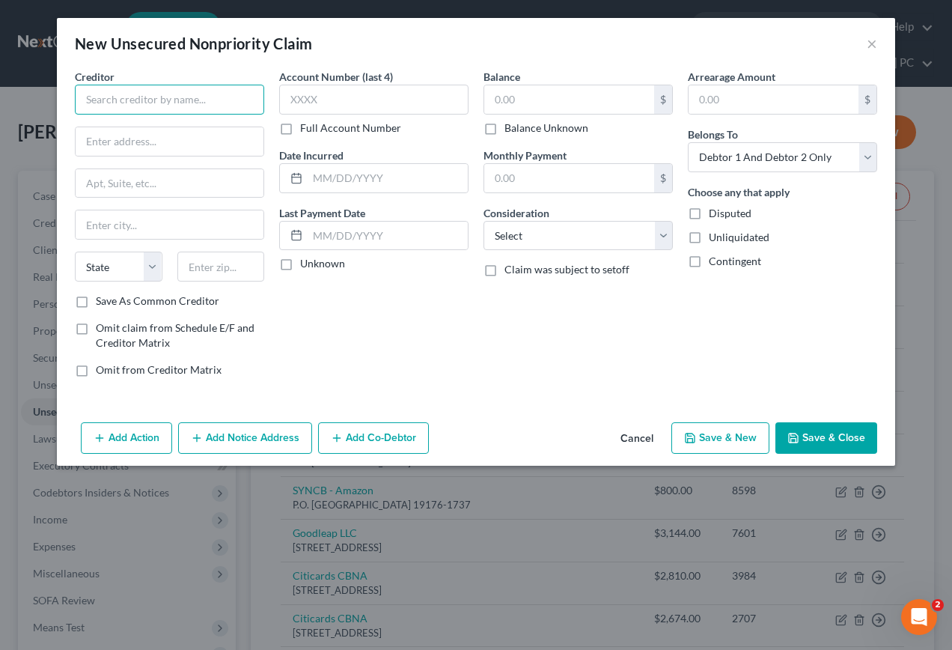
click at [219, 97] on input "text" at bounding box center [169, 100] width 189 height 30
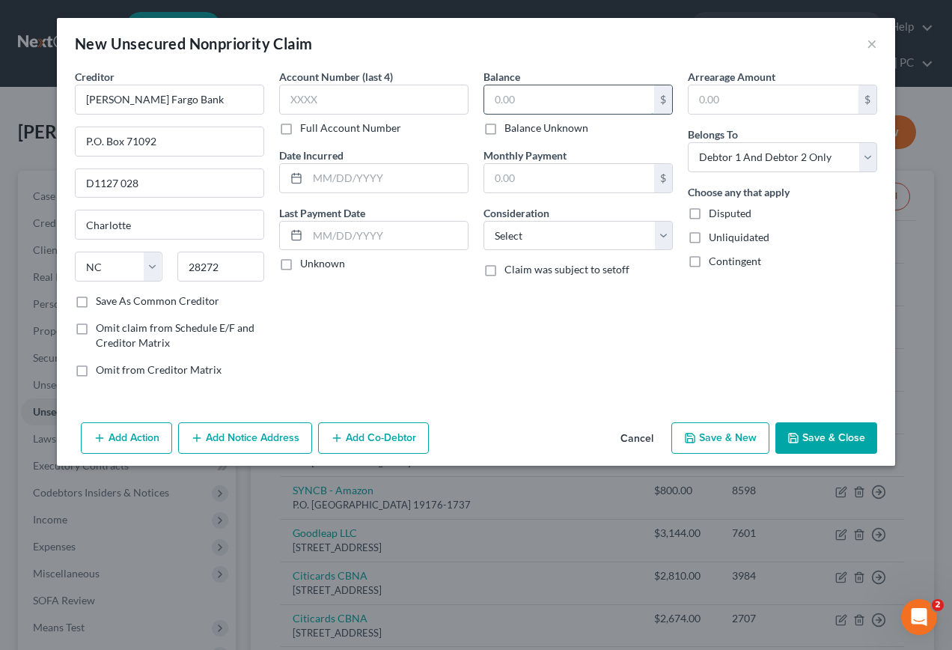
click at [535, 99] on input "text" at bounding box center [569, 99] width 170 height 28
click at [708, 431] on button "Save & New" at bounding box center [720, 437] width 98 height 31
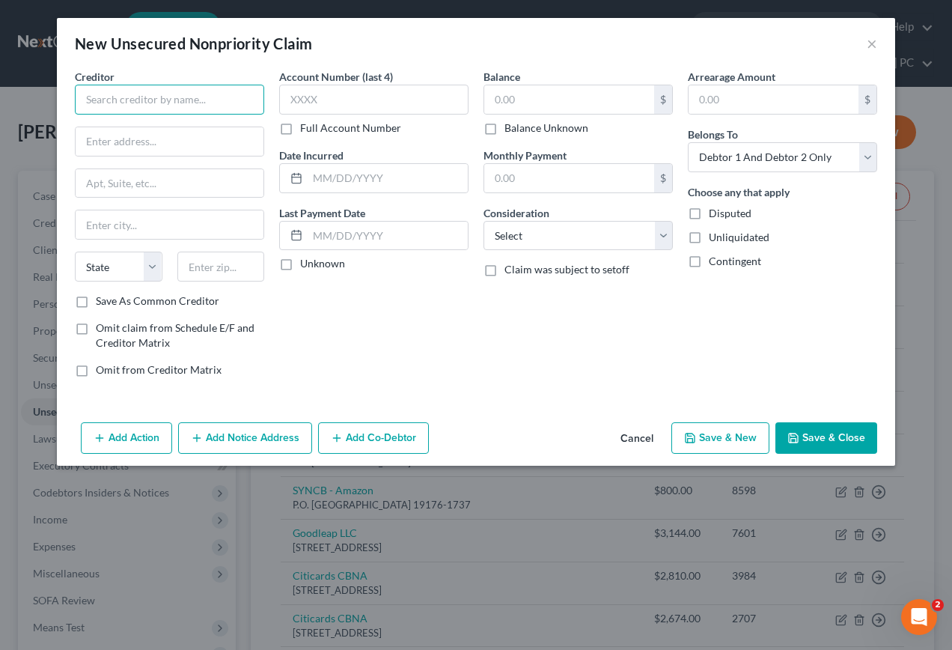
click at [213, 108] on input "text" at bounding box center [169, 100] width 189 height 30
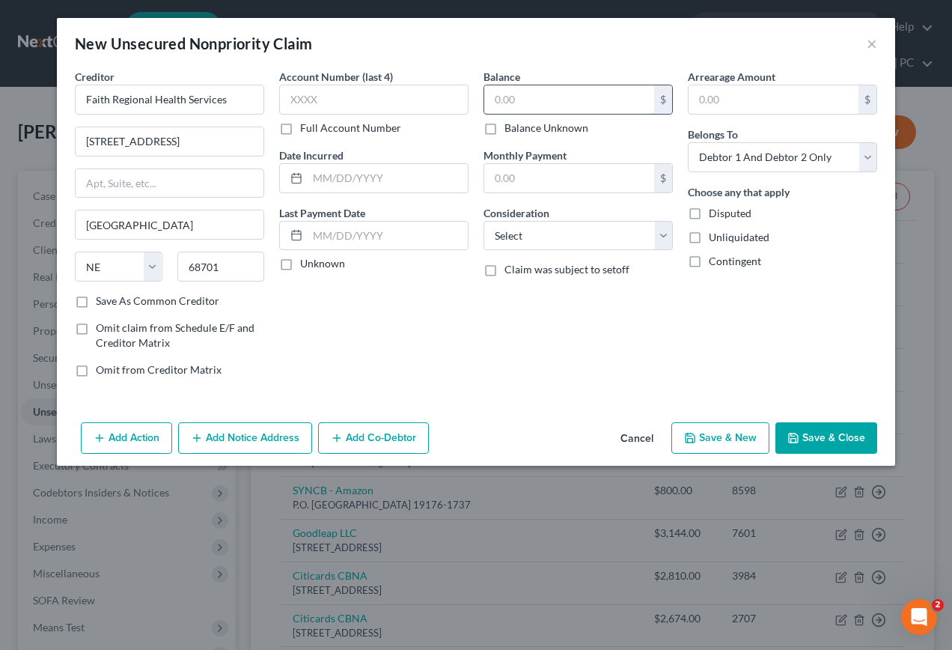
click at [525, 96] on input "text" at bounding box center [569, 99] width 170 height 28
click at [712, 439] on button "Save & New" at bounding box center [720, 437] width 98 height 31
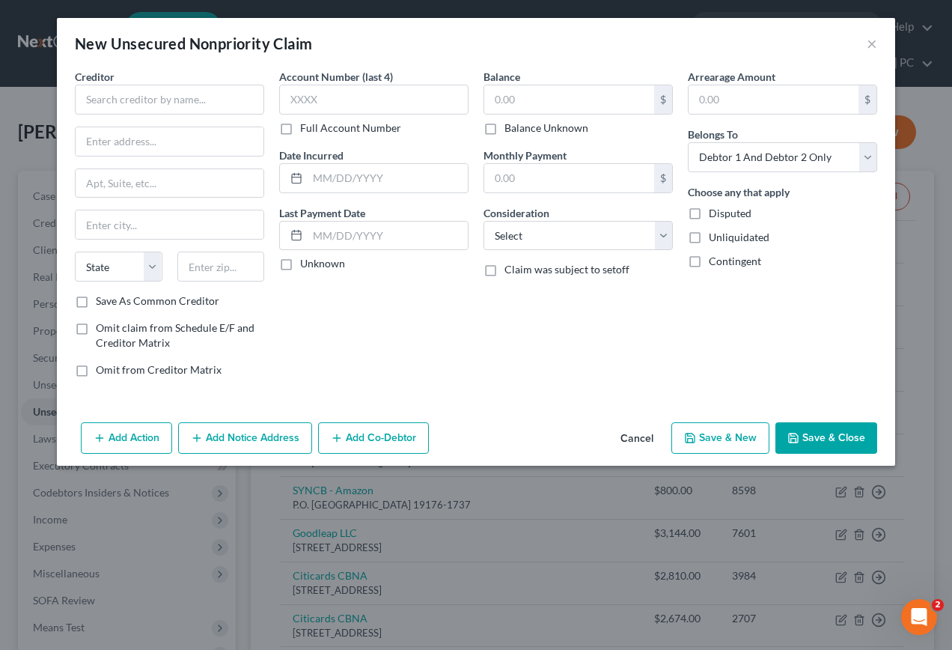
drag, startPoint x: 881, startPoint y: 44, endPoint x: 880, endPoint y: 94, distance: 49.4
click at [881, 43] on div "New Unsecured Nonpriority Claim ×" at bounding box center [476, 43] width 838 height 51
drag, startPoint x: 869, startPoint y: 43, endPoint x: 878, endPoint y: 55, distance: 14.4
click at [870, 42] on button "×" at bounding box center [872, 43] width 10 height 18
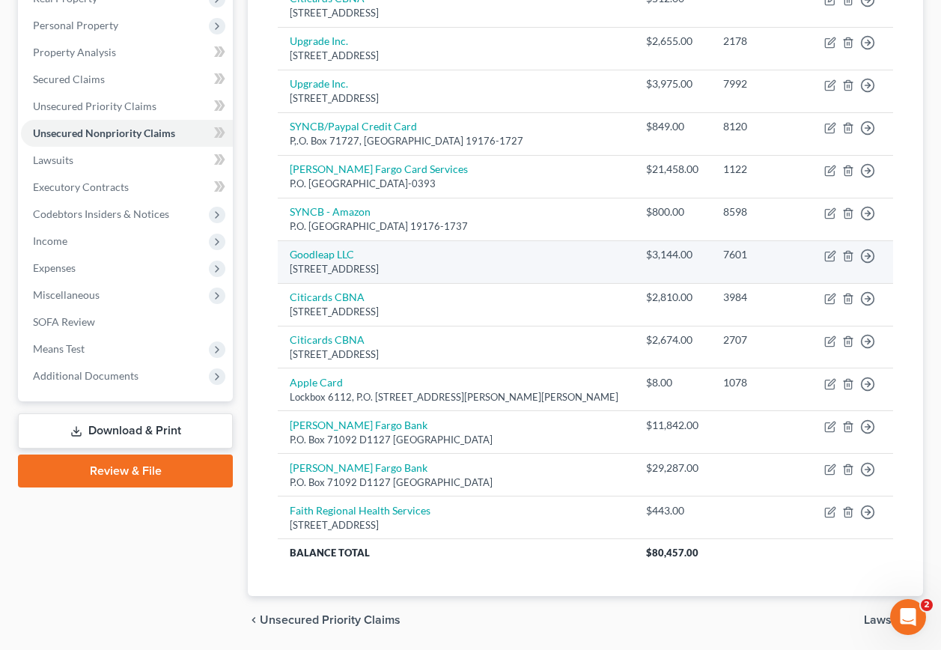
scroll to position [329, 0]
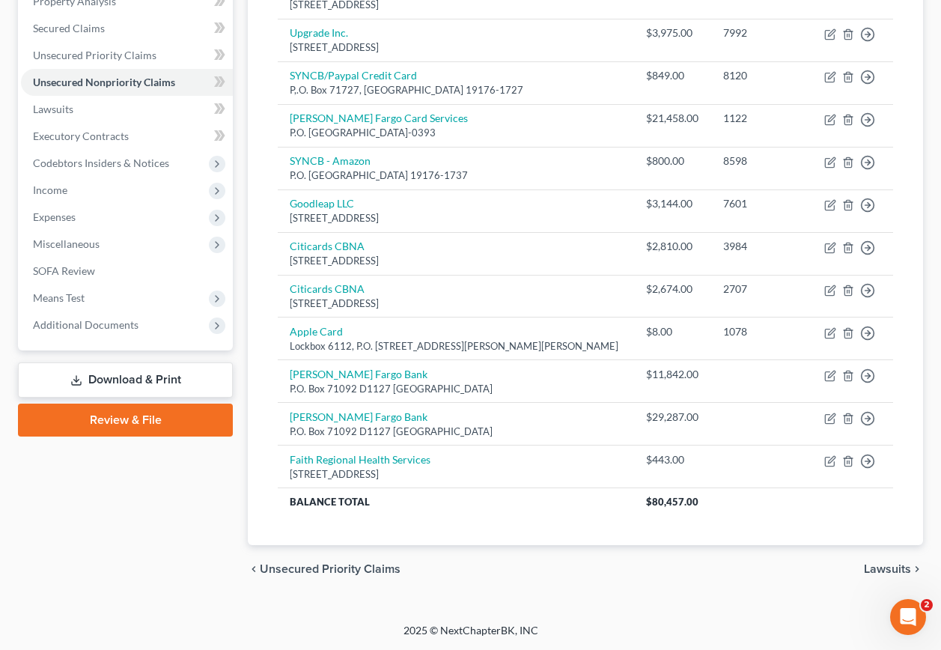
click at [882, 569] on span "Lawsuits" at bounding box center [887, 569] width 47 height 12
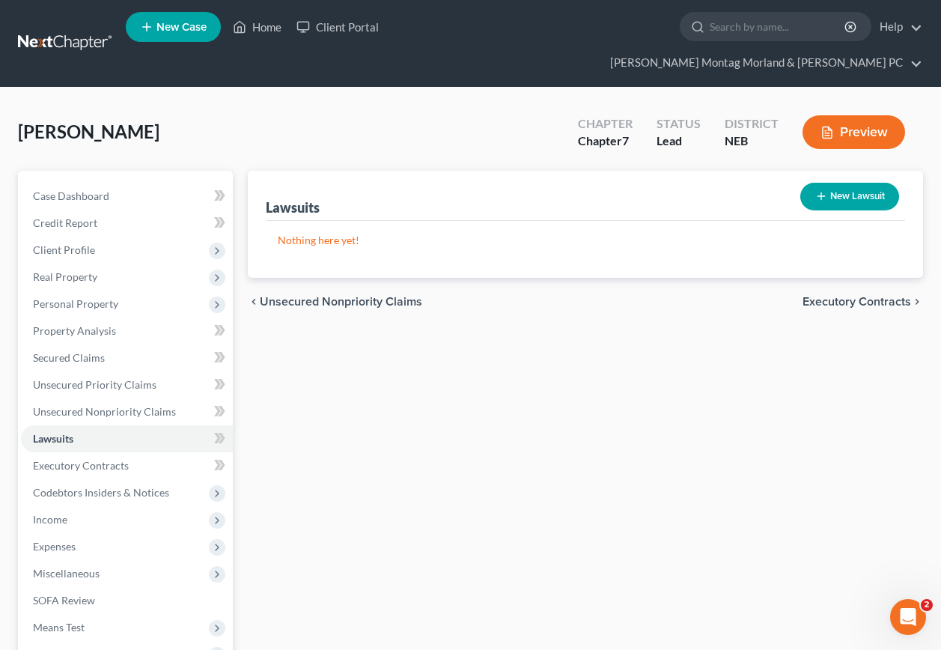
click at [847, 296] on span "Executory Contracts" at bounding box center [856, 302] width 109 height 12
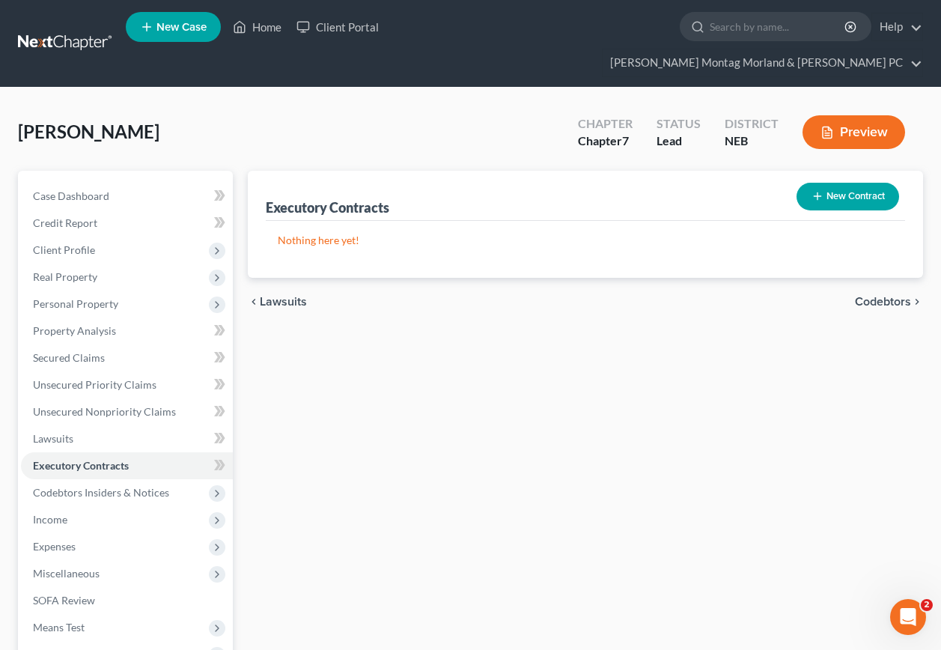
click at [891, 296] on span "Codebtors" at bounding box center [883, 302] width 56 height 12
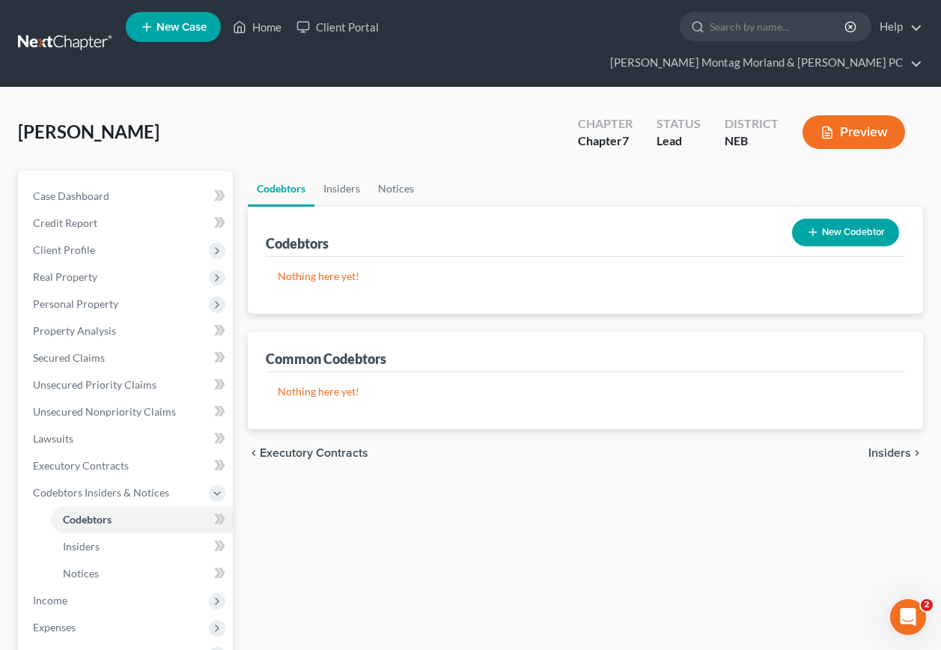
click at [898, 447] on span "Insiders" at bounding box center [889, 453] width 43 height 12
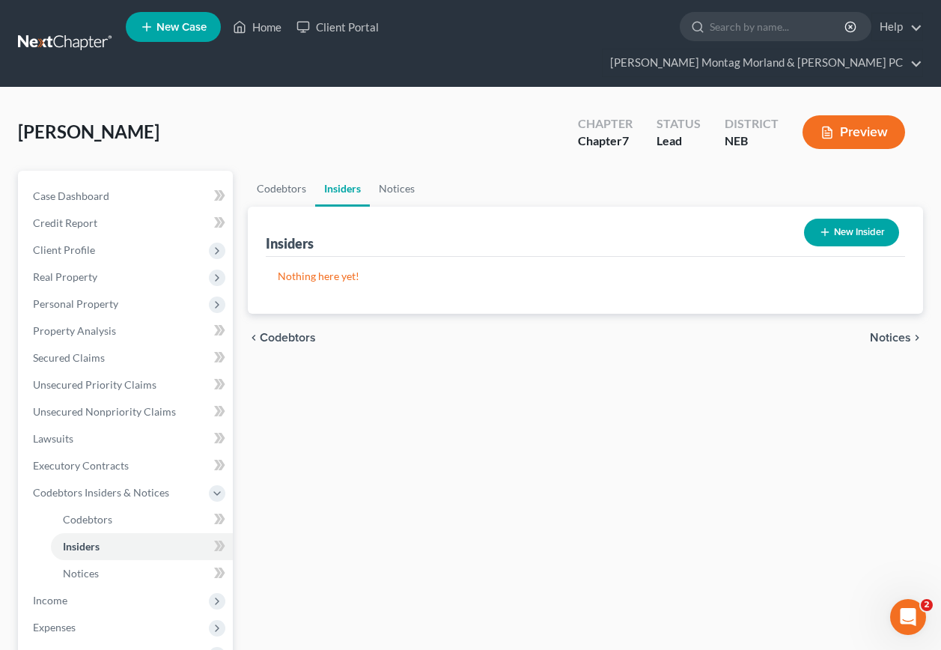
click at [896, 332] on span "Notices" at bounding box center [890, 338] width 41 height 12
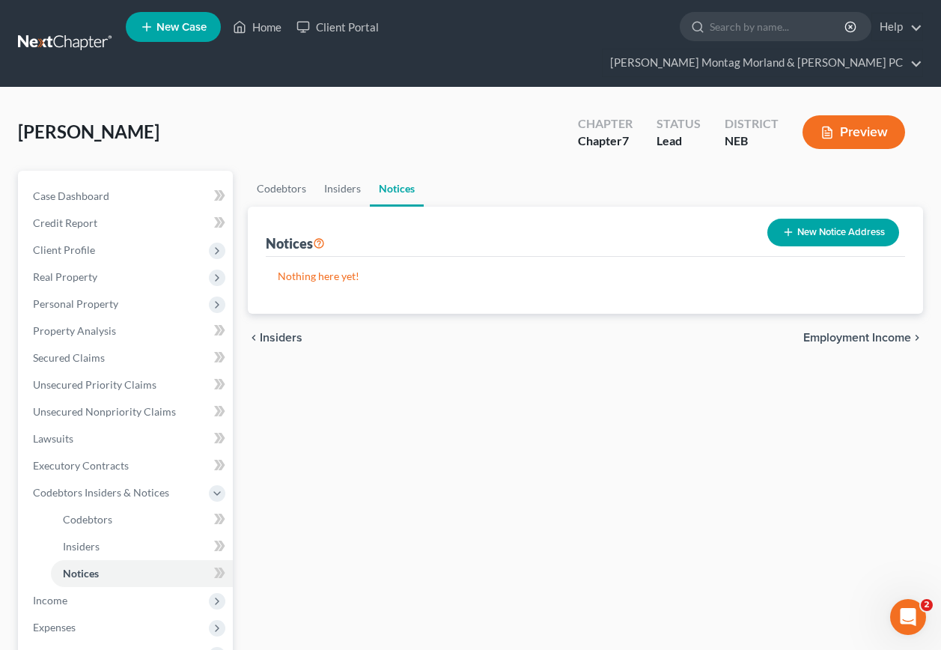
click at [798, 219] on button "New Notice Address" at bounding box center [833, 233] width 132 height 28
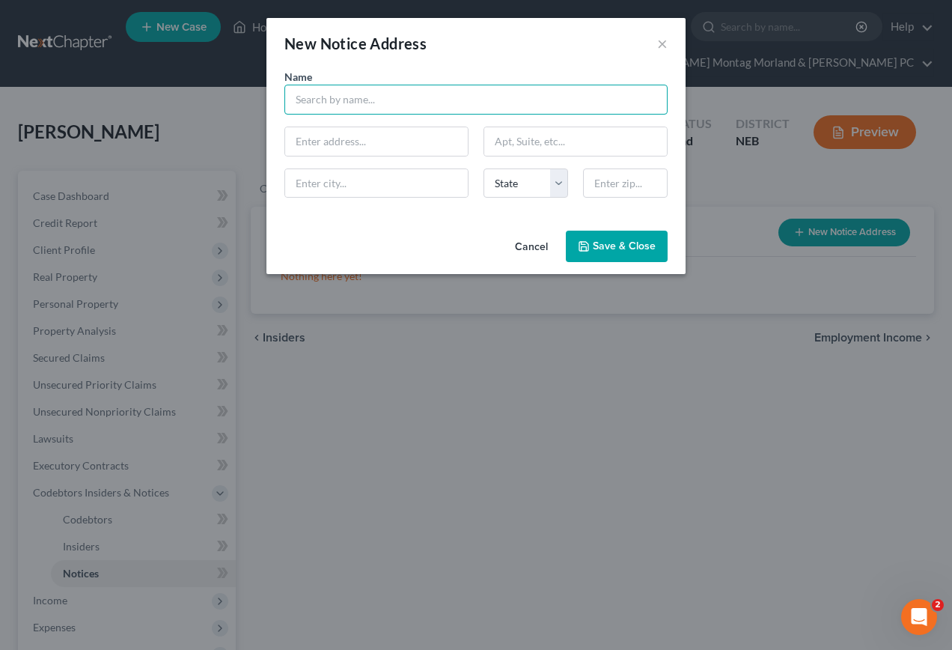
click at [379, 102] on input "text" at bounding box center [475, 100] width 383 height 30
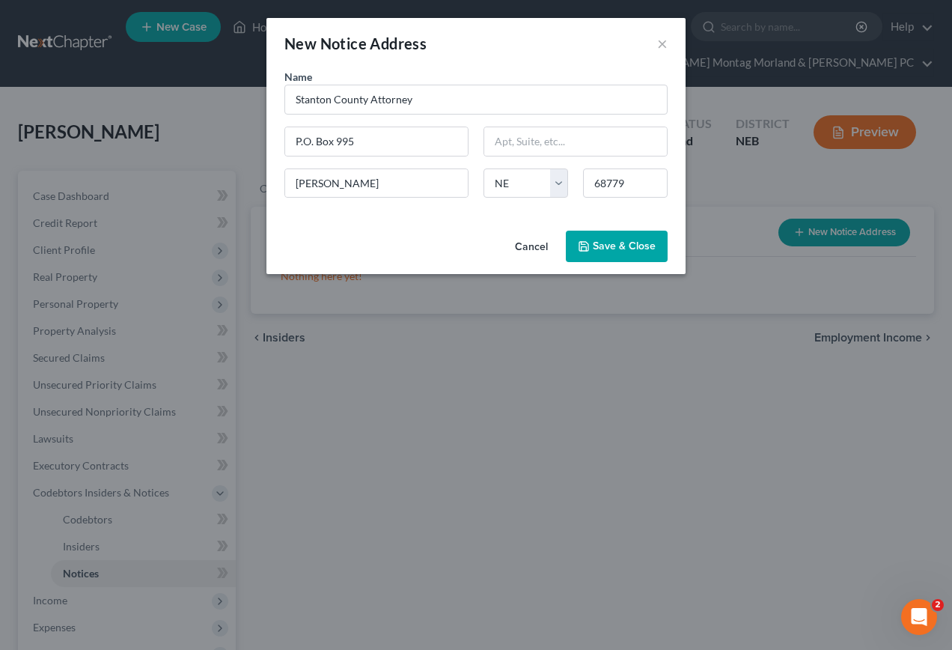
drag, startPoint x: 603, startPoint y: 253, endPoint x: 475, endPoint y: 176, distance: 149.4
click at [602, 251] on button "Save & Close" at bounding box center [617, 246] width 102 height 31
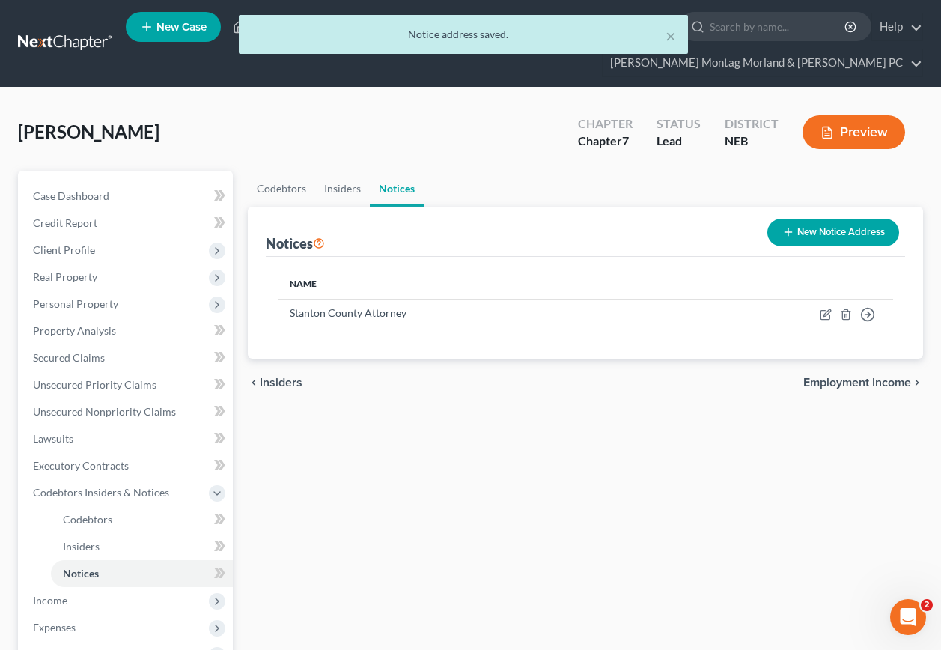
click at [815, 219] on button "New Notice Address" at bounding box center [833, 233] width 132 height 28
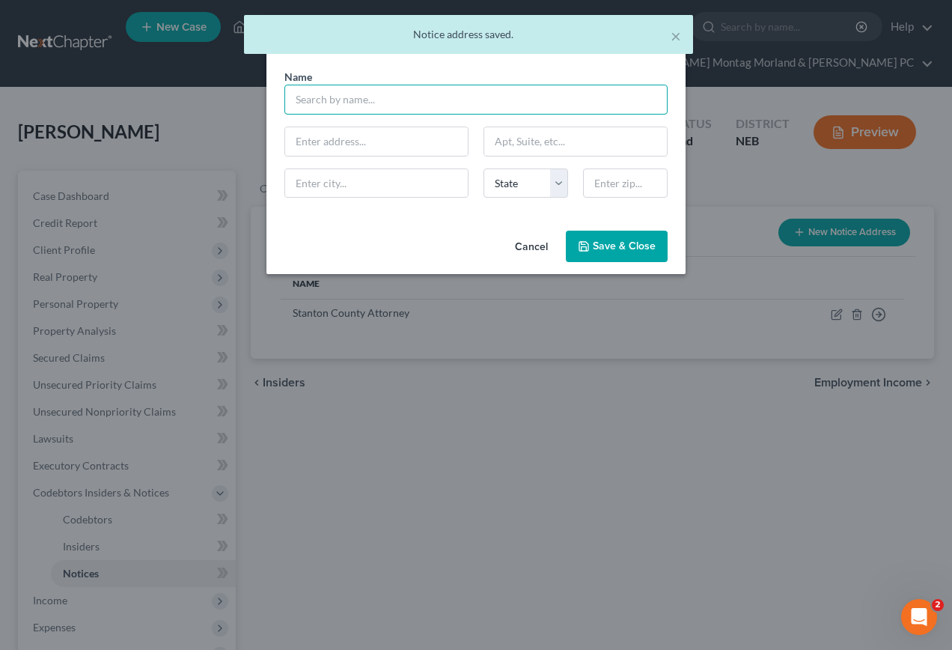
click at [411, 98] on input "text" at bounding box center [475, 100] width 383 height 30
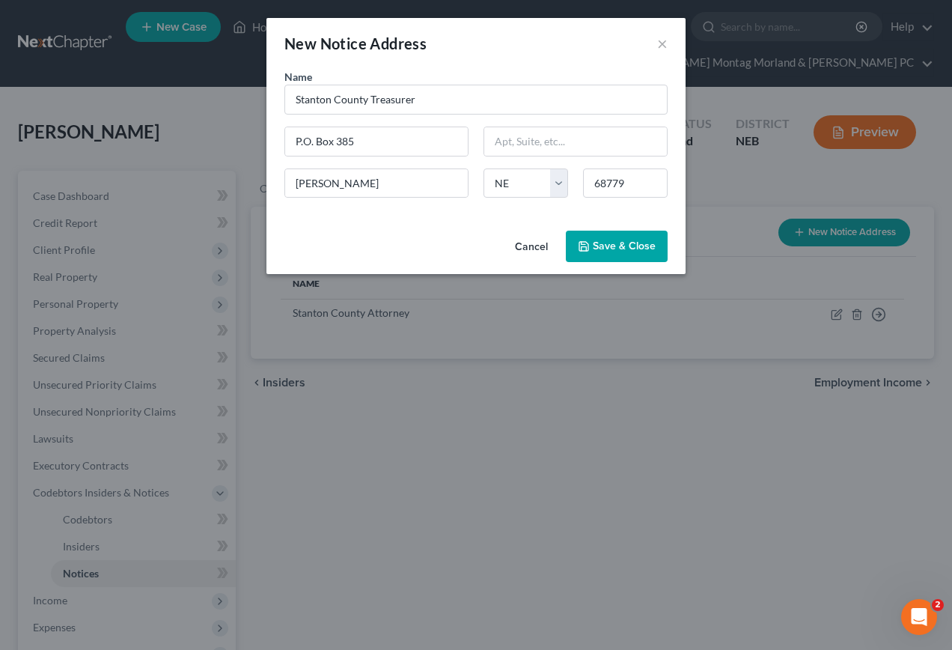
click at [590, 251] on icon "button" at bounding box center [584, 246] width 12 height 12
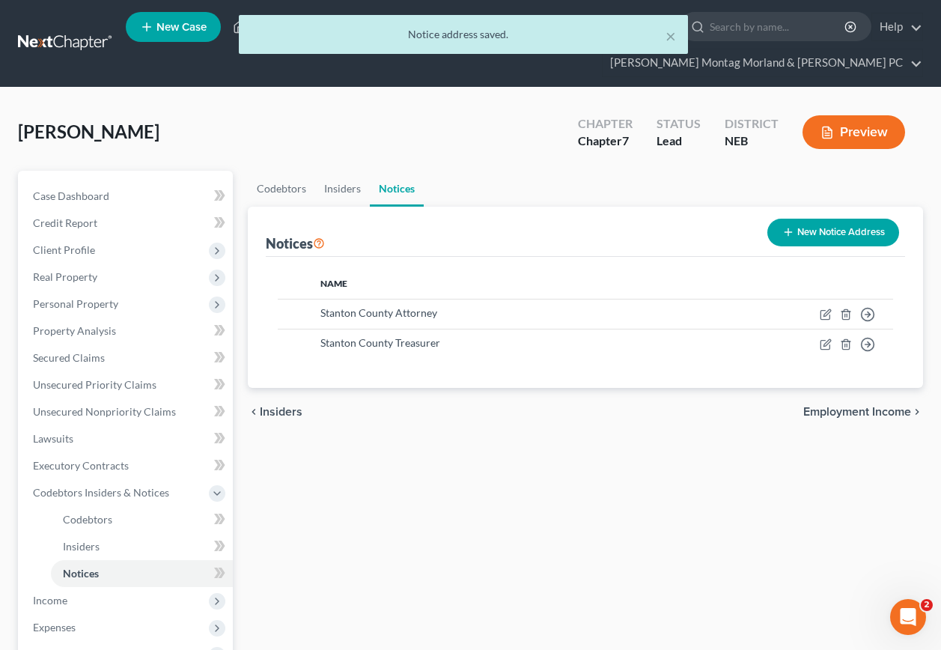
drag, startPoint x: 833, startPoint y: 210, endPoint x: 823, endPoint y: 212, distance: 10.6
click at [823, 219] on button "New Notice Address" at bounding box center [833, 233] width 132 height 28
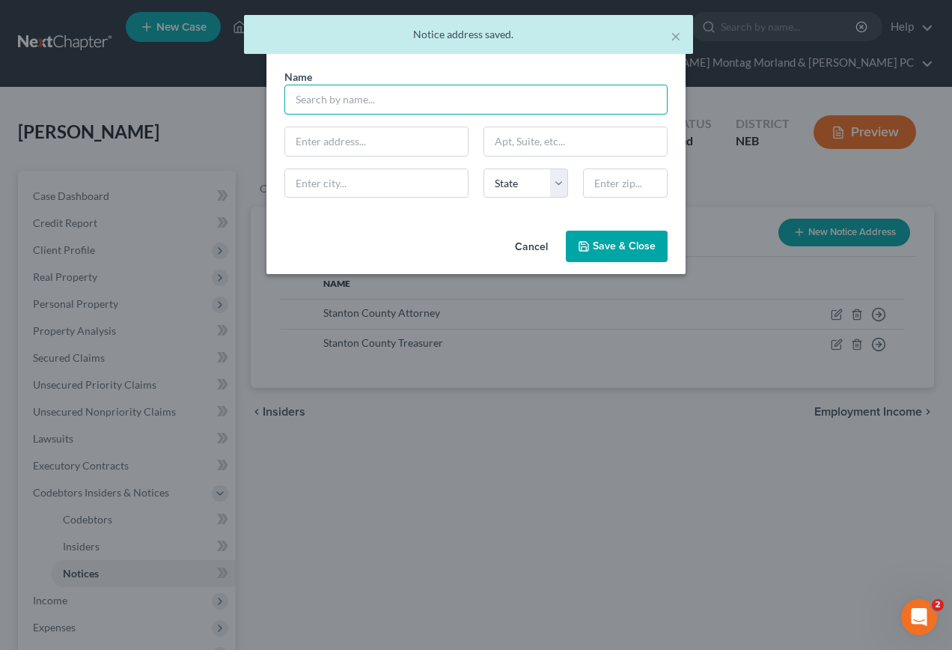
click at [390, 98] on input "text" at bounding box center [475, 100] width 383 height 30
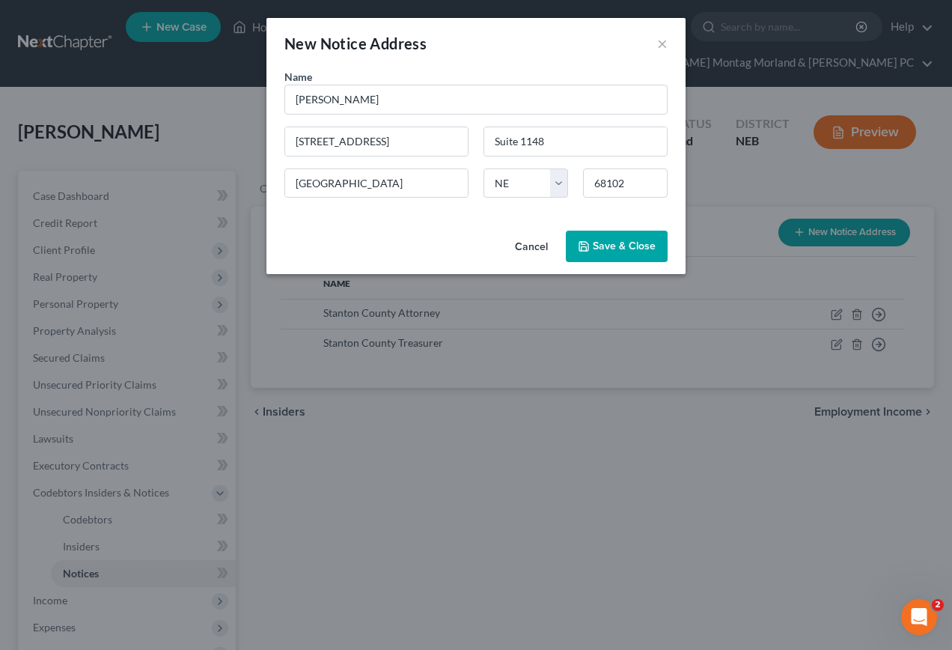
click at [619, 240] on span "Save & Close" at bounding box center [624, 246] width 63 height 13
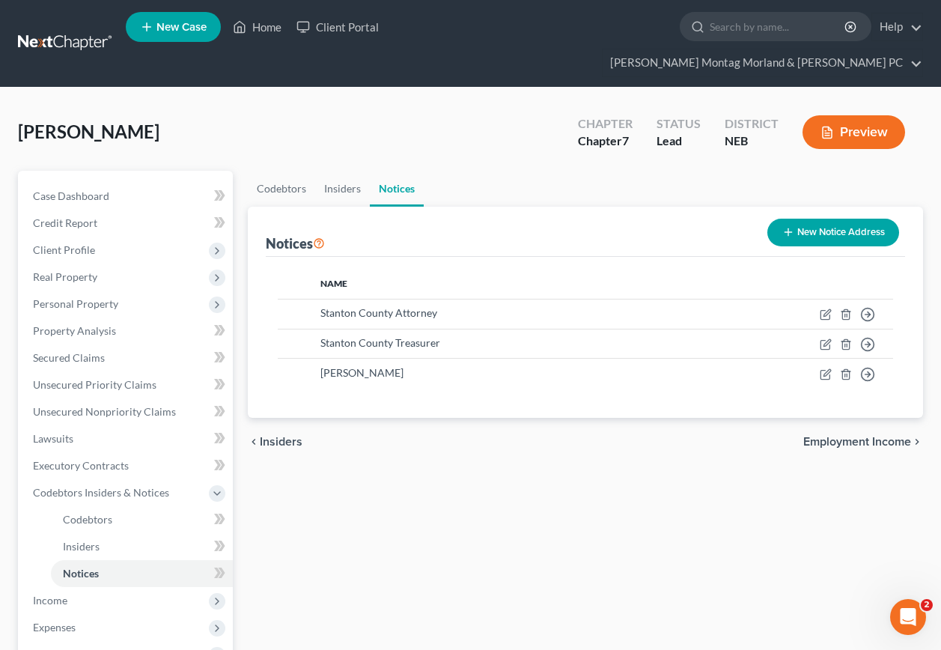
click at [823, 436] on span "Employment Income" at bounding box center [857, 442] width 108 height 12
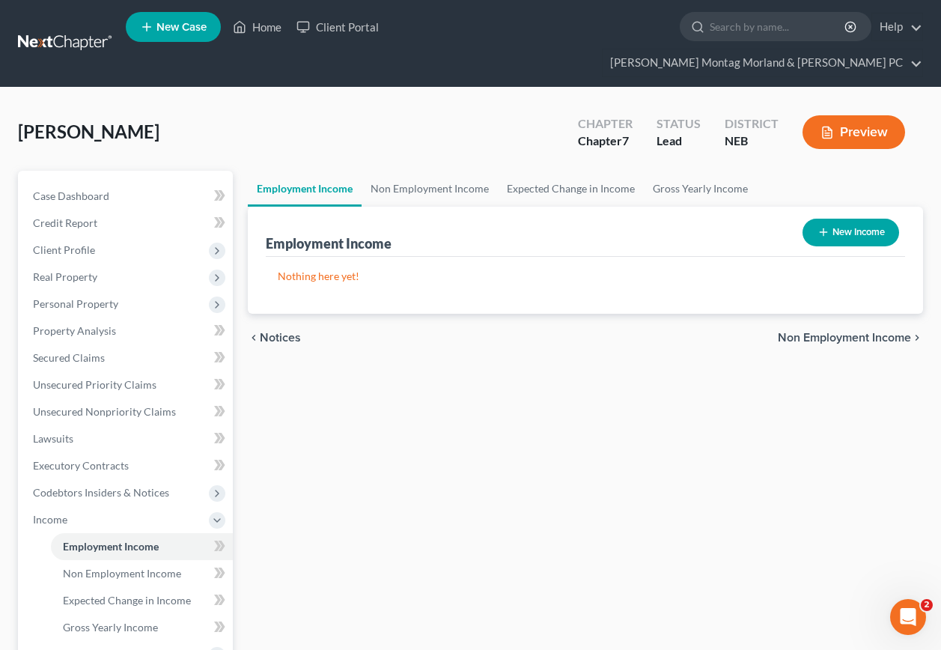
click at [835, 314] on div "chevron_left Notices Non Employment Income chevron_right" at bounding box center [585, 338] width 675 height 48
click at [837, 332] on span "Non Employment Income" at bounding box center [844, 338] width 133 height 12
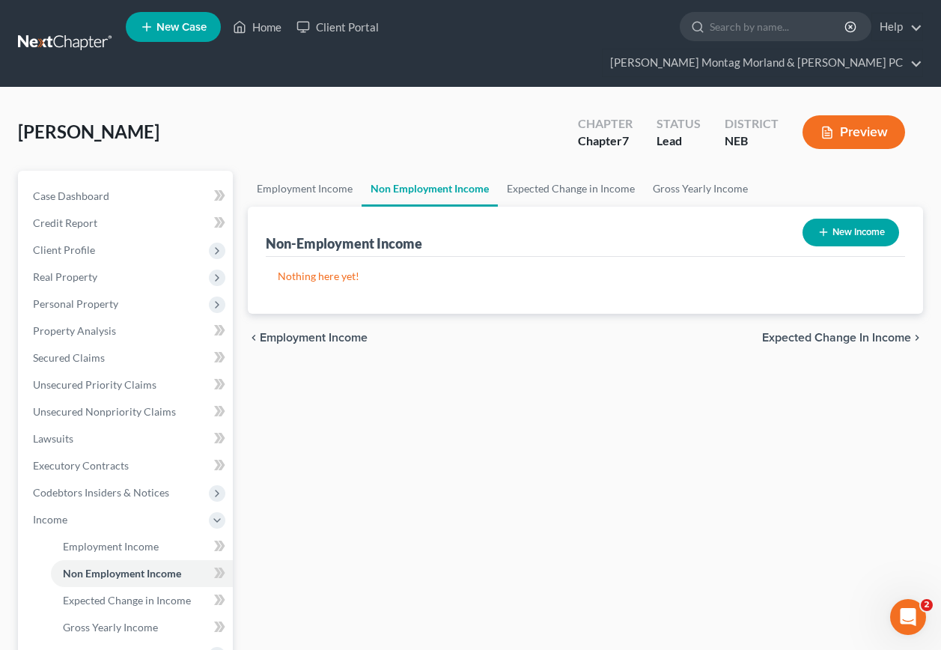
click at [860, 219] on button "New Income" at bounding box center [850, 233] width 97 height 28
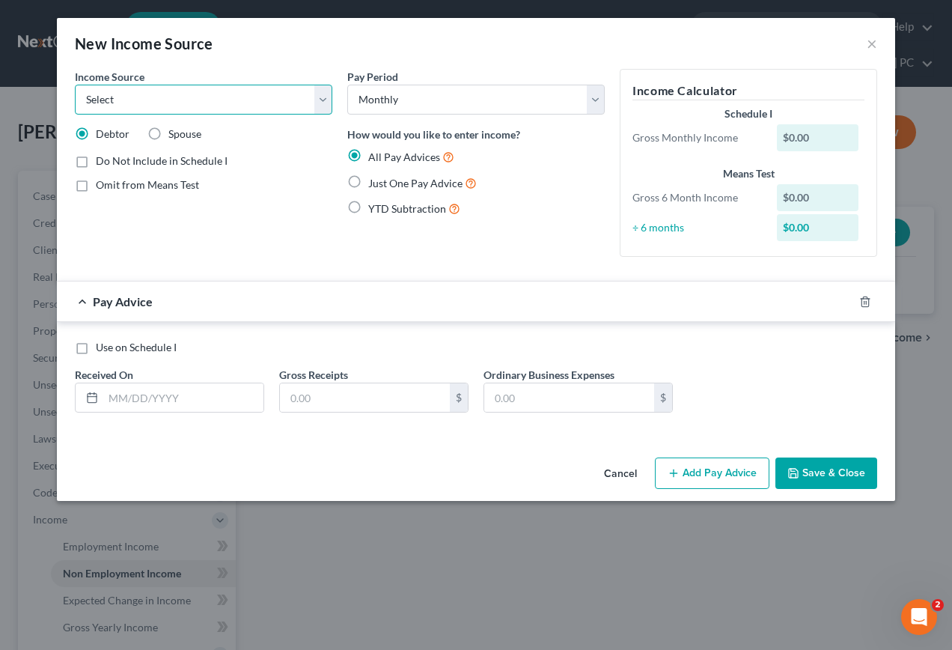
drag, startPoint x: 326, startPoint y: 103, endPoint x: 305, endPoint y: 112, distance: 23.1
click at [326, 103] on select "Select Unemployment Disability (from employer) Pension Retirement Social Securi…" at bounding box center [203, 100] width 257 height 30
click at [75, 85] on select "Select Unemployment Disability (from employer) Pension Retirement Social Securi…" at bounding box center [203, 100] width 257 height 30
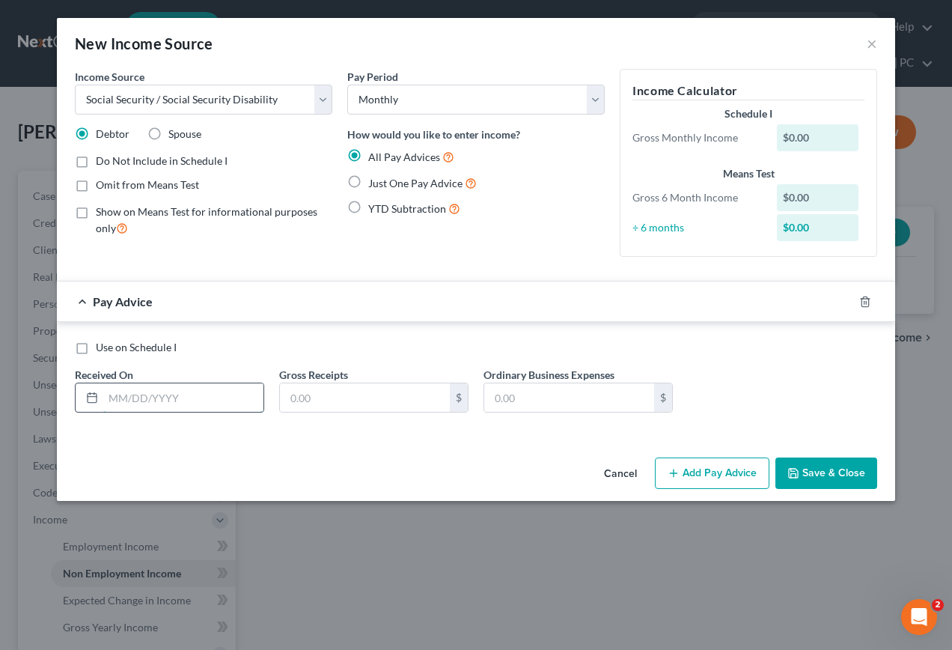
click at [190, 404] on input "text" at bounding box center [183, 397] width 160 height 28
click at [96, 354] on label "Use on Schedule I" at bounding box center [136, 347] width 81 height 15
click at [102, 350] on input "Use on Schedule I" at bounding box center [107, 345] width 10 height 10
click at [142, 403] on input "text" at bounding box center [183, 397] width 160 height 28
click at [332, 400] on input "text" at bounding box center [365, 397] width 170 height 28
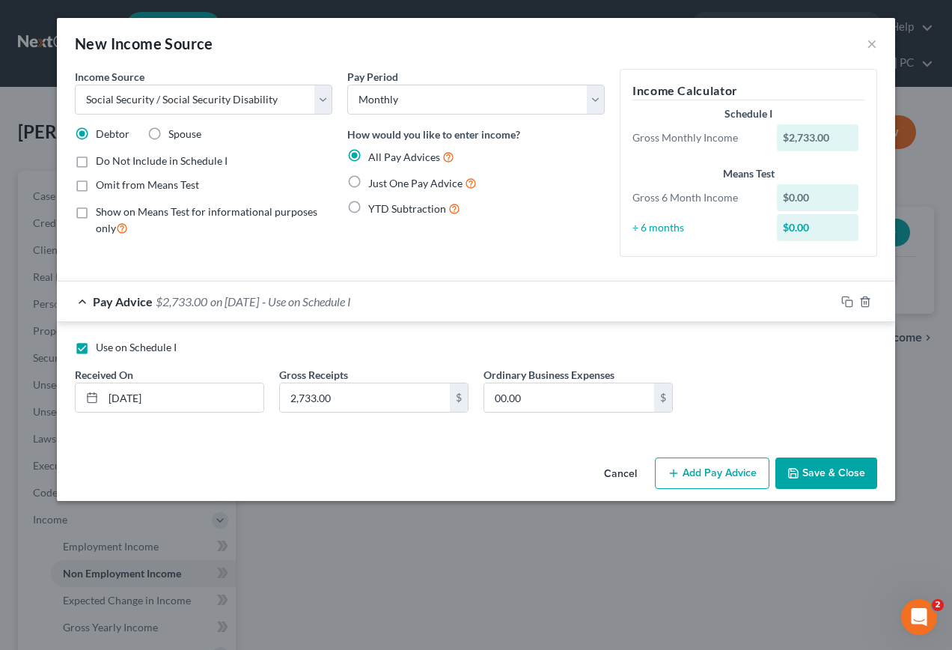
click at [814, 475] on button "Save & Close" at bounding box center [826, 472] width 102 height 31
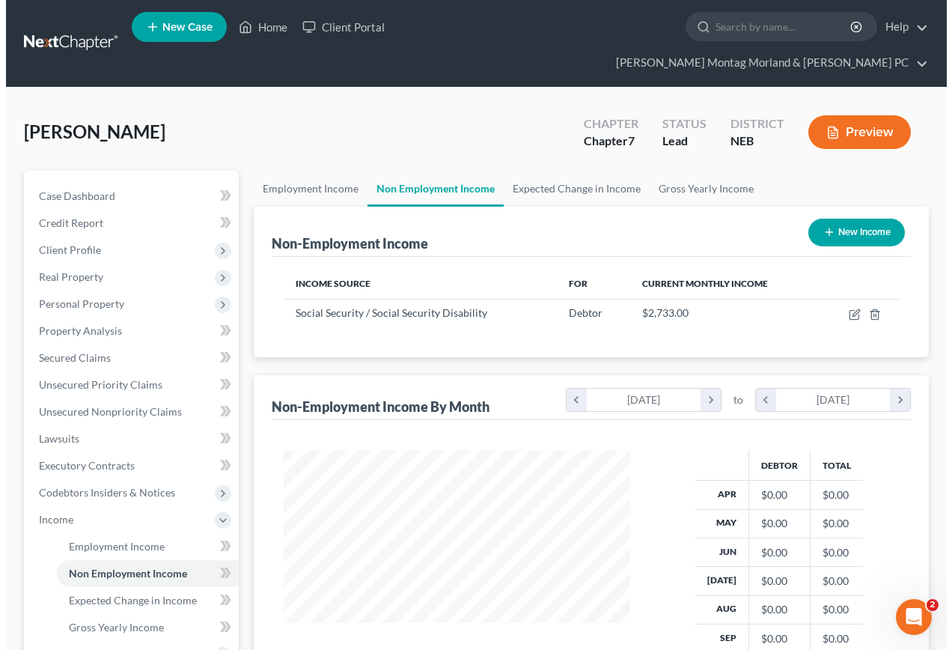
scroll to position [748195, 748086]
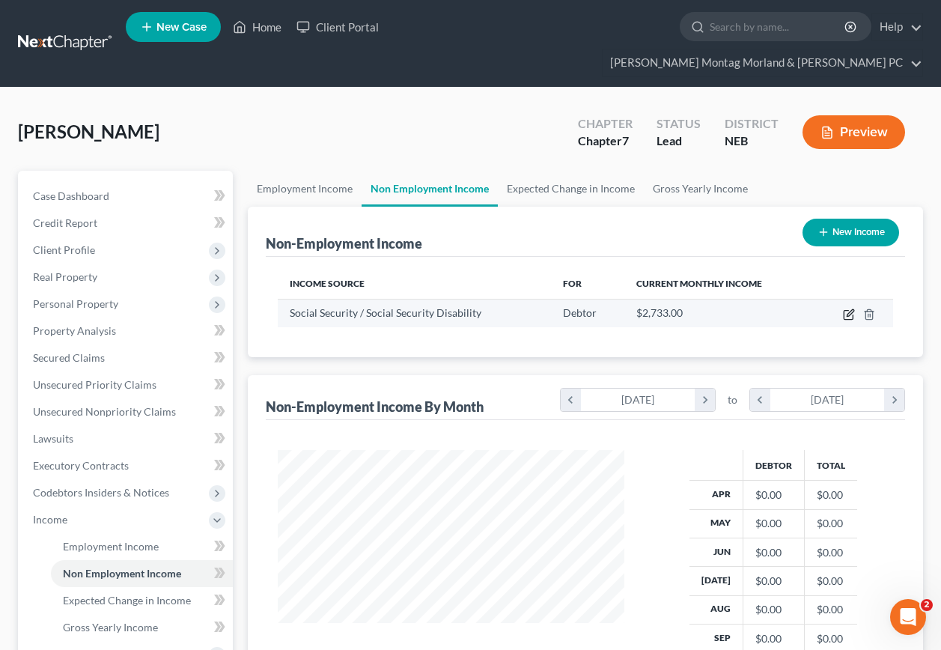
click at [850, 308] on icon "button" at bounding box center [849, 314] width 12 height 12
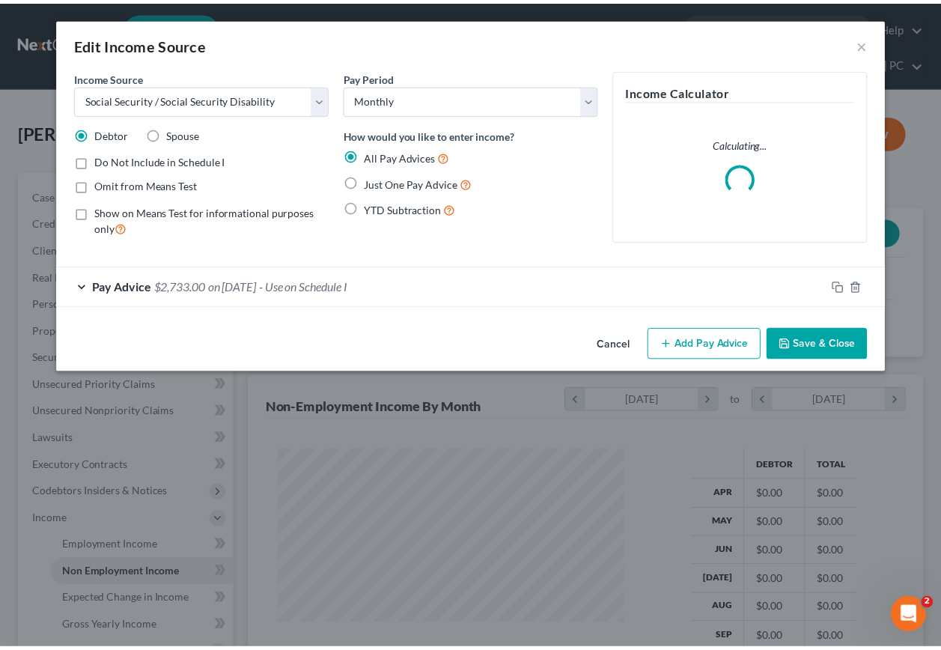
scroll to position [269, 382]
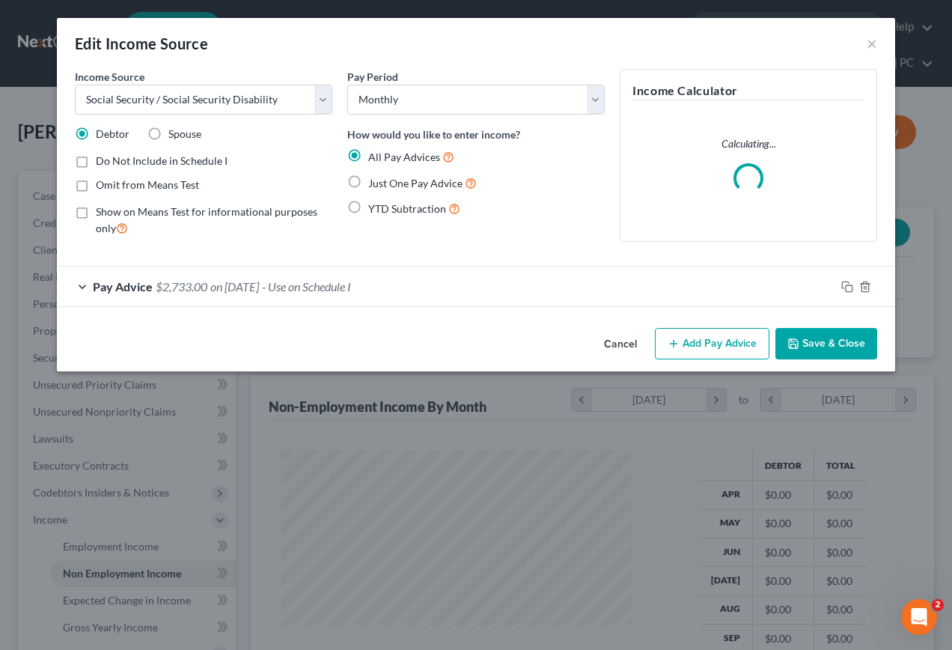
drag, startPoint x: 153, startPoint y: 135, endPoint x: 121, endPoint y: 256, distance: 125.4
click at [168, 134] on label "Spouse" at bounding box center [184, 133] width 33 height 15
click at [174, 134] on input "Spouse" at bounding box center [179, 131] width 10 height 10
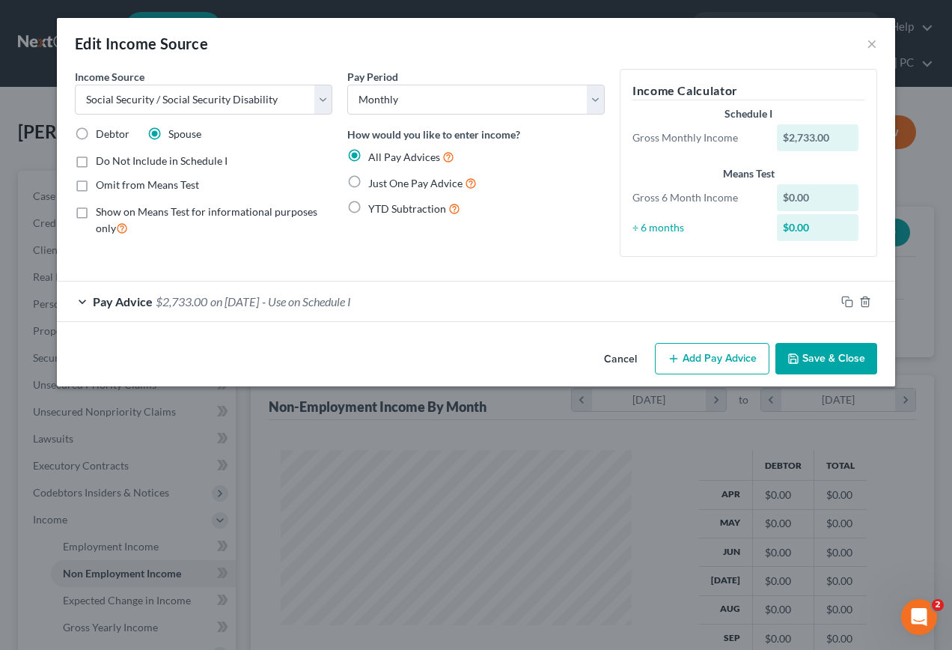
click at [96, 135] on label "Debtor" at bounding box center [113, 133] width 34 height 15
click at [102, 135] on input "Debtor" at bounding box center [107, 131] width 10 height 10
click at [869, 48] on button "×" at bounding box center [872, 43] width 10 height 18
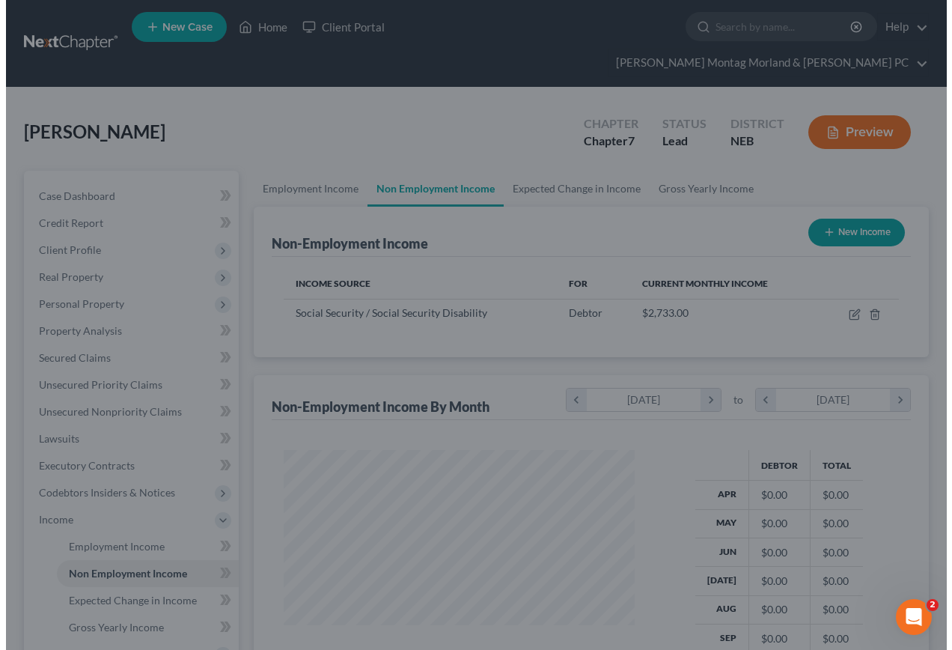
scroll to position [748195, 748086]
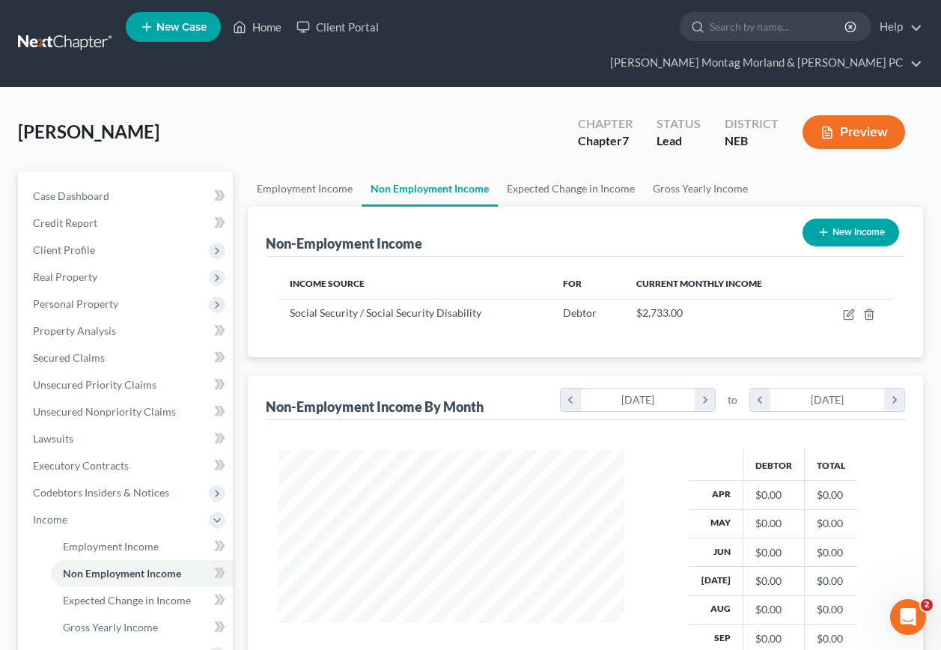
click at [849, 219] on button "New Income" at bounding box center [850, 233] width 97 height 28
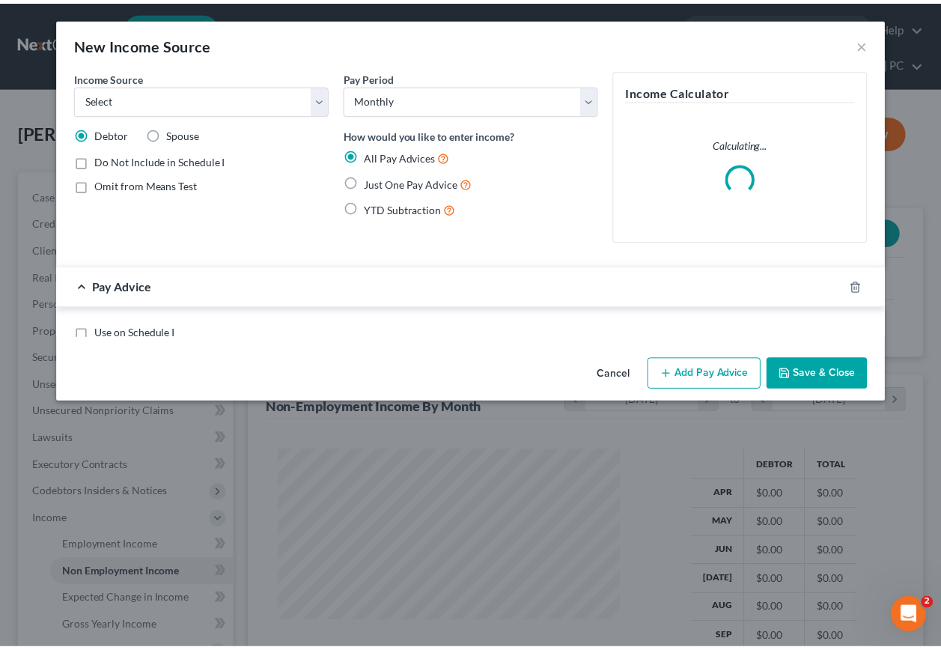
scroll to position [269, 382]
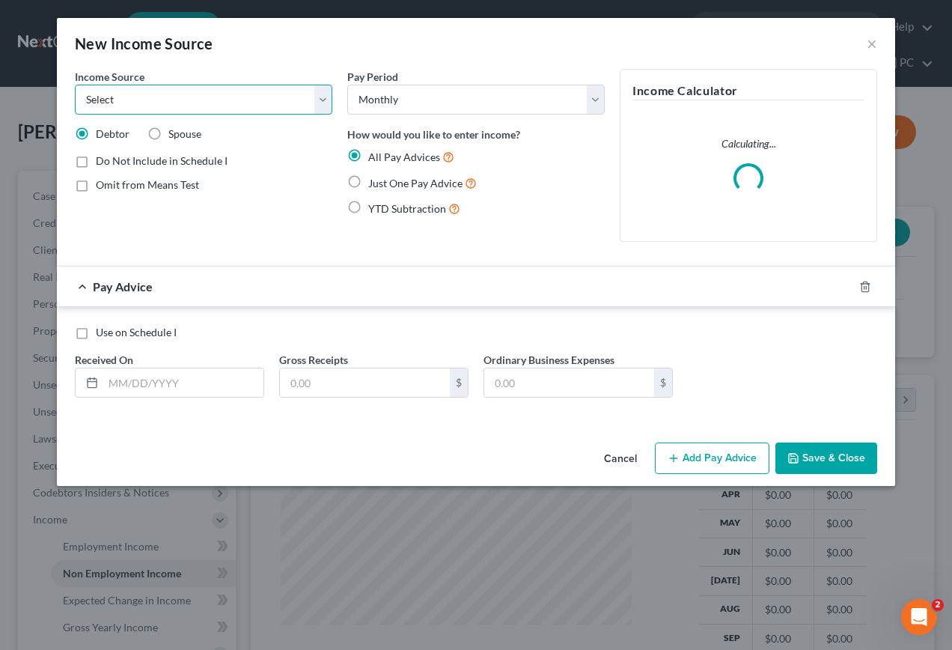
drag, startPoint x: 140, startPoint y: 94, endPoint x: 138, endPoint y: 104, distance: 9.8
click at [140, 94] on select "Select Unemployment Disability (from employer) Pension Retirement Social Securi…" at bounding box center [203, 100] width 257 height 30
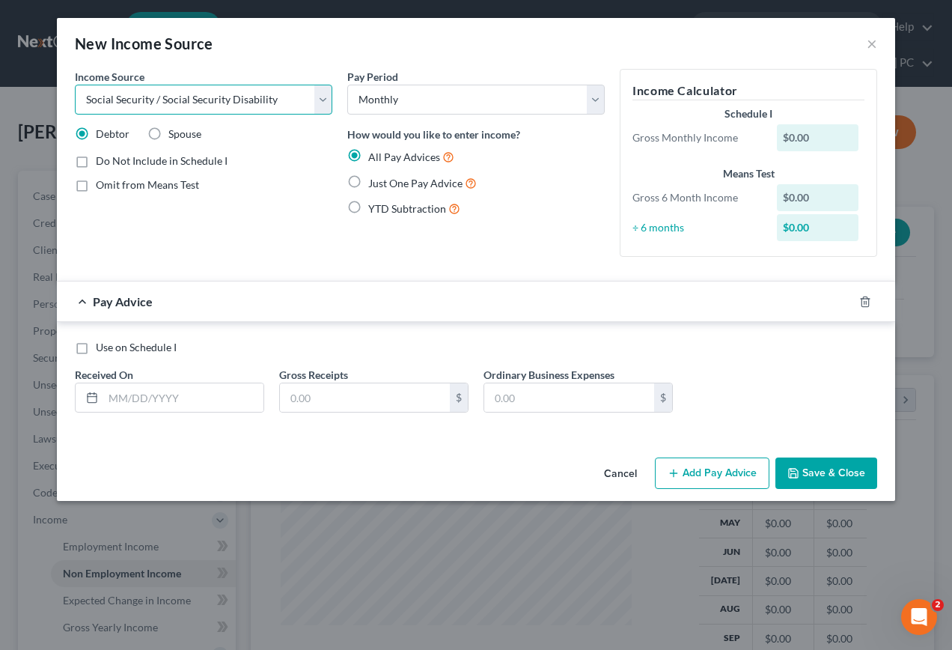
click at [75, 85] on select "Select Unemployment Disability (from employer) Pension Retirement Social Securi…" at bounding box center [203, 100] width 257 height 30
click at [168, 135] on label "Spouse" at bounding box center [184, 133] width 33 height 15
click at [174, 135] on input "Spouse" at bounding box center [179, 131] width 10 height 10
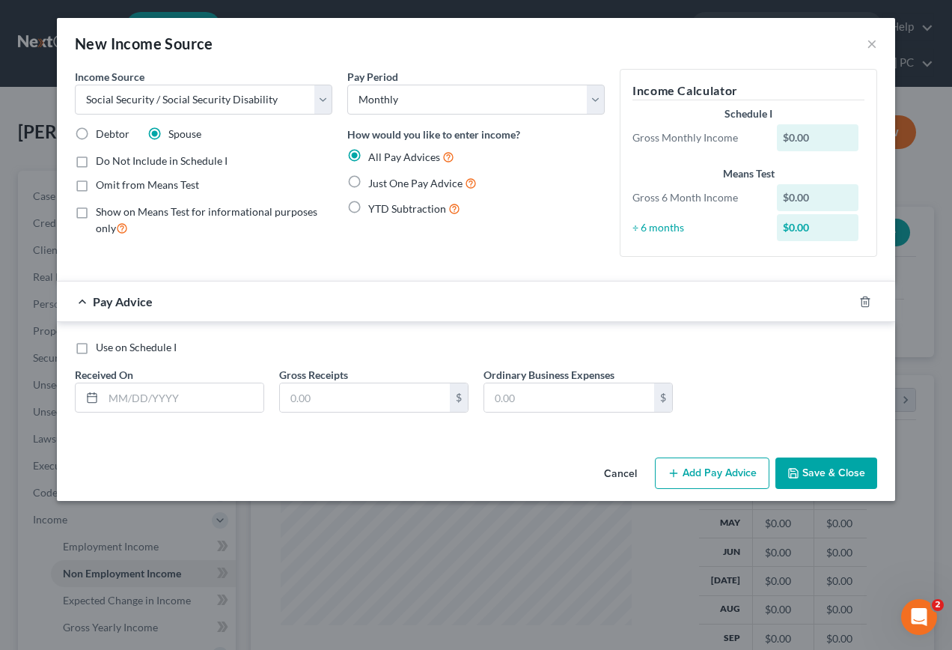
click at [96, 351] on label "Use on Schedule I" at bounding box center [136, 347] width 81 height 15
click at [102, 350] on input "Use on Schedule I" at bounding box center [107, 345] width 10 height 10
click at [201, 403] on input "text" at bounding box center [183, 397] width 160 height 28
click at [332, 400] on input "text" at bounding box center [365, 397] width 170 height 28
click at [830, 472] on button "Save & Close" at bounding box center [826, 472] width 102 height 31
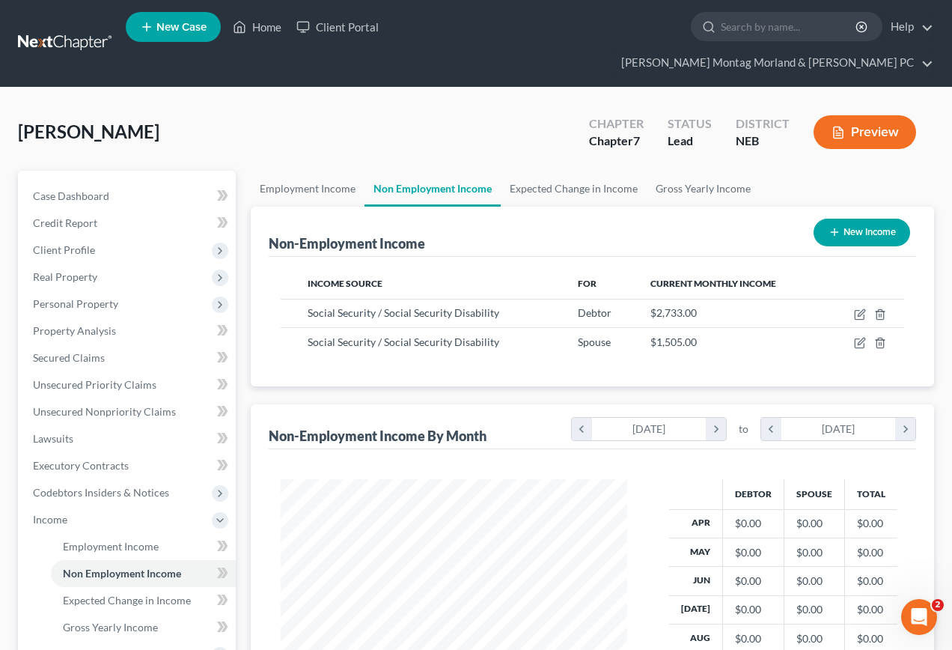
scroll to position [748195, 748086]
click at [855, 219] on button "New Income" at bounding box center [850, 233] width 97 height 28
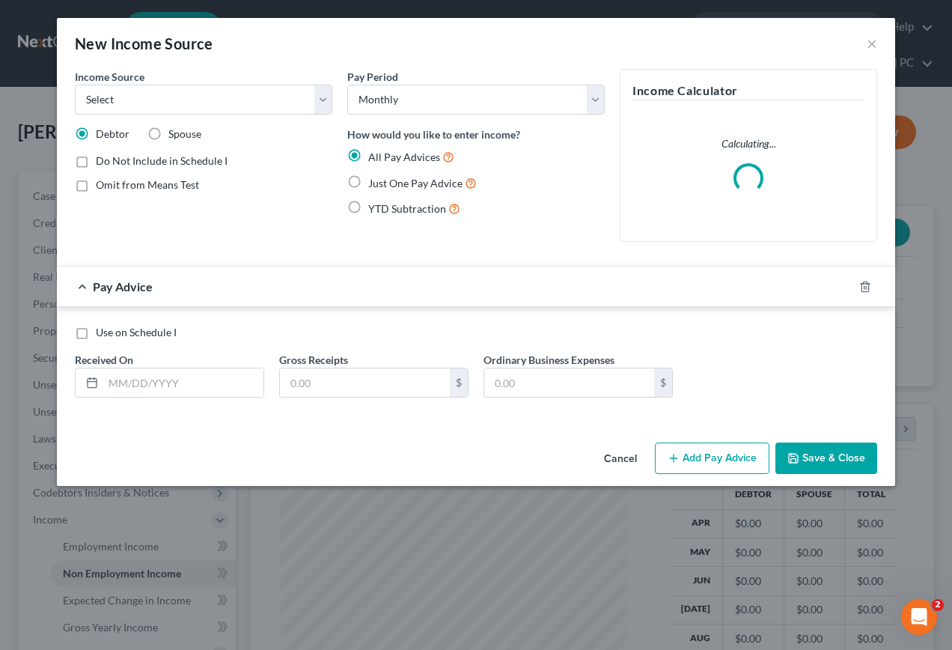
scroll to position [269, 382]
drag, startPoint x: 324, startPoint y: 101, endPoint x: 314, endPoint y: 109, distance: 12.3
click at [324, 101] on select "Select Unemployment Disability (from employer) Pension Retirement Social Securi…" at bounding box center [203, 100] width 257 height 30
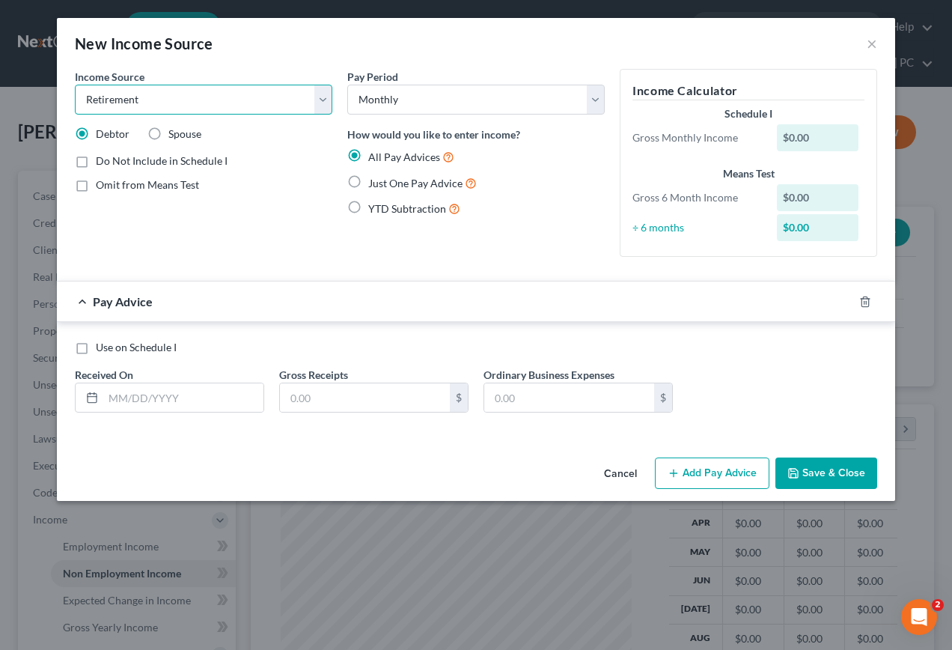
click at [75, 85] on select "Select Unemployment Disability (from employer) Pension Retirement Social Securi…" at bounding box center [203, 100] width 257 height 30
drag, startPoint x: 122, startPoint y: 399, endPoint x: 132, endPoint y: 399, distance: 9.7
click at [123, 399] on input "text" at bounding box center [183, 397] width 160 height 28
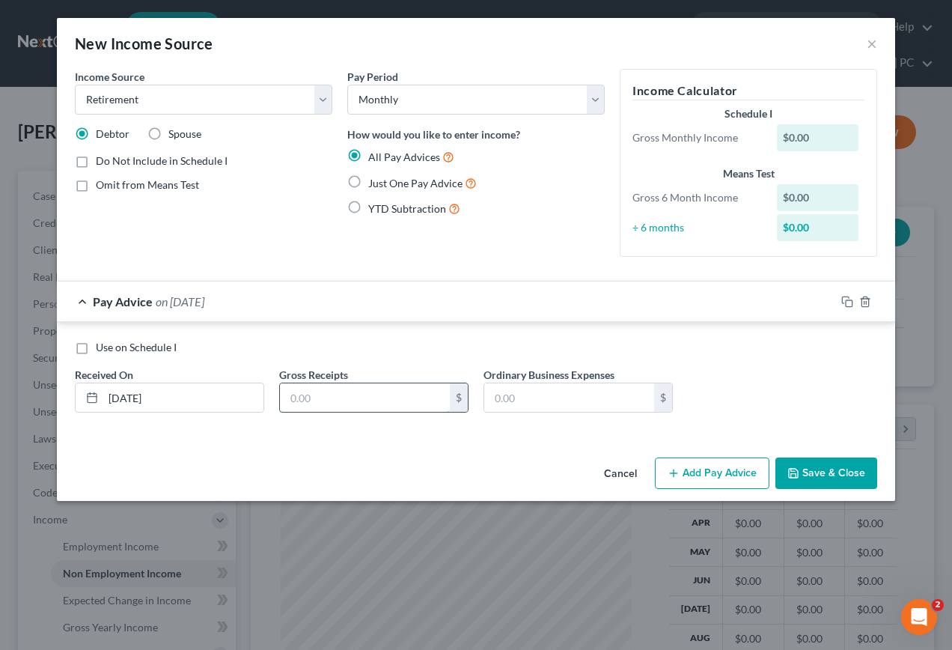
click at [374, 408] on input "text" at bounding box center [365, 397] width 170 height 28
click at [716, 477] on button "Add Pay Advice" at bounding box center [712, 472] width 115 height 31
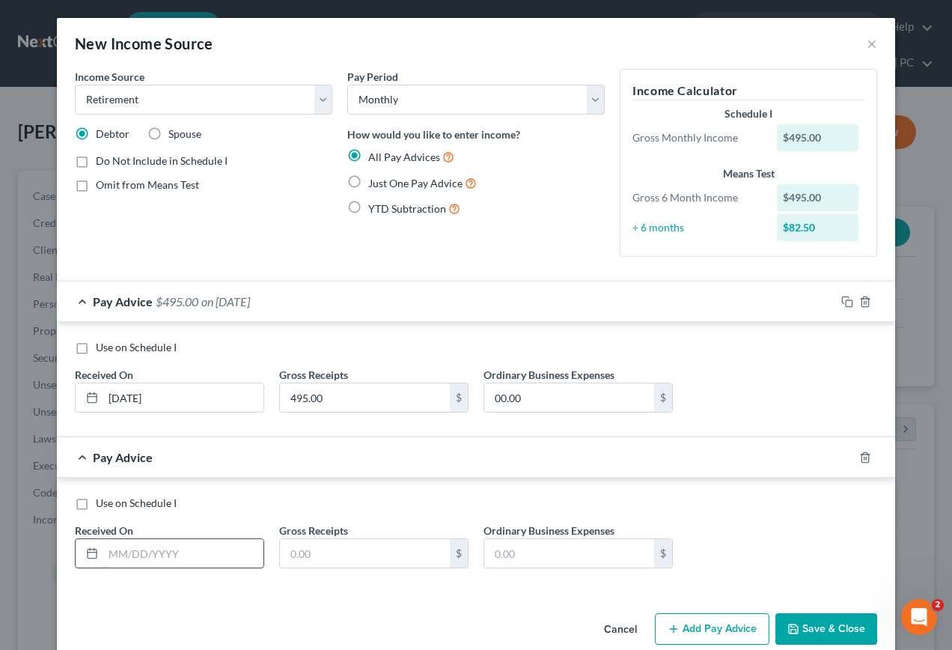
drag, startPoint x: 161, startPoint y: 555, endPoint x: 180, endPoint y: 556, distance: 19.5
click at [162, 553] on input "text" at bounding box center [183, 553] width 160 height 28
click at [676, 629] on button "Add Pay Advice" at bounding box center [712, 628] width 115 height 31
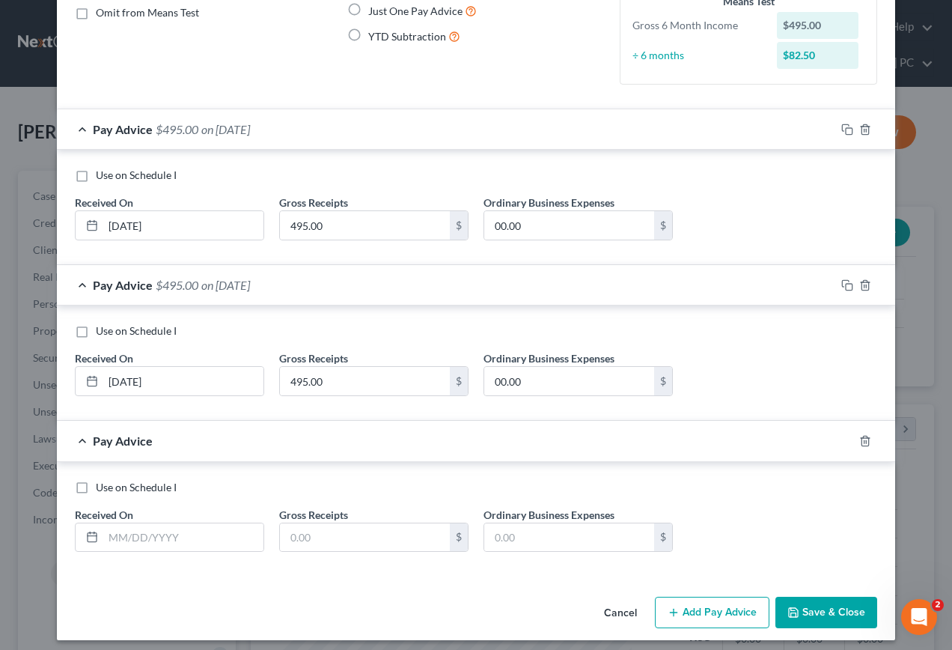
scroll to position [180, 0]
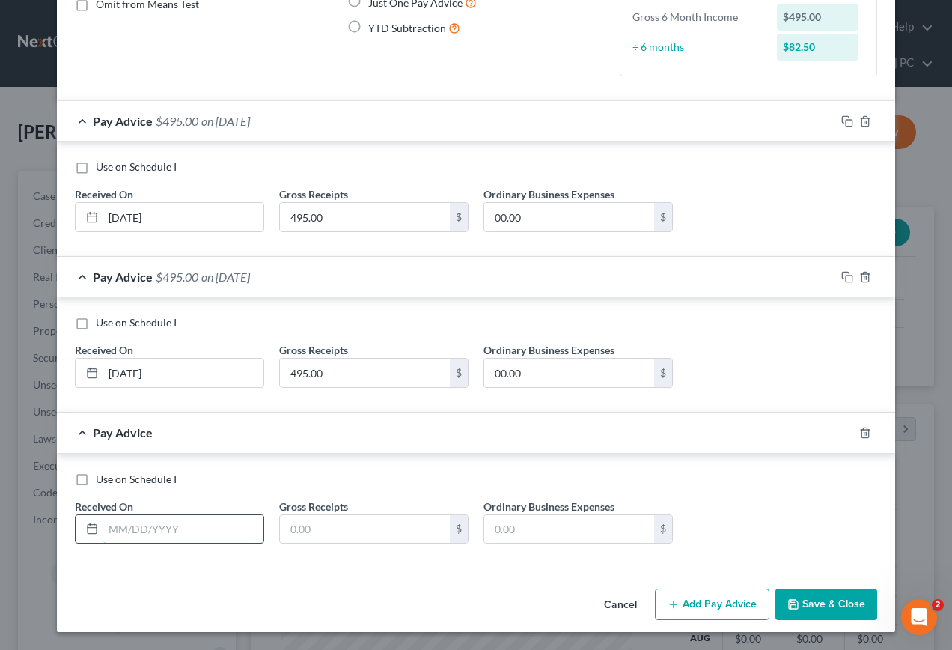
click at [124, 534] on input "text" at bounding box center [183, 529] width 160 height 28
click at [715, 601] on button "Add Pay Advice" at bounding box center [712, 603] width 115 height 31
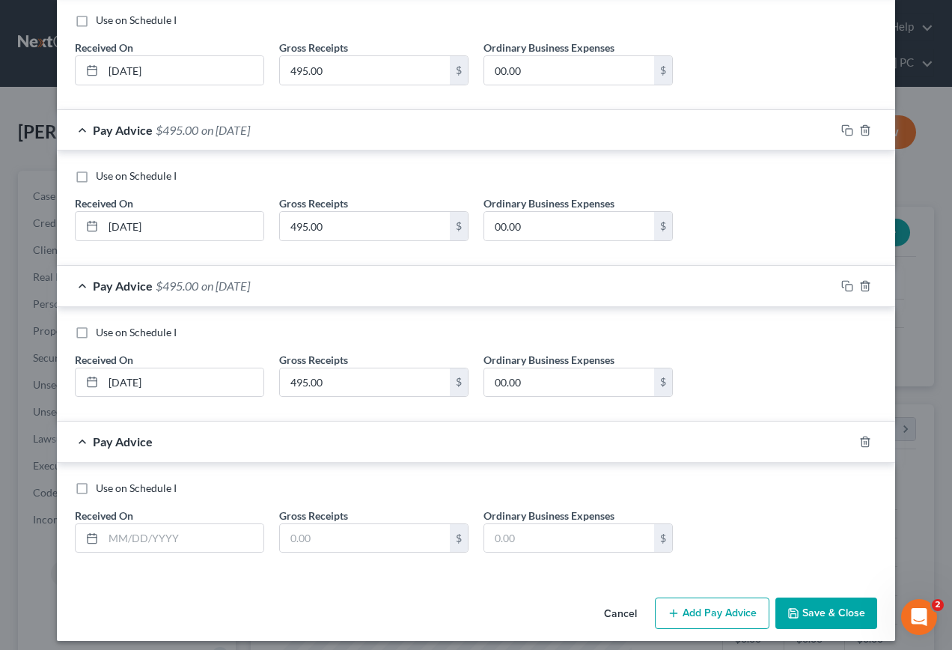
scroll to position [336, 0]
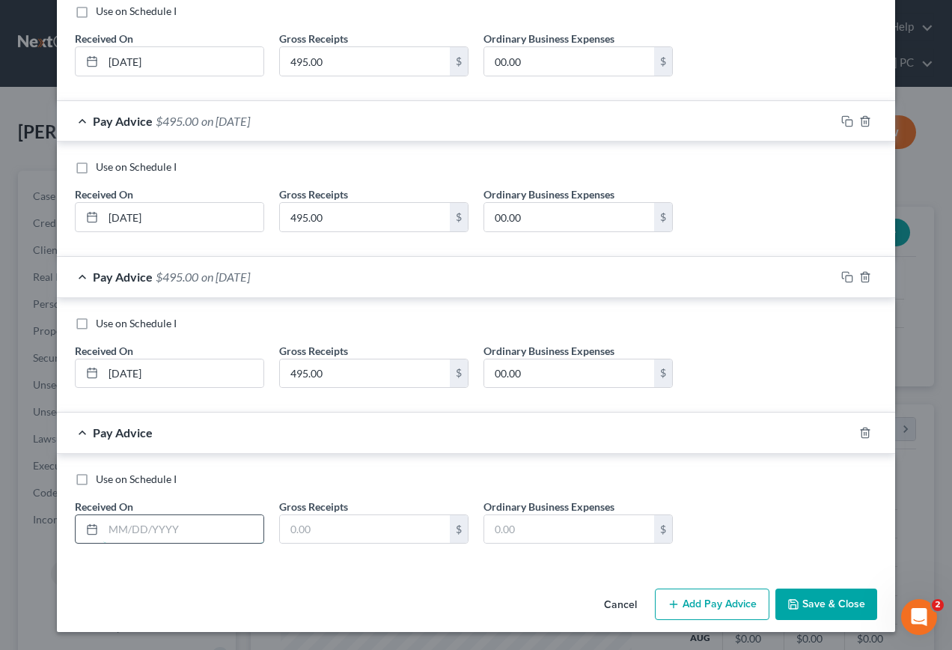
drag, startPoint x: 162, startPoint y: 532, endPoint x: 167, endPoint y: 522, distance: 11.1
click at [163, 525] on input "text" at bounding box center [183, 529] width 160 height 28
click at [704, 610] on button "Add Pay Advice" at bounding box center [712, 603] width 115 height 31
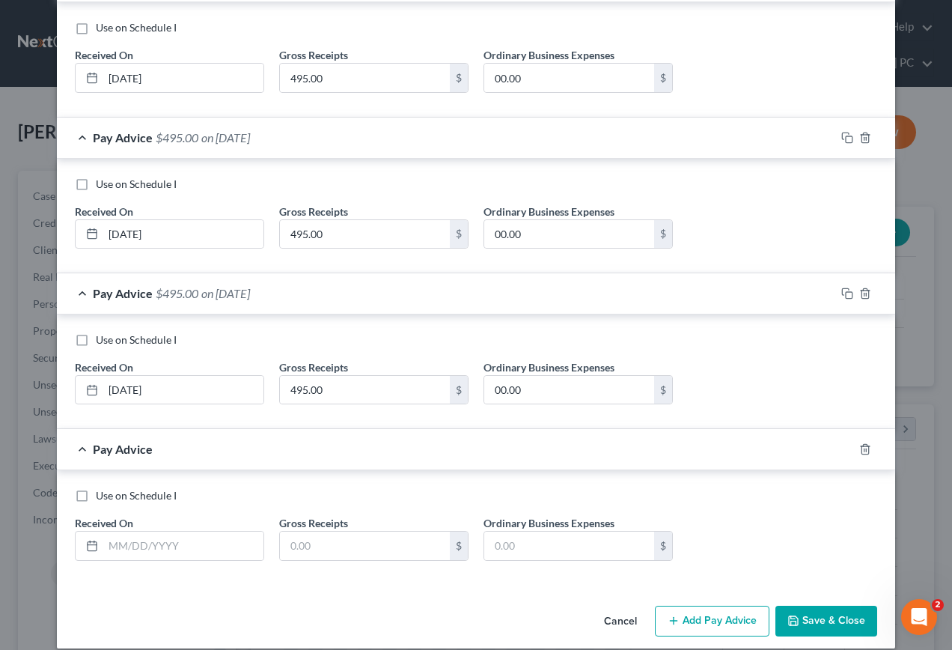
scroll to position [486, 0]
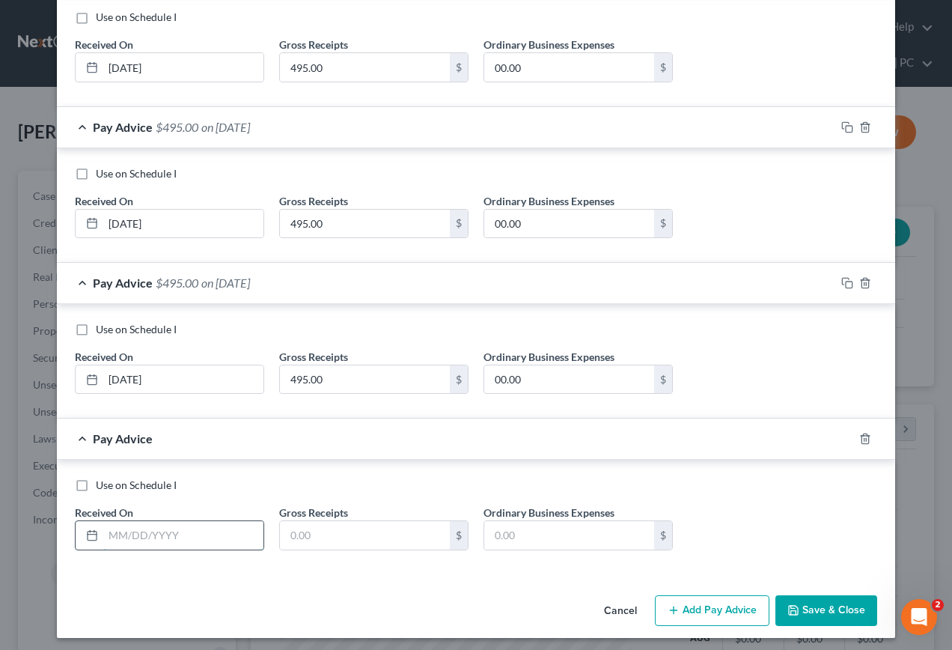
click at [200, 532] on input "text" at bounding box center [183, 535] width 160 height 28
click at [709, 606] on button "Add Pay Advice" at bounding box center [712, 610] width 115 height 31
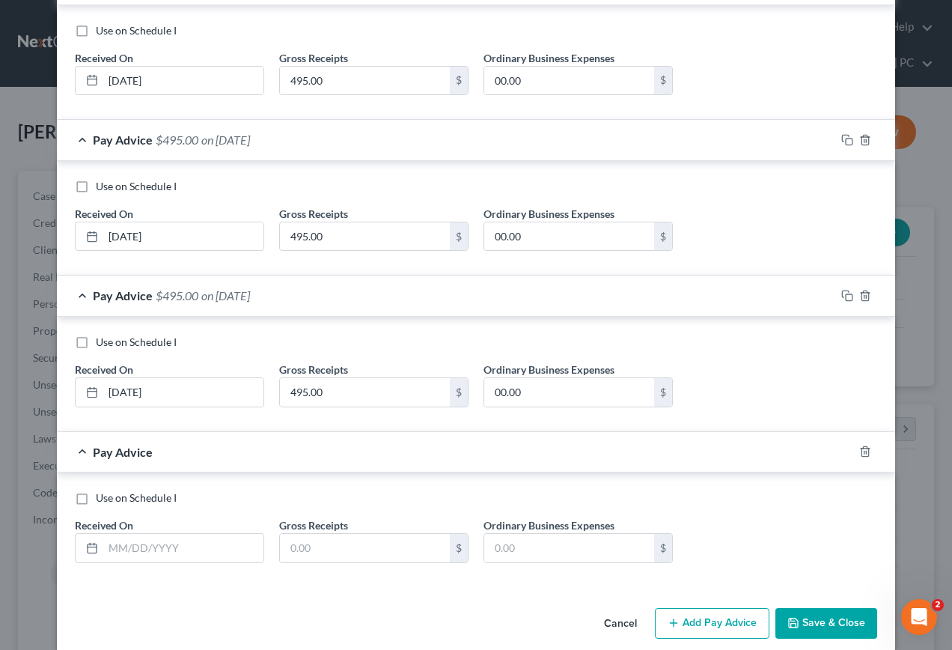
scroll to position [647, 0]
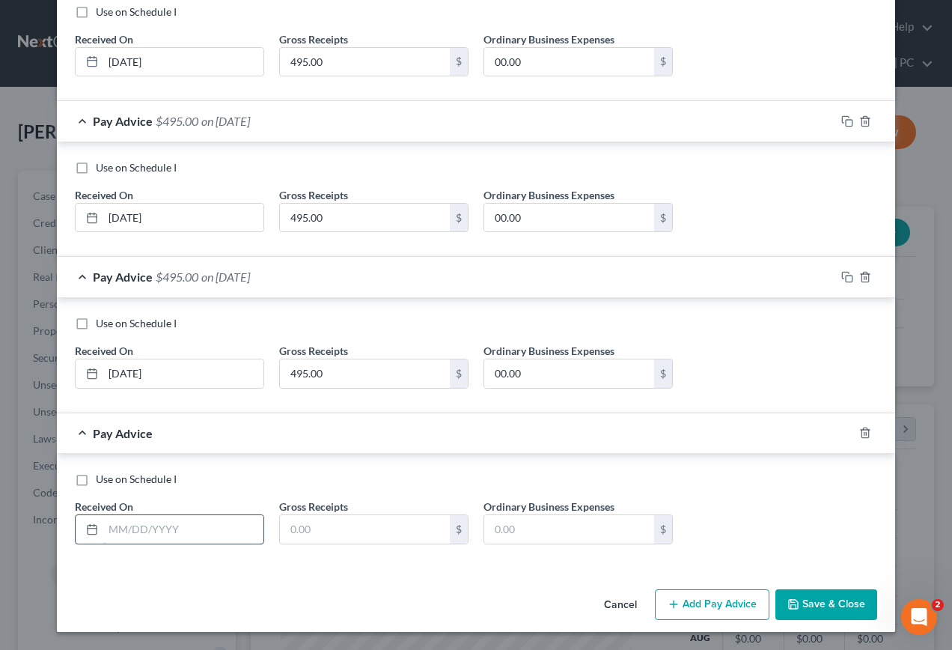
click at [159, 516] on input "text" at bounding box center [183, 529] width 160 height 28
click at [713, 611] on button "Add Pay Advice" at bounding box center [712, 604] width 115 height 31
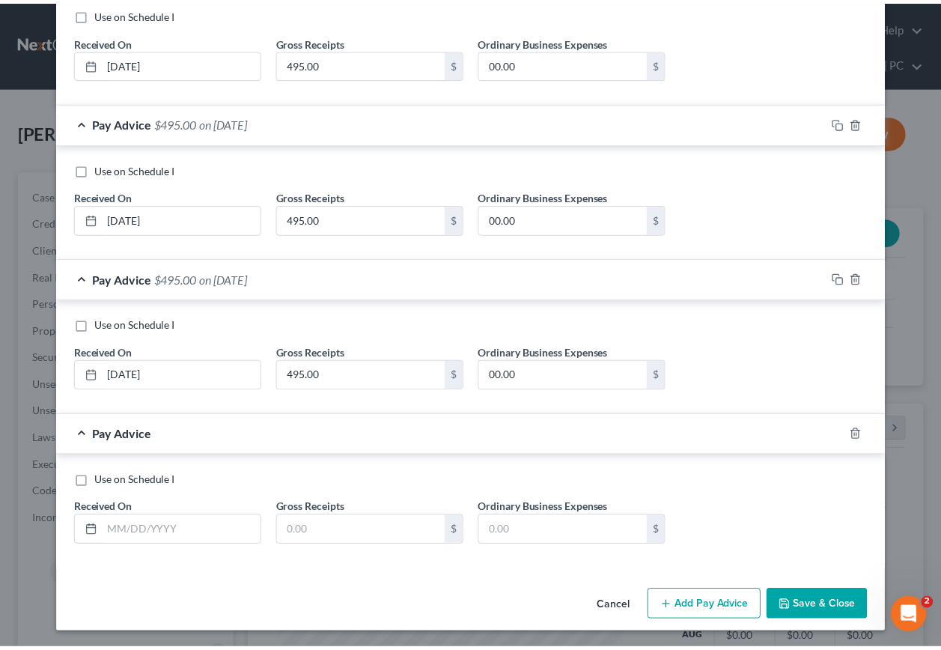
scroll to position [803, 0]
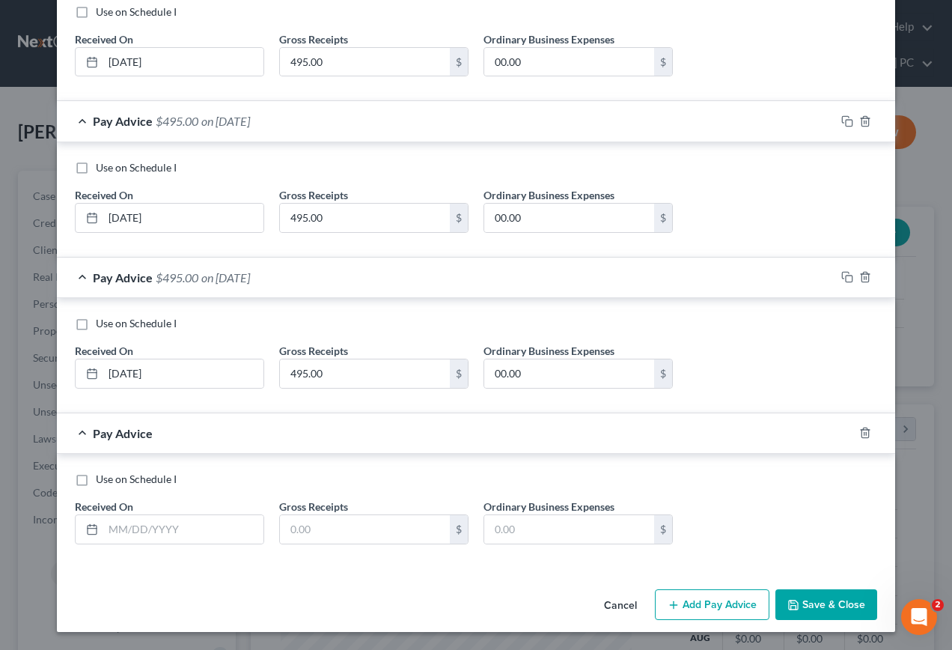
click at [96, 482] on label "Use on Schedule I" at bounding box center [136, 479] width 81 height 15
click at [102, 481] on input "Use on Schedule I" at bounding box center [107, 477] width 10 height 10
drag, startPoint x: 166, startPoint y: 538, endPoint x: 175, endPoint y: 537, distance: 9.1
click at [167, 537] on input "text" at bounding box center [183, 529] width 160 height 28
click at [795, 604] on icon "button" at bounding box center [793, 605] width 12 height 12
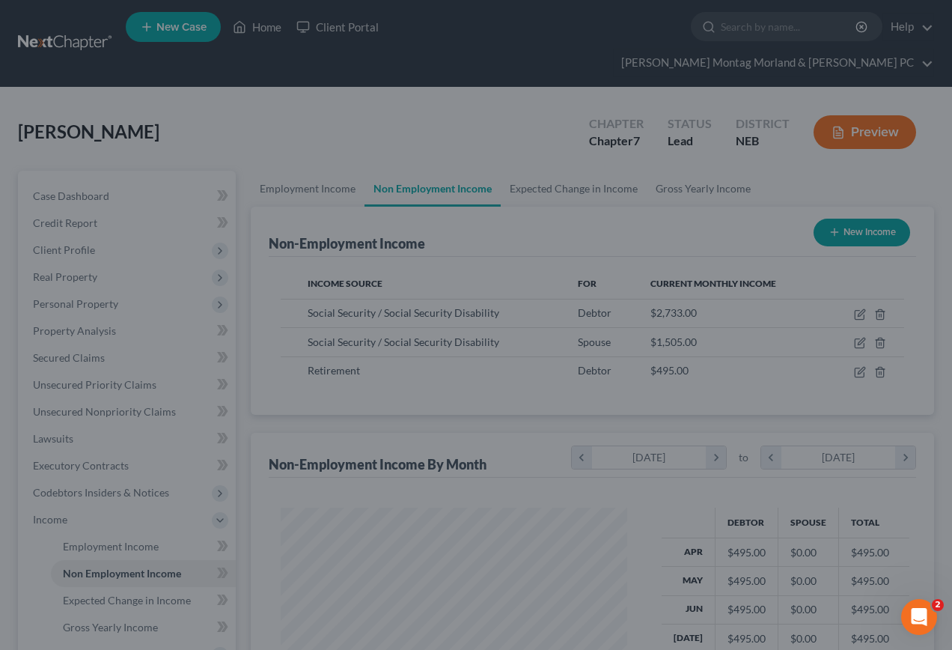
scroll to position [748195, 748086]
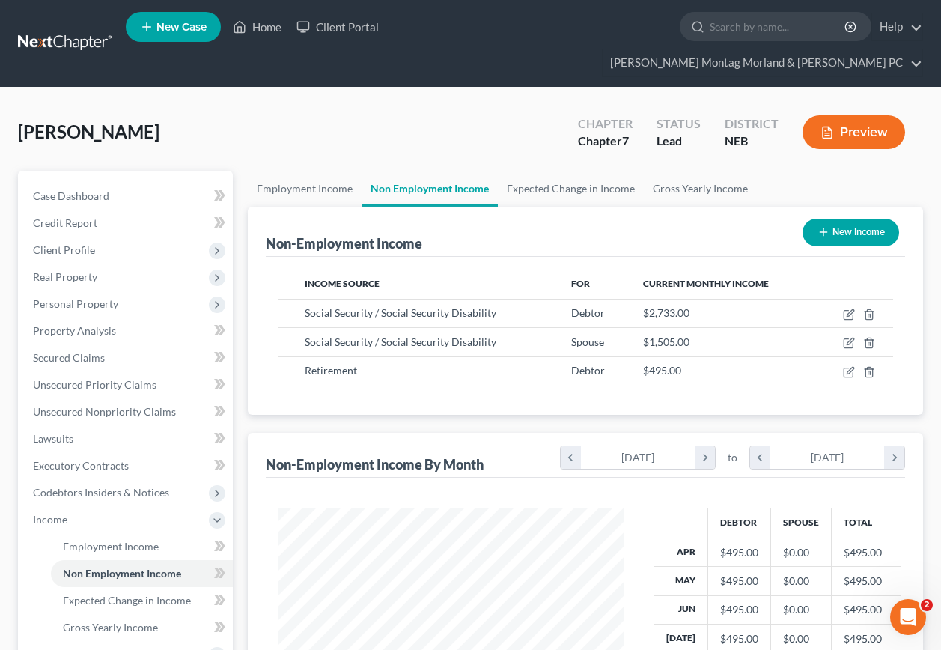
click at [833, 219] on button "New Income" at bounding box center [850, 233] width 97 height 28
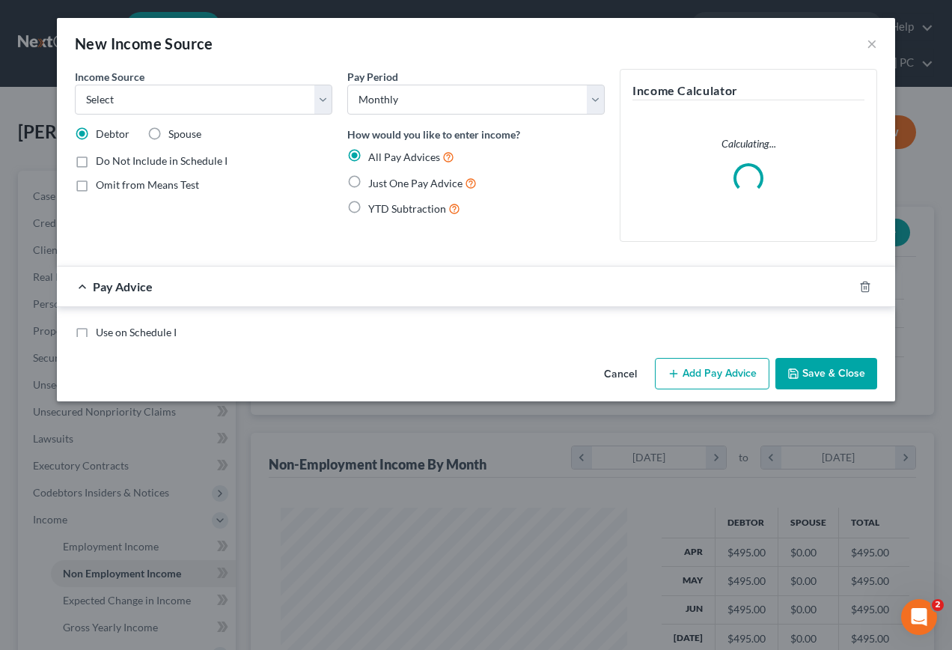
scroll to position [269, 382]
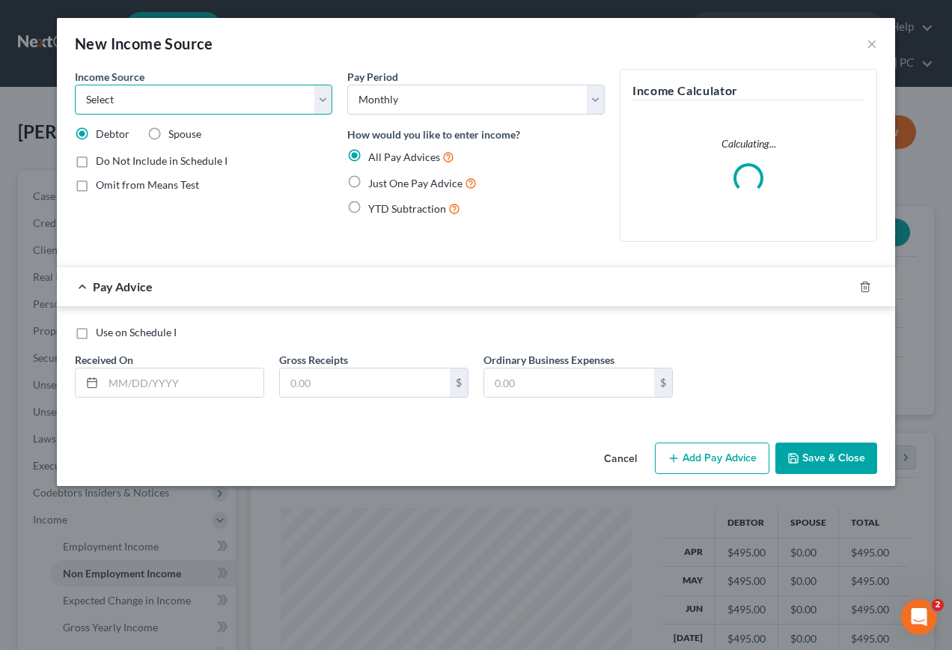
click at [110, 107] on select "Select Unemployment Disability (from employer) Pension Retirement Social Securi…" at bounding box center [203, 100] width 257 height 30
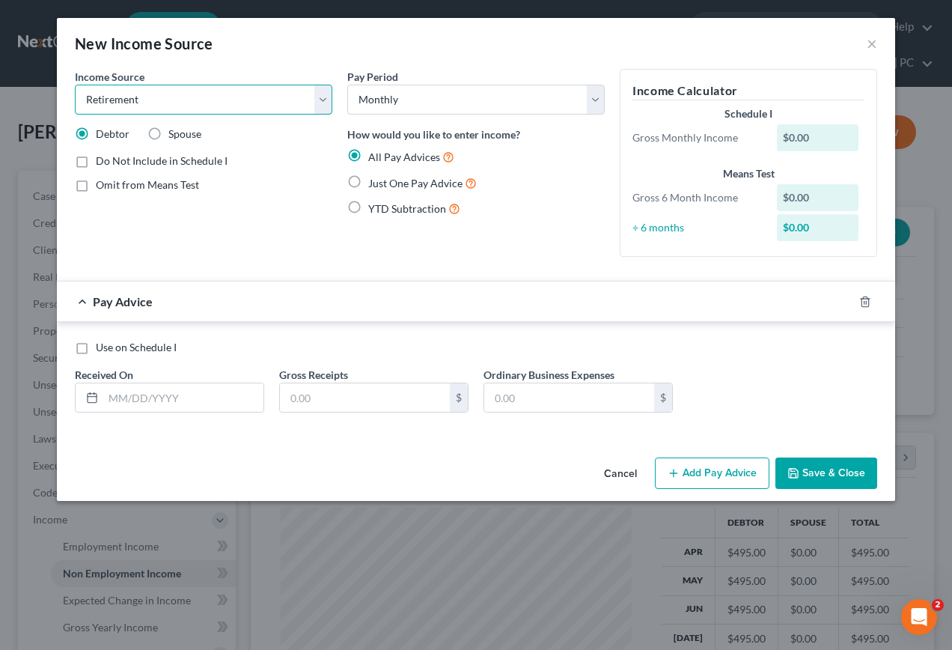
click at [75, 85] on select "Select Unemployment Disability (from employer) Pension Retirement Social Securi…" at bounding box center [203, 100] width 257 height 30
click at [168, 135] on label "Spouse" at bounding box center [184, 133] width 33 height 15
click at [174, 135] on input "Spouse" at bounding box center [179, 131] width 10 height 10
click at [129, 397] on input "text" at bounding box center [183, 397] width 160 height 28
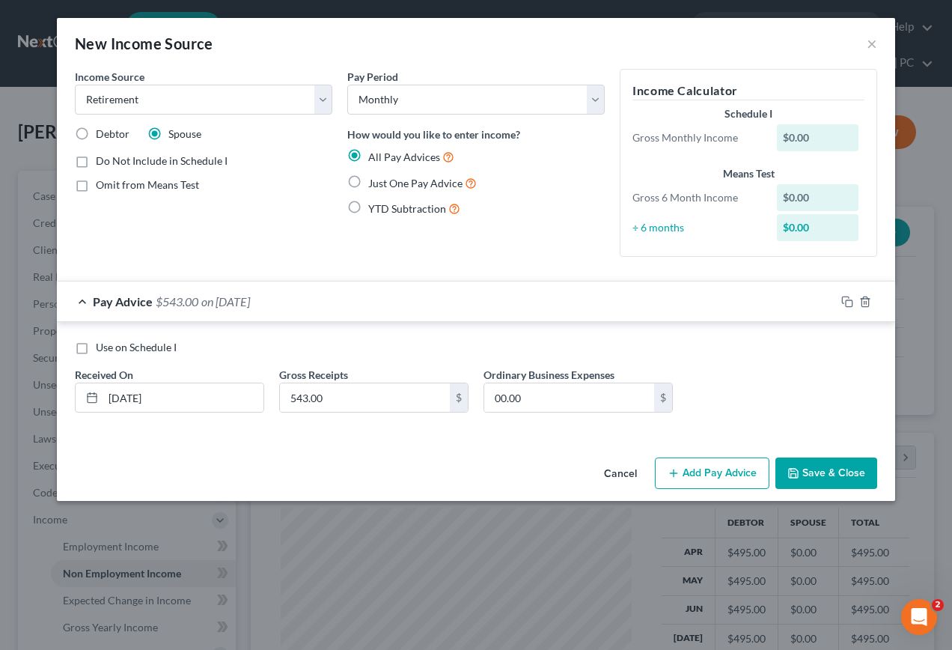
click at [715, 466] on button "Add Pay Advice" at bounding box center [712, 472] width 115 height 31
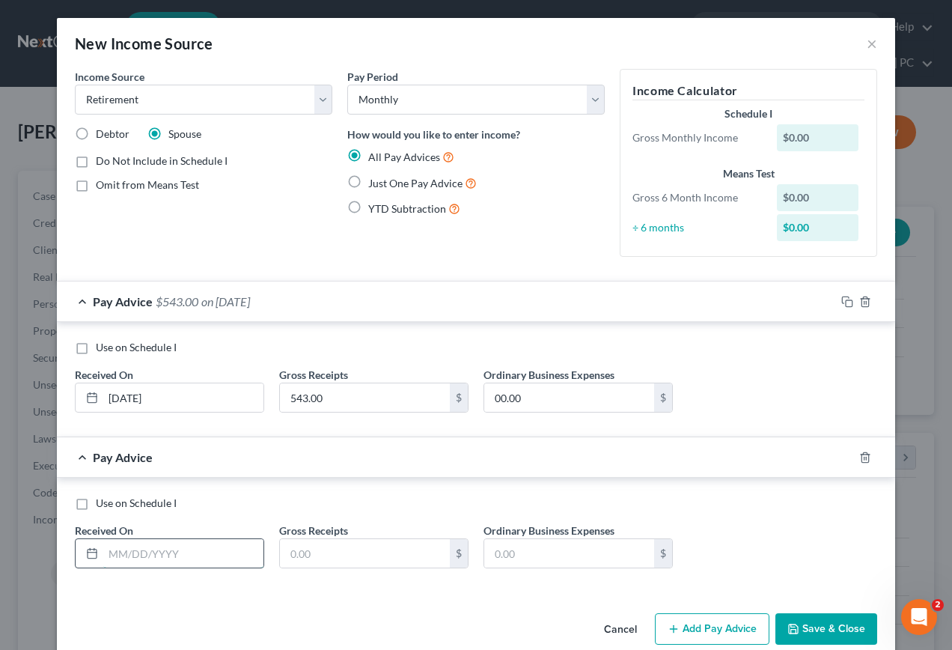
click at [126, 557] on input "text" at bounding box center [183, 553] width 160 height 28
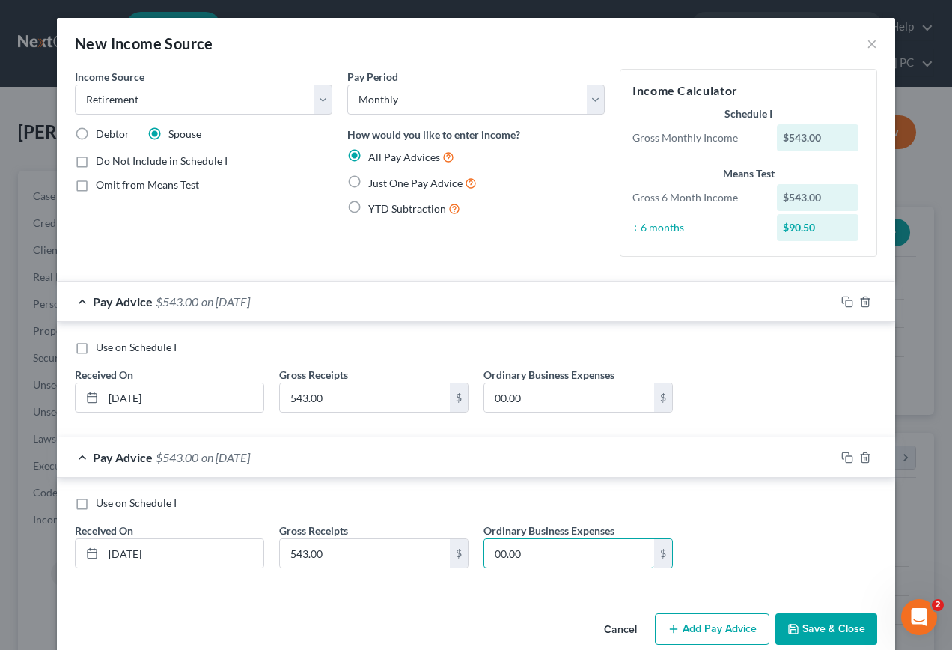
scroll to position [25, 0]
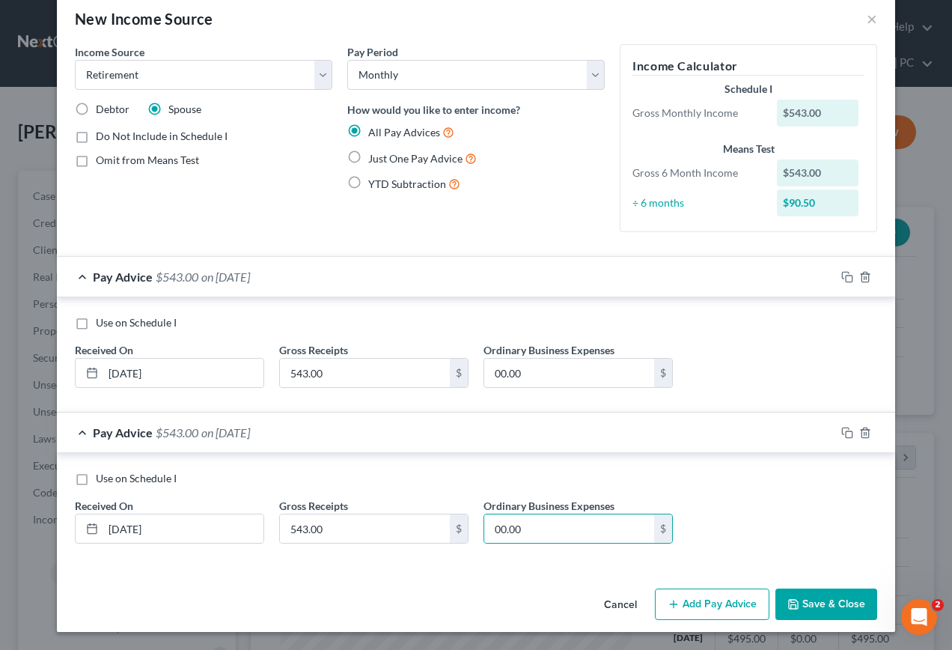
click at [686, 608] on button "Add Pay Advice" at bounding box center [712, 603] width 115 height 31
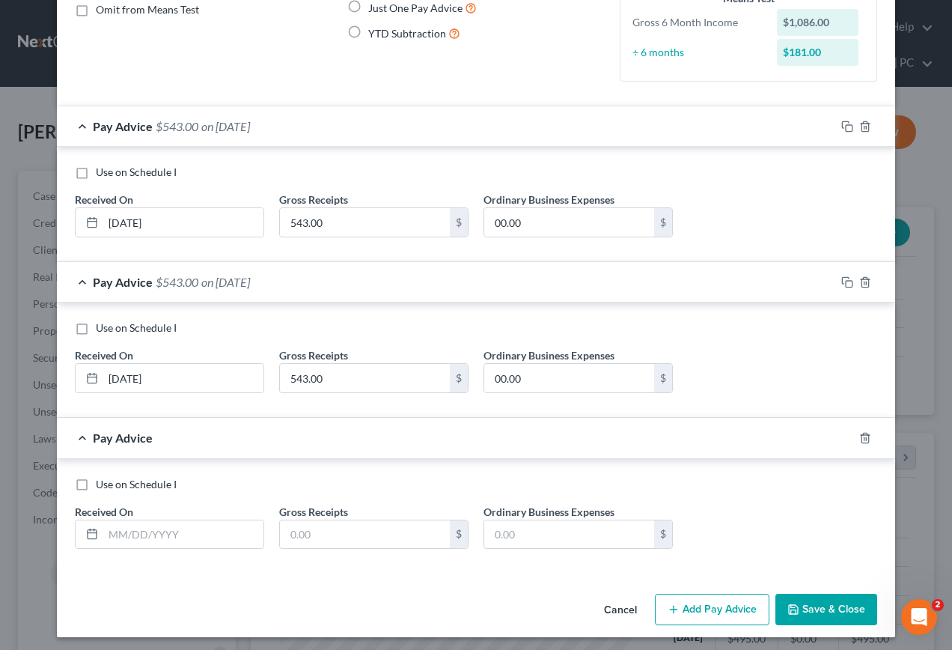
scroll to position [180, 0]
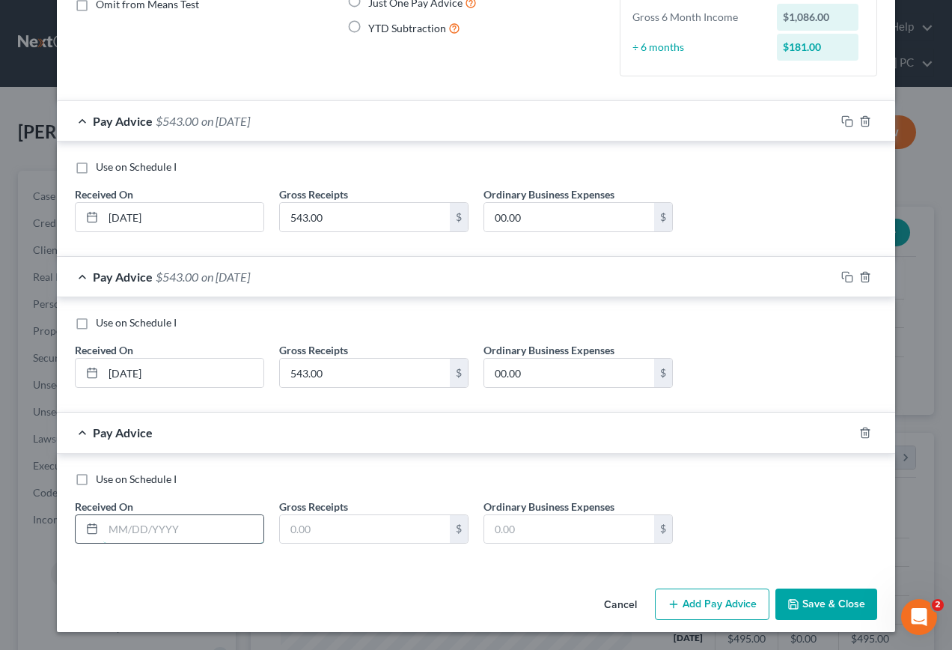
click at [180, 527] on input "text" at bounding box center [183, 529] width 160 height 28
click at [706, 606] on button "Add Pay Advice" at bounding box center [712, 603] width 115 height 31
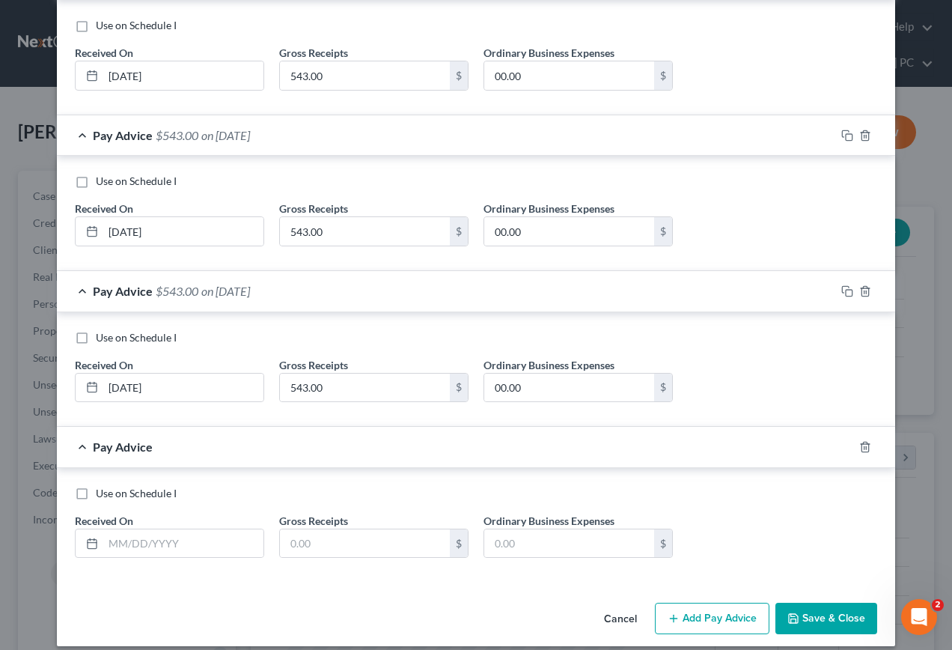
scroll to position [336, 0]
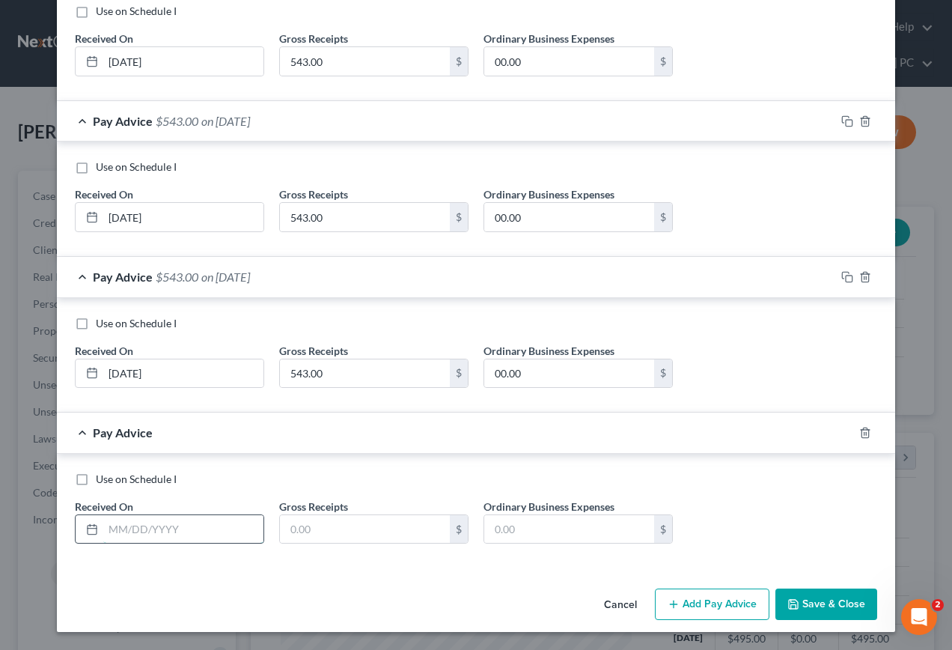
click at [162, 531] on input "text" at bounding box center [183, 529] width 160 height 28
drag, startPoint x: 720, startPoint y: 614, endPoint x: 732, endPoint y: 542, distance: 72.8
click at [720, 613] on button "Add Pay Advice" at bounding box center [712, 603] width 115 height 31
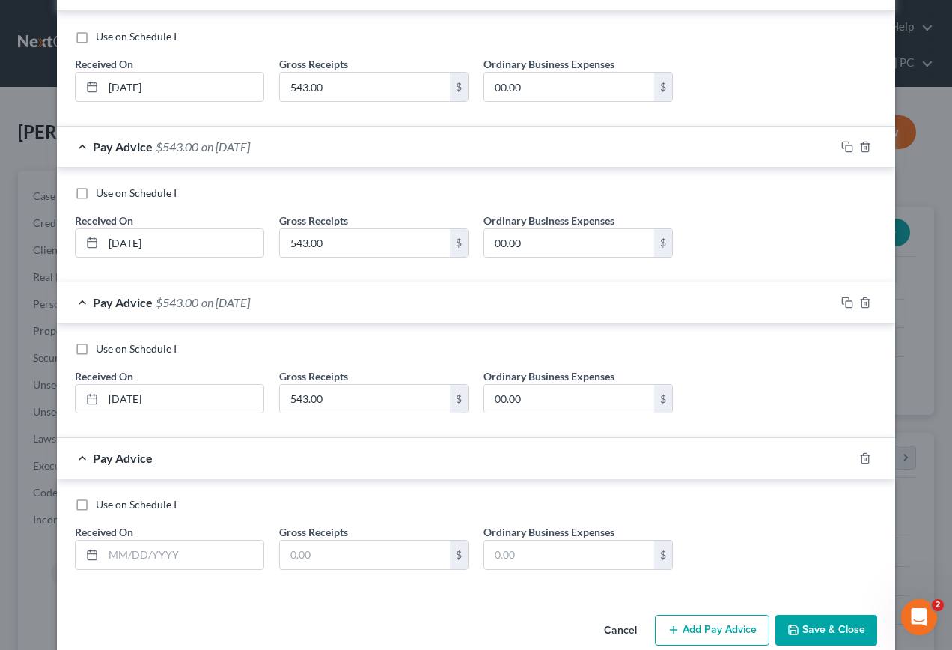
scroll to position [492, 0]
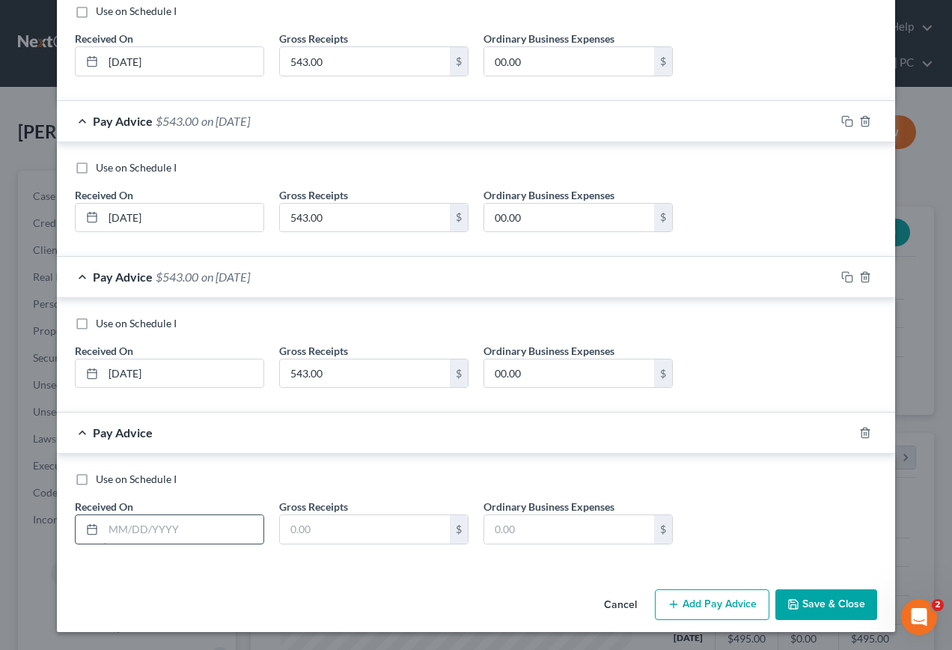
click at [115, 531] on input "text" at bounding box center [183, 529] width 160 height 28
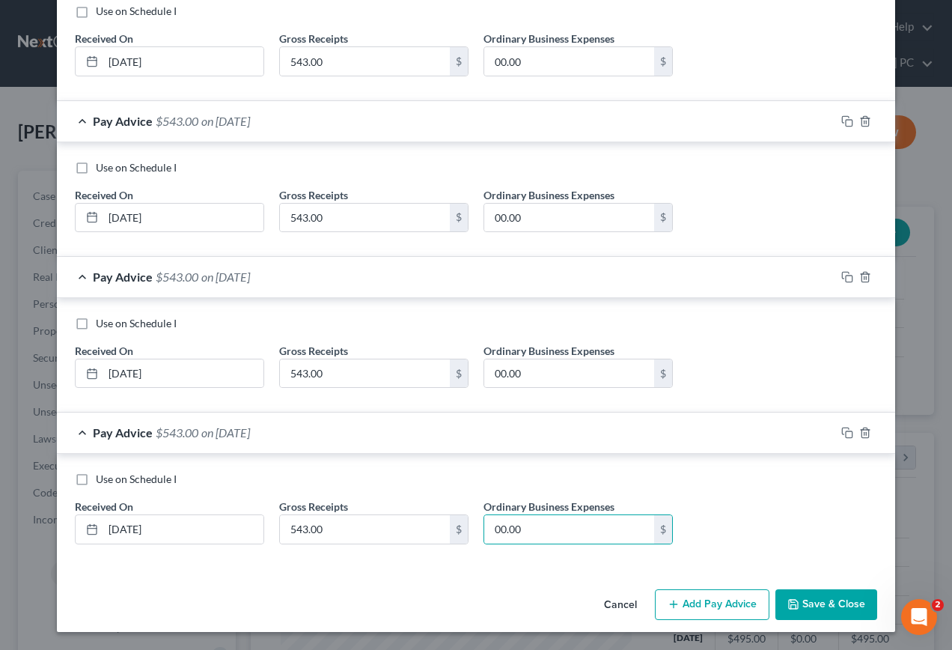
click at [703, 603] on button "Add Pay Advice" at bounding box center [712, 604] width 115 height 31
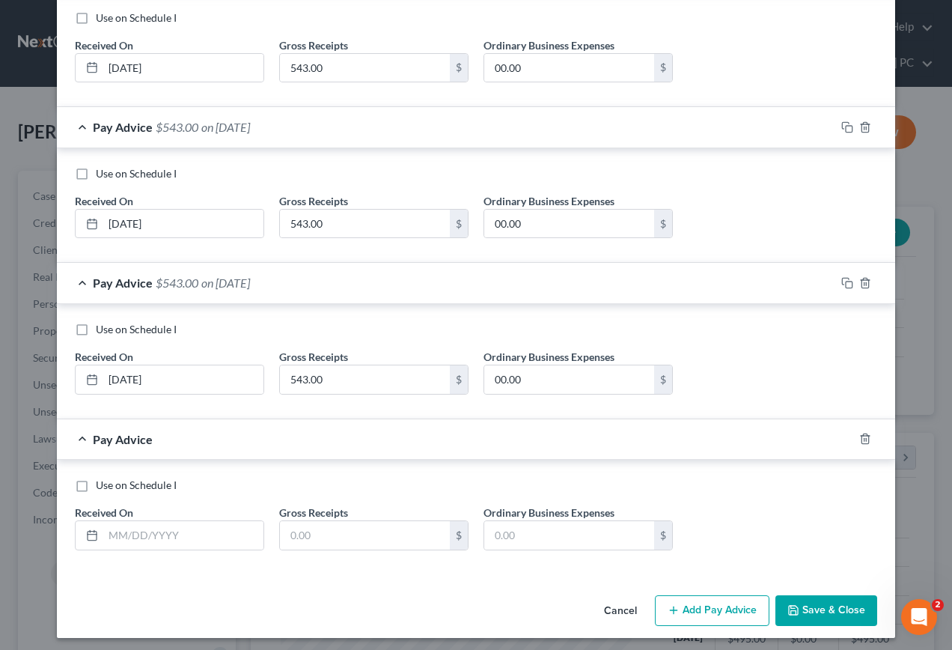
scroll to position [647, 0]
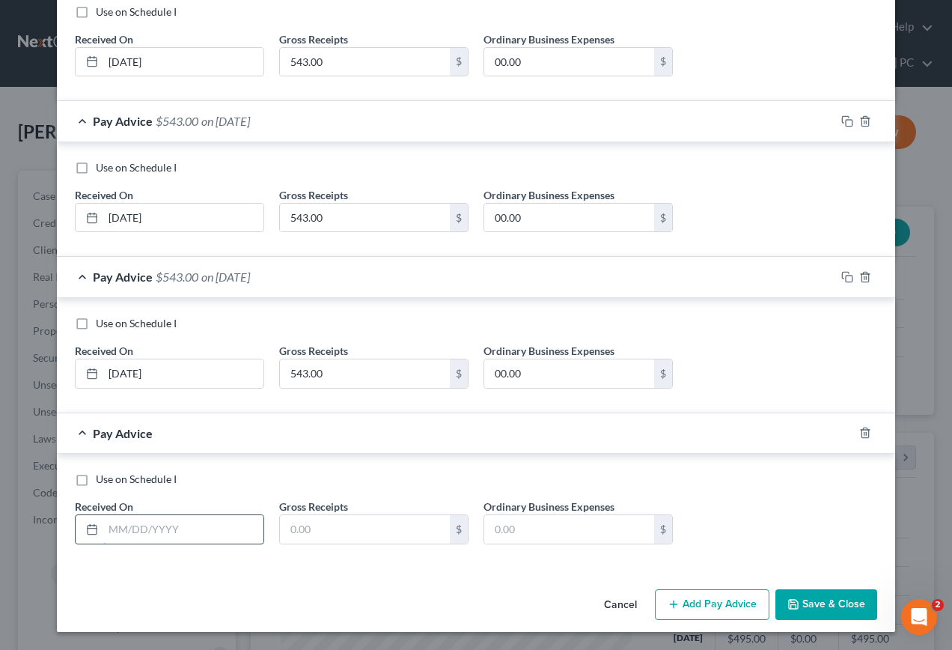
click at [138, 531] on input "text" at bounding box center [183, 529] width 160 height 28
drag, startPoint x: 727, startPoint y: 608, endPoint x: 919, endPoint y: 211, distance: 440.9
click at [727, 606] on button "Add Pay Advice" at bounding box center [712, 604] width 115 height 31
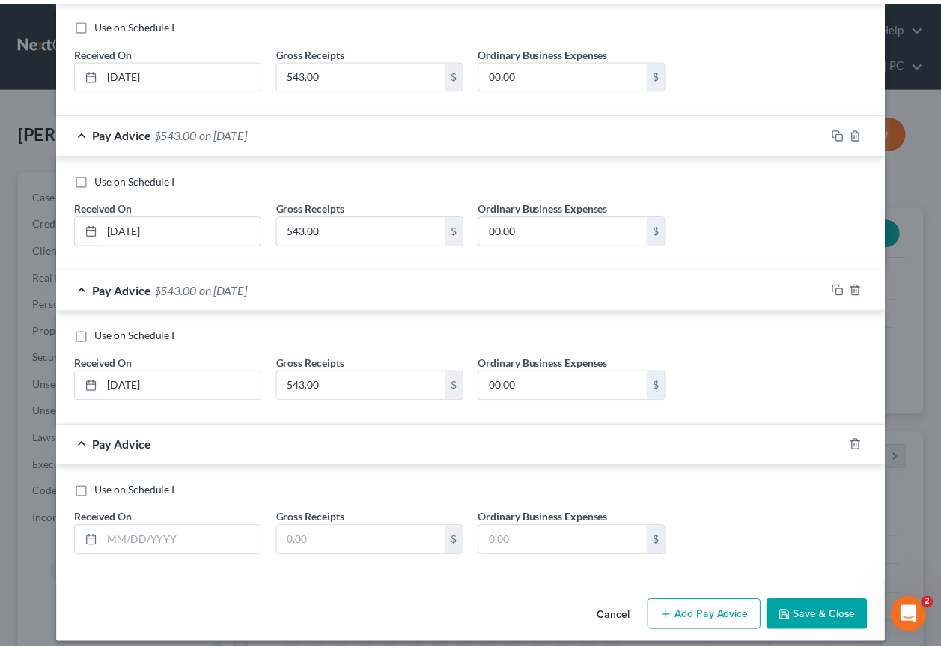
scroll to position [803, 0]
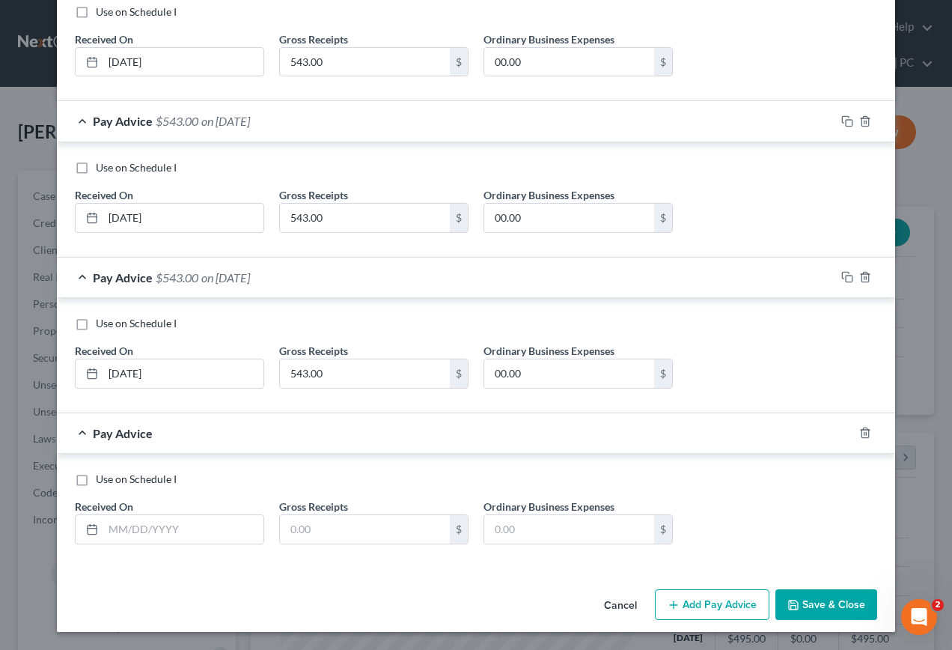
click at [96, 482] on label "Use on Schedule I" at bounding box center [136, 479] width 81 height 15
click at [102, 481] on input "Use on Schedule I" at bounding box center [107, 477] width 10 height 10
drag, startPoint x: 147, startPoint y: 537, endPoint x: 185, endPoint y: 520, distance: 41.6
click at [149, 537] on input "text" at bounding box center [183, 529] width 160 height 28
drag, startPoint x: 847, startPoint y: 603, endPoint x: 722, endPoint y: 585, distance: 125.5
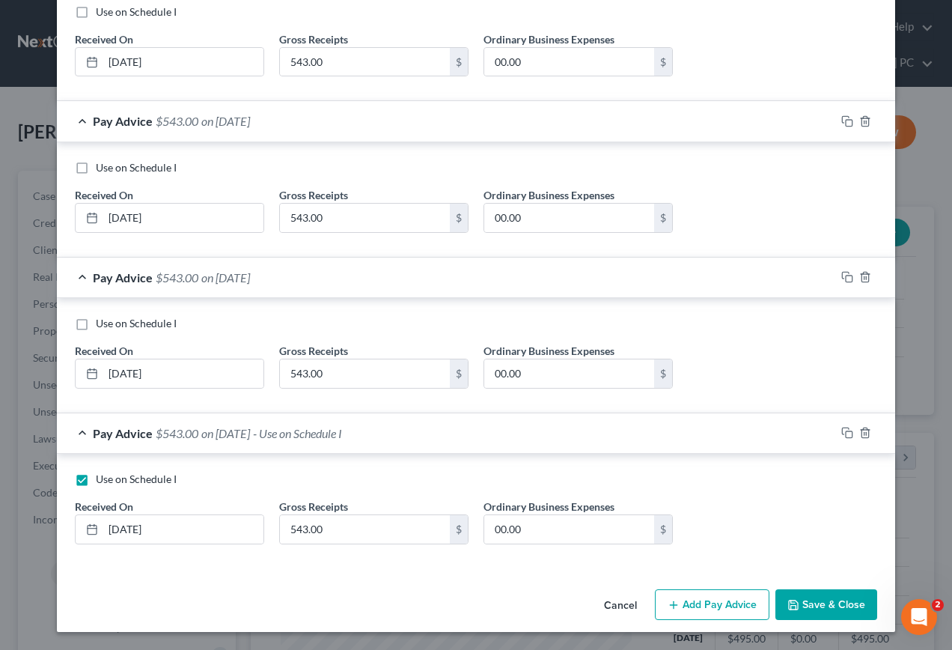
click at [847, 602] on button "Save & Close" at bounding box center [826, 604] width 102 height 31
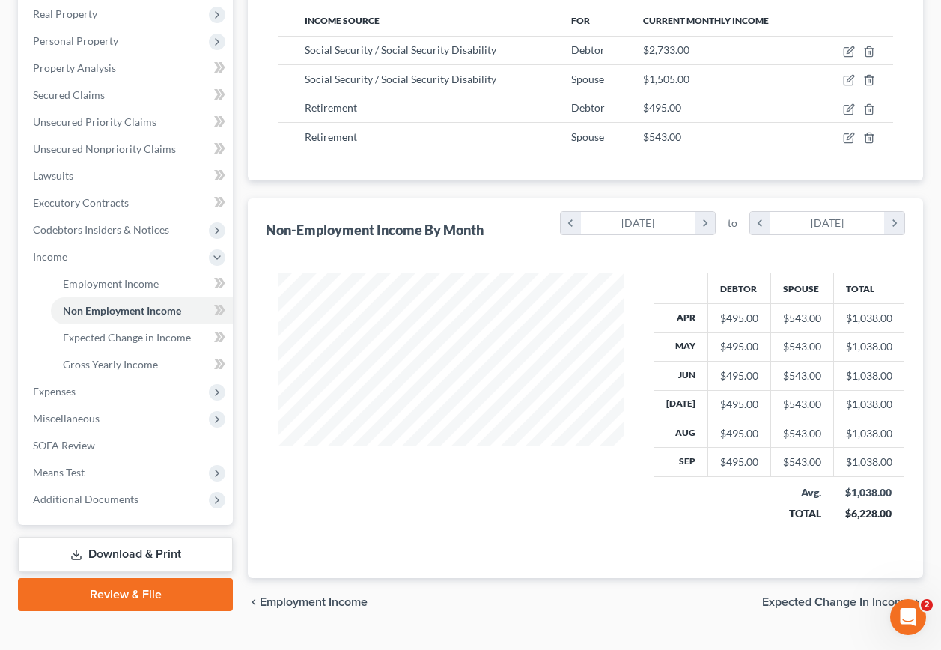
scroll to position [269, 0]
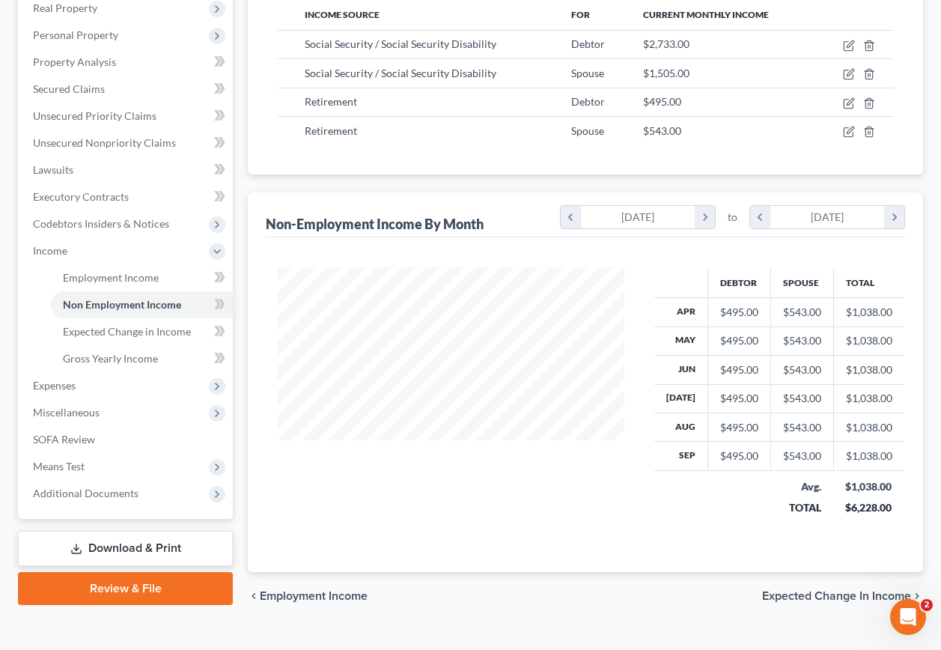
click at [843, 590] on span "Expected Change in Income" at bounding box center [836, 596] width 149 height 12
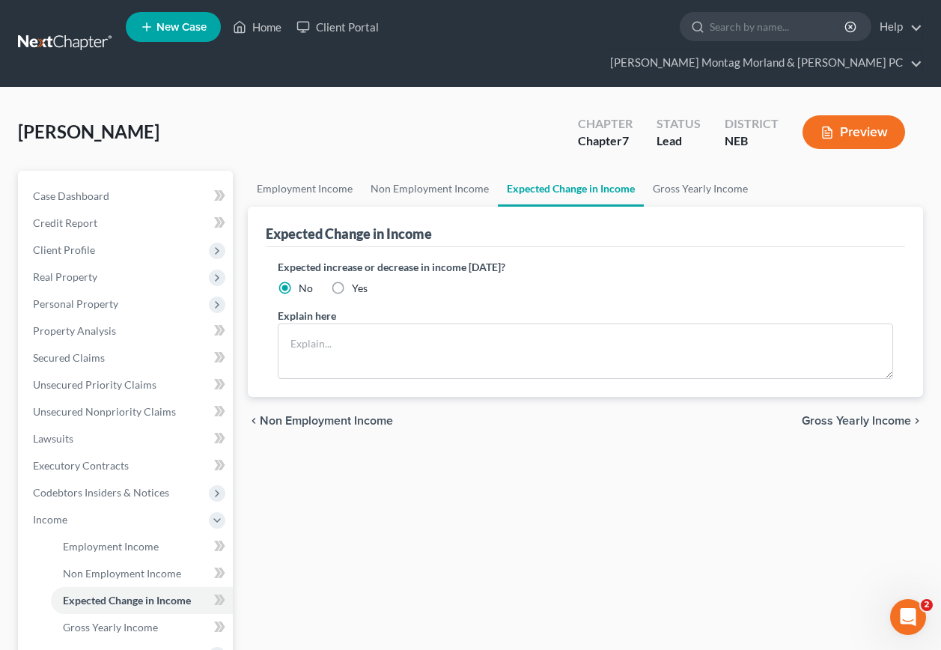
click at [864, 415] on span "Gross Yearly Income" at bounding box center [856, 421] width 109 height 12
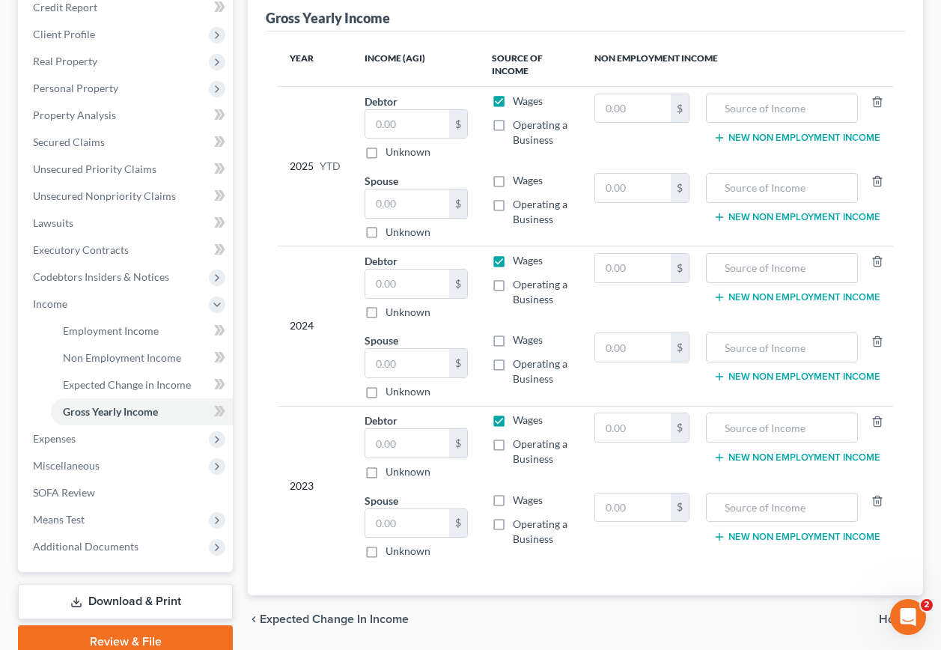
scroll to position [225, 0]
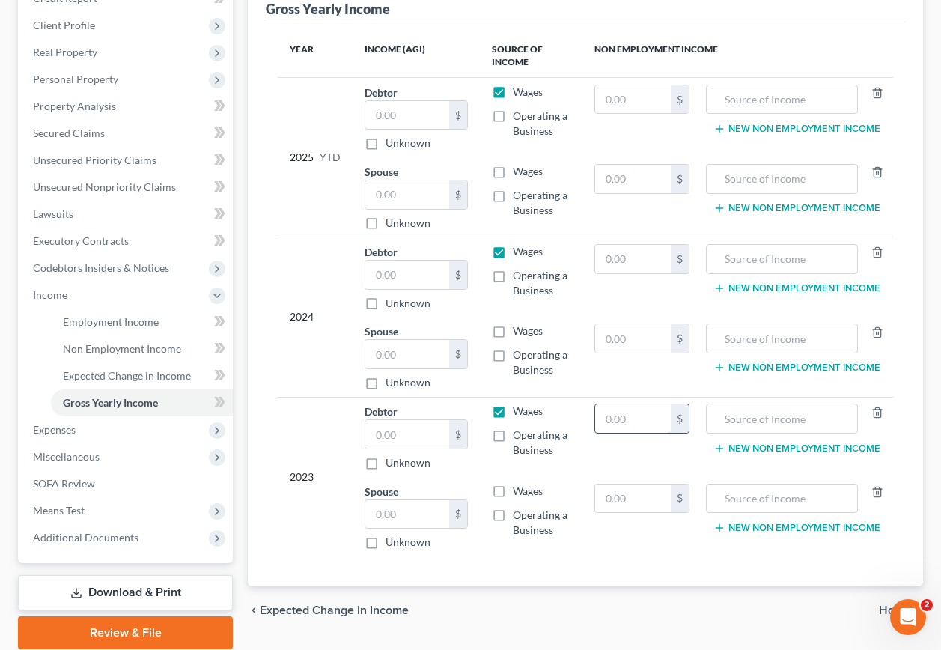
click at [653, 404] on input "text" at bounding box center [633, 418] width 76 height 28
click at [815, 404] on input "text" at bounding box center [782, 418] width 136 height 28
click at [791, 442] on button "New Non Employment Income" at bounding box center [796, 448] width 167 height 12
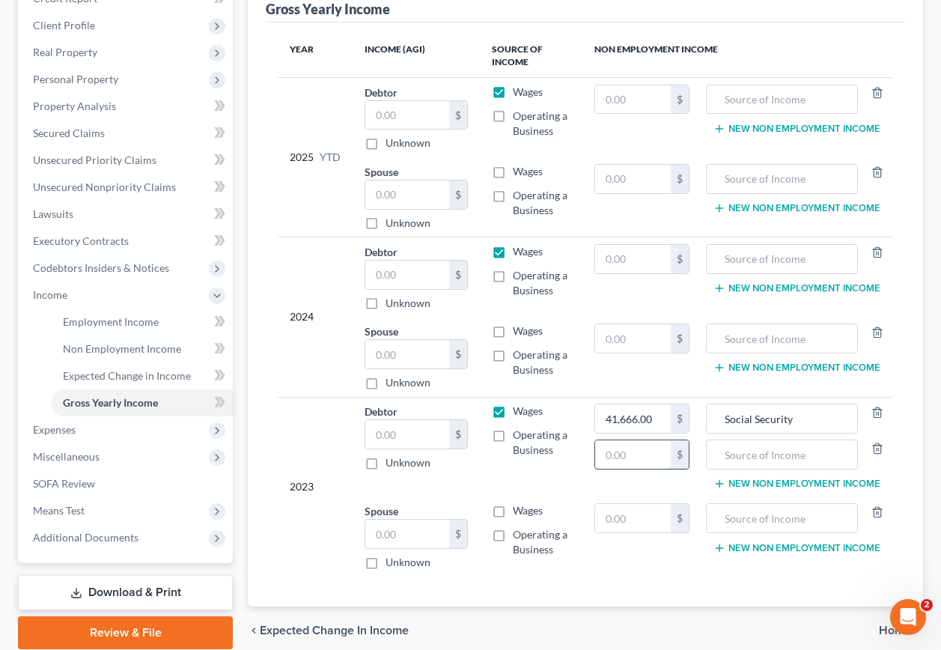
click at [635, 440] on input "text" at bounding box center [633, 454] width 76 height 28
click at [742, 440] on input "text" at bounding box center [782, 454] width 136 height 28
click at [668, 245] on input "text" at bounding box center [633, 259] width 76 height 28
click at [797, 245] on input "text" at bounding box center [782, 259] width 136 height 28
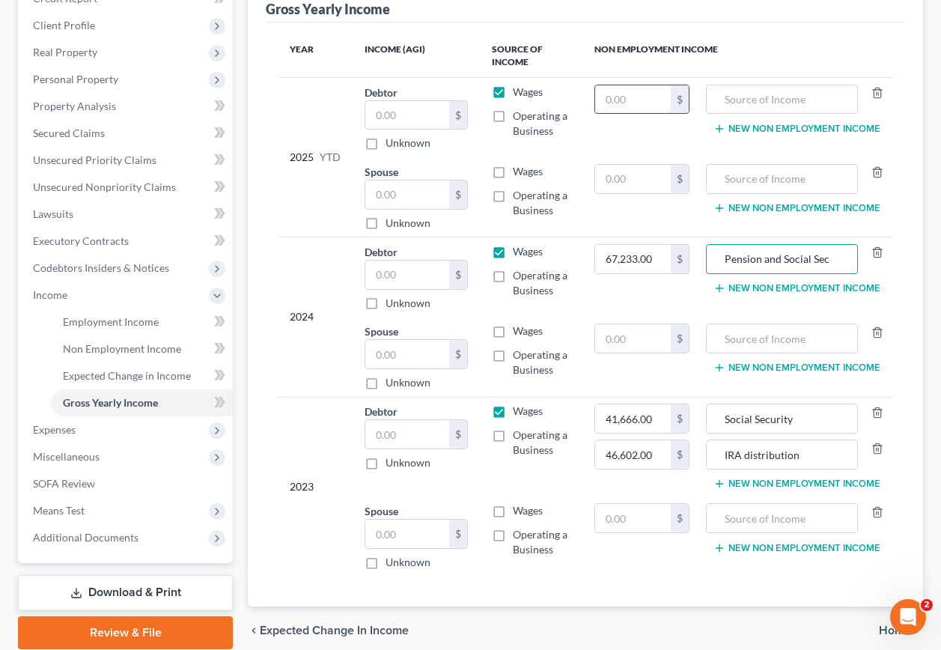
click at [647, 85] on input "text" at bounding box center [633, 99] width 76 height 28
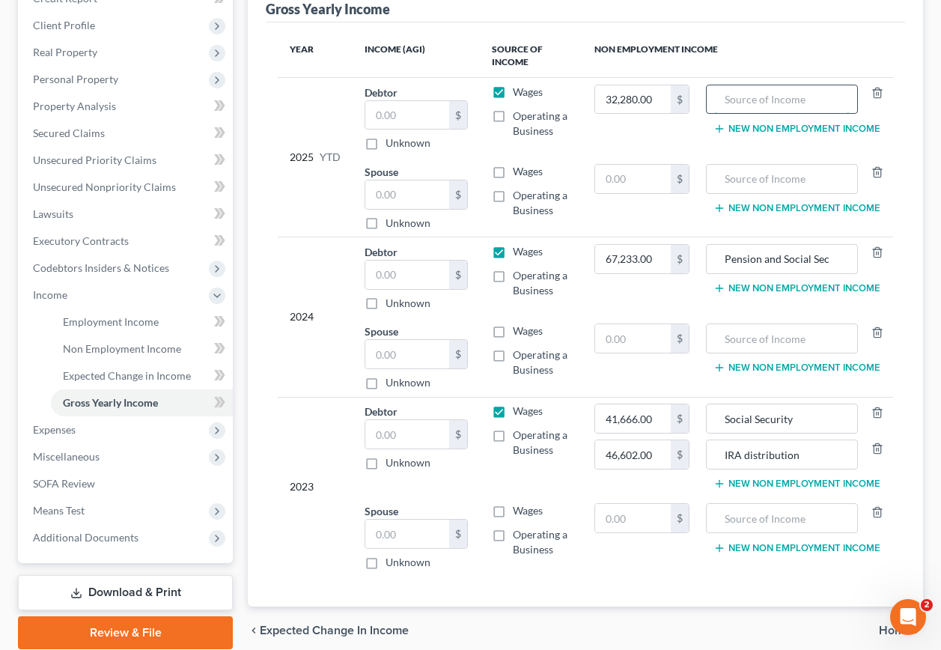
click at [821, 85] on input "text" at bounding box center [782, 99] width 136 height 28
click at [654, 165] on input "text" at bounding box center [633, 179] width 76 height 28
click at [757, 165] on input "text" at bounding box center [782, 179] width 136 height 28
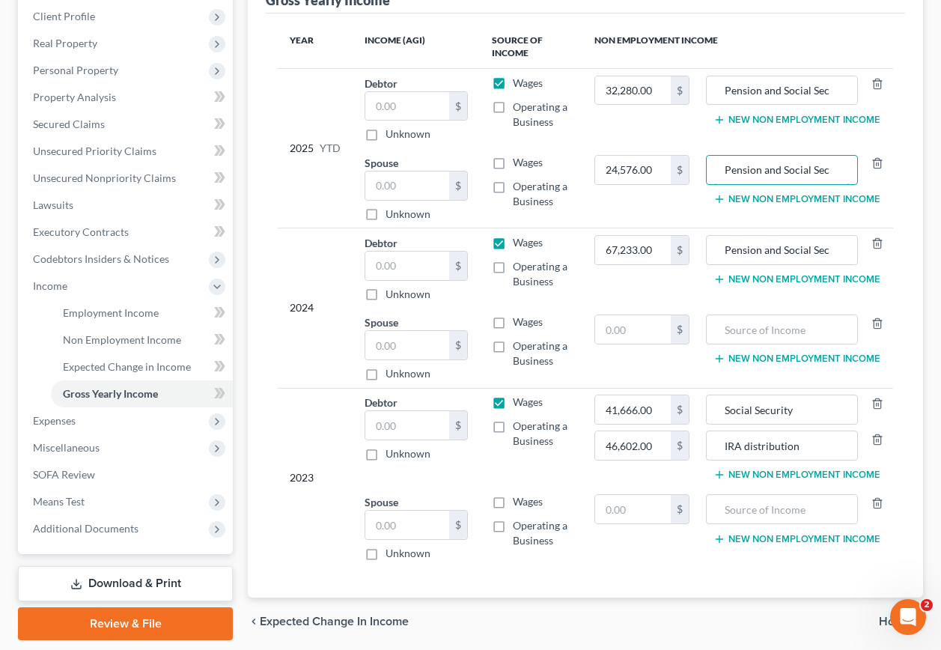
scroll to position [259, 0]
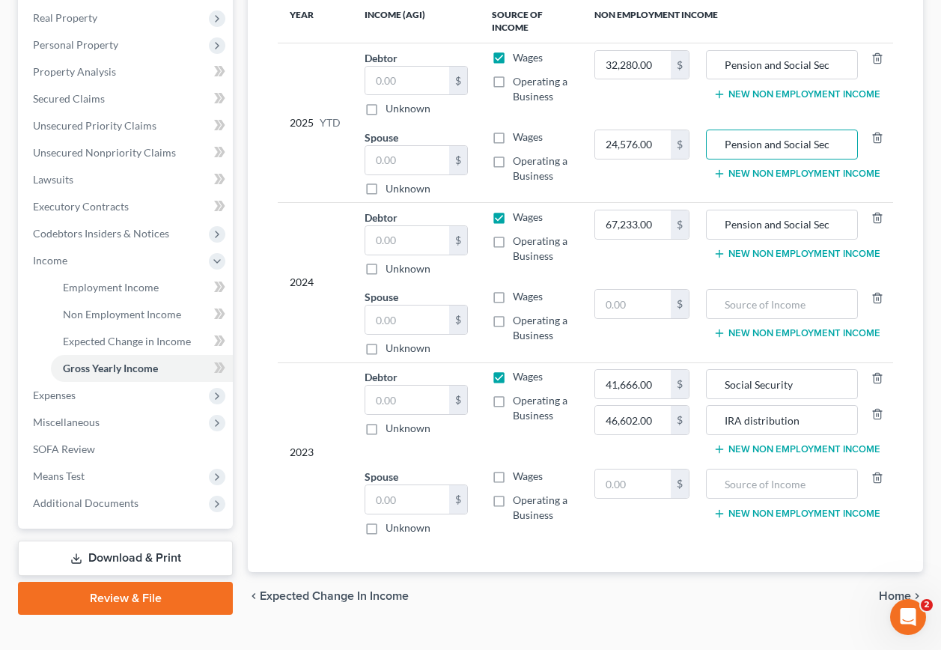
click at [888, 590] on span "Home" at bounding box center [895, 596] width 32 height 12
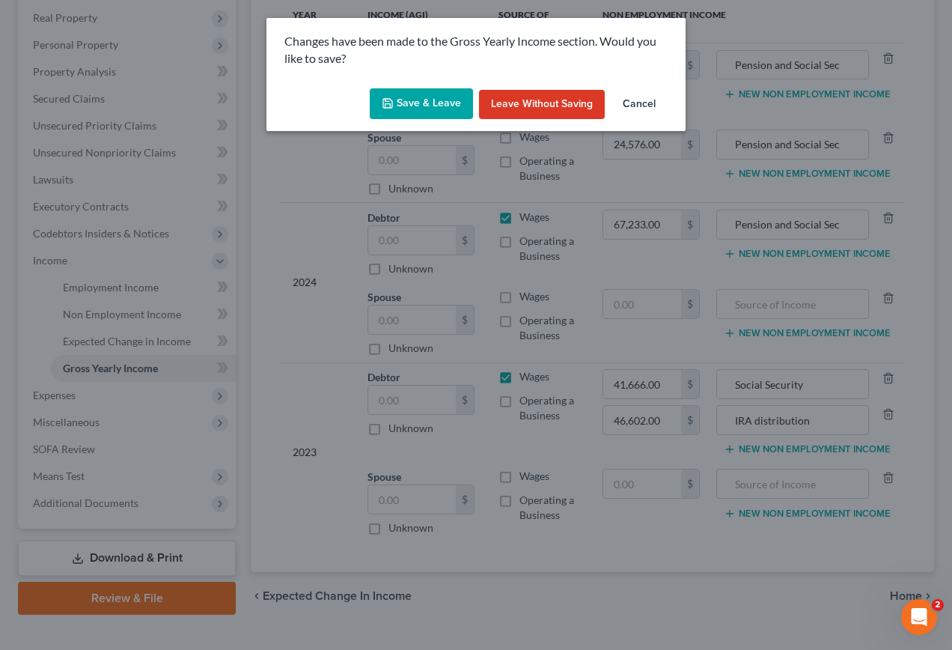
click at [413, 107] on button "Save & Leave" at bounding box center [421, 103] width 103 height 31
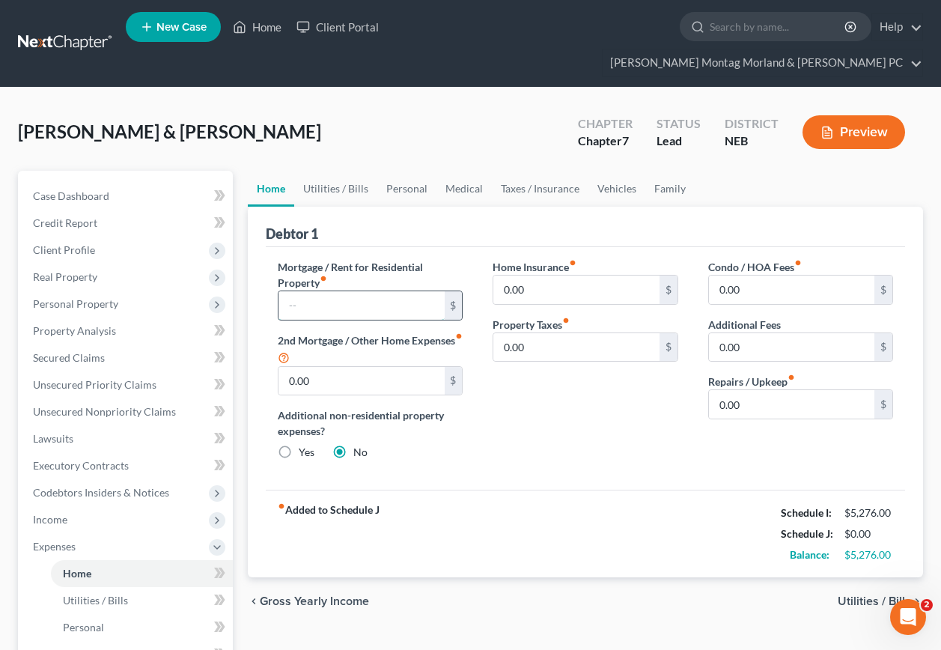
click at [345, 291] on input "text" at bounding box center [360, 305] width 165 height 28
click at [846, 595] on span "Utilities / Bills" at bounding box center [874, 601] width 73 height 12
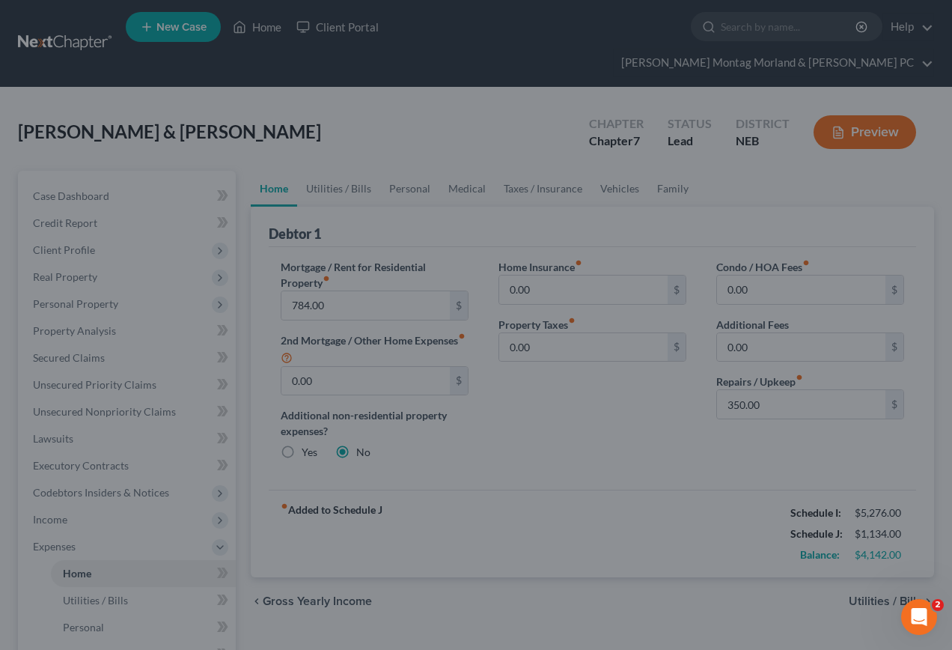
click at [868, 574] on div at bounding box center [476, 325] width 952 height 650
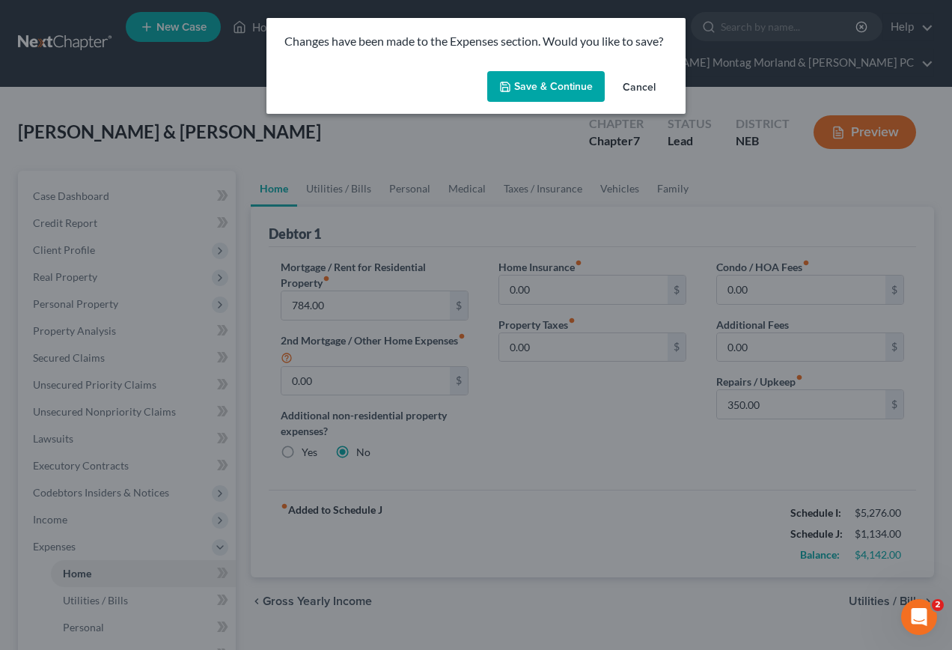
click at [540, 86] on button "Save & Continue" at bounding box center [546, 86] width 118 height 31
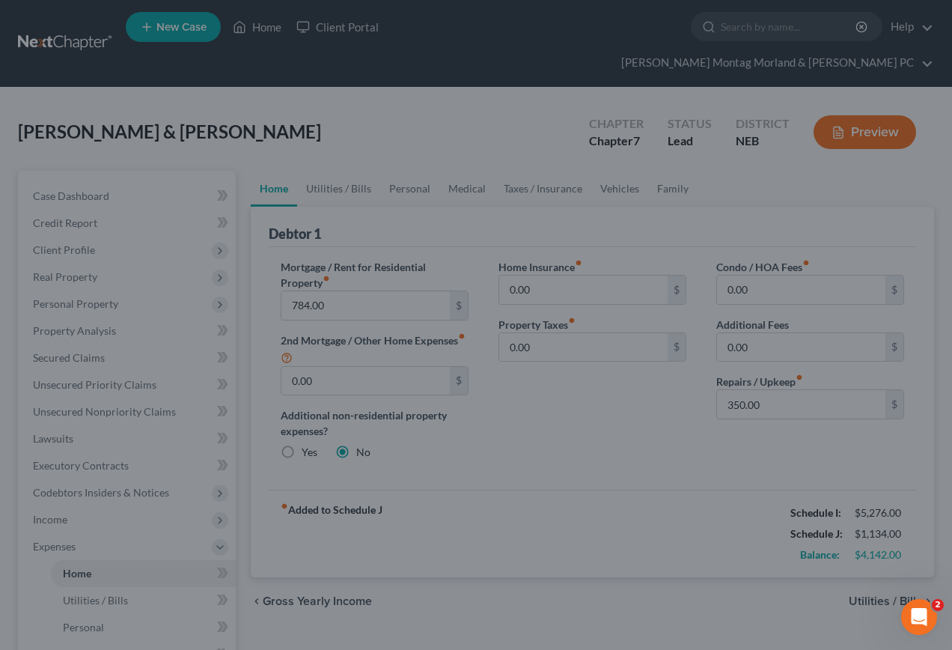
click at [870, 573] on div at bounding box center [476, 325] width 952 height 650
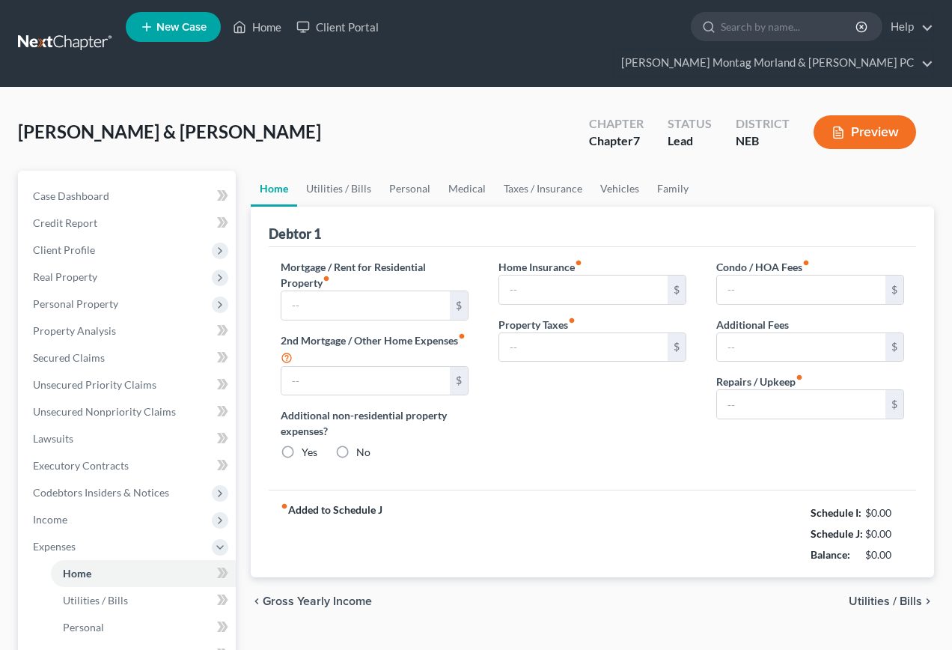
type input "784.00"
type input "0.00"
radio input "true"
type input "0.00"
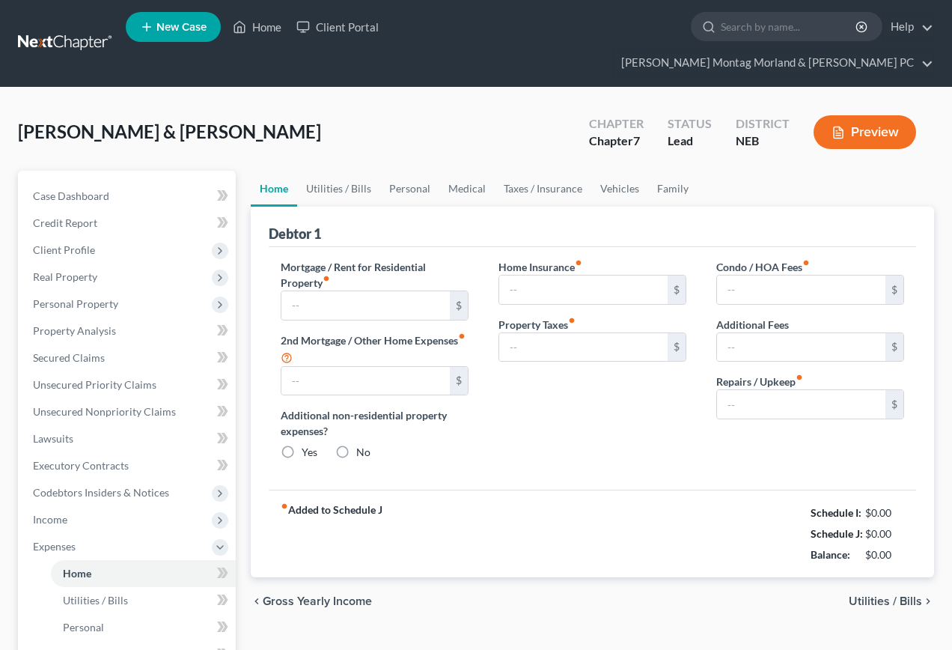
type input "0.00"
type input "350.00"
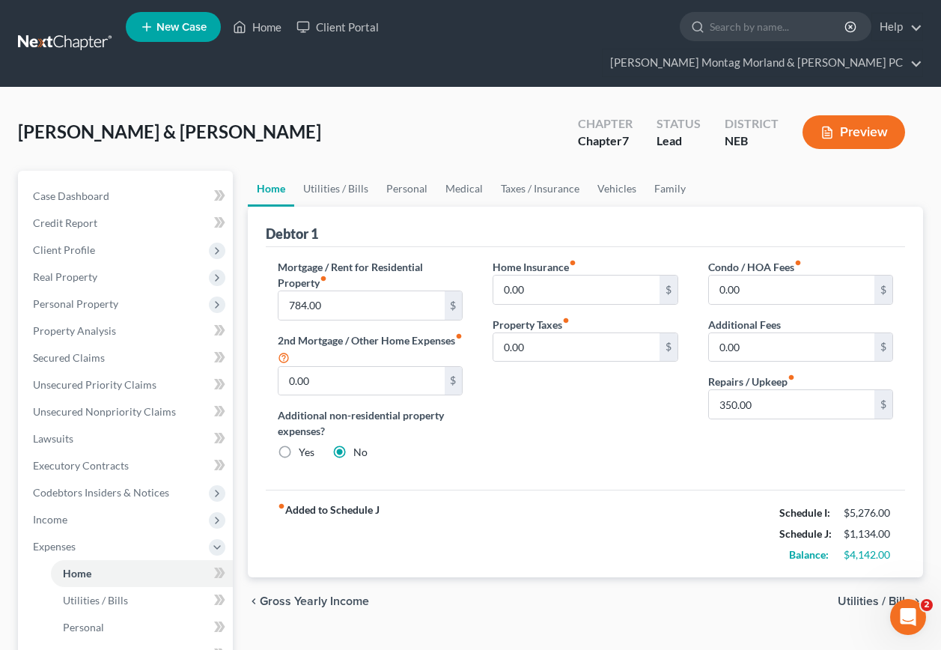
click at [865, 595] on span "Utilities / Bills" at bounding box center [874, 601] width 73 height 12
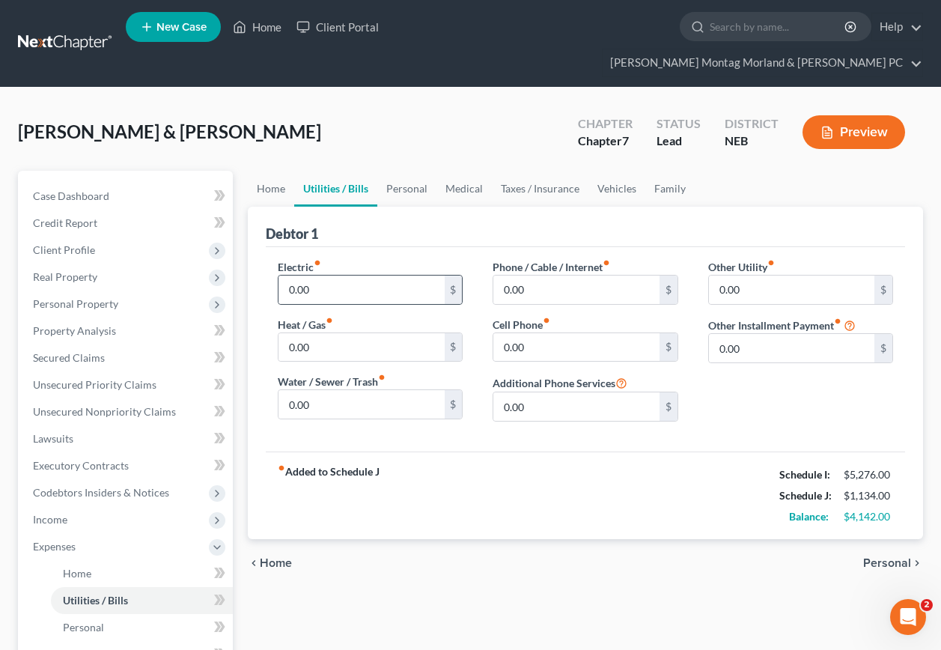
click at [318, 275] on div "0.00 $" at bounding box center [370, 290] width 185 height 30
click at [336, 275] on input "0.00" at bounding box center [360, 289] width 165 height 28
type input "350.00"
click at [333, 390] on input "0.00" at bounding box center [360, 404] width 165 height 28
type input "100.00"
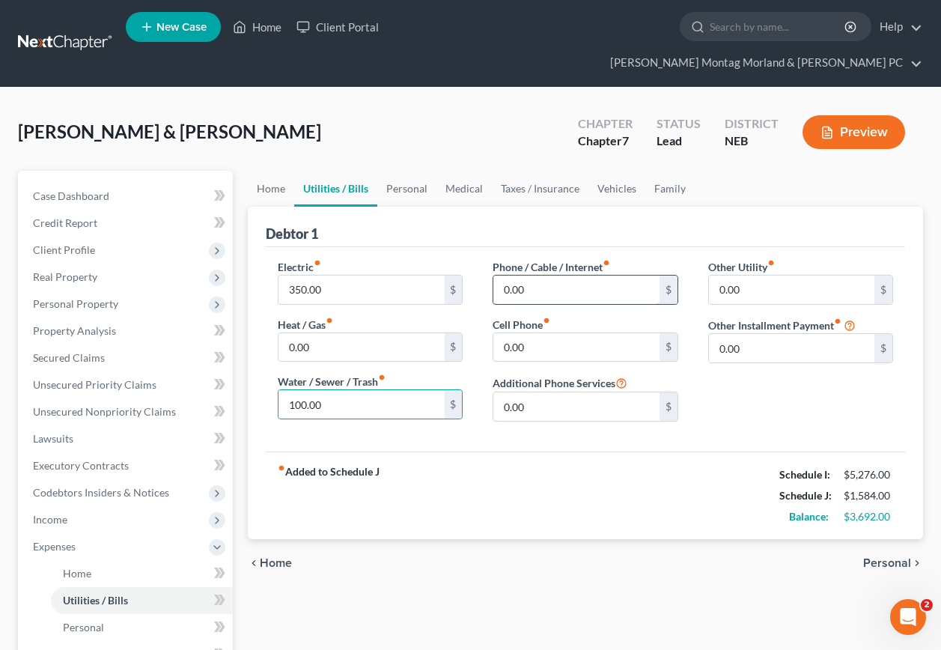
click at [528, 275] on input "0.00" at bounding box center [575, 289] width 165 height 28
type input "400.00"
click at [880, 557] on span "Personal" at bounding box center [887, 563] width 48 height 12
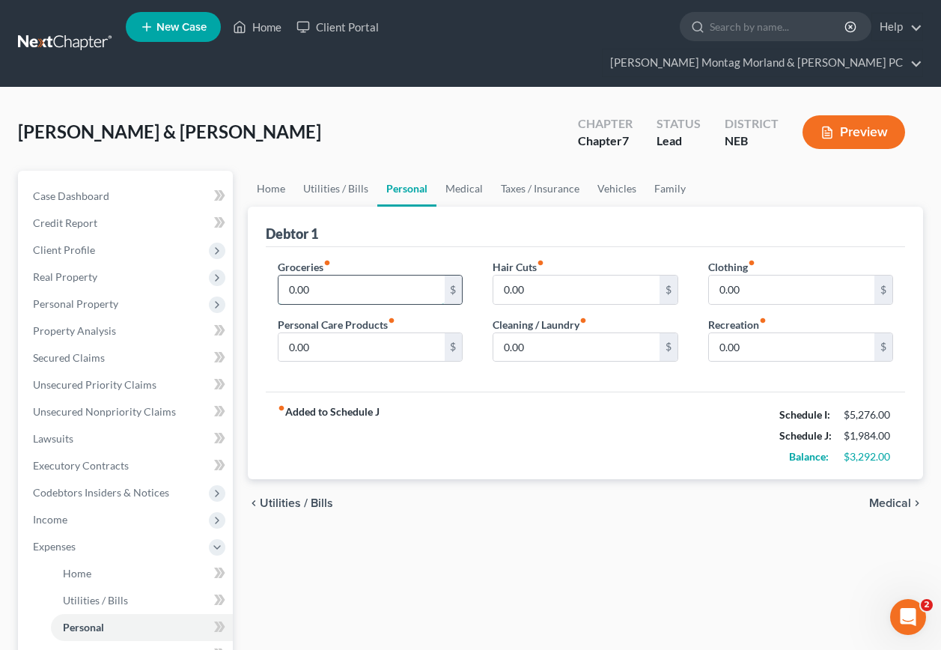
click at [311, 275] on input "0.00" at bounding box center [360, 289] width 165 height 28
type input "700.00"
click at [742, 275] on input "0.00" at bounding box center [791, 289] width 165 height 28
type input "200.00"
click at [310, 333] on input "0.00" at bounding box center [360, 347] width 165 height 28
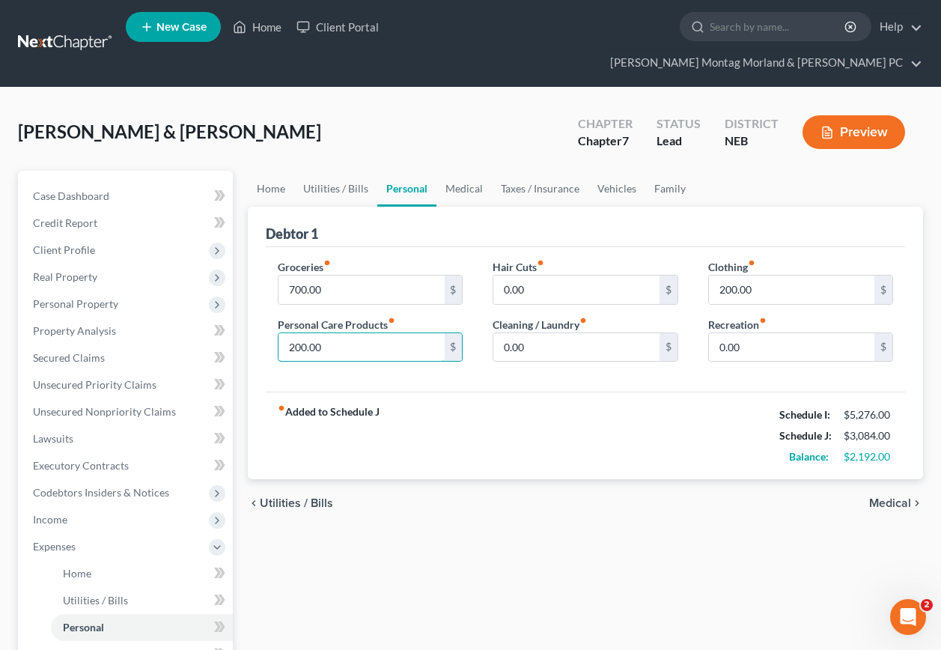
type input "200.00"
click at [890, 497] on span "Medical" at bounding box center [890, 503] width 42 height 12
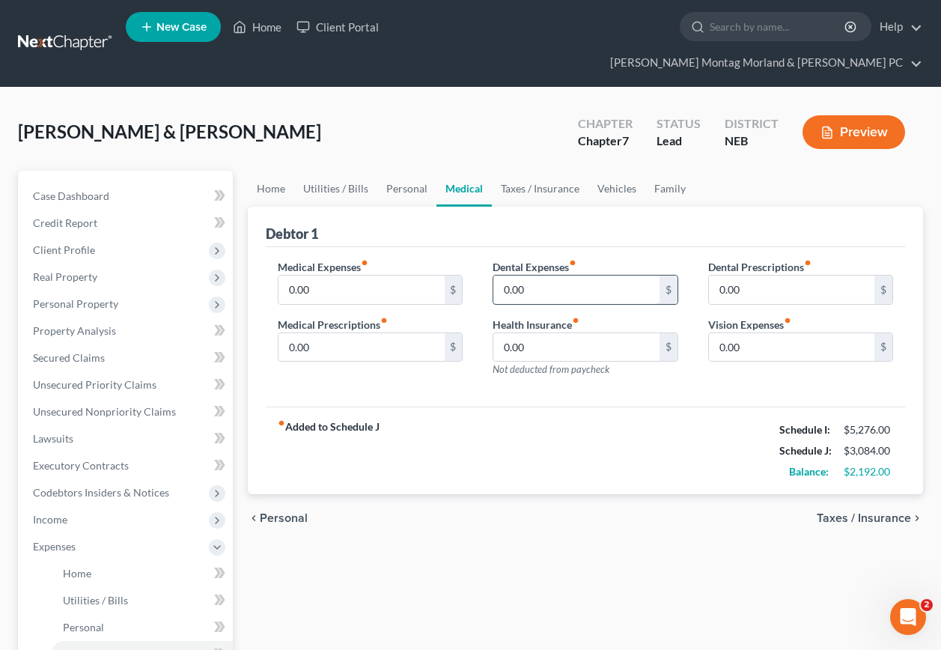
click at [531, 275] on input "0.00" at bounding box center [575, 289] width 165 height 28
type input "400.00"
click at [835, 512] on span "Taxes / Insurance" at bounding box center [864, 518] width 94 height 12
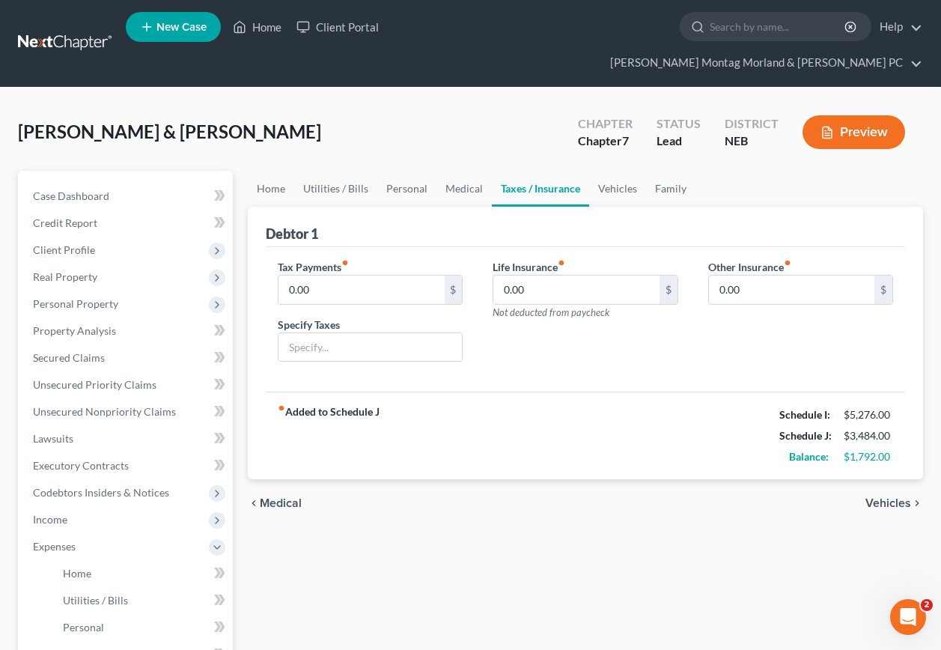
click at [897, 497] on span "Vehicles" at bounding box center [888, 503] width 46 height 12
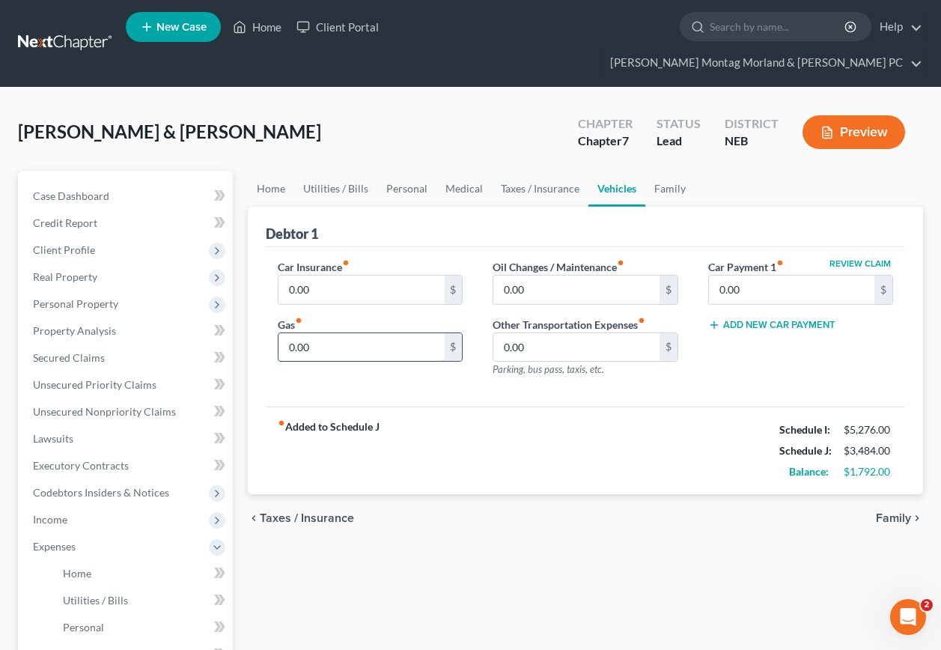
click at [306, 333] on input "0.00" at bounding box center [360, 347] width 165 height 28
type input "400.00"
click at [892, 512] on span "Family" at bounding box center [893, 518] width 35 height 12
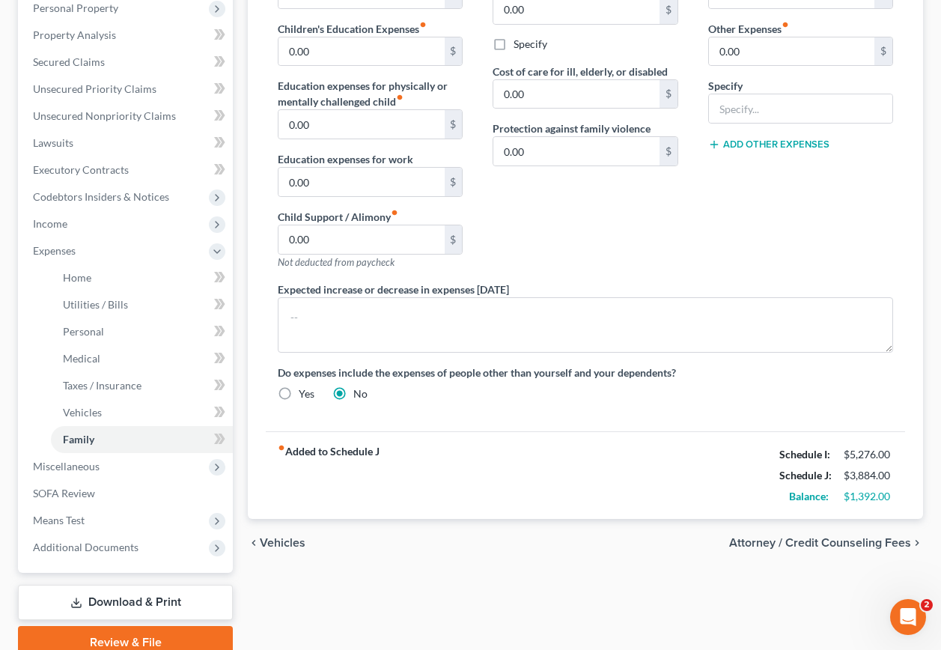
scroll to position [335, 0]
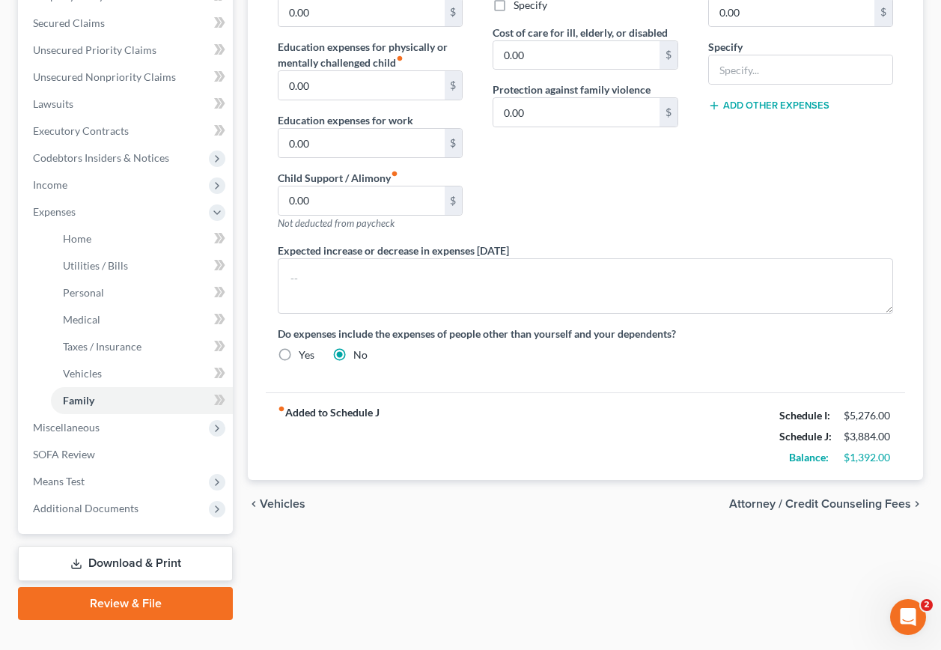
click at [278, 498] on span "Vehicles" at bounding box center [283, 504] width 46 height 12
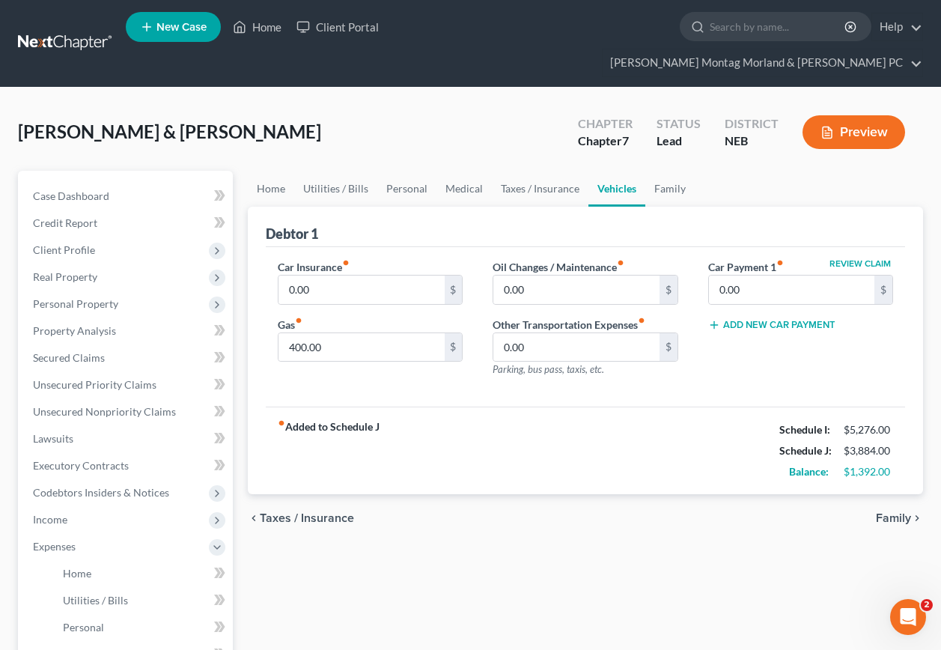
click at [286, 512] on span "Taxes / Insurance" at bounding box center [307, 518] width 94 height 12
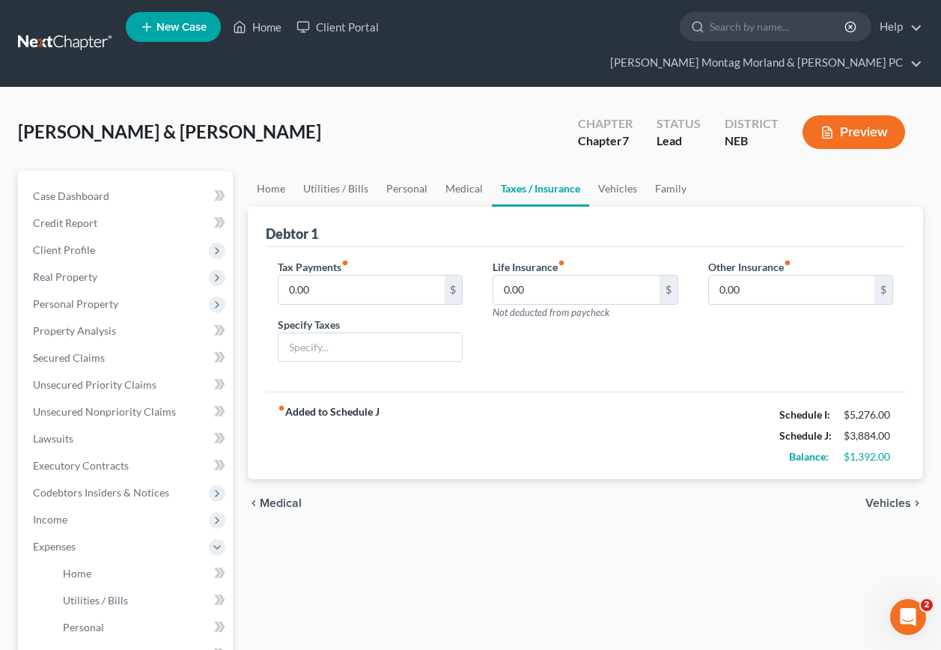
click at [286, 497] on span "Medical" at bounding box center [281, 503] width 42 height 12
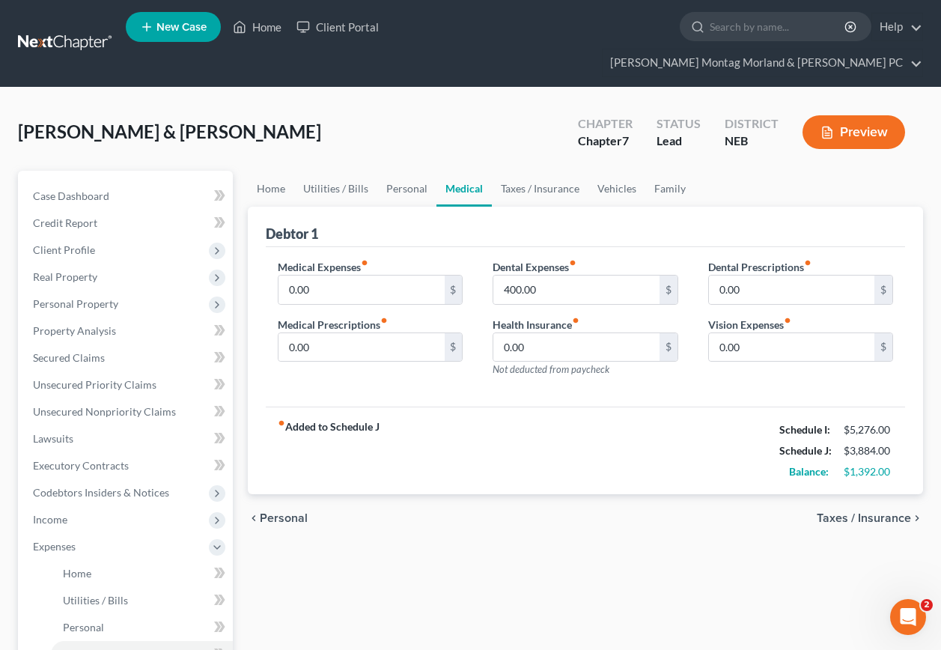
click at [284, 512] on span "Personal" at bounding box center [284, 518] width 48 height 12
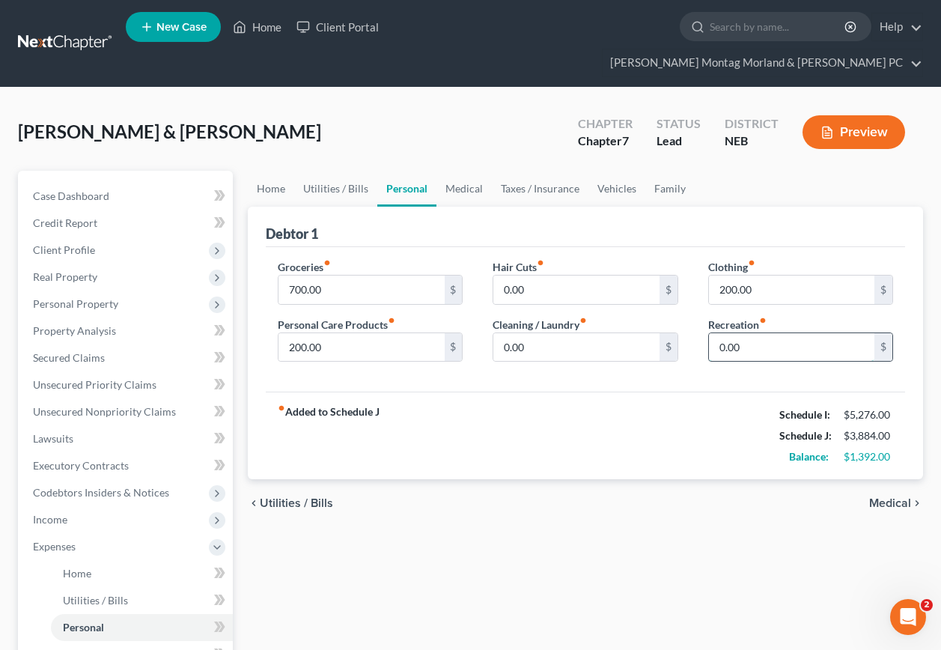
click at [744, 333] on input "0.00" at bounding box center [791, 347] width 165 height 28
type input "75.00"
click at [887, 497] on span "Medical" at bounding box center [890, 503] width 42 height 12
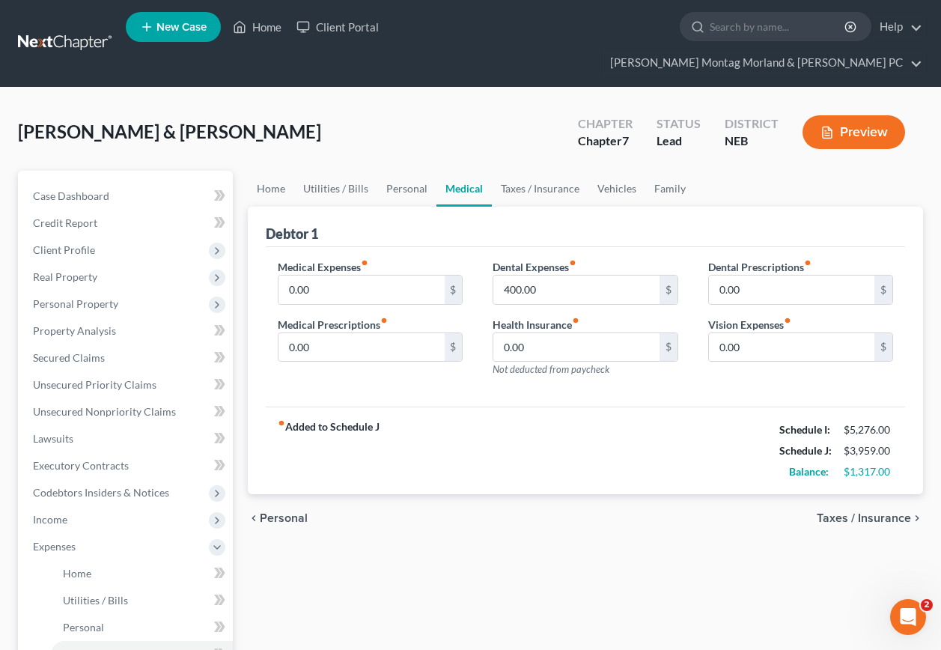
click at [878, 512] on span "Taxes / Insurance" at bounding box center [864, 518] width 94 height 12
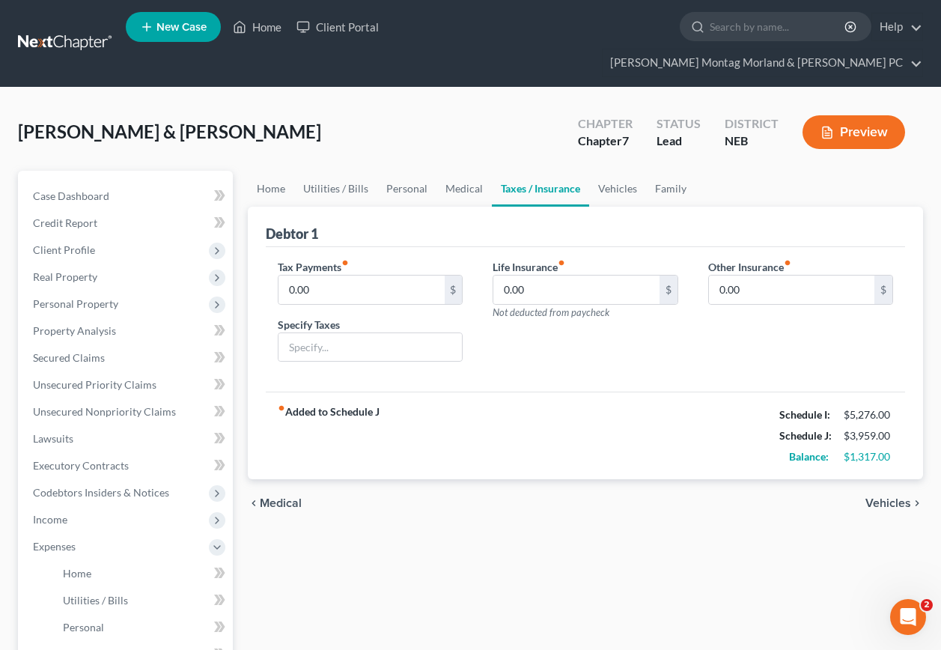
click at [888, 497] on span "Vehicles" at bounding box center [888, 503] width 46 height 12
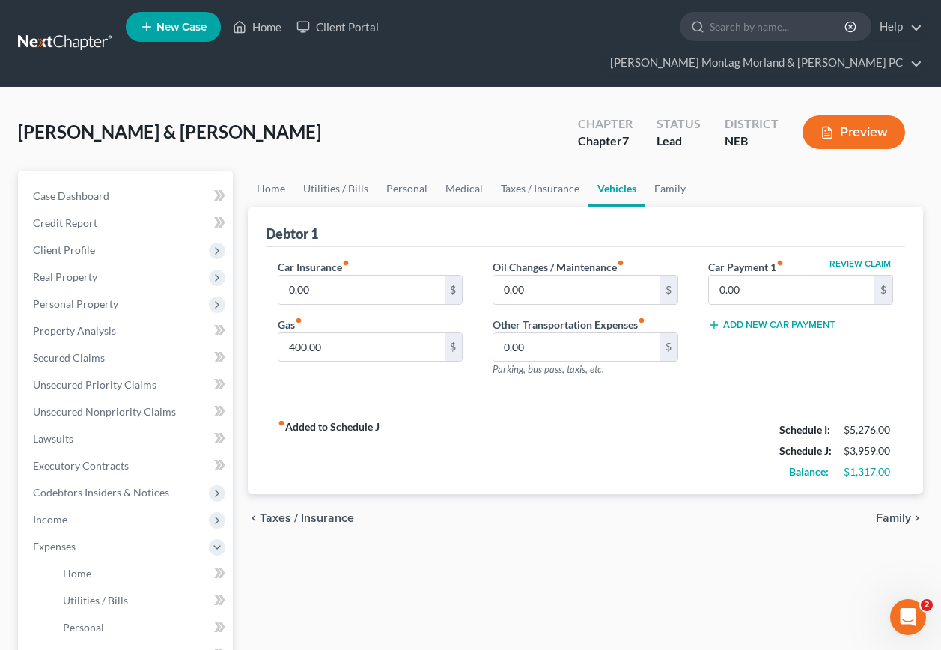
click at [887, 512] on span "Family" at bounding box center [893, 518] width 35 height 12
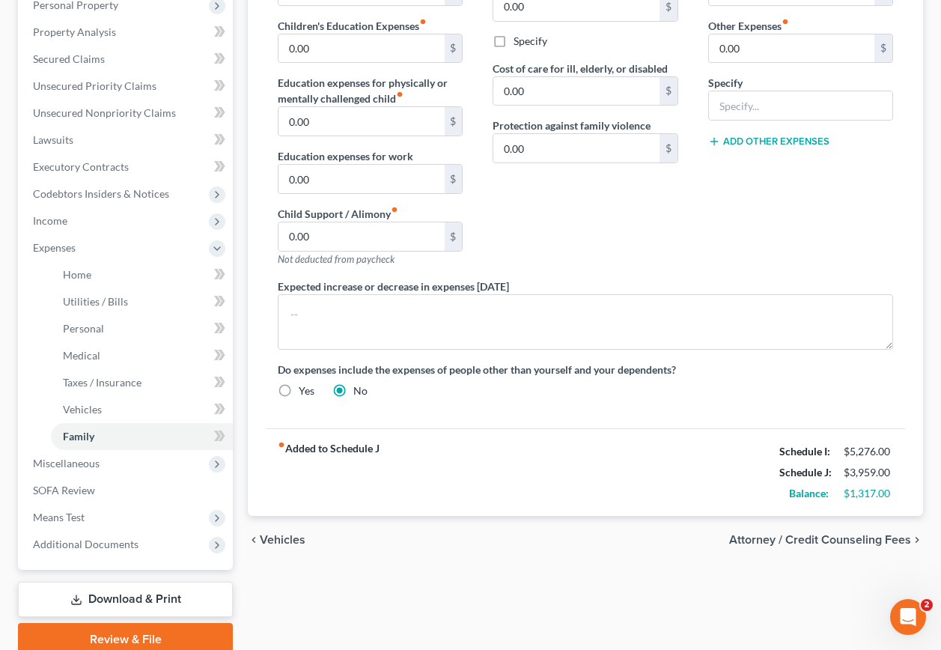
scroll to position [299, 0]
click at [286, 533] on span "Vehicles" at bounding box center [283, 539] width 46 height 12
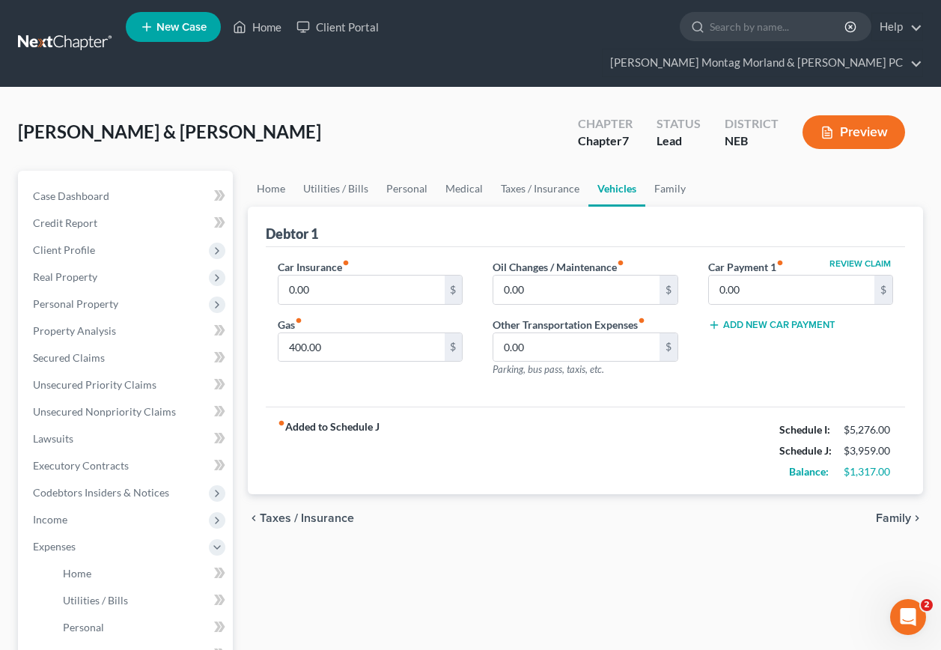
click at [903, 512] on span "Family" at bounding box center [893, 518] width 35 height 12
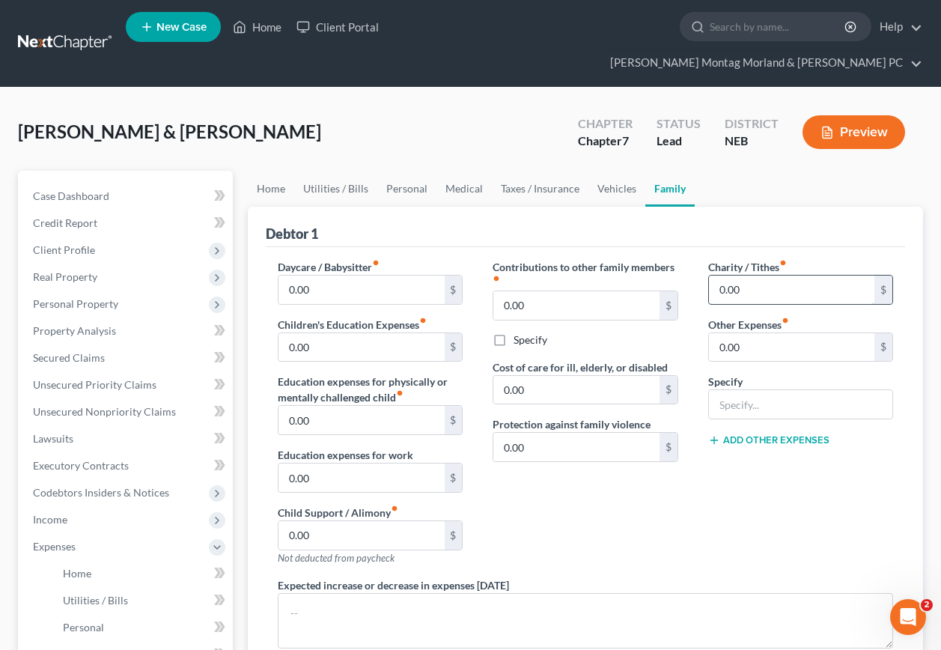
click at [749, 275] on input "0.00" at bounding box center [791, 289] width 165 height 28
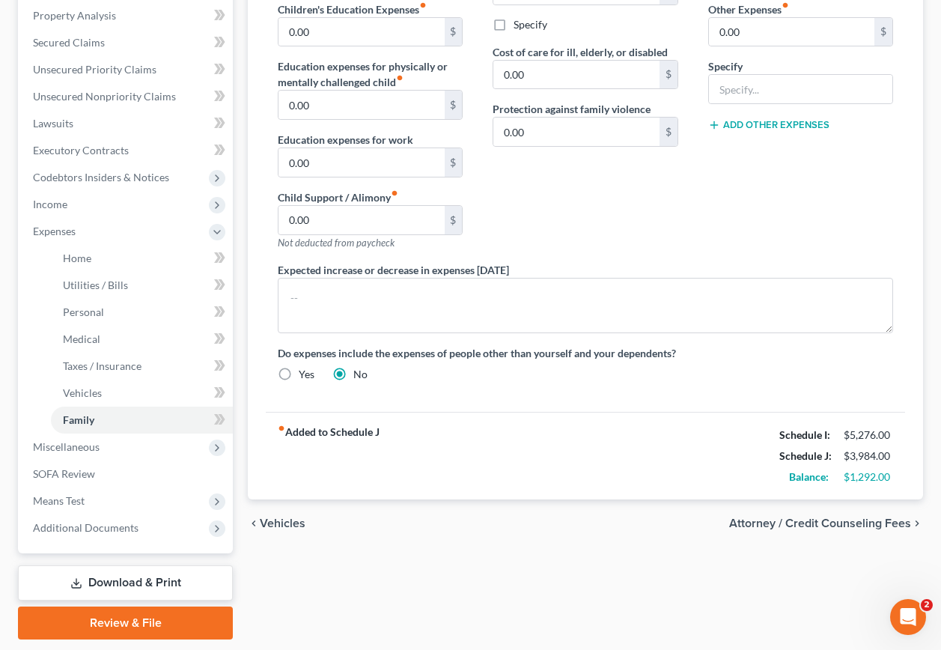
scroll to position [335, 0]
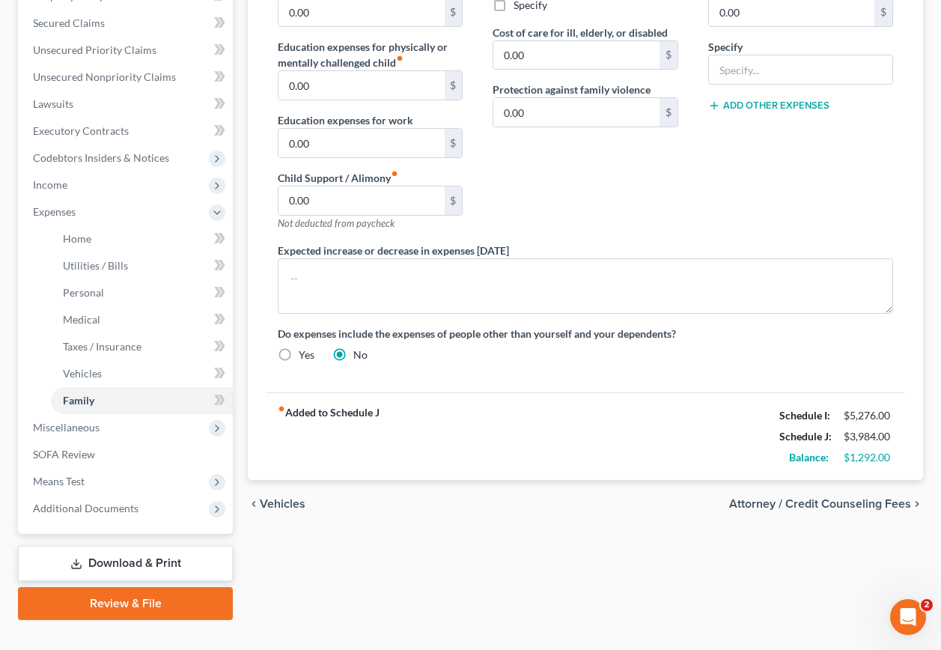
type input "25.00"
click at [285, 498] on span "Vehicles" at bounding box center [283, 504] width 46 height 12
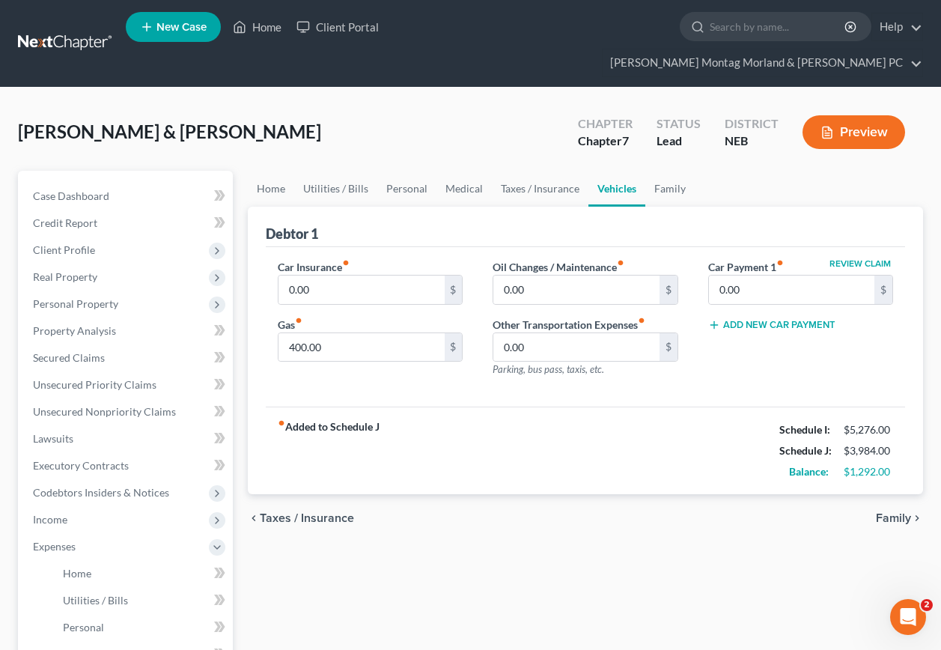
click at [278, 512] on span "Taxes / Insurance" at bounding box center [307, 518] width 94 height 12
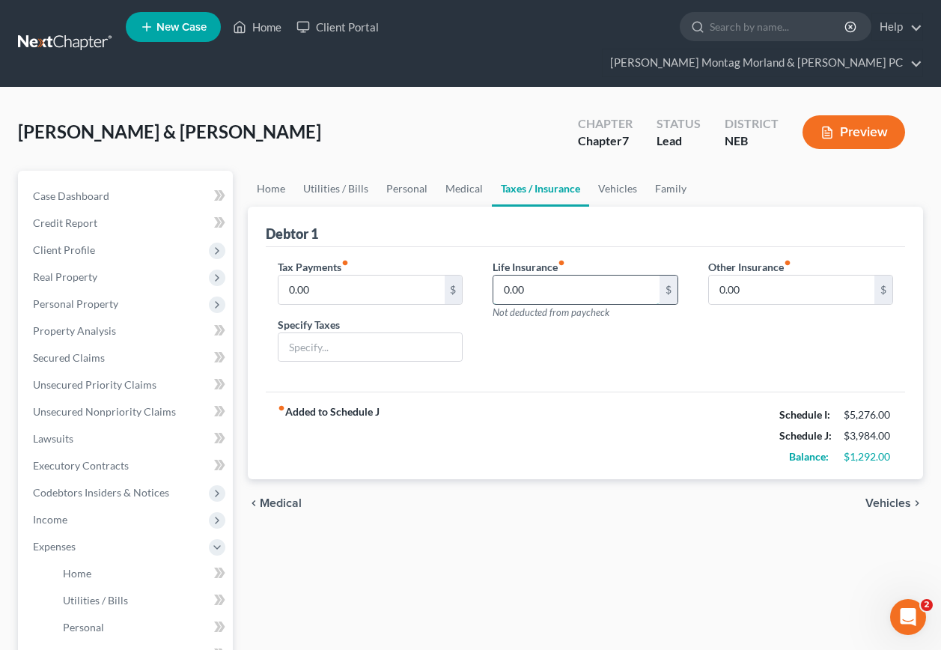
click at [525, 275] on input "0.00" at bounding box center [575, 289] width 165 height 28
type input "90.00"
click at [289, 497] on span "Medical" at bounding box center [281, 503] width 42 height 12
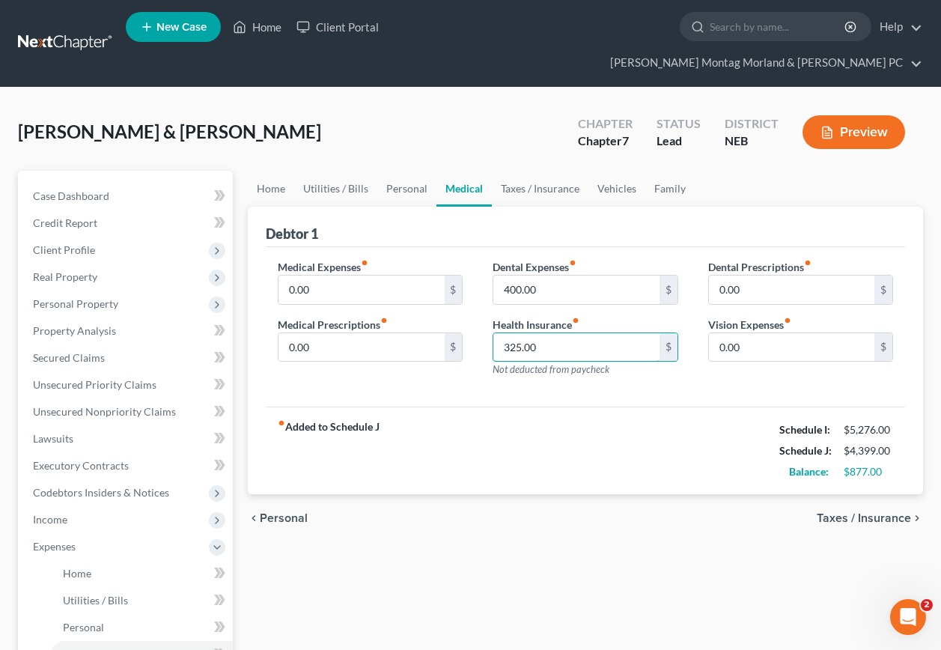
type input "325.00"
click at [830, 512] on span "Taxes / Insurance" at bounding box center [864, 518] width 94 height 12
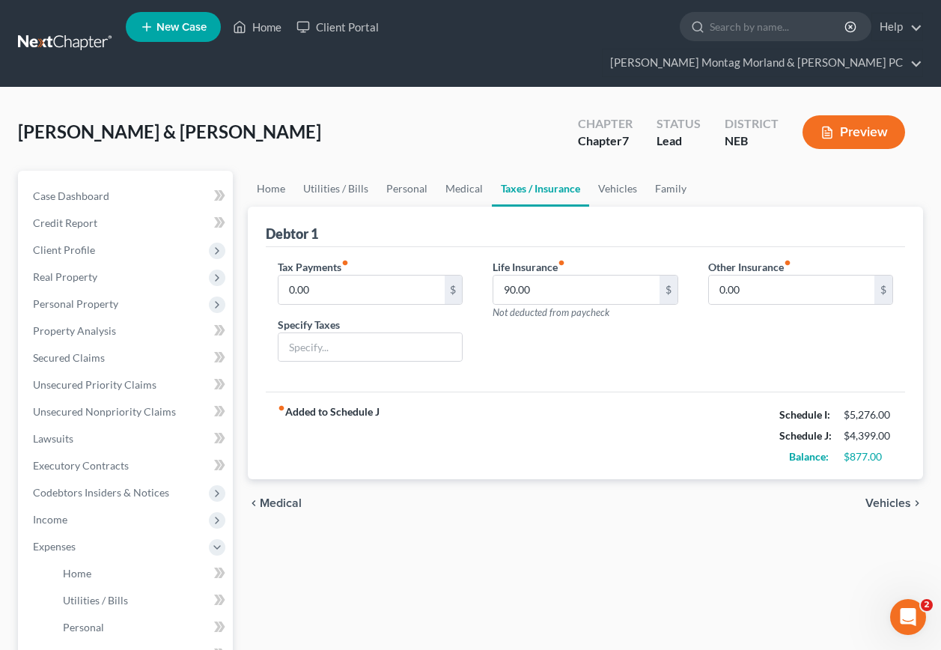
click at [873, 497] on span "Vehicles" at bounding box center [888, 503] width 46 height 12
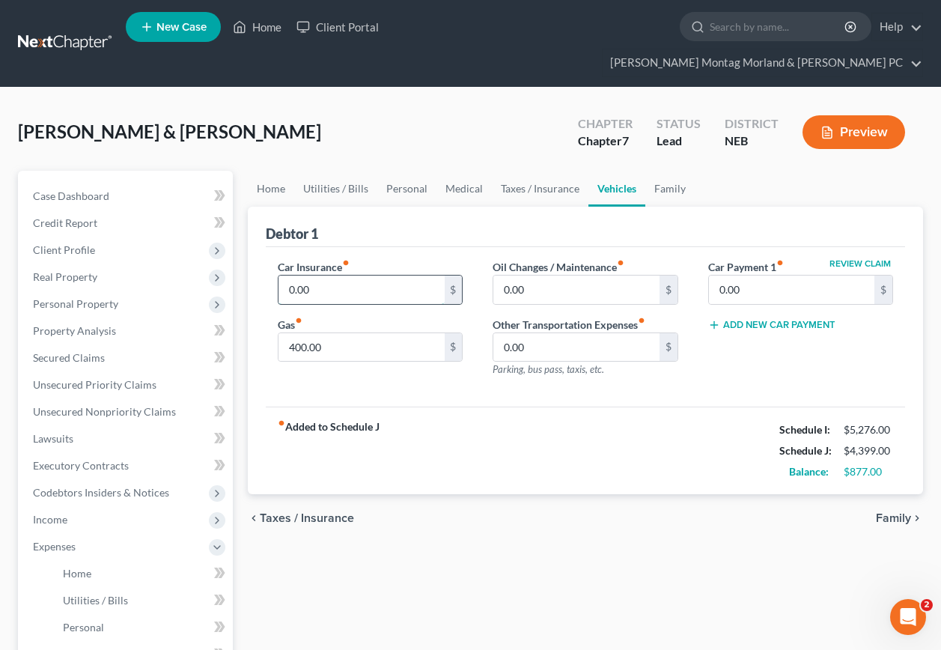
click at [311, 275] on input "0.00" at bounding box center [360, 289] width 165 height 28
type input "205.00"
click at [283, 512] on span "Taxes / Insurance" at bounding box center [307, 518] width 94 height 12
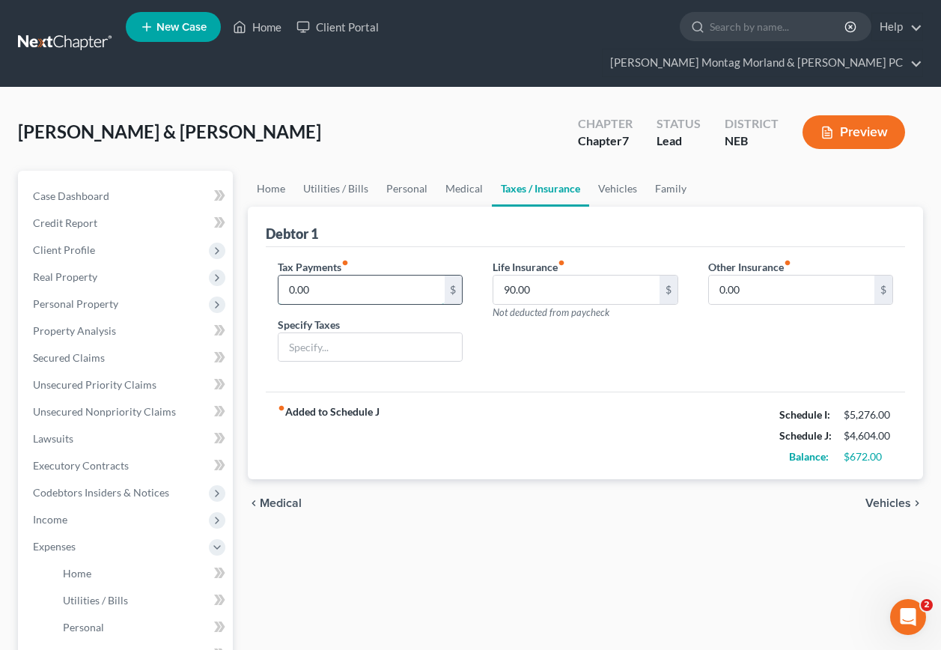
click at [312, 275] on input "0.00" at bounding box center [360, 289] width 165 height 28
type input "50.00"
click at [313, 333] on input "text" at bounding box center [369, 347] width 183 height 28
type input "Car tax and license"
click at [896, 497] on span "Vehicles" at bounding box center [888, 503] width 46 height 12
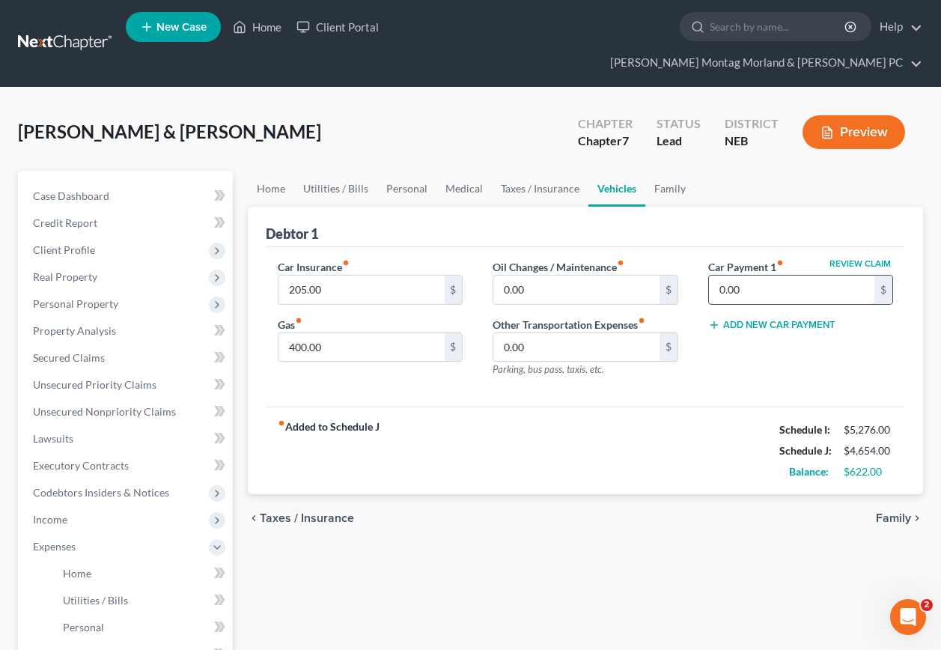
click at [761, 275] on input "0.00" at bounding box center [791, 289] width 165 height 28
type input "372.00"
click at [891, 512] on span "Family" at bounding box center [893, 518] width 35 height 12
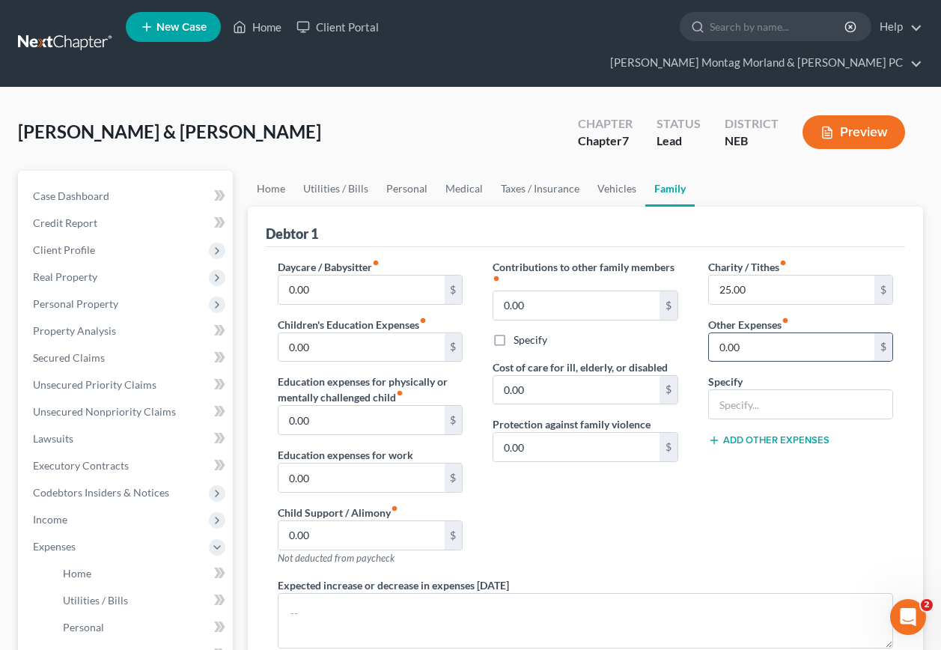
click at [763, 333] on input "0.00" at bounding box center [791, 347] width 165 height 28
type input "200.00"
click at [773, 390] on input "text" at bounding box center [800, 404] width 183 height 28
type input "<"
type input "Misc gifts, emergencies, haircuts, etc."
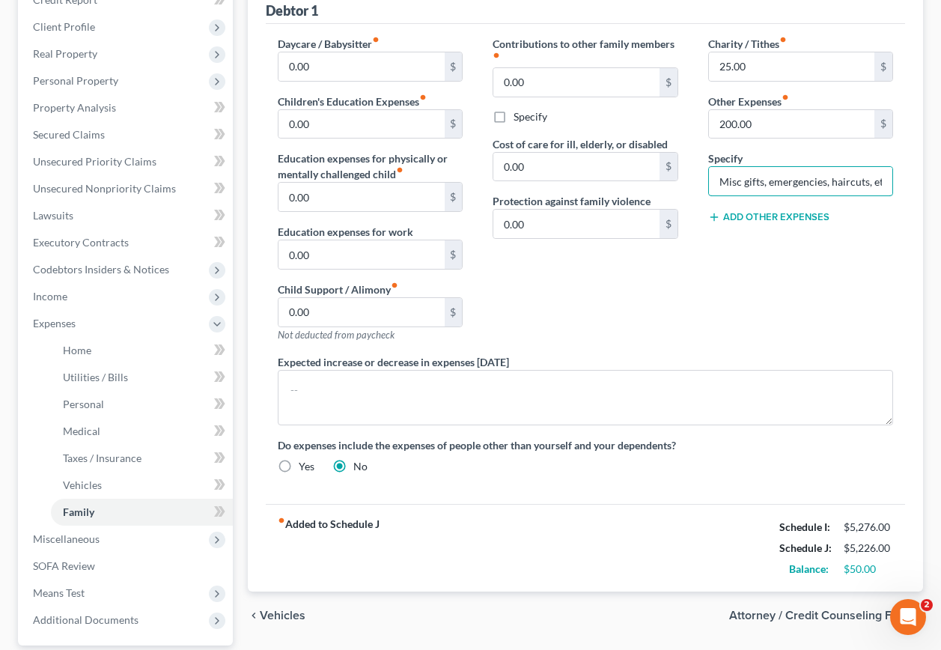
scroll to position [225, 0]
click at [758, 608] on span "Attorney / Credit Counseling Fees" at bounding box center [820, 614] width 182 height 12
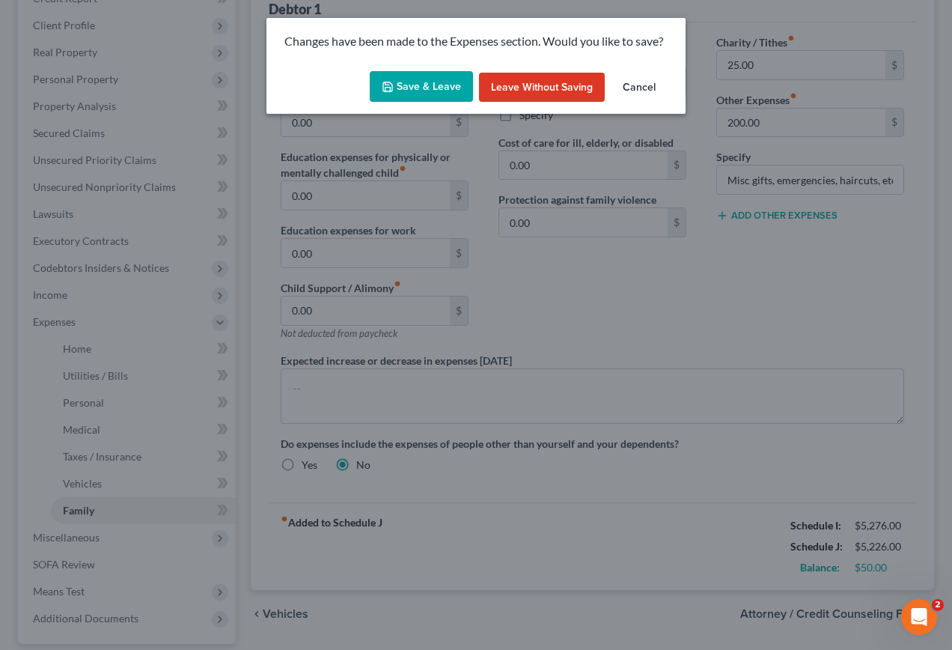
click at [423, 89] on button "Save & Leave" at bounding box center [421, 86] width 103 height 31
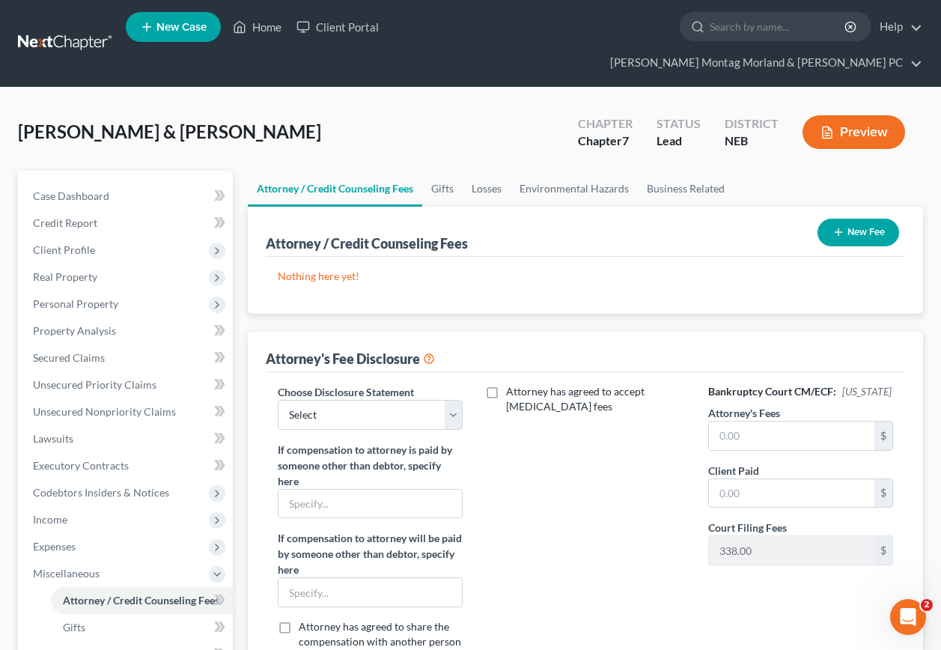
click at [846, 219] on button "New Fee" at bounding box center [858, 233] width 82 height 28
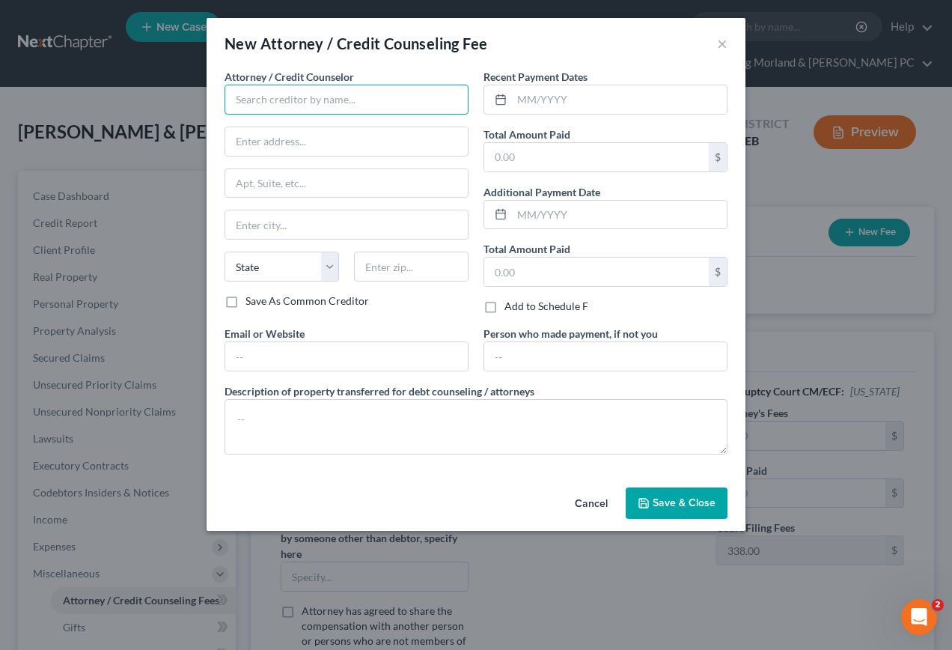
click at [363, 100] on input "text" at bounding box center [347, 100] width 244 height 30
type input "[PERSON_NAME] Montag Morland & [PERSON_NAME] PC"
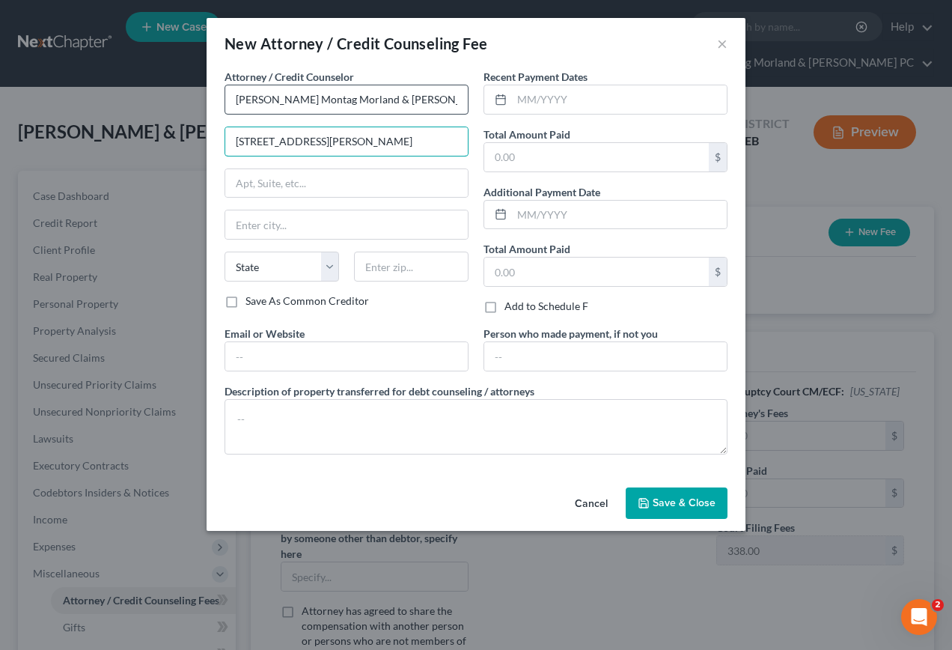
type input "2424 Taylor Avenue"
type input "P.O. Box 33"
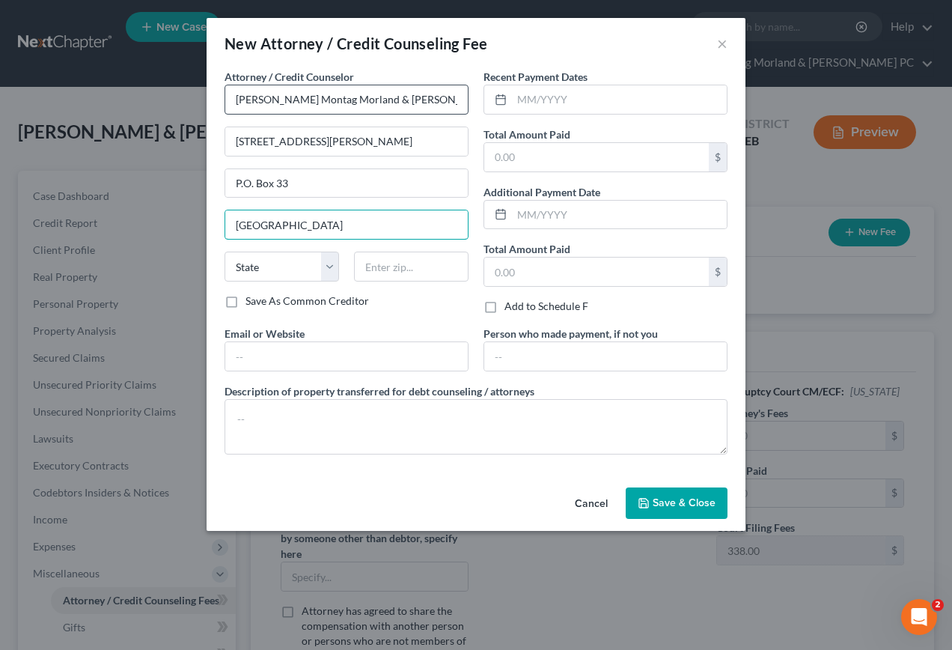
type input "[GEOGRAPHIC_DATA]"
select select "30"
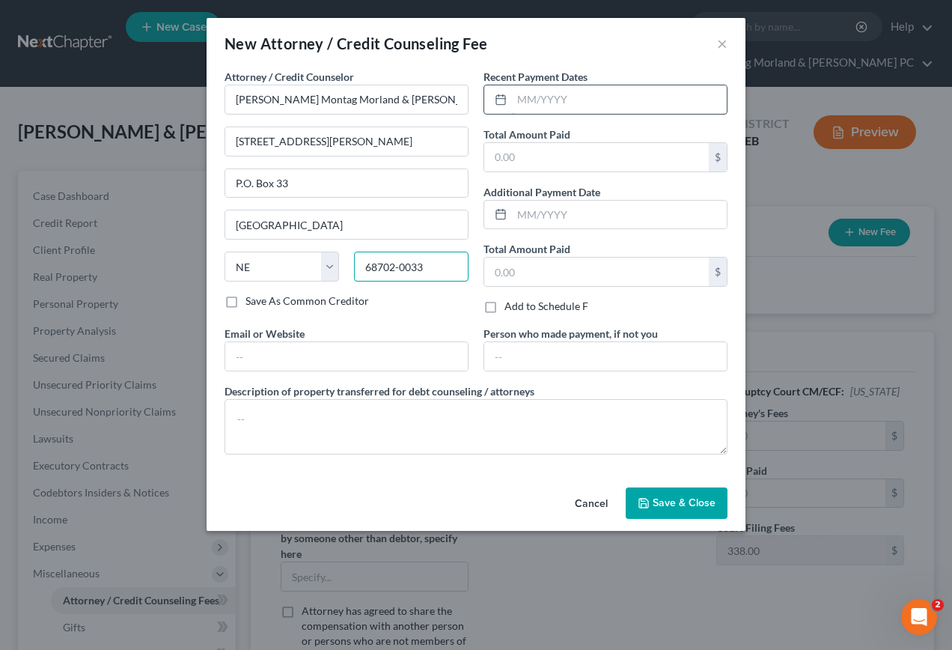
type input "68702-0033"
click at [595, 97] on input "text" at bounding box center [619, 99] width 215 height 28
type input "10/2025"
click at [528, 159] on input "text" at bounding box center [596, 157] width 225 height 28
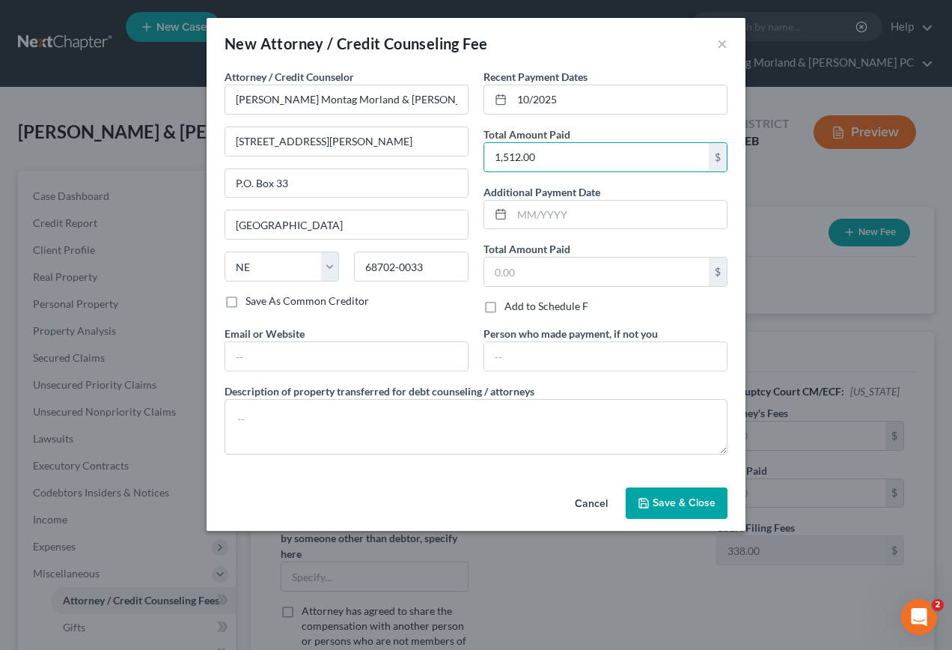
type input "1,512.00"
click at [671, 498] on span "Save & Close" at bounding box center [684, 502] width 63 height 13
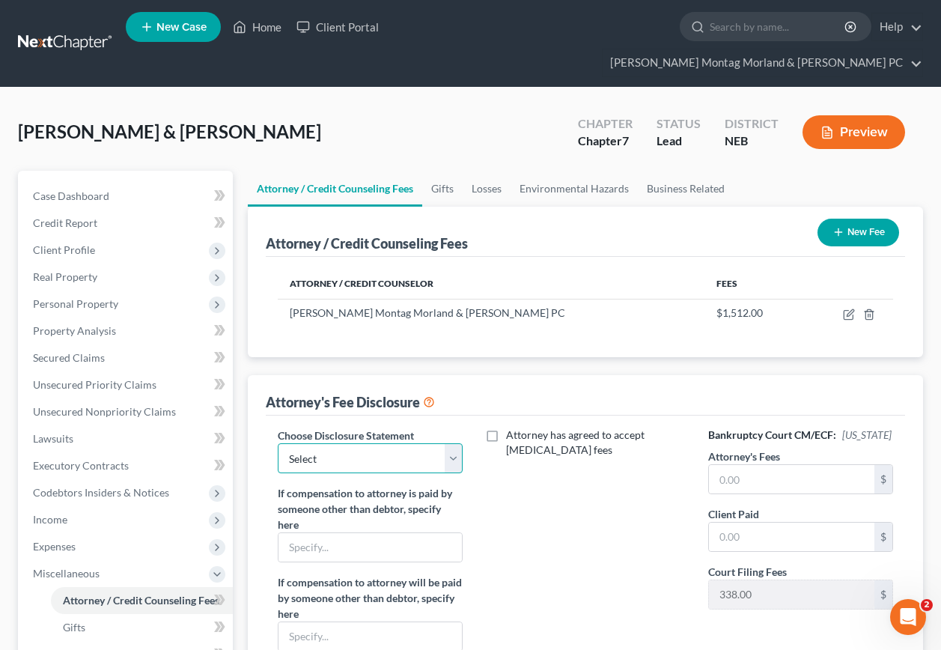
drag, startPoint x: 347, startPoint y: 433, endPoint x: 339, endPoint y: 439, distance: 9.6
click at [347, 443] on select "Select Attorney Fee Disclosure Statement" at bounding box center [370, 458] width 185 height 30
select select "0"
click at [278, 443] on select "Select Attorney Fee Disclosure Statement" at bounding box center [370, 458] width 185 height 30
click at [757, 465] on input "text" at bounding box center [791, 479] width 165 height 28
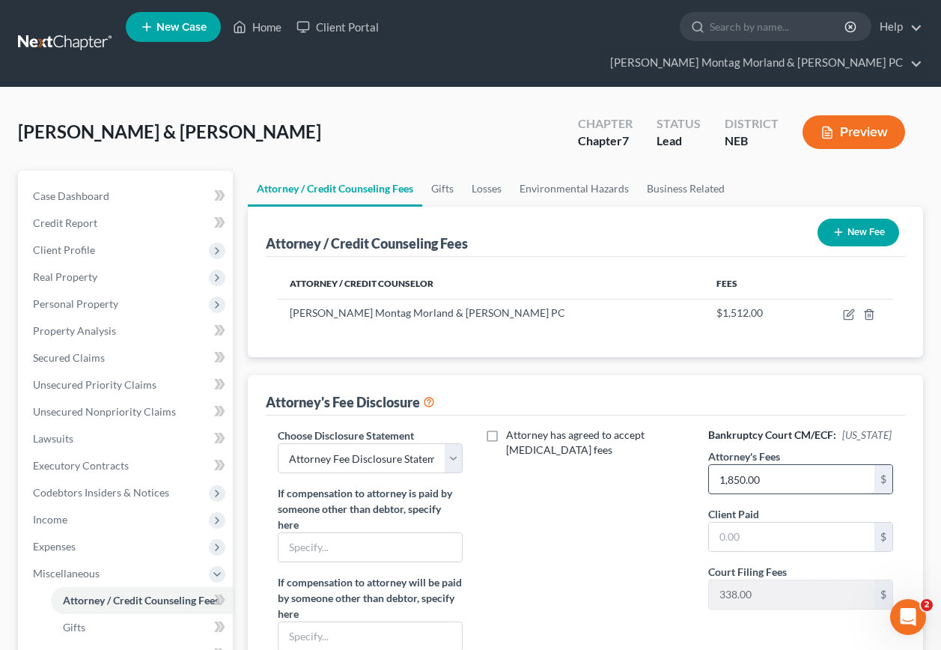
type input "1,850.00"
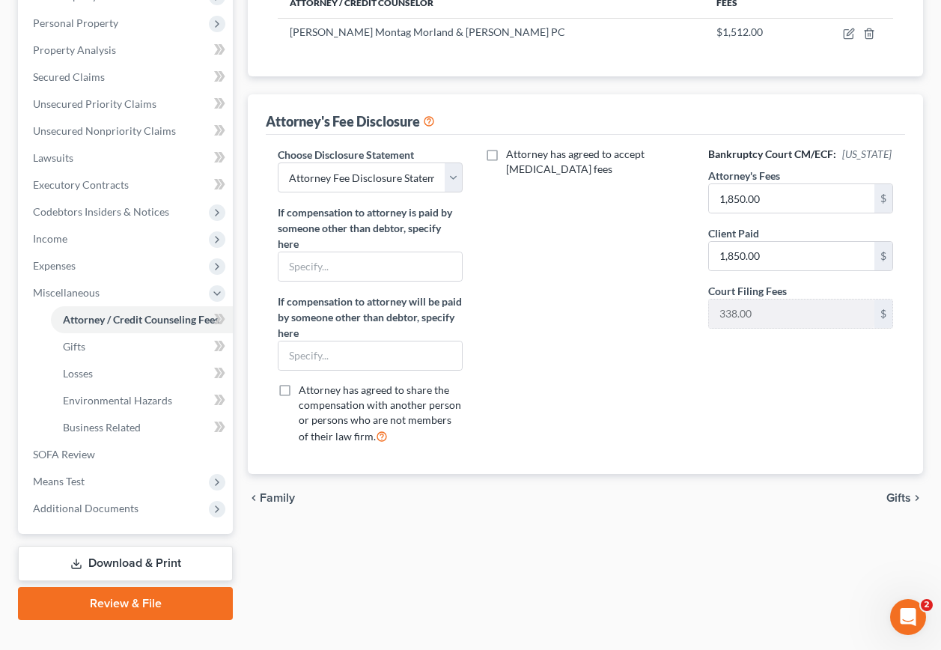
click at [903, 492] on span "Gifts" at bounding box center [898, 498] width 25 height 12
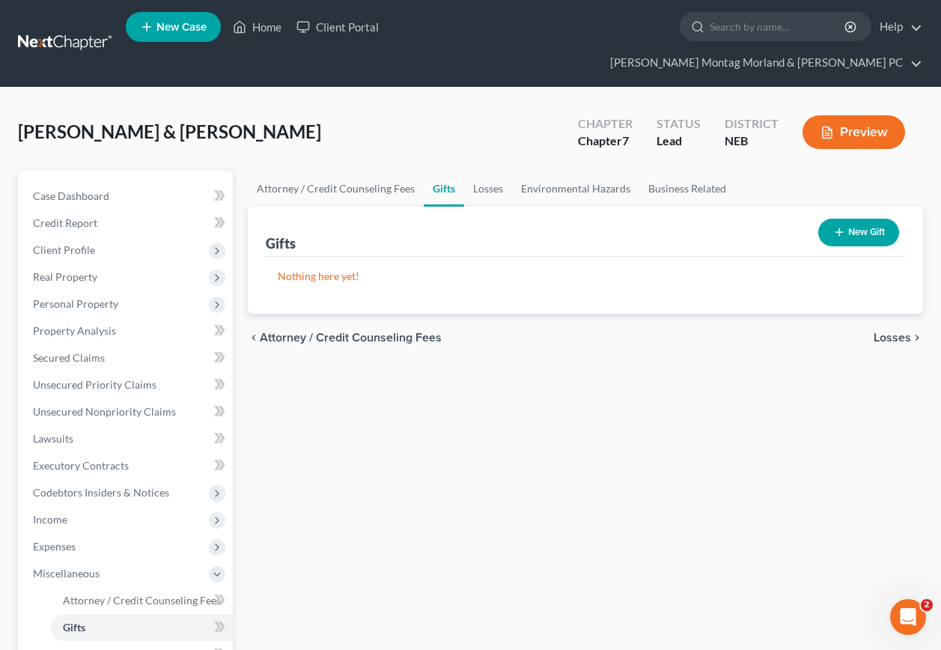
click at [890, 332] on span "Losses" at bounding box center [891, 338] width 37 height 12
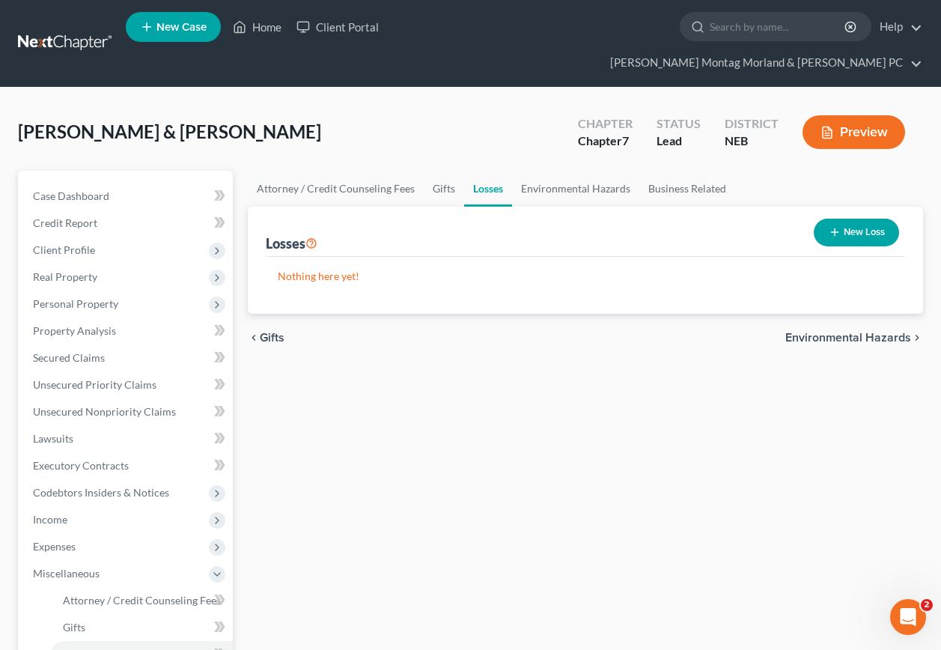
click at [837, 332] on span "Environmental Hazards" at bounding box center [848, 338] width 126 height 12
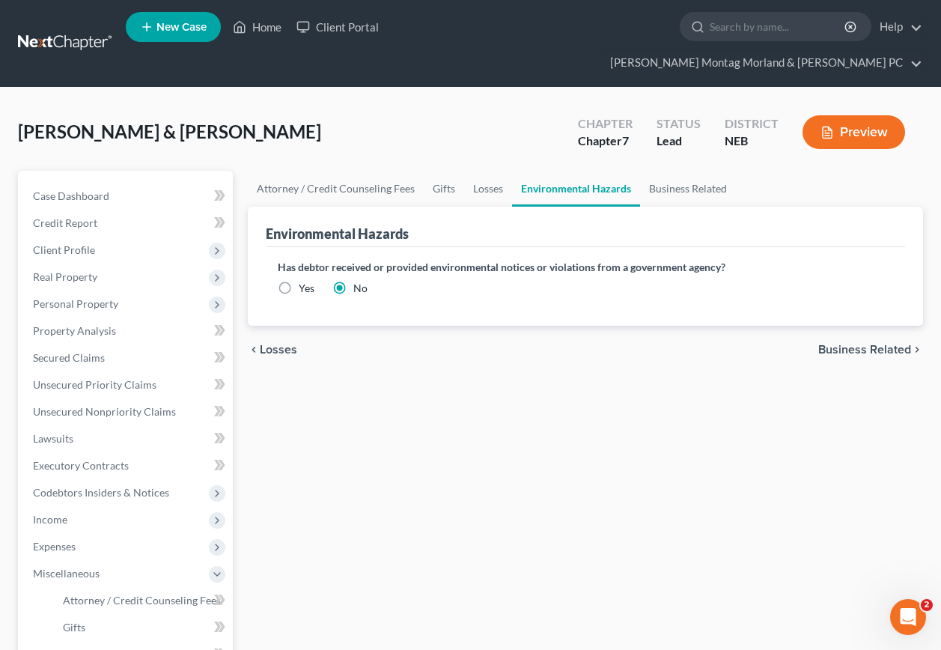
click at [832, 344] on span "Business Related" at bounding box center [864, 350] width 93 height 12
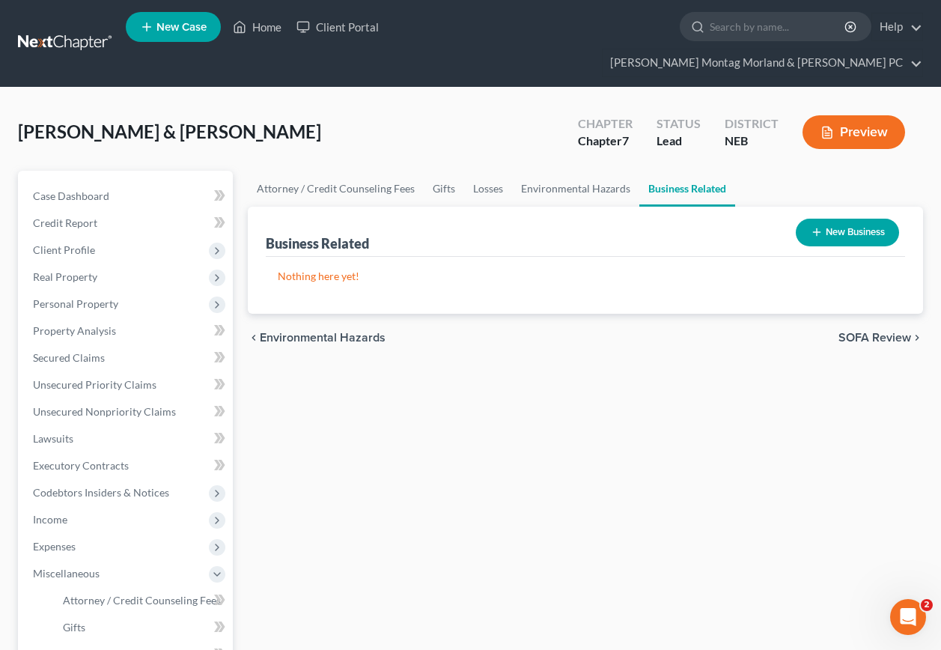
click at [867, 332] on span "SOFA Review" at bounding box center [874, 338] width 73 height 12
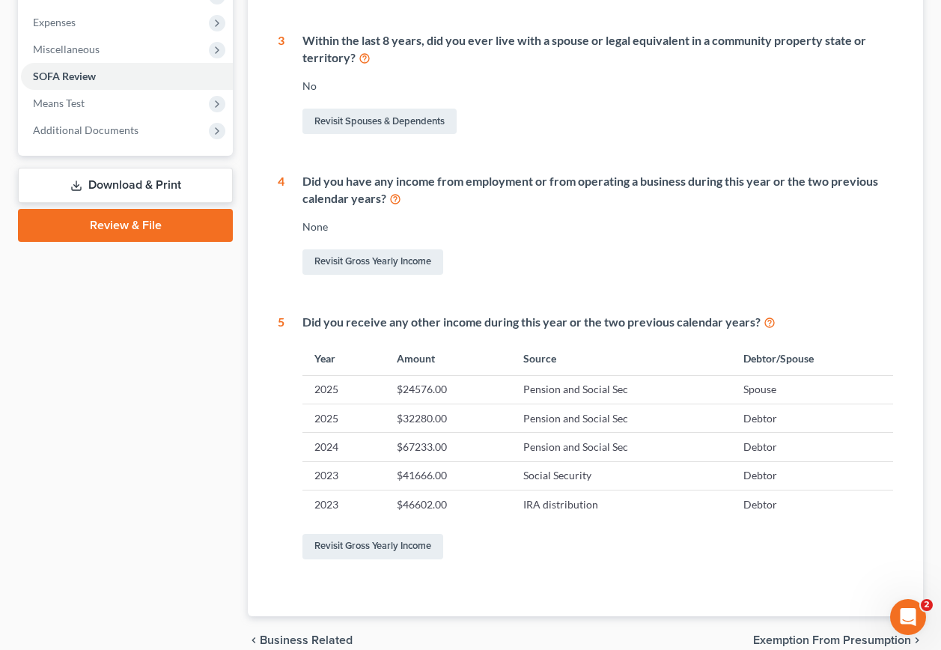
scroll to position [568, 0]
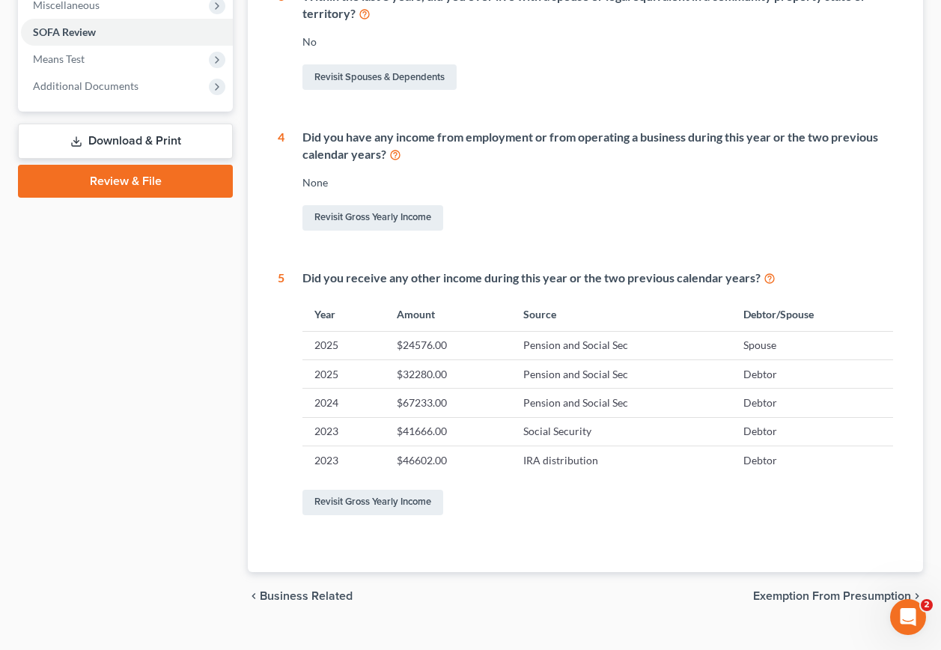
click at [784, 590] on span "Exemption from Presumption" at bounding box center [832, 596] width 158 height 12
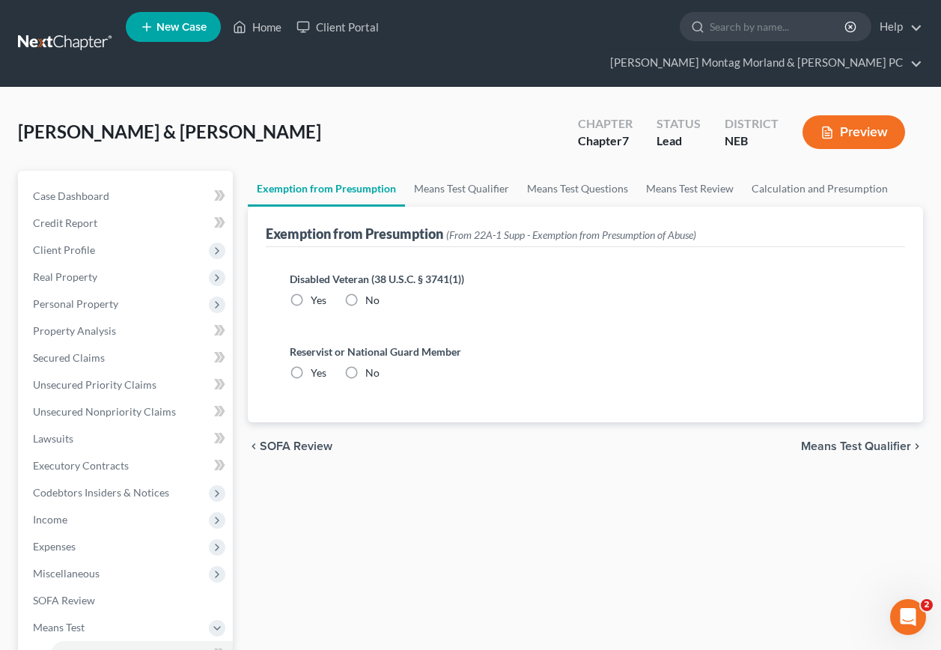
click at [365, 293] on label "No" at bounding box center [372, 300] width 14 height 15
click at [371, 293] on input "No" at bounding box center [376, 298] width 10 height 10
radio input "true"
click at [365, 365] on label "No" at bounding box center [372, 372] width 14 height 15
click at [371, 365] on input "No" at bounding box center [376, 370] width 10 height 10
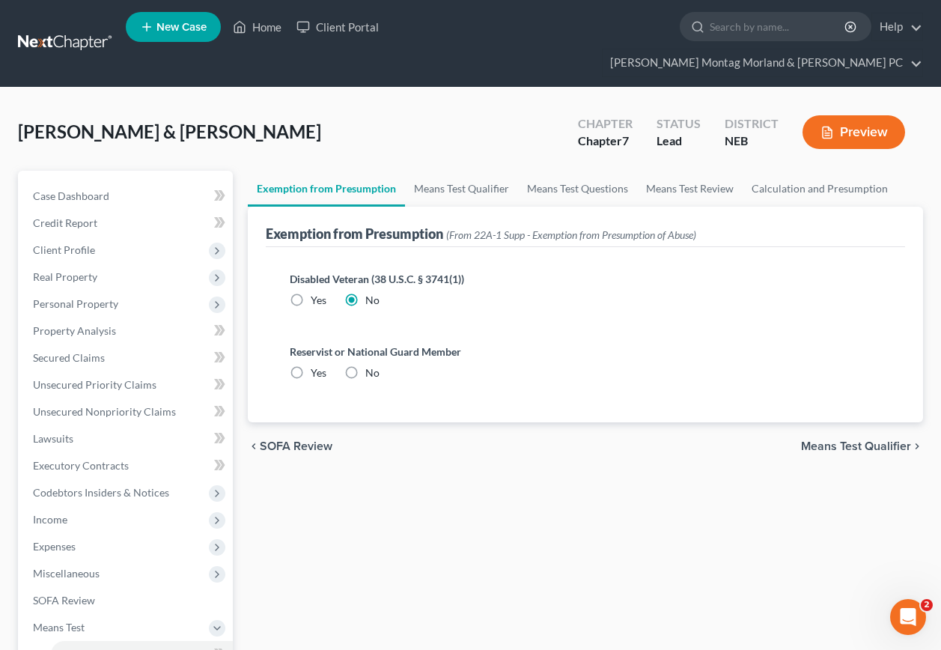
radio input "true"
click at [829, 440] on span "Means Test Qualifier" at bounding box center [856, 446] width 110 height 12
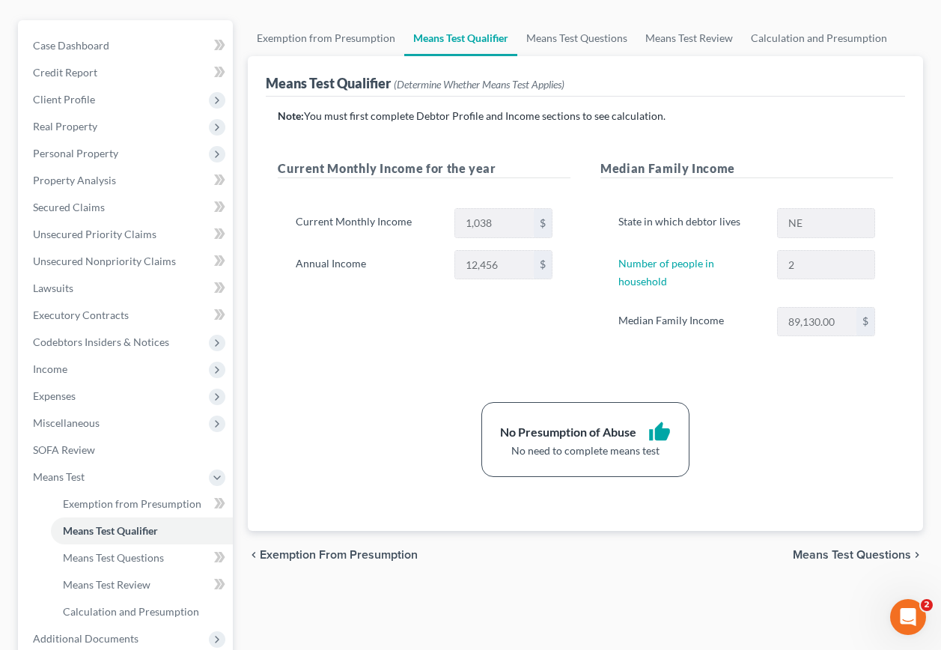
scroll to position [225, 0]
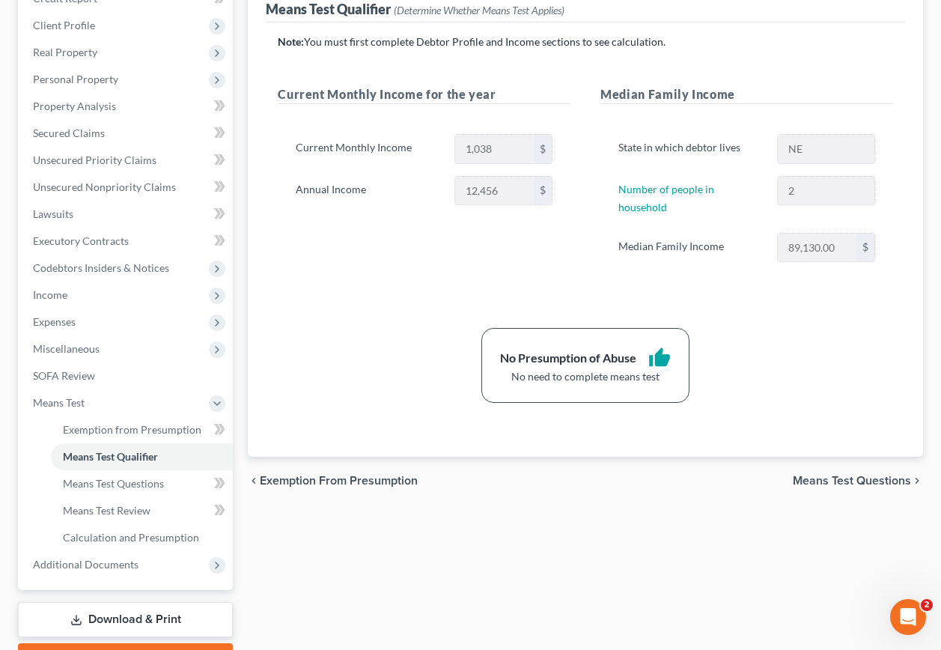
click at [145, 602] on link "Download & Print" at bounding box center [125, 619] width 215 height 35
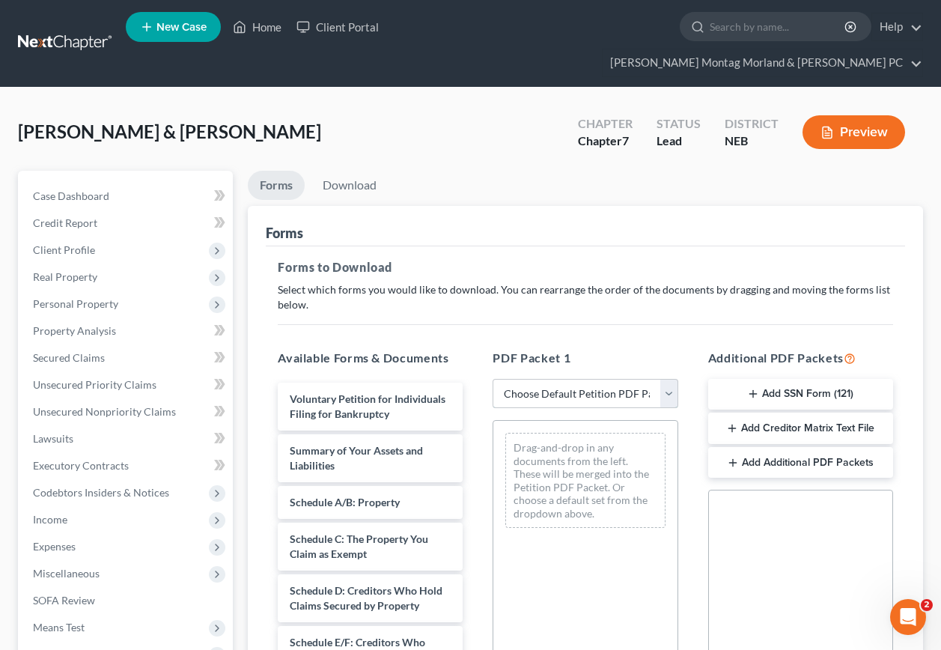
drag, startPoint x: 610, startPoint y: 367, endPoint x: 603, endPoint y: 376, distance: 11.7
click at [610, 379] on select "Choose Default Petition PDF Packet Complete Bankruptcy Petition (all forms and …" at bounding box center [584, 394] width 185 height 30
select select "0"
click at [492, 379] on select "Choose Default Petition PDF Packet Complete Bankruptcy Petition (all forms and …" at bounding box center [584, 394] width 185 height 30
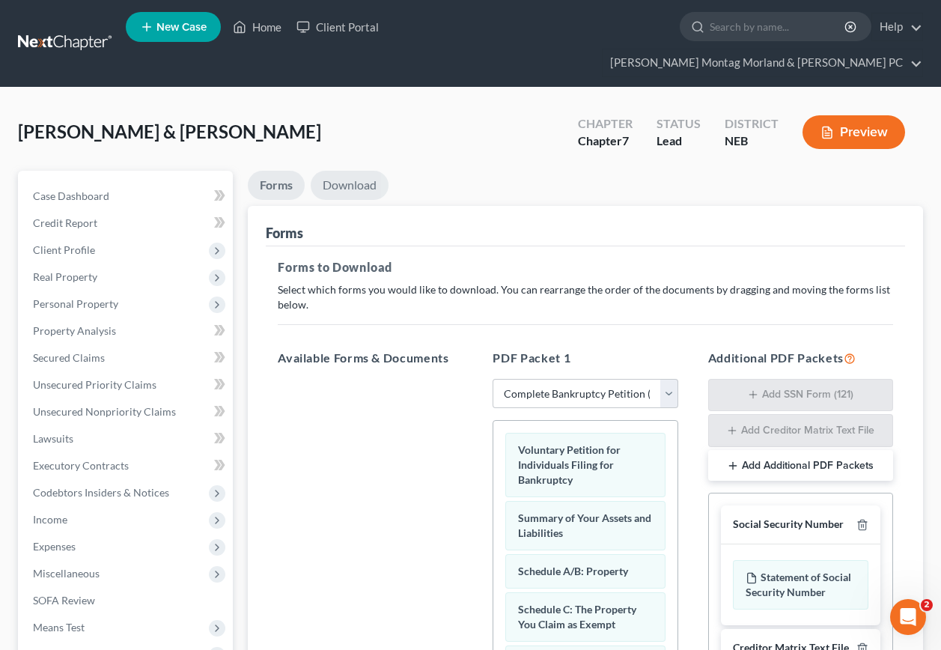
click at [359, 171] on link "Download" at bounding box center [350, 185] width 78 height 29
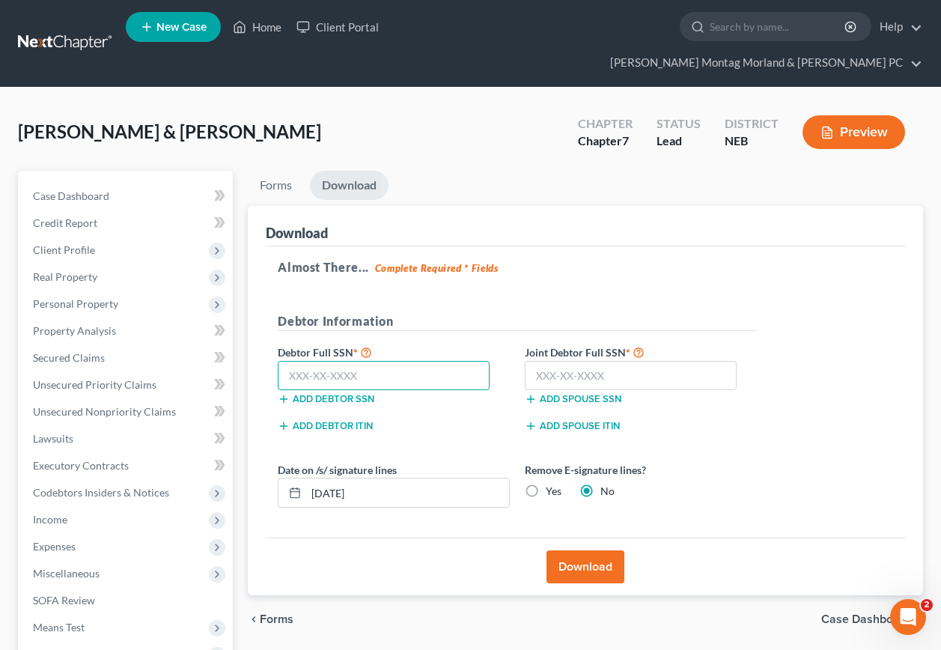
click at [382, 361] on input "text" at bounding box center [384, 376] width 212 height 30
type input "485-68-5106"
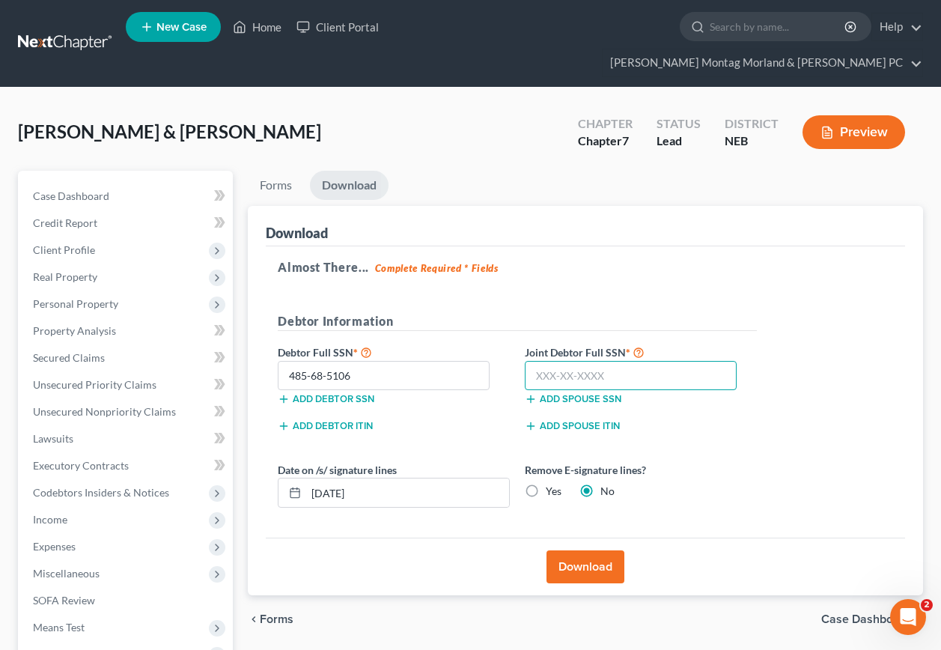
click at [610, 361] on input "text" at bounding box center [631, 376] width 212 height 30
type input "485-68-5949"
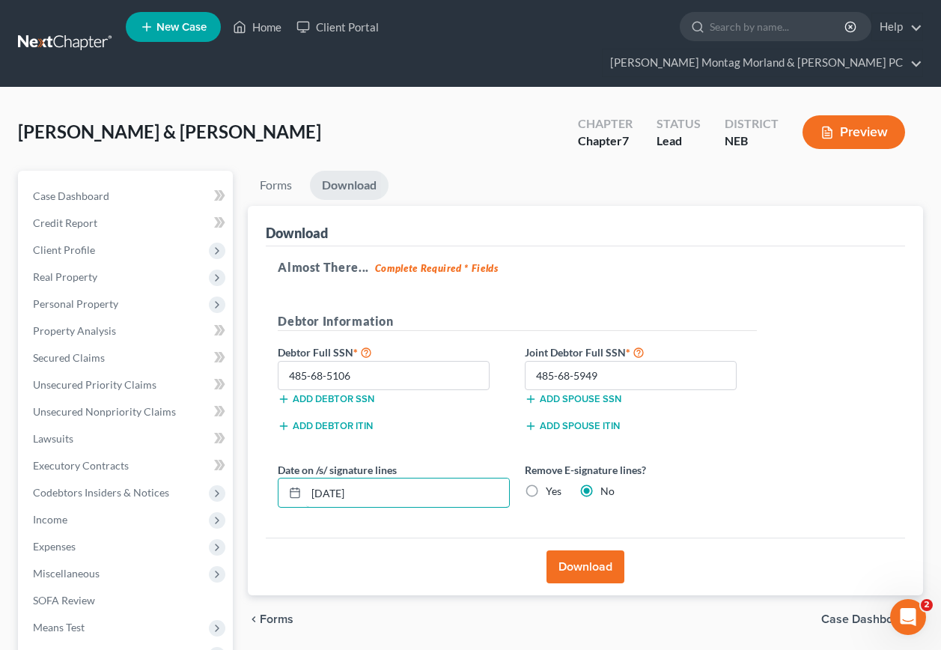
drag, startPoint x: 382, startPoint y: 468, endPoint x: 272, endPoint y: 461, distance: 110.2
click at [272, 462] on div "Date on /s/ signature lines 10/09/2025" at bounding box center [393, 485] width 247 height 46
drag, startPoint x: 530, startPoint y: 462, endPoint x: 548, endPoint y: 519, distance: 59.7
click at [546, 484] on label "Yes" at bounding box center [554, 491] width 16 height 15
click at [552, 484] on input "Yes" at bounding box center [557, 489] width 10 height 10
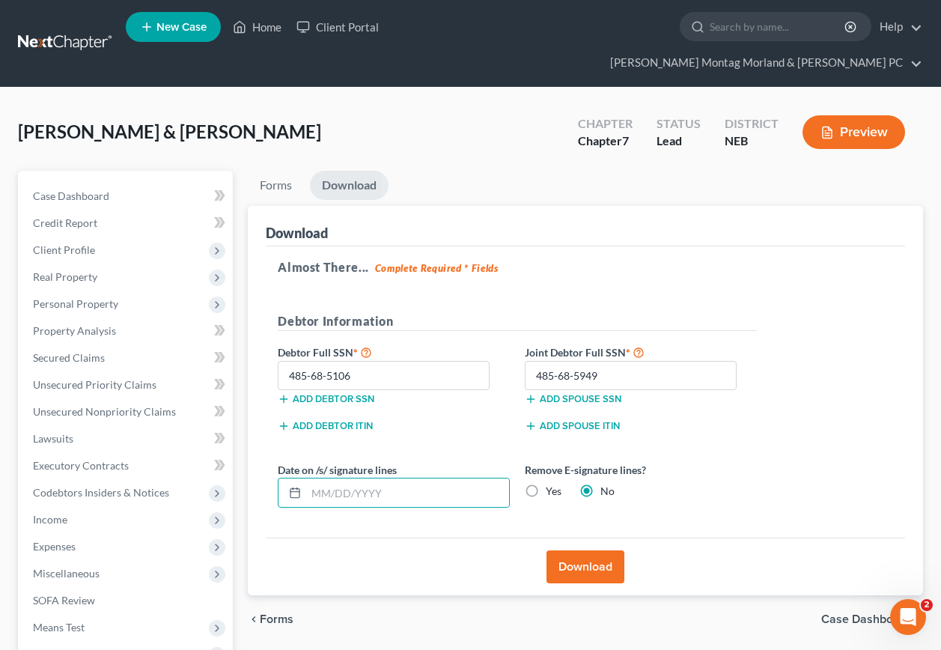
radio input "true"
radio input "false"
click at [588, 550] on button "Download" at bounding box center [585, 566] width 78 height 33
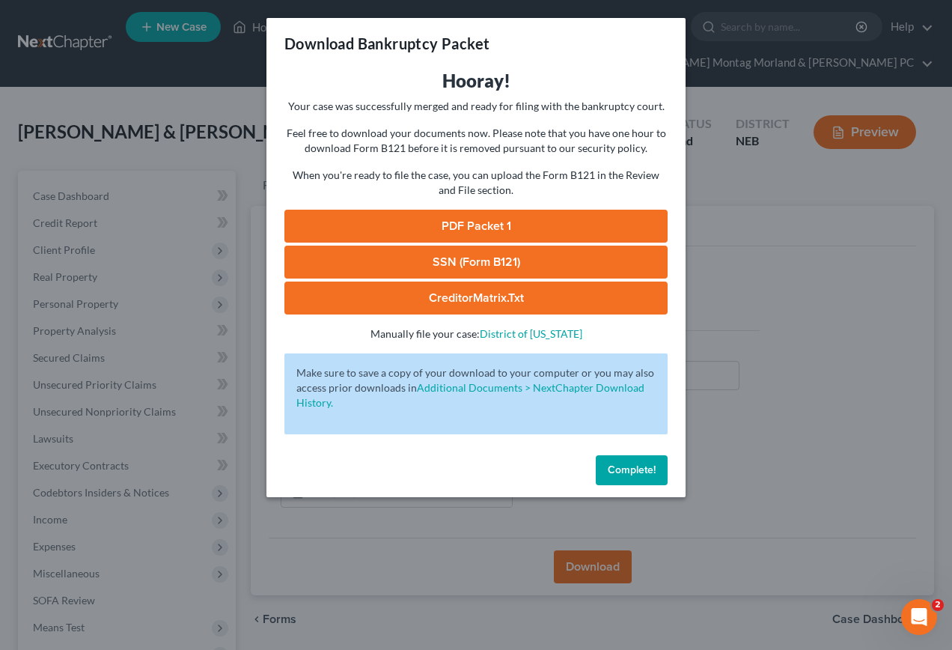
click at [465, 227] on link "PDF Packet 1" at bounding box center [475, 226] width 383 height 33
click at [451, 260] on link "SSN (Form B121)" at bounding box center [475, 261] width 383 height 33
